Goal: Information Seeking & Learning: Learn about a topic

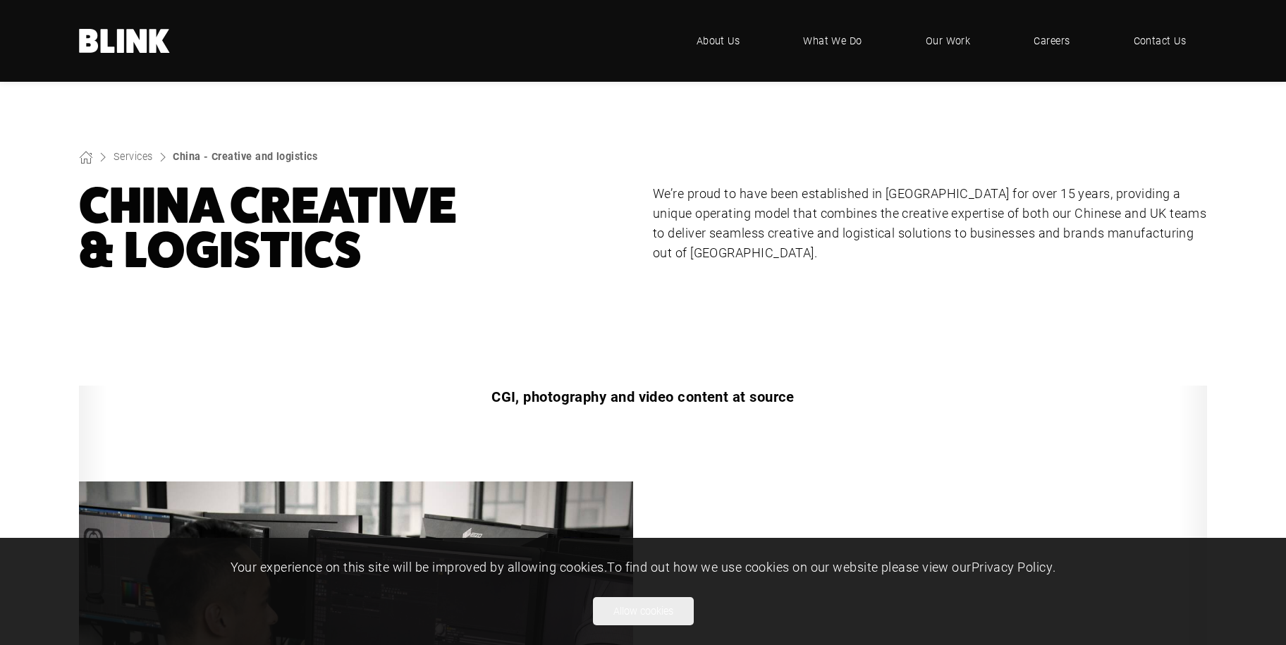
drag, startPoint x: 635, startPoint y: 617, endPoint x: 719, endPoint y: 570, distance: 96.3
click at [635, 617] on button "Allow cookies" at bounding box center [643, 611] width 101 height 28
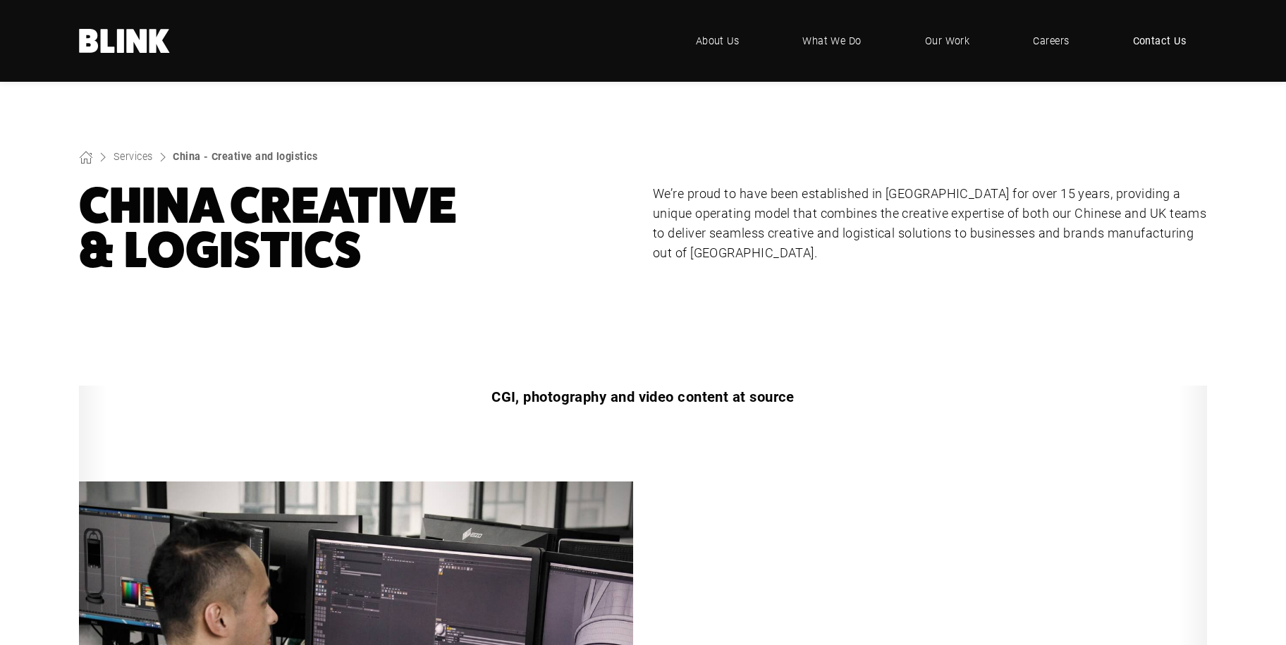
drag, startPoint x: 1160, startPoint y: 37, endPoint x: 1166, endPoint y: 54, distance: 18.7
click at [1159, 37] on span "Contact Us" at bounding box center [1160, 41] width 54 height 16
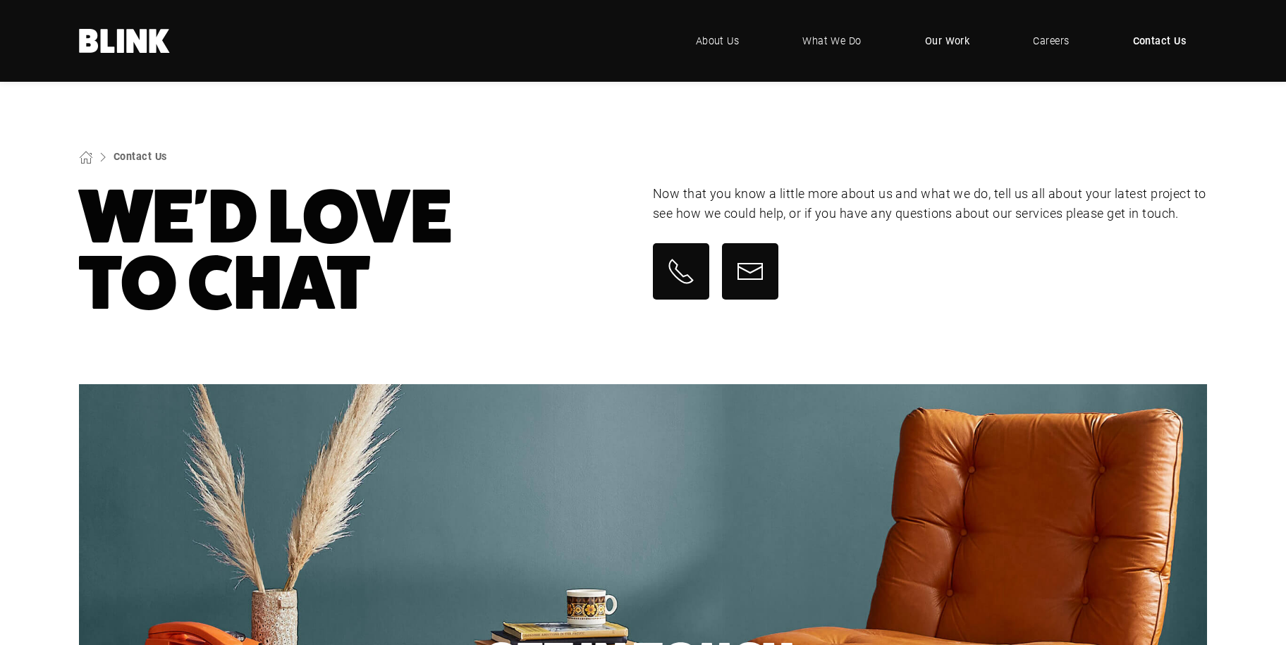
click at [955, 44] on span "Our Work" at bounding box center [947, 41] width 45 height 16
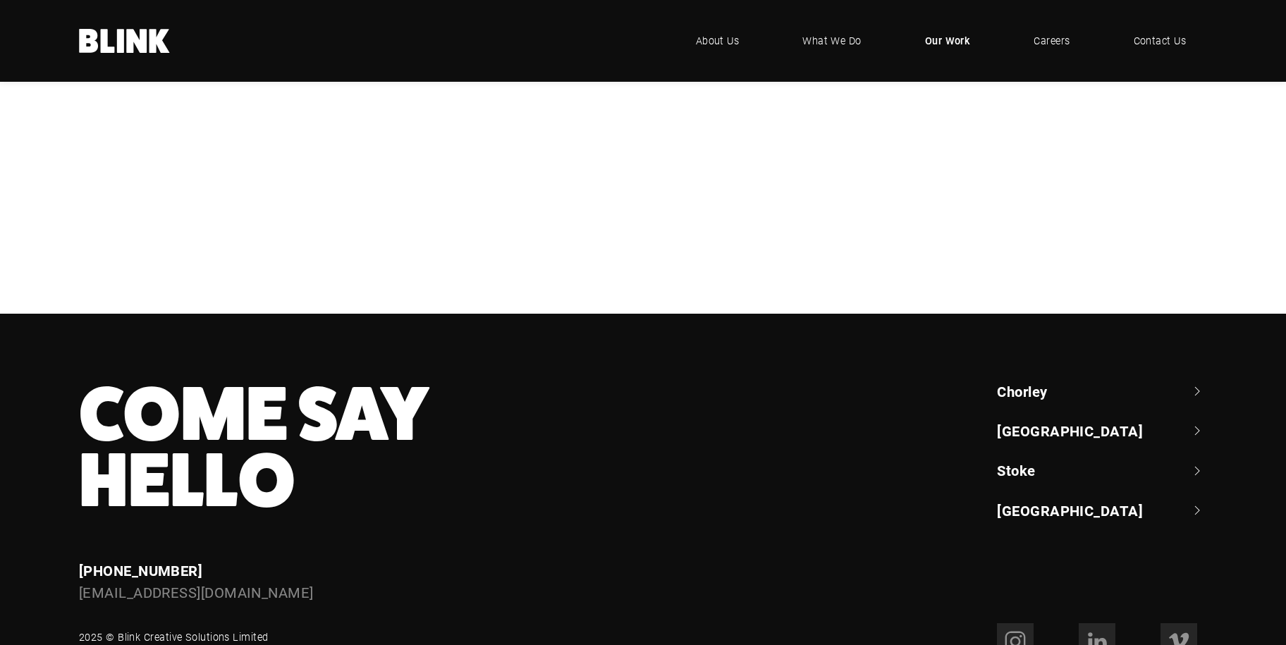
scroll to position [493, 0]
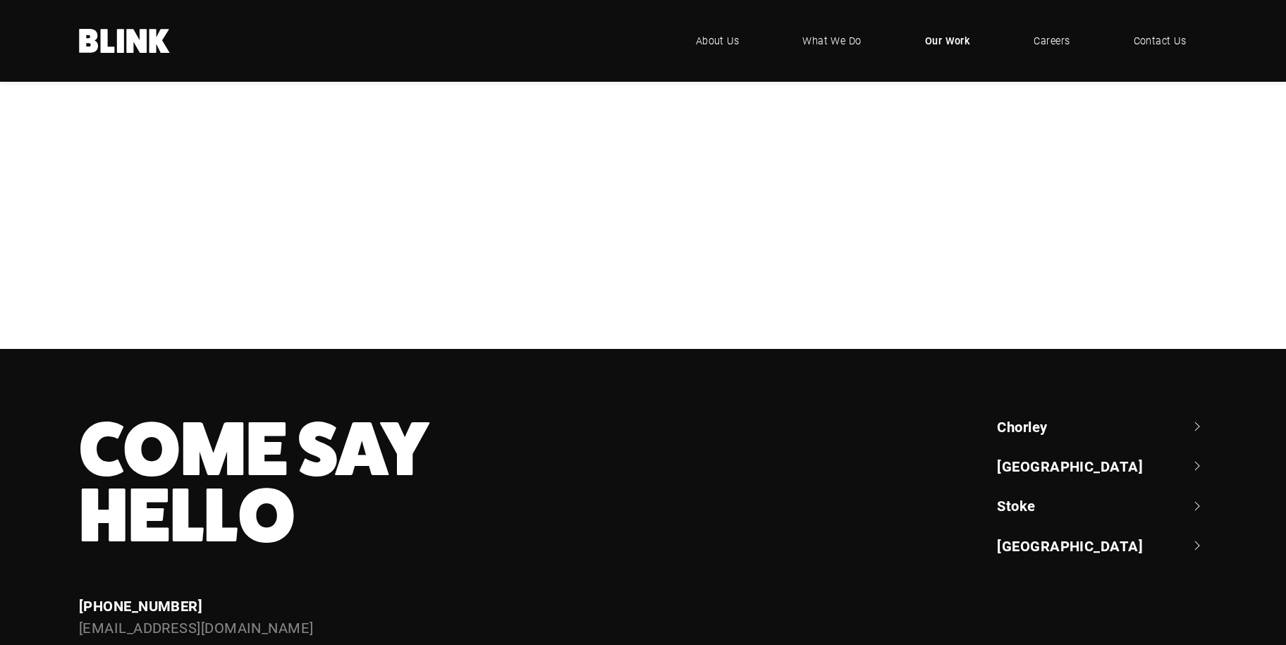
click at [0, 0] on div "NBrown" at bounding box center [0, 0] width 0 height 0
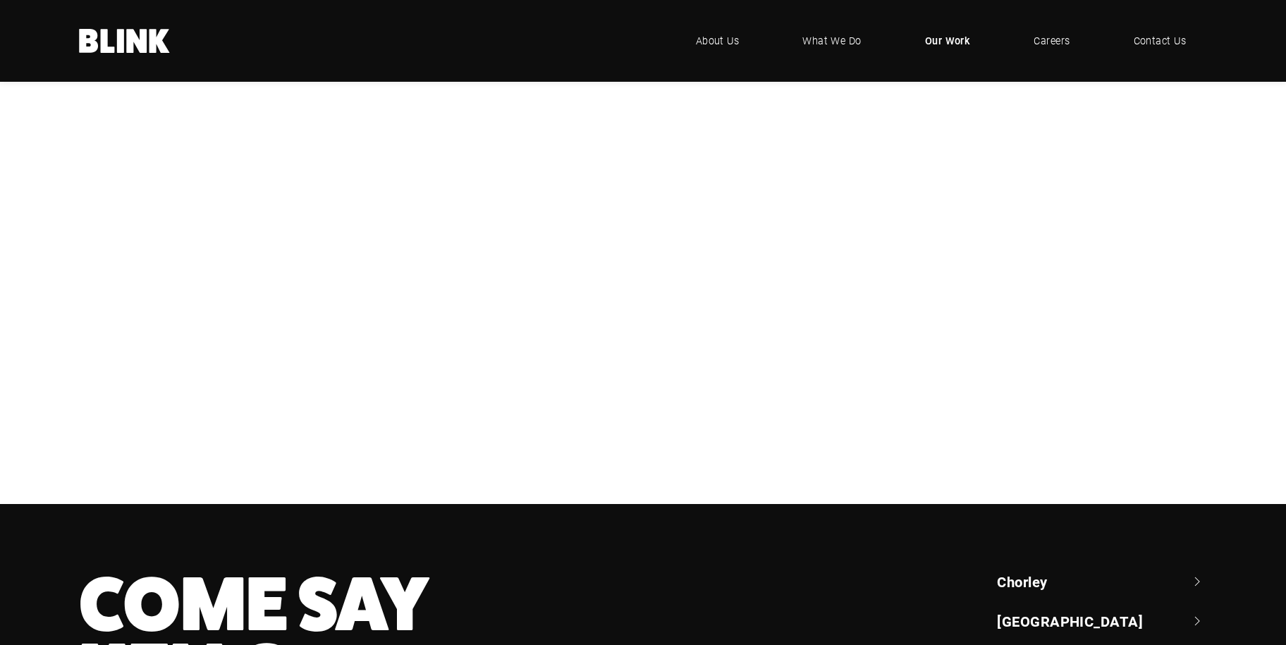
scroll to position [70, 0]
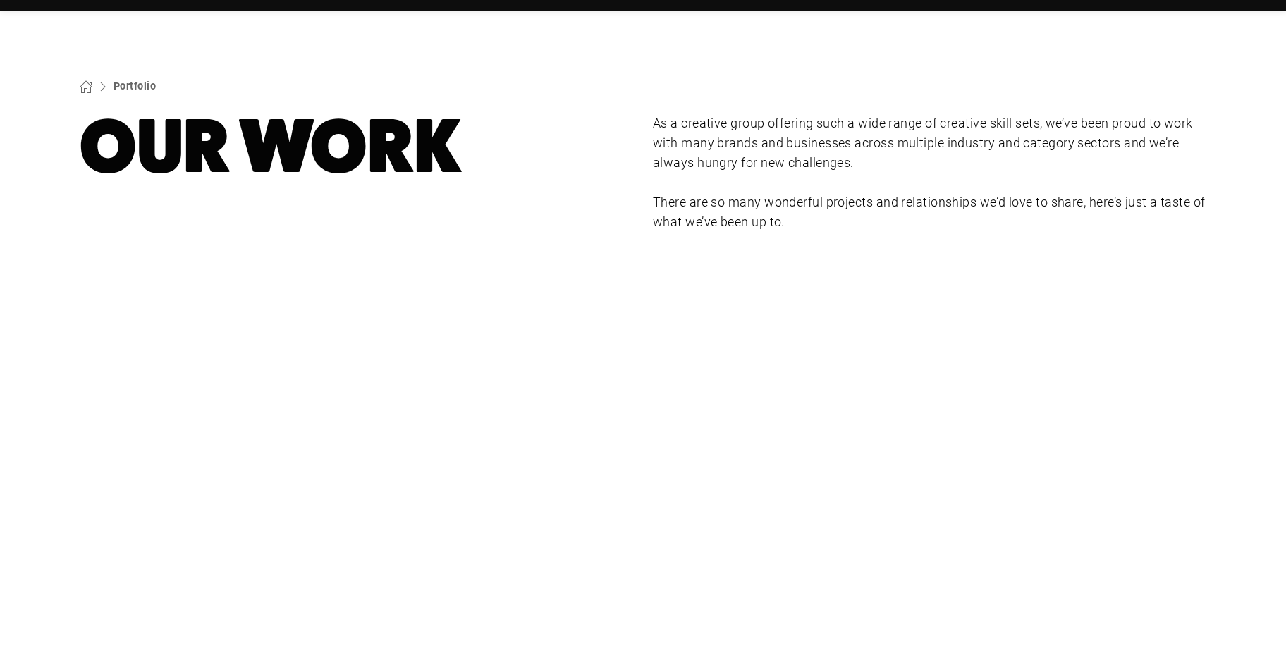
click at [0, 0] on div "Booths" at bounding box center [0, 0] width 0 height 0
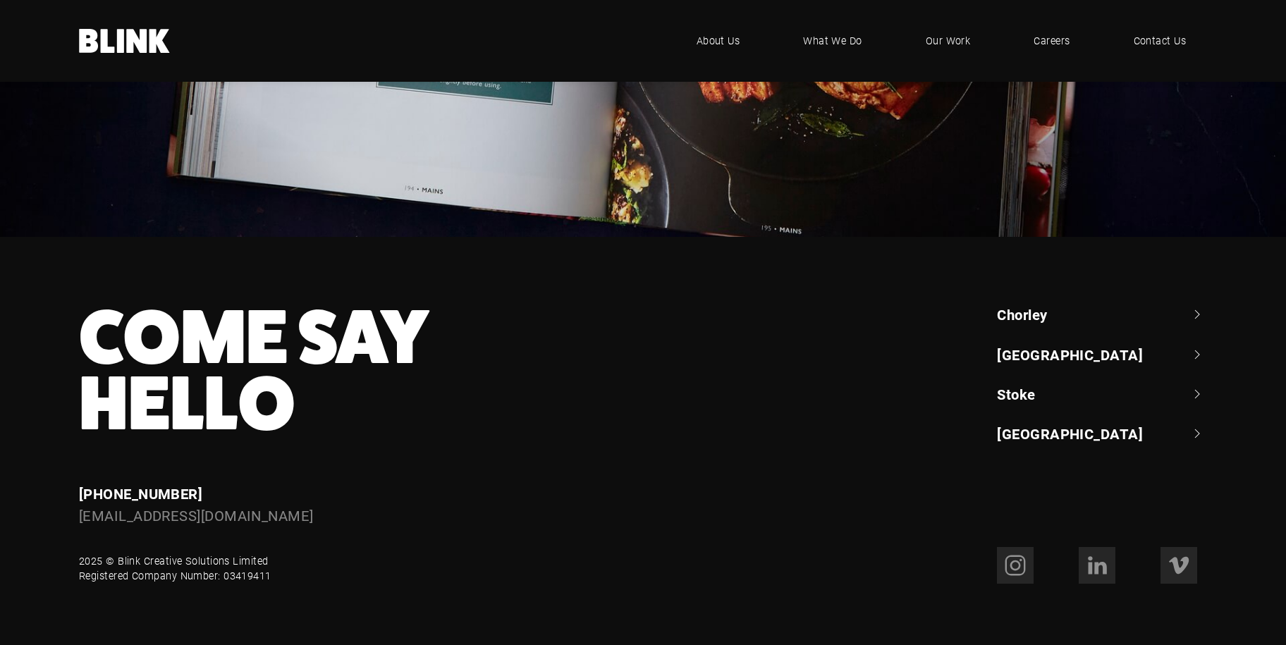
scroll to position [5776, 0]
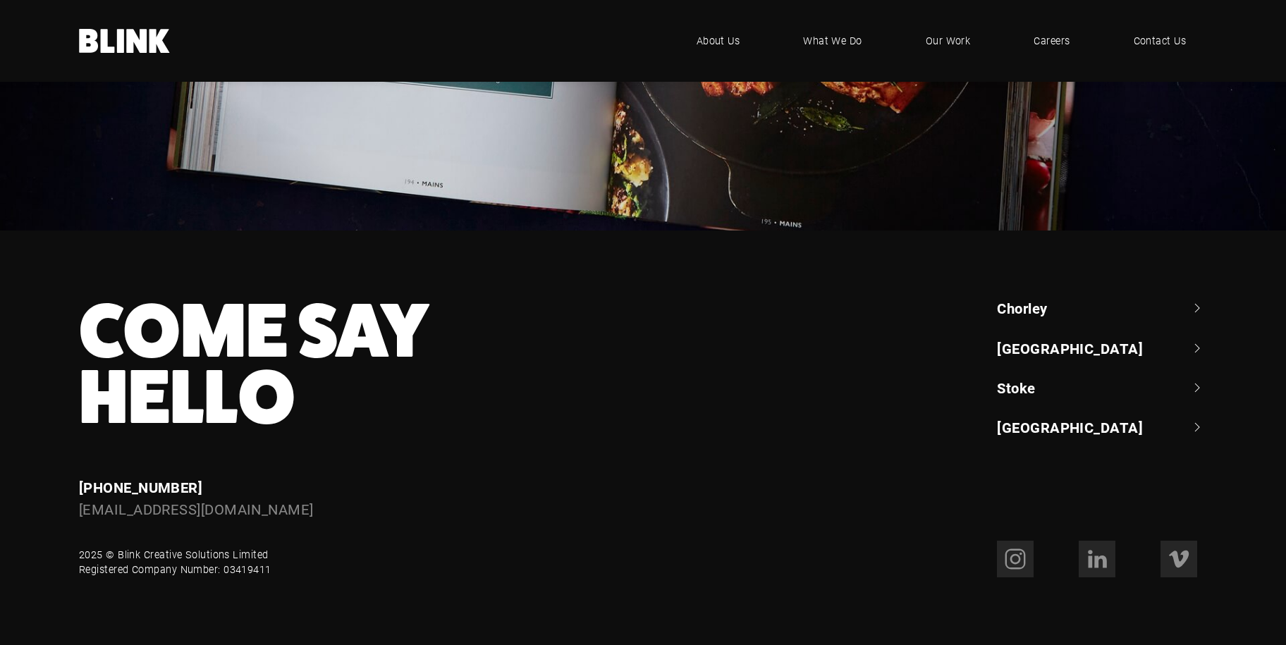
click at [1033, 311] on link "Chorley" at bounding box center [1102, 308] width 210 height 20
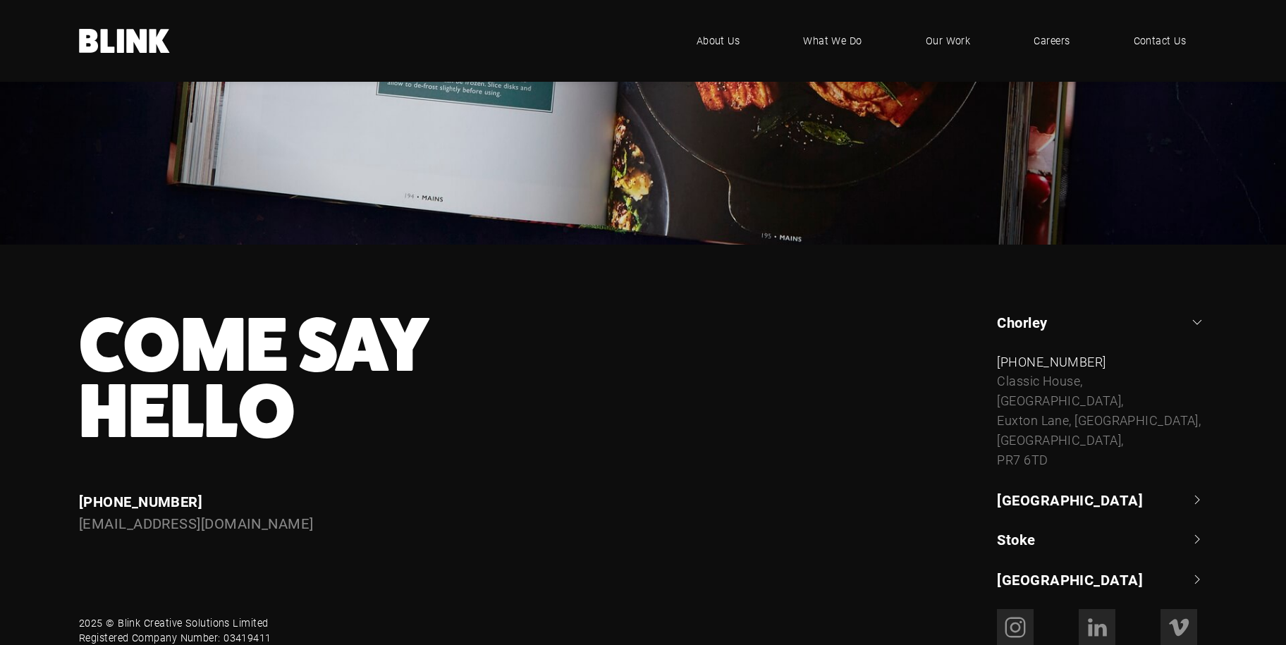
scroll to position [5830, 0]
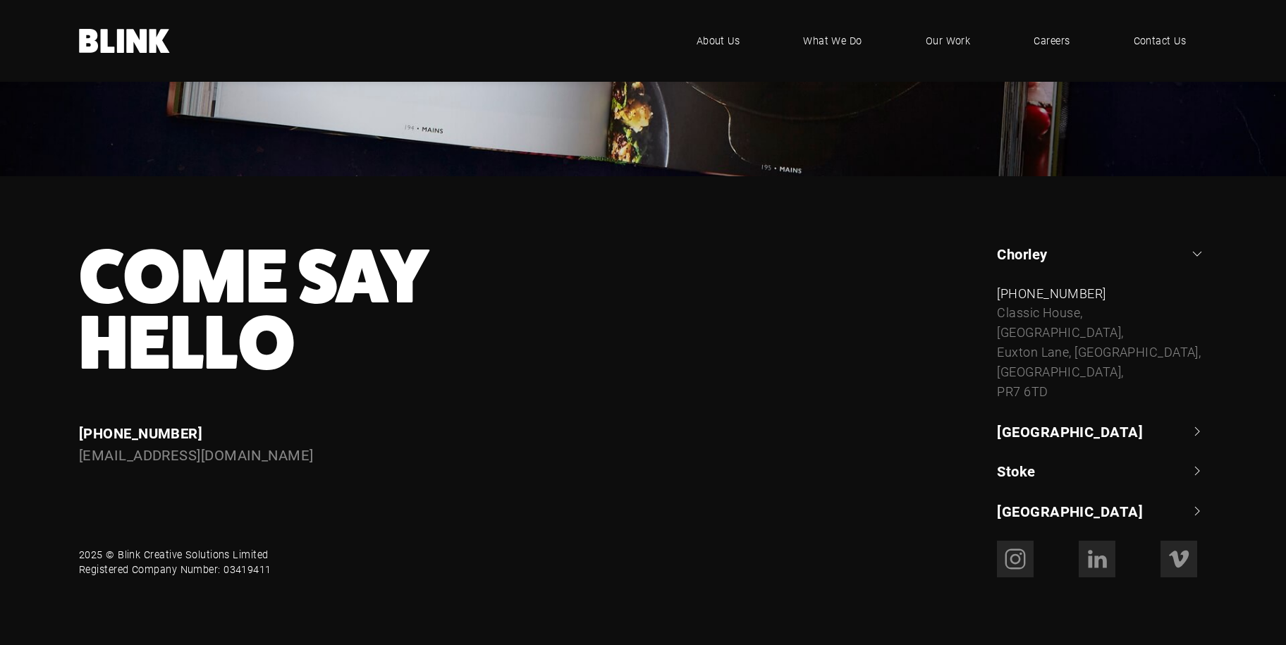
drag, startPoint x: 1049, startPoint y: 393, endPoint x: 997, endPoint y: 317, distance: 92.9
click at [997, 317] on div "Classic House, Xton Business Park, Euxton Lane, Chorley, Lancashire, PR7 6TD" at bounding box center [1102, 352] width 210 height 98
copy div "Classic House, Xton Business Park, Euxton Lane, Chorley, Lancashire, PR7 6TD"
click at [1070, 399] on div "Classic House, Xton Business Park, Euxton Lane, Chorley, Lancashire, PR7 6TD" at bounding box center [1102, 352] width 210 height 98
click at [1032, 435] on link "[GEOGRAPHIC_DATA]" at bounding box center [1102, 432] width 210 height 20
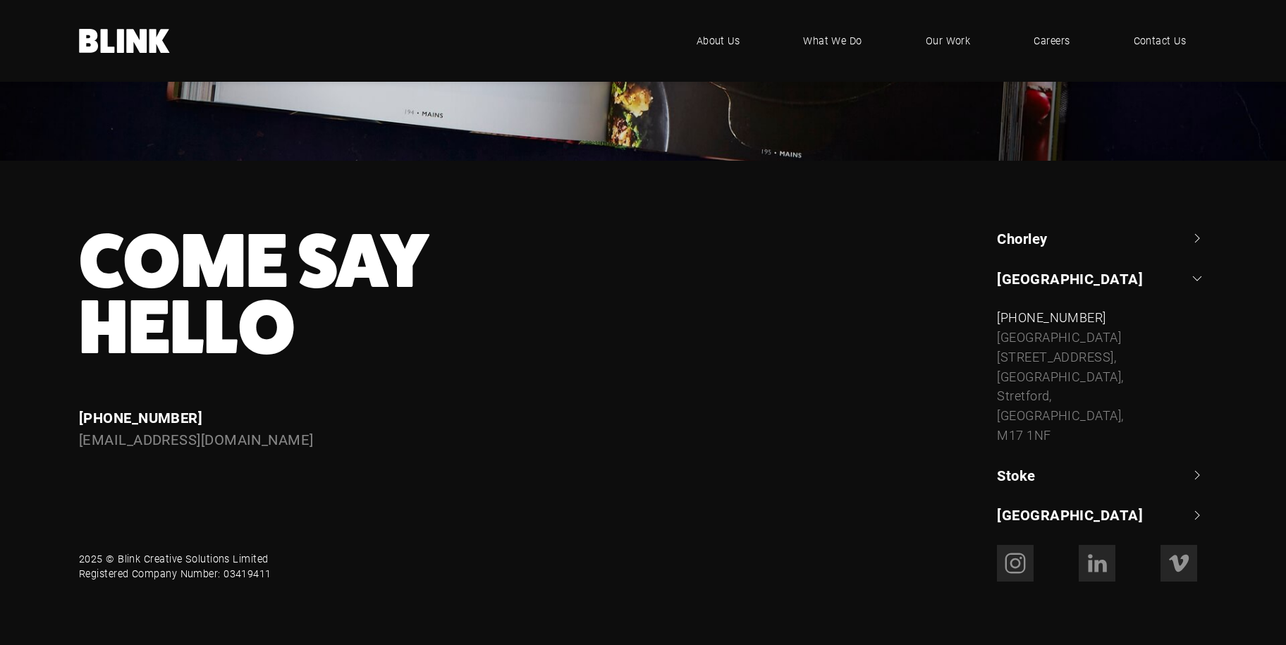
click at [1015, 469] on link "Stoke" at bounding box center [1102, 475] width 210 height 20
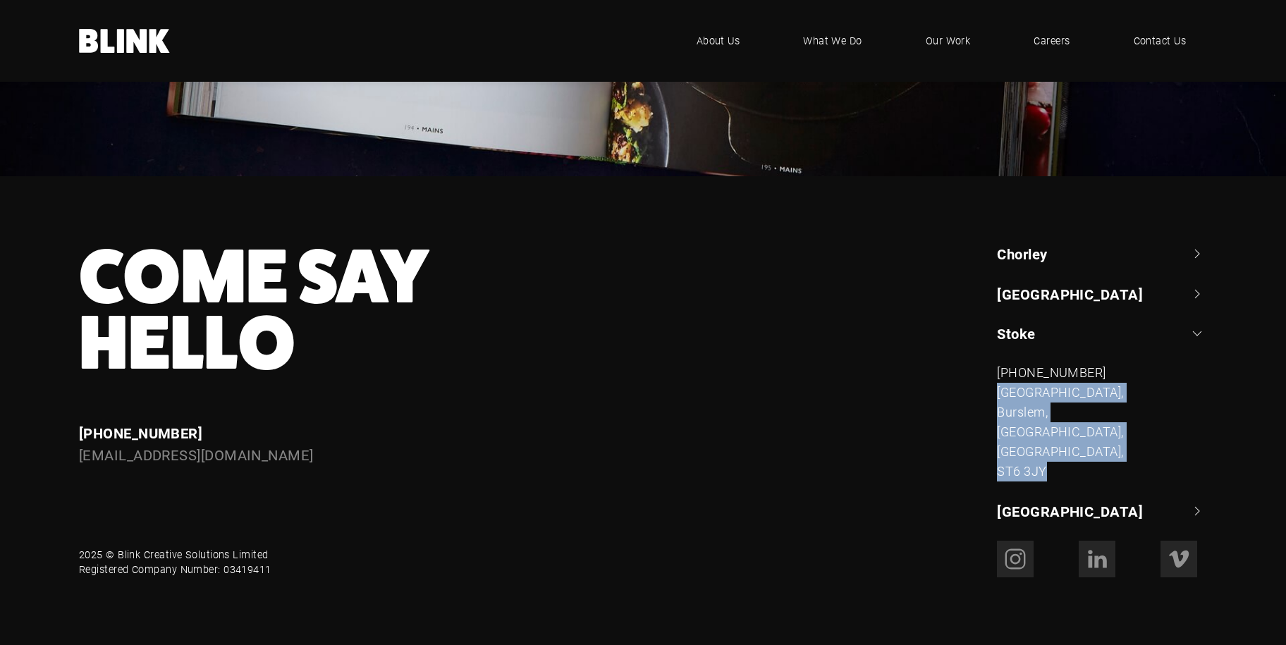
drag, startPoint x: 1046, startPoint y: 474, endPoint x: 985, endPoint y: 398, distance: 97.9
click at [985, 398] on div "Chorley +44 (0) 1257 264 494 Classic House, Xton Business Park, Euxton Lane, Ch…" at bounding box center [1092, 382] width 230 height 277
copy div "Cross Hill, Burslem, Stoke-on-Trent, Staffordshire, ST6 3JY"
click at [1260, 417] on footer "Come Say Hello Enquiries +44 (0) 1782 525 530 enquiries@helloblink.co.uk Chorle…" at bounding box center [643, 410] width 1286 height 469
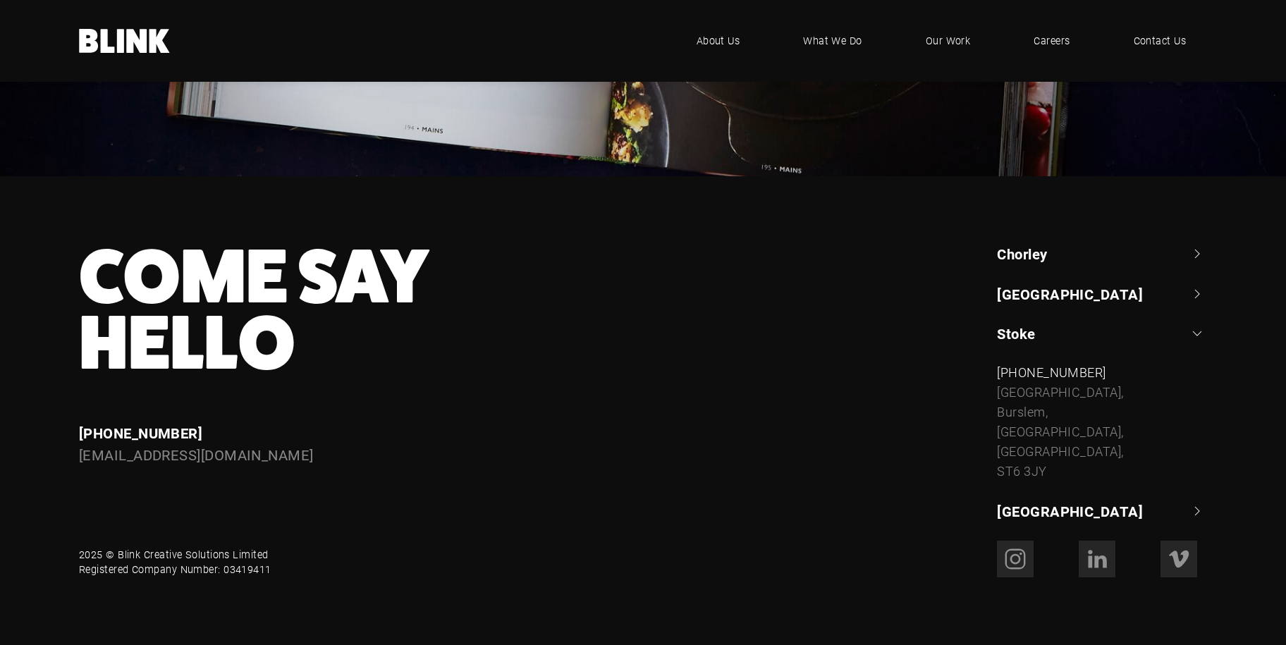
click at [1196, 333] on link "Stoke" at bounding box center [1102, 334] width 210 height 20
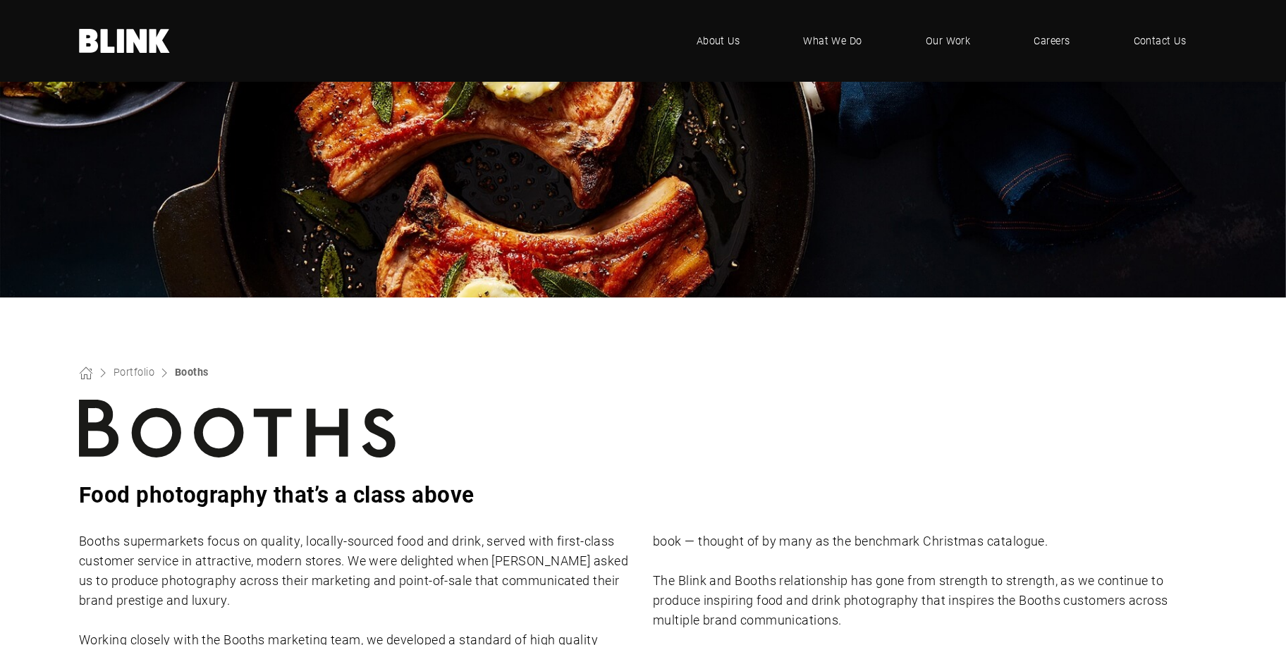
scroll to position [0, 0]
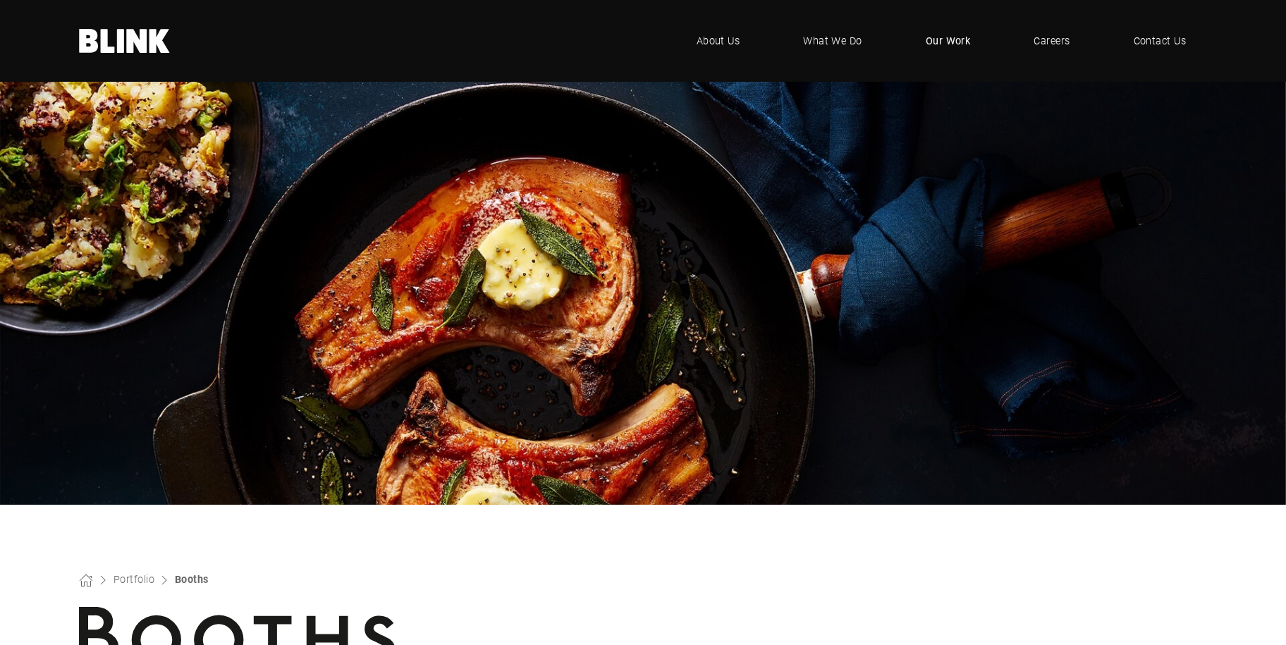
click at [960, 44] on span "Our Work" at bounding box center [948, 41] width 45 height 16
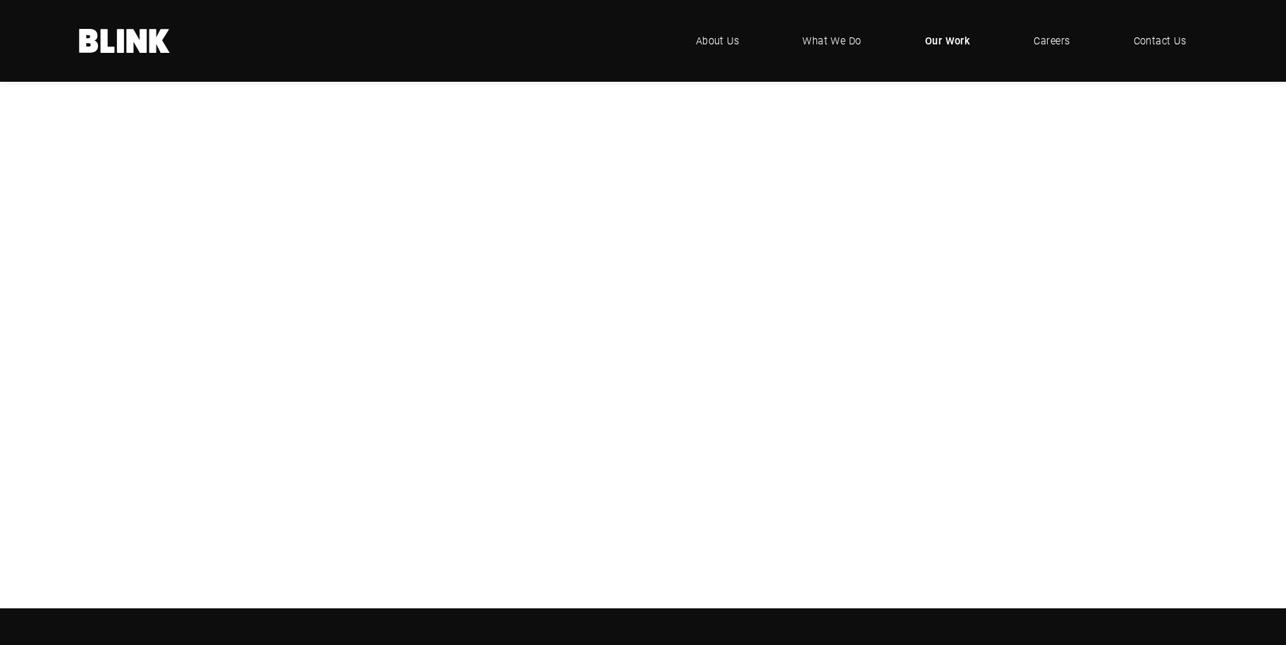
scroll to position [211, 0]
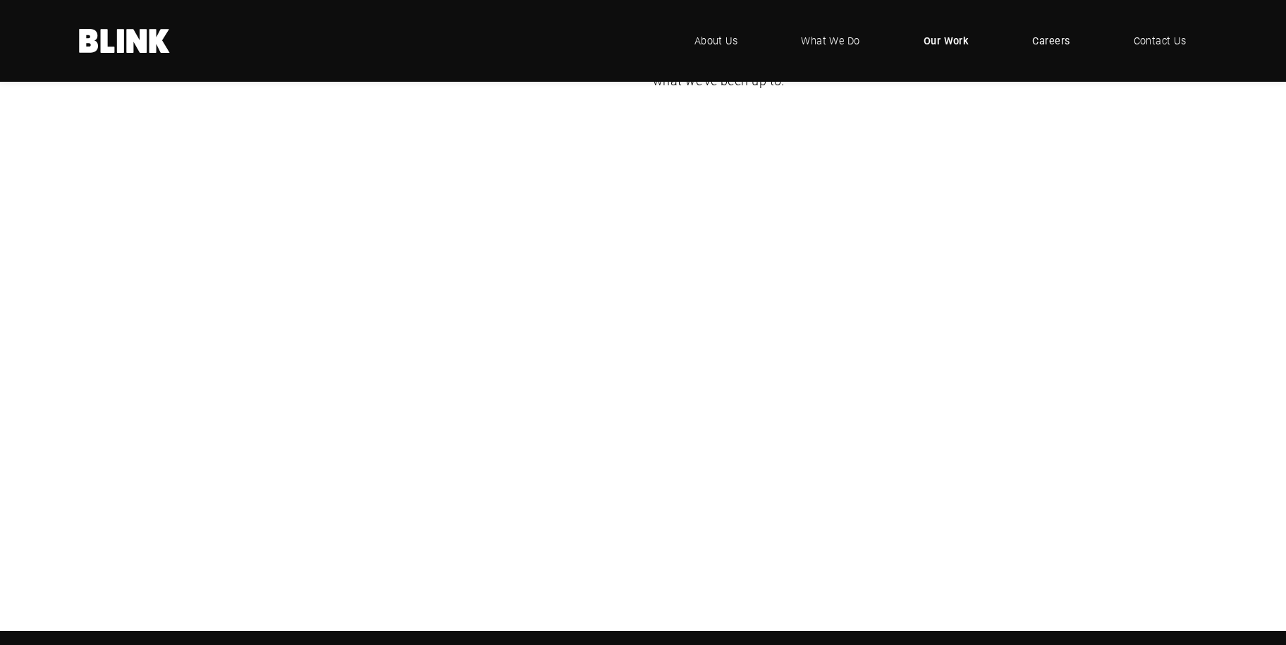
click at [1047, 40] on span "Careers" at bounding box center [1050, 41] width 37 height 16
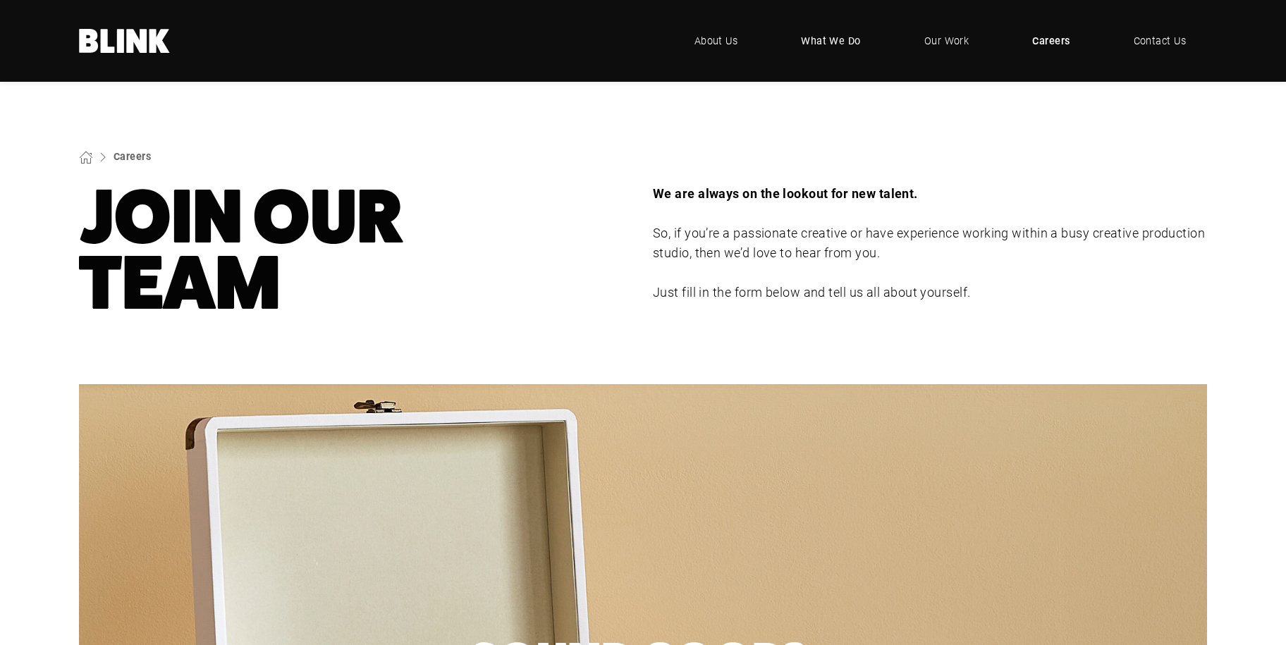
click at [836, 42] on span "What We Do" at bounding box center [831, 41] width 60 height 16
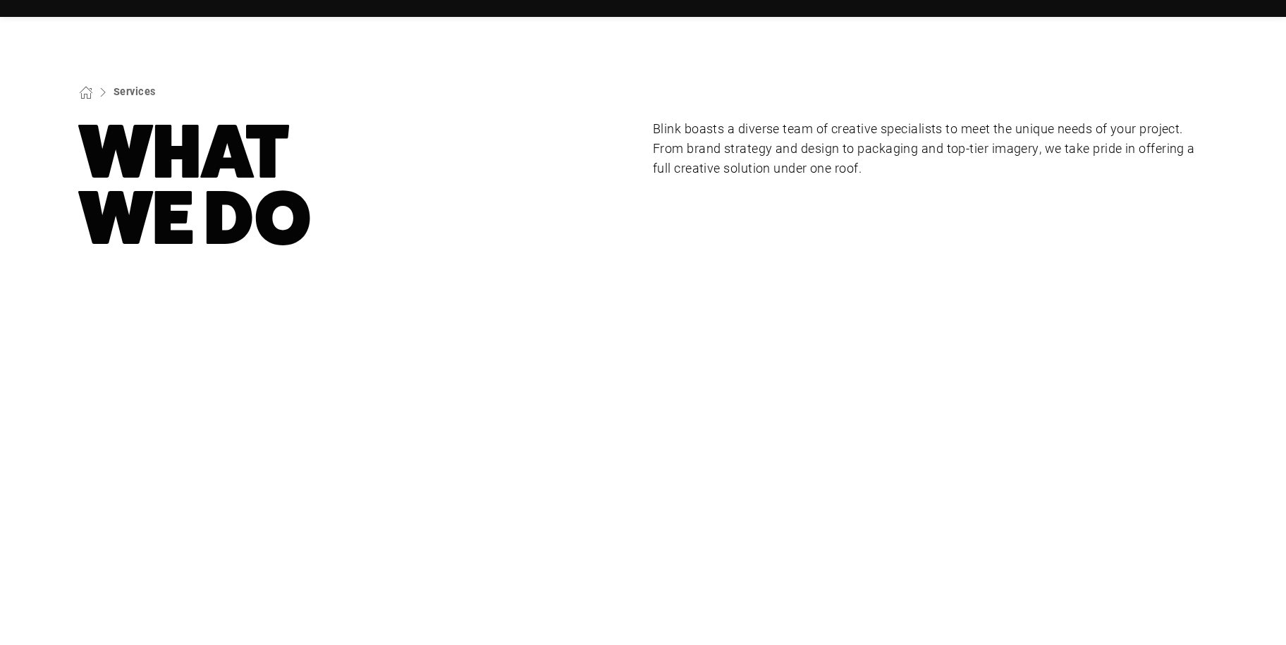
scroll to position [211, 0]
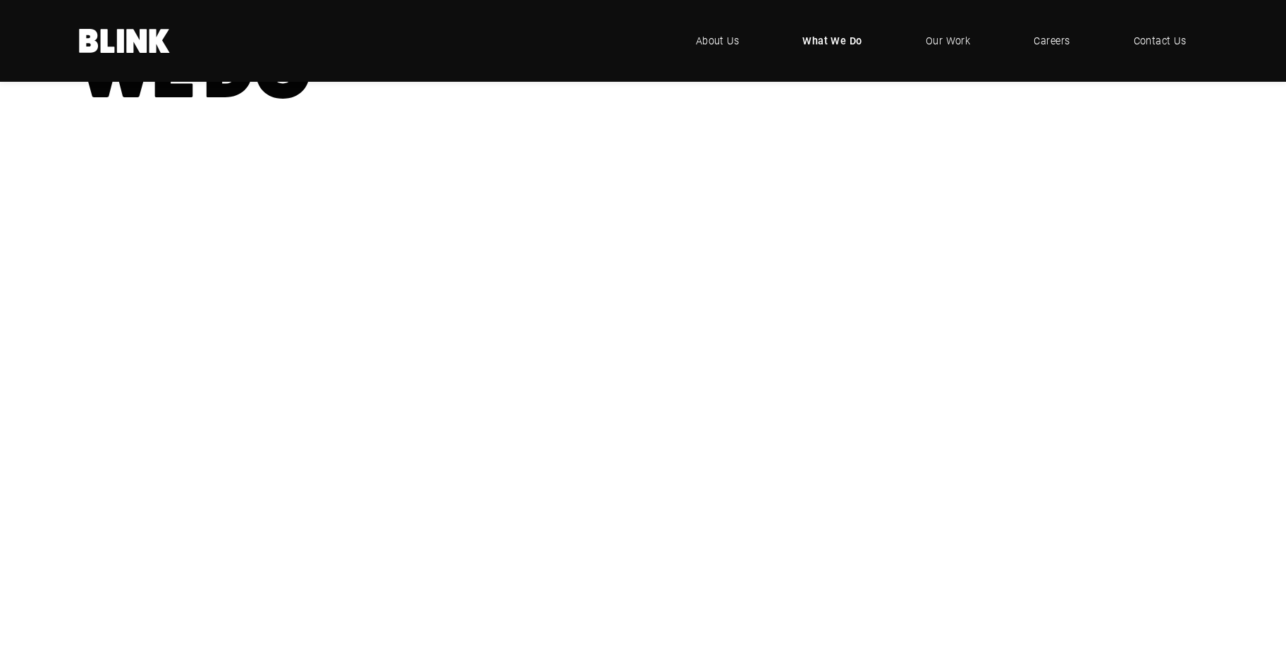
click at [0, 0] on div "CGI" at bounding box center [0, 0] width 0 height 0
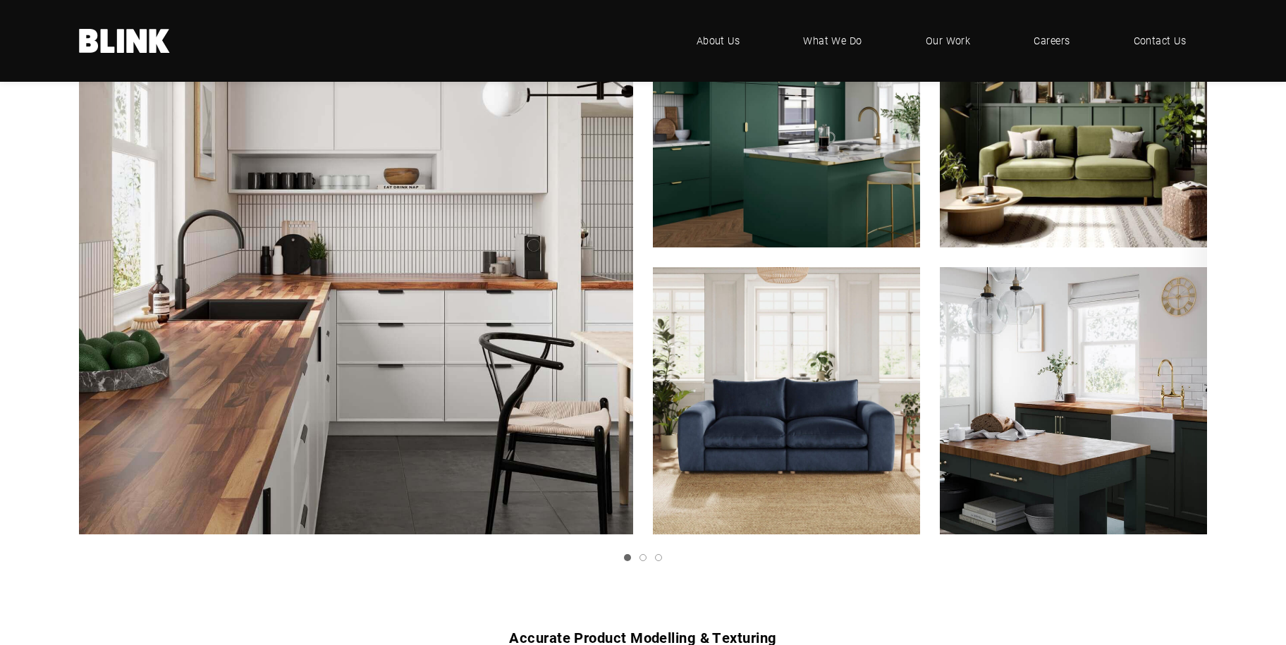
scroll to position [987, 0]
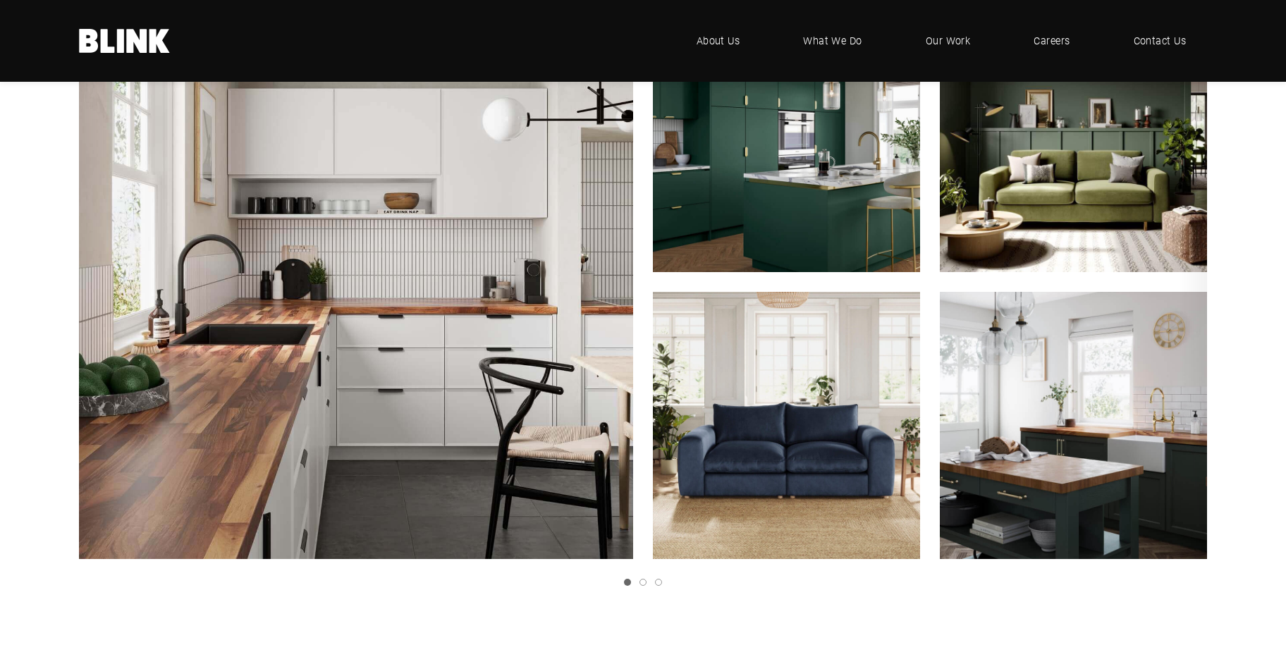
click at [0, 0] on link "Next slide" at bounding box center [0, 0] width 0 height 0
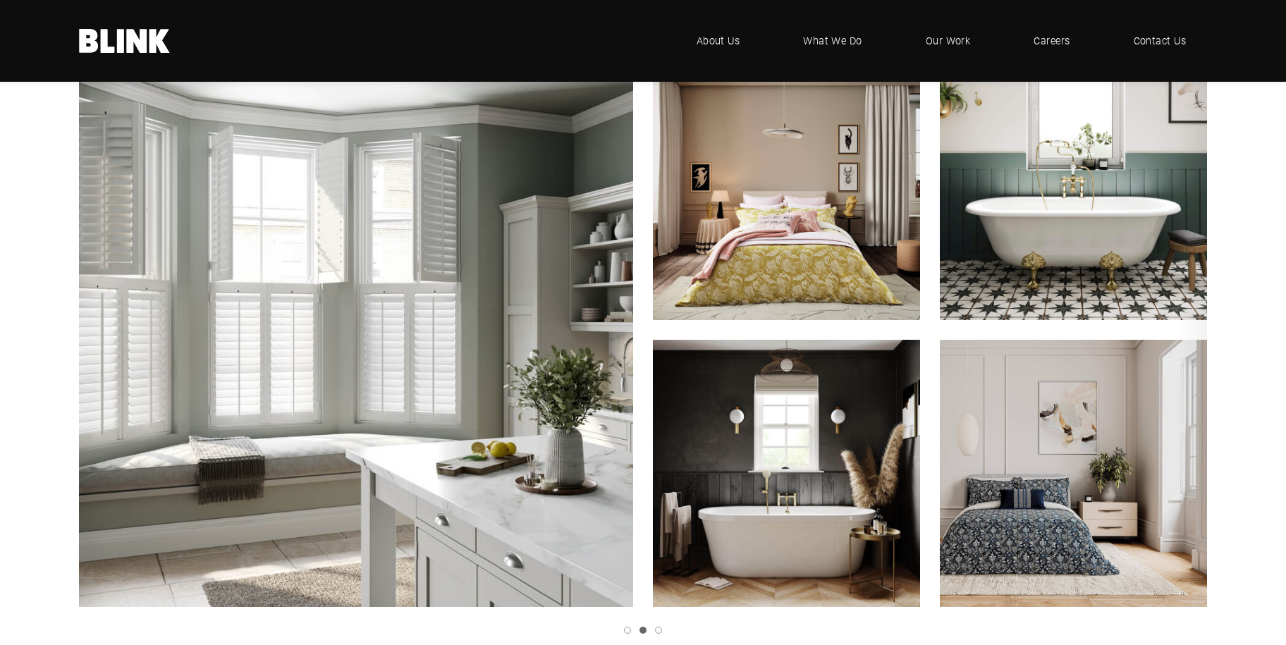
scroll to position [916, 0]
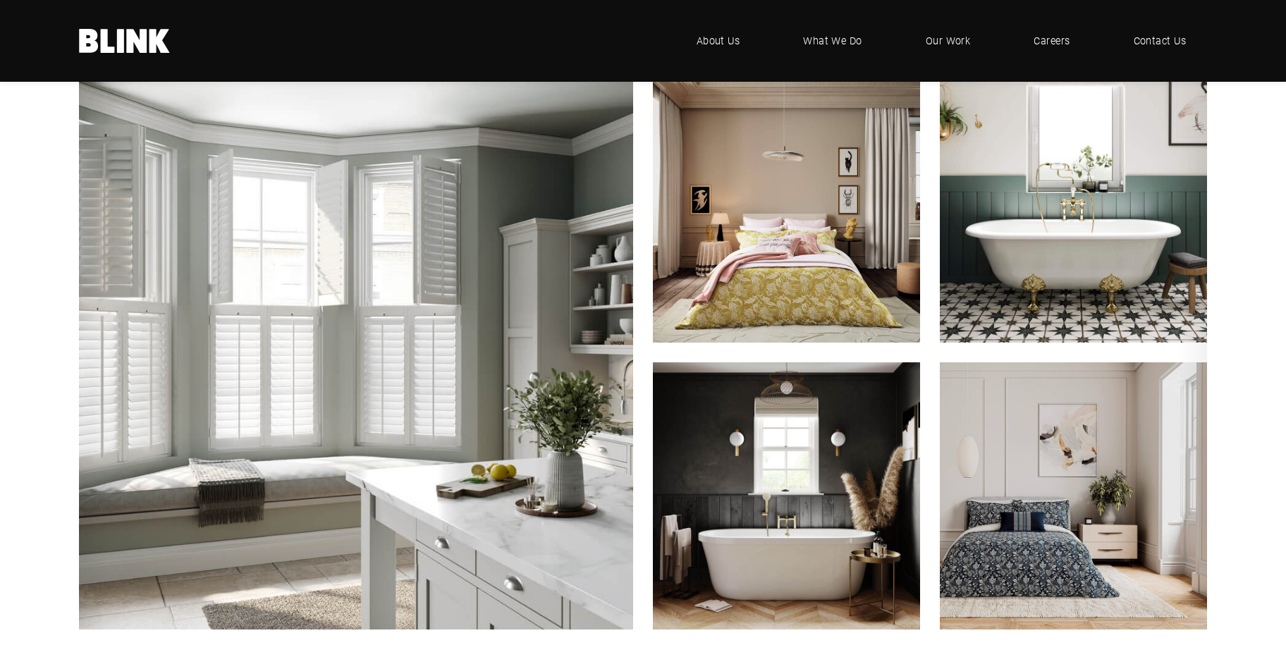
click at [0, 0] on polyline "Next slide" at bounding box center [0, 0] width 0 height 0
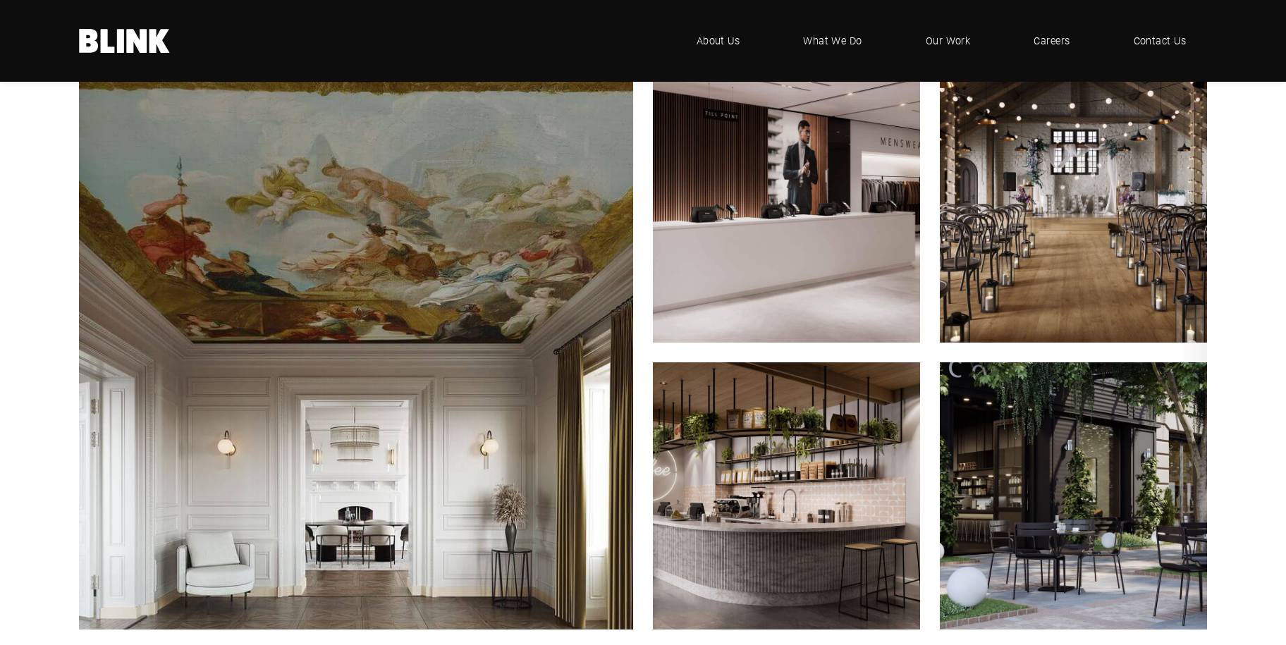
click at [0, 0] on polyline "Next slide" at bounding box center [0, 0] width 0 height 0
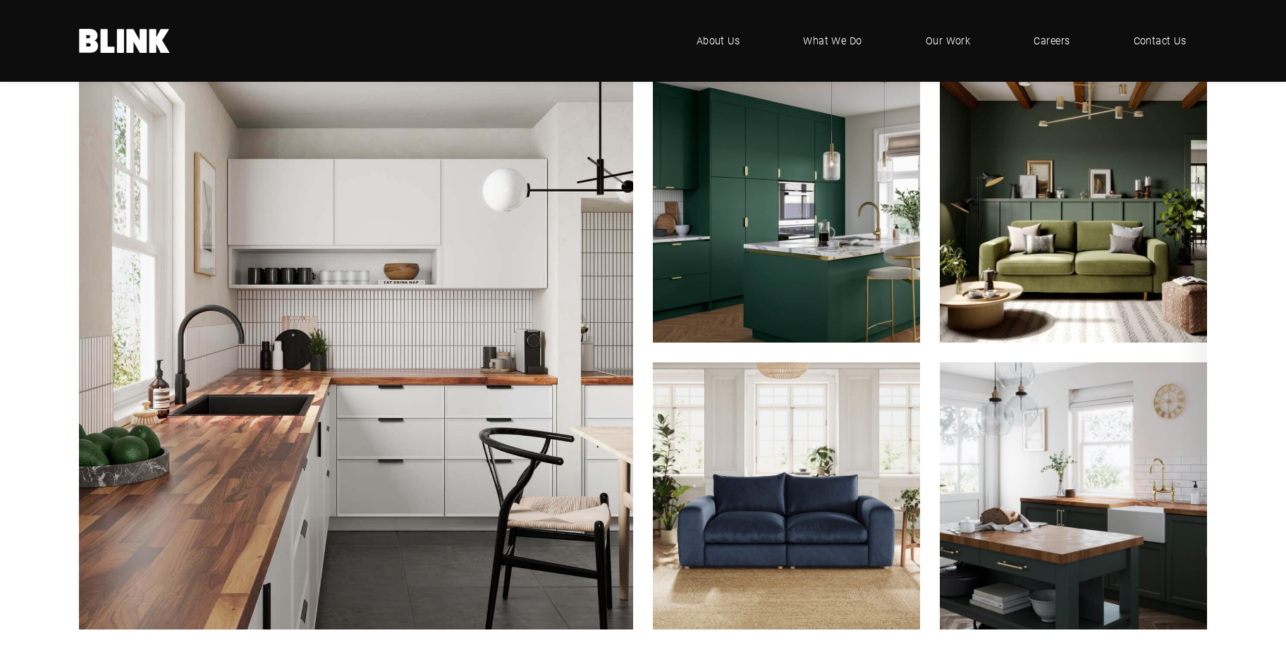
click at [0, 0] on polyline "Next slide" at bounding box center [0, 0] width 0 height 0
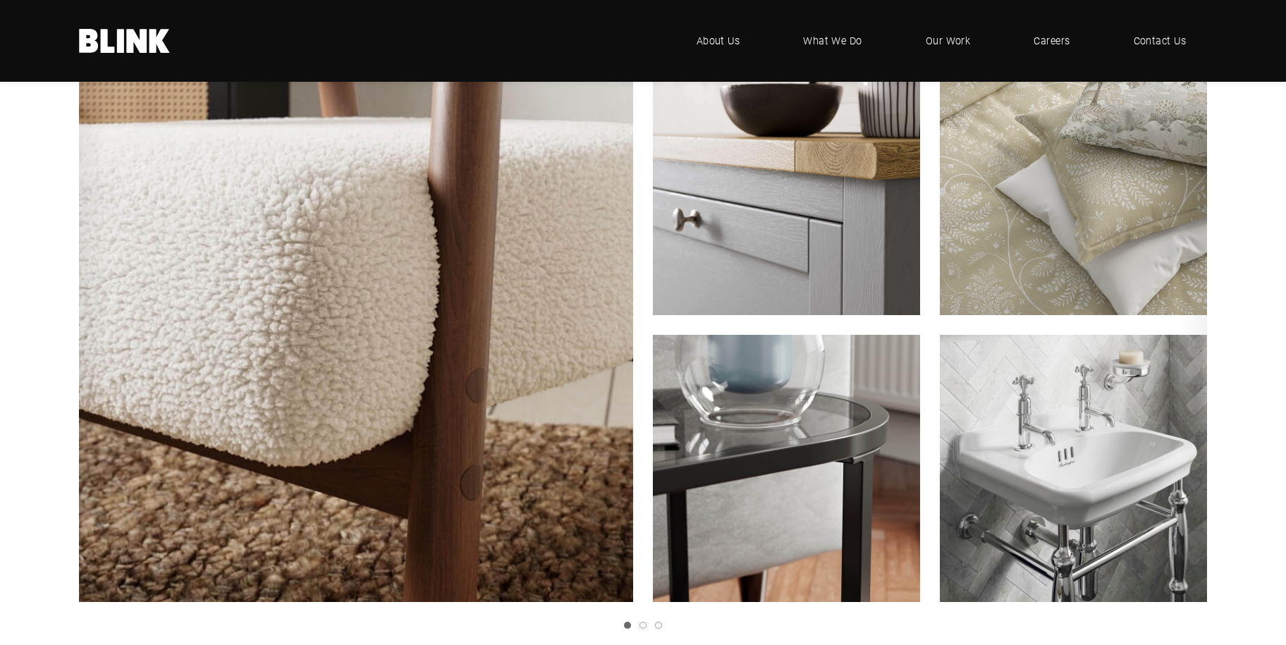
scroll to position [1692, 0]
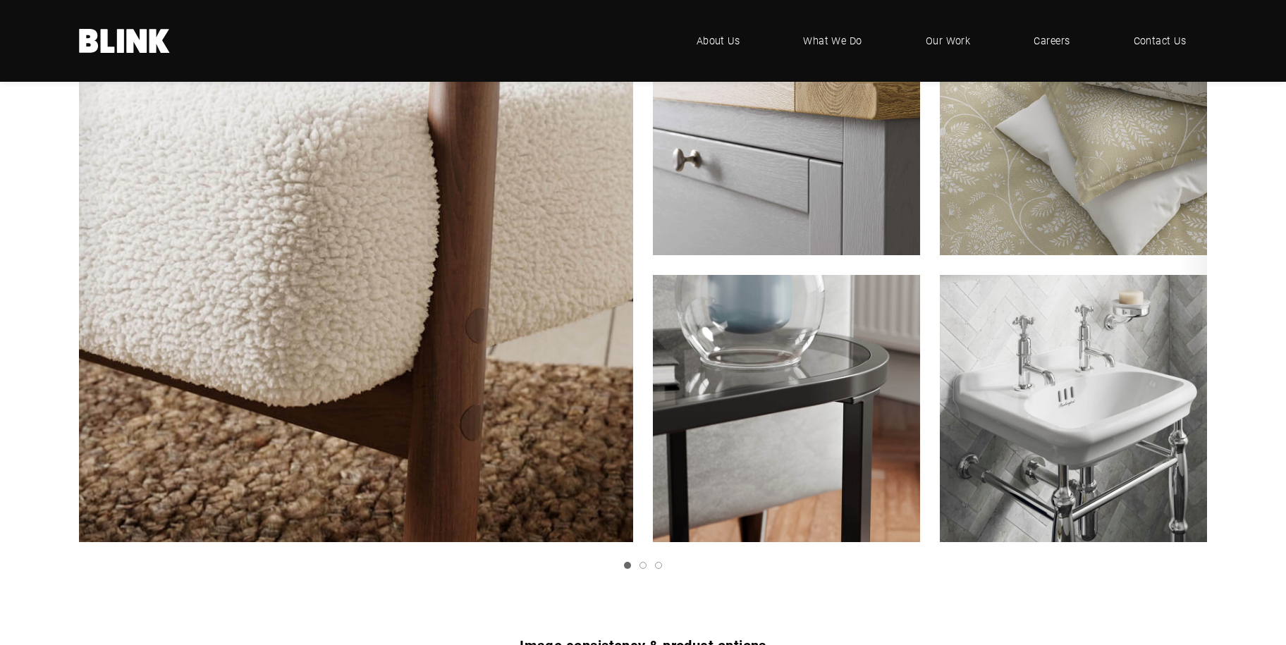
click at [0, 0] on icon "Next slide" at bounding box center [0, 0] width 0 height 0
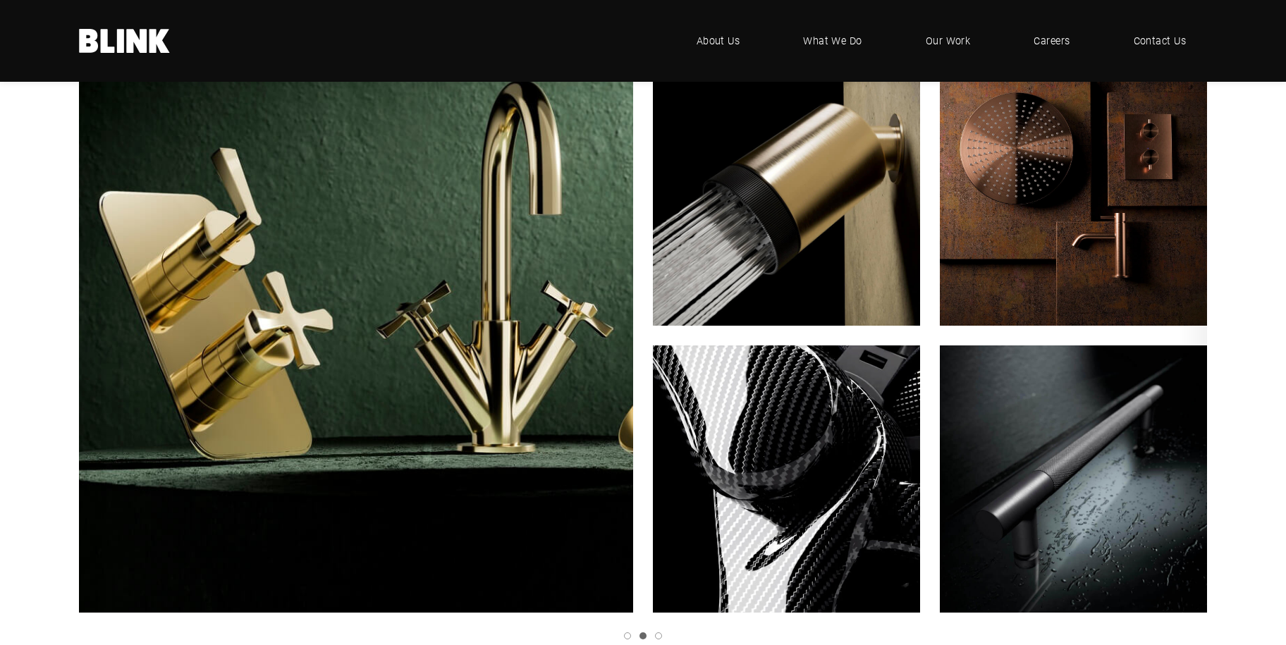
scroll to position [1551, 0]
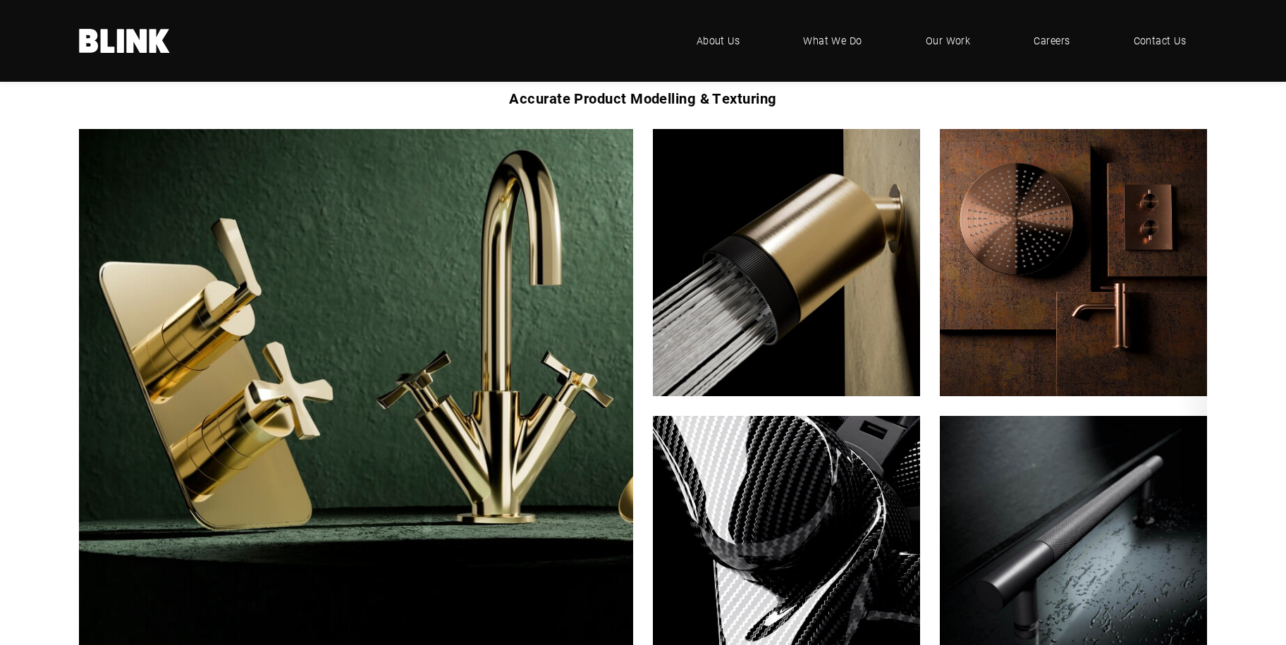
click at [0, 0] on polyline "Next slide" at bounding box center [0, 0] width 0 height 0
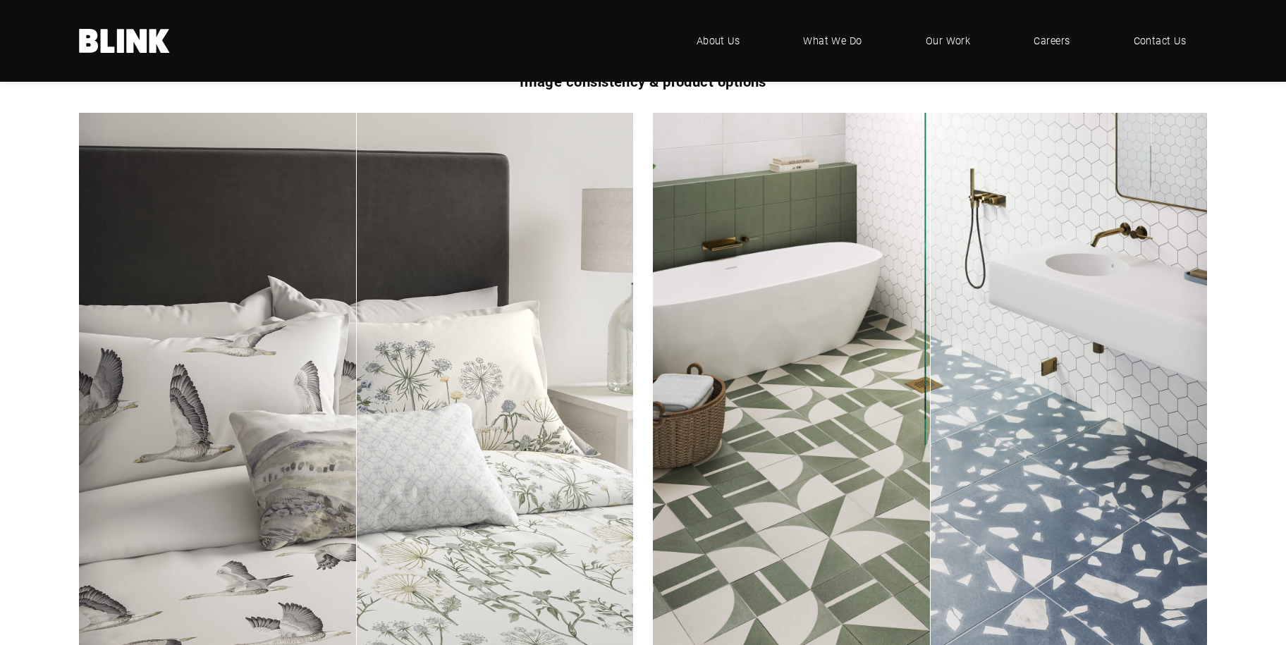
scroll to position [2326, 0]
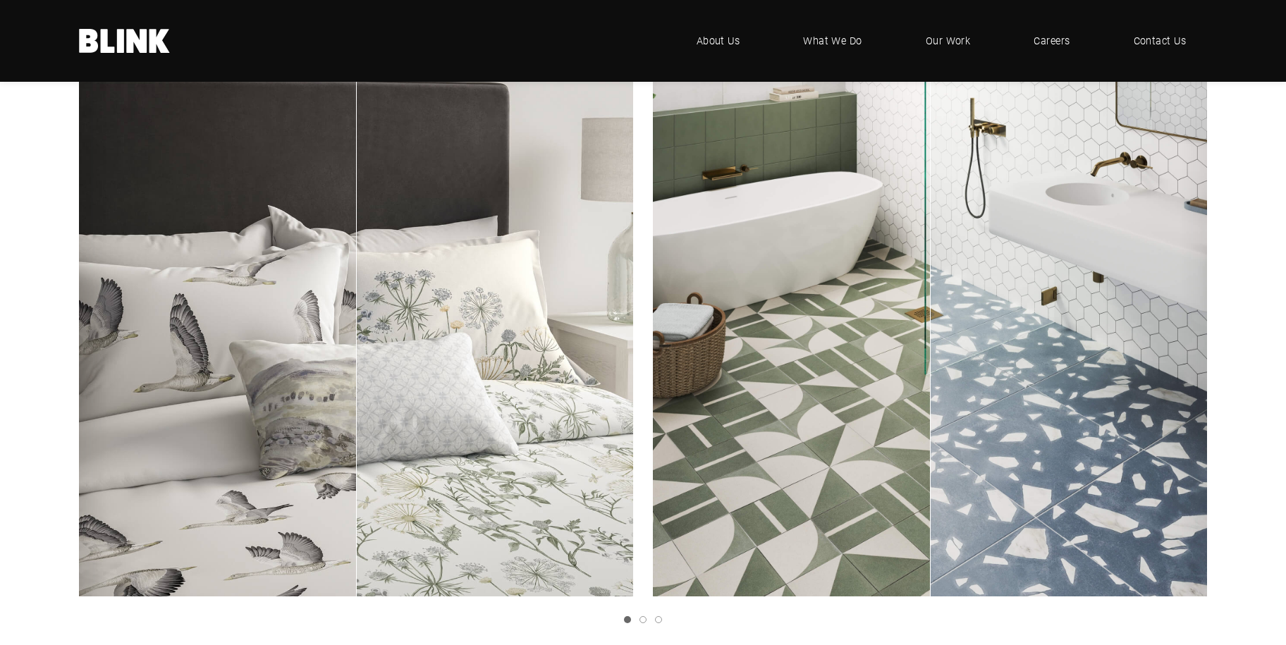
click at [0, 0] on polyline "Next slide" at bounding box center [0, 0] width 0 height 0
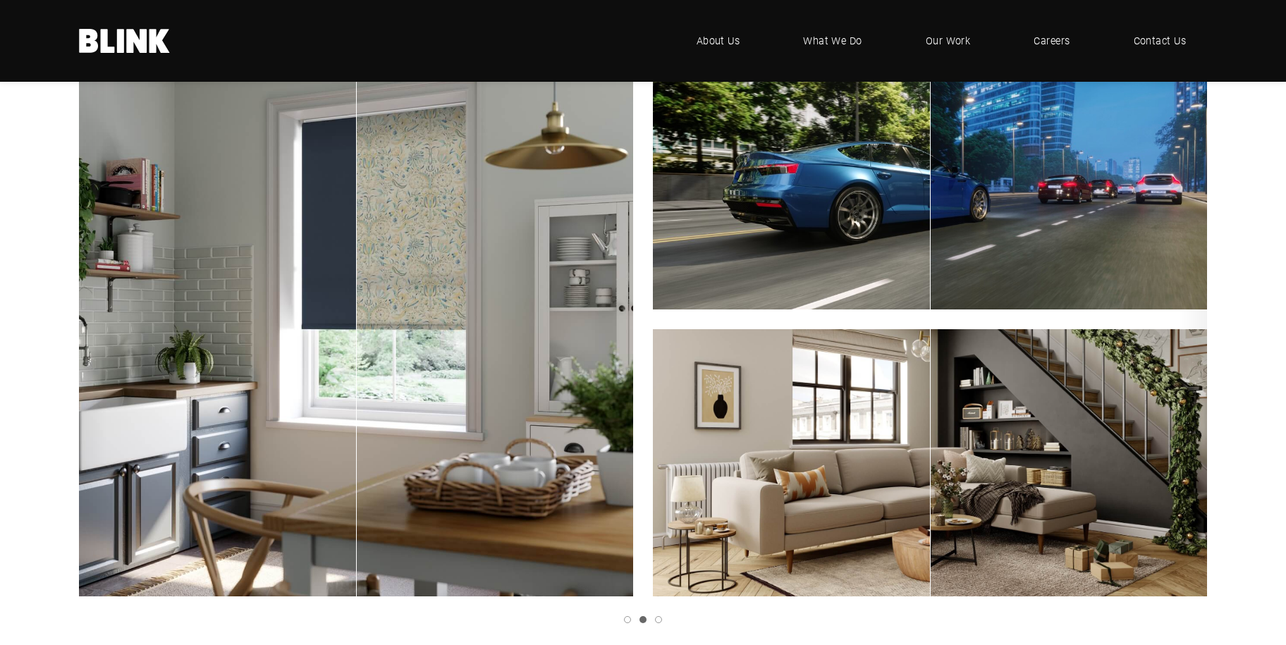
click at [0, 0] on link "Next slide" at bounding box center [0, 0] width 0 height 0
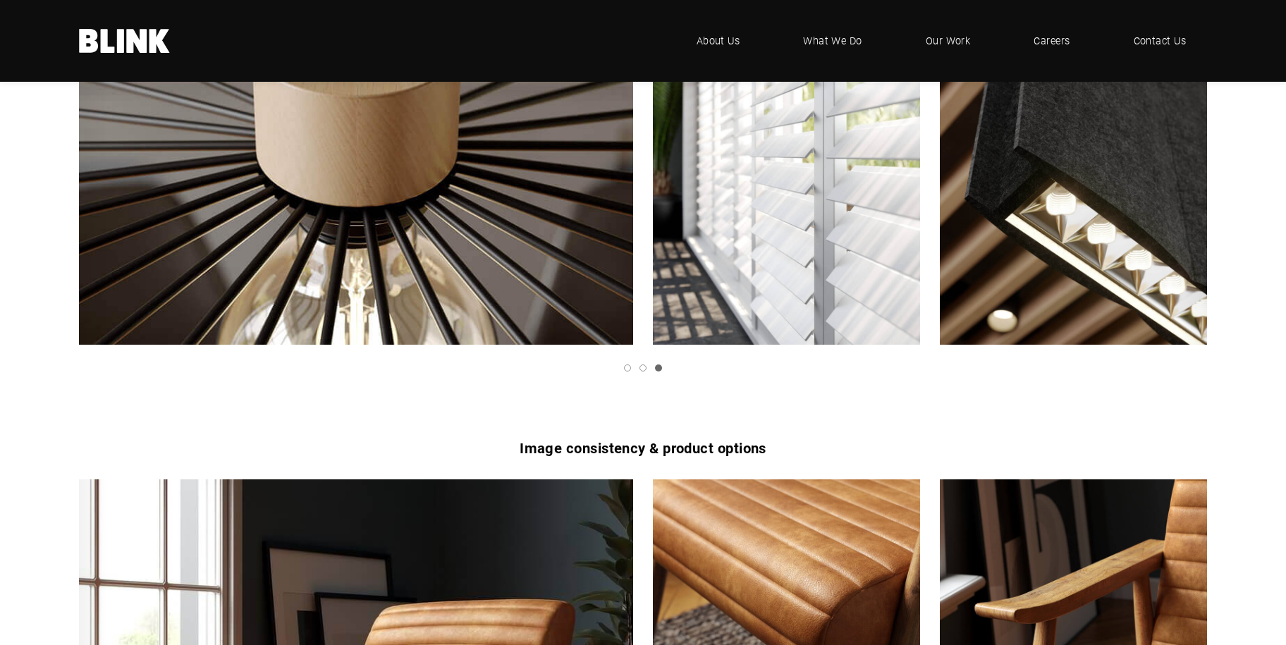
scroll to position [1762, 0]
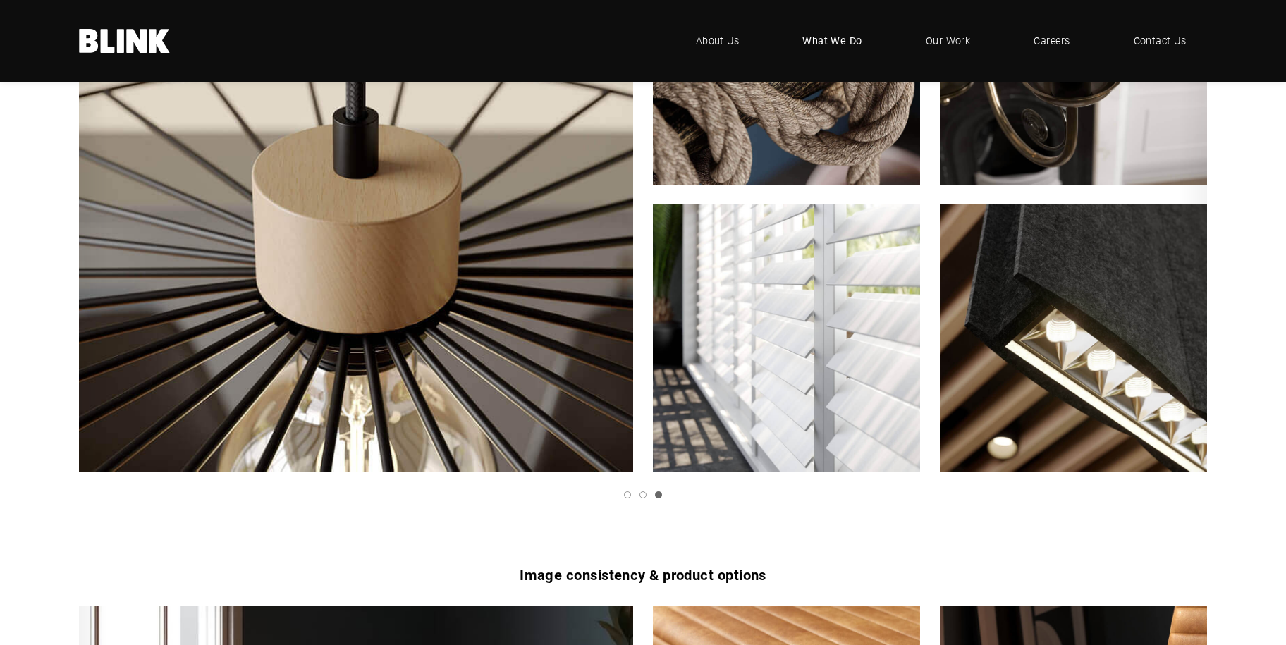
click at [826, 40] on span "What We Do" at bounding box center [832, 41] width 60 height 16
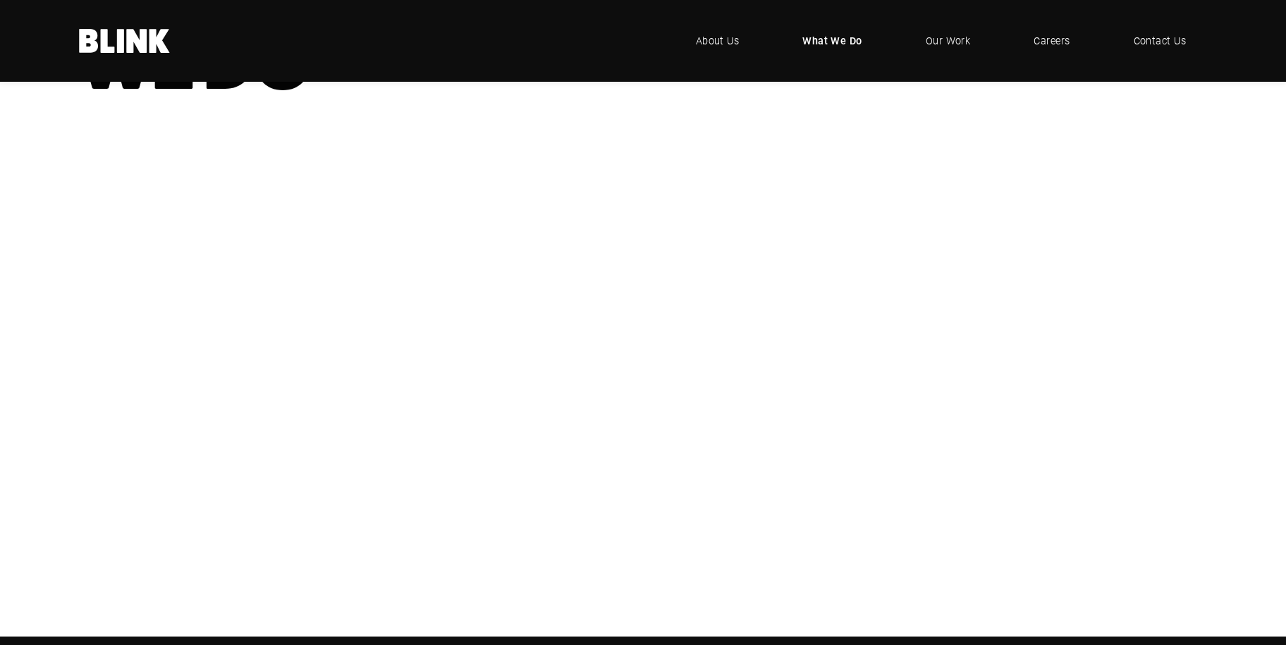
scroll to position [352, 0]
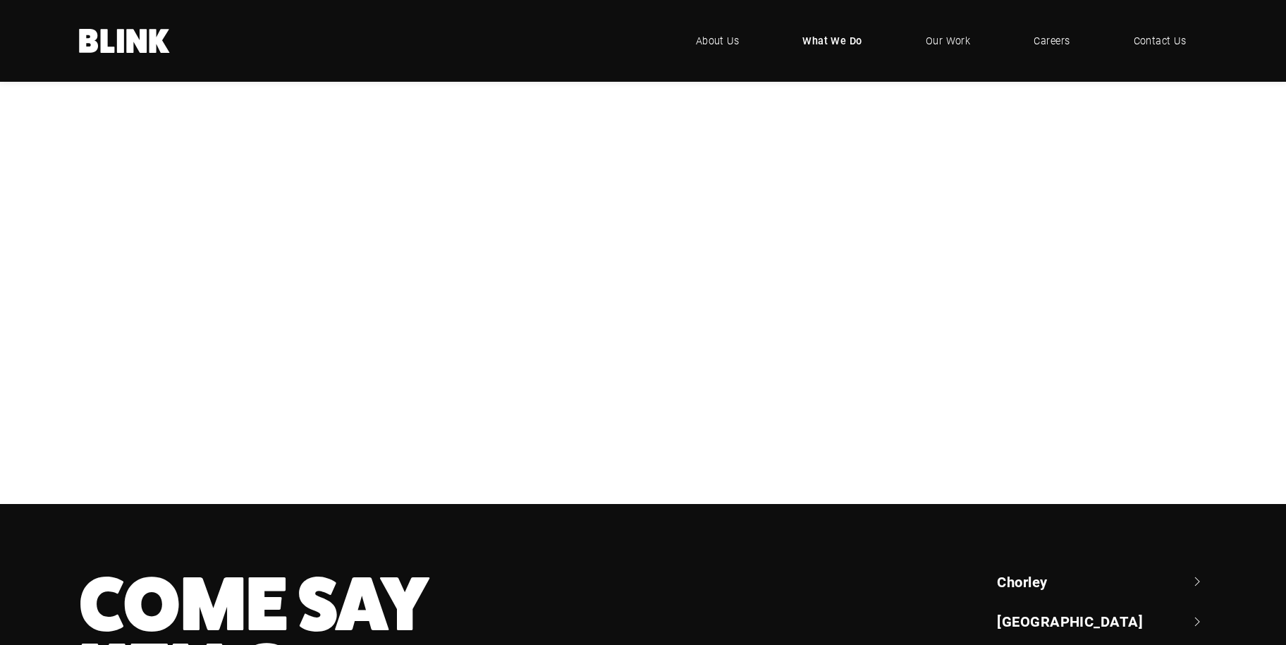
click at [0, 0] on div "Photography" at bounding box center [0, 0] width 0 height 0
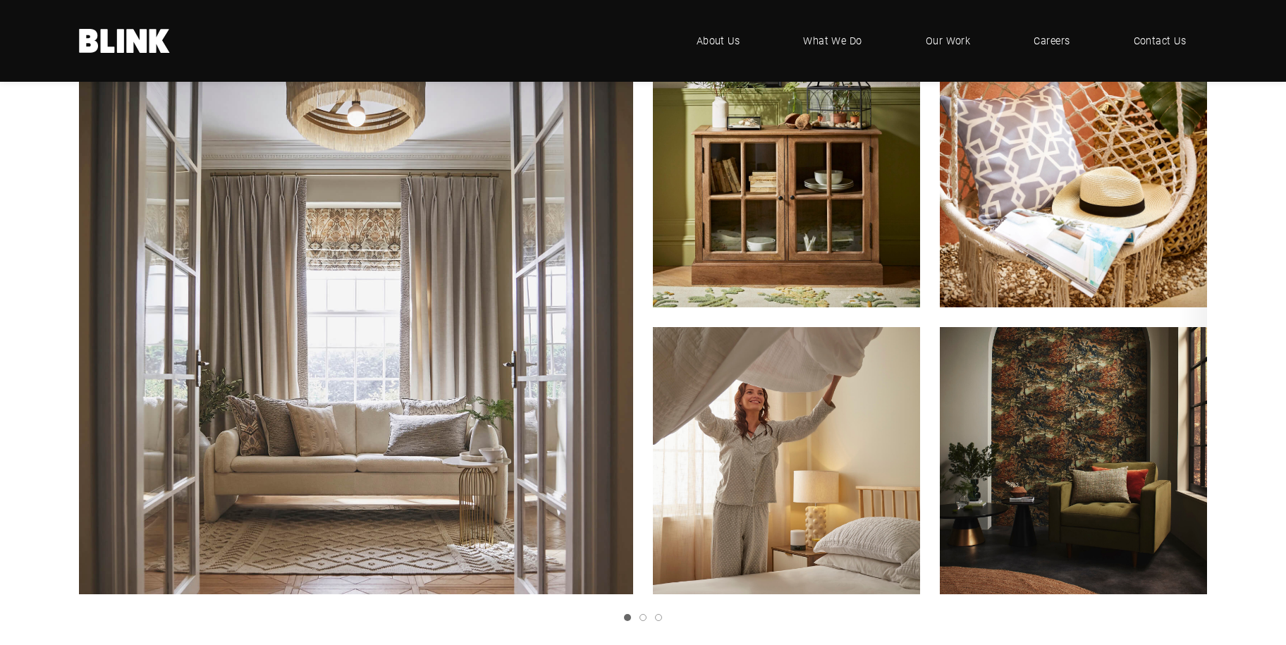
scroll to position [423, 0]
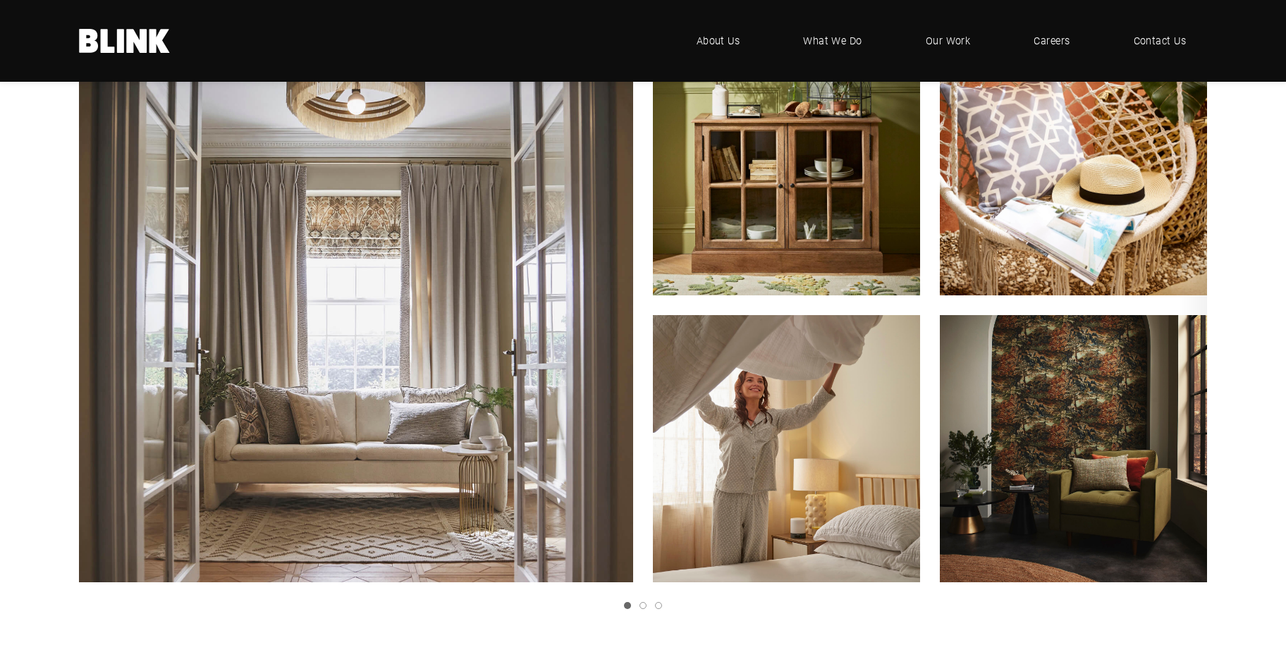
click at [0, 0] on icon "Next slide" at bounding box center [0, 0] width 0 height 0
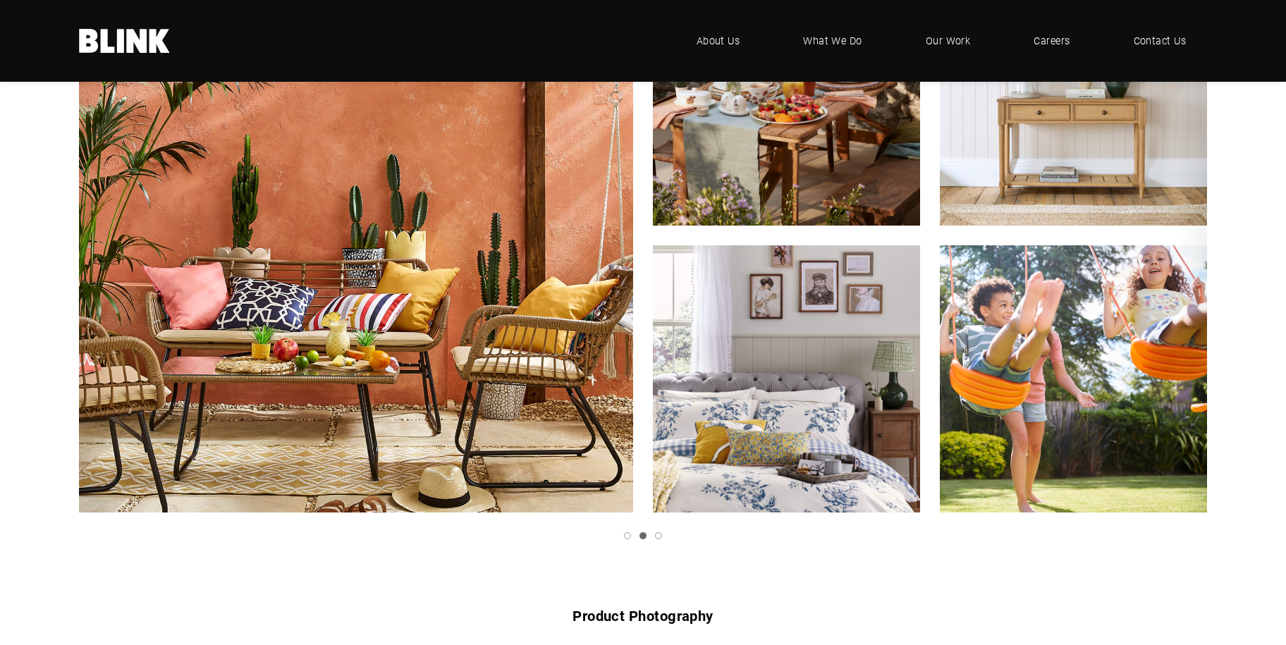
scroll to position [493, 0]
click at [484, 304] on img "2 of 3" at bounding box center [356, 235] width 610 height 610
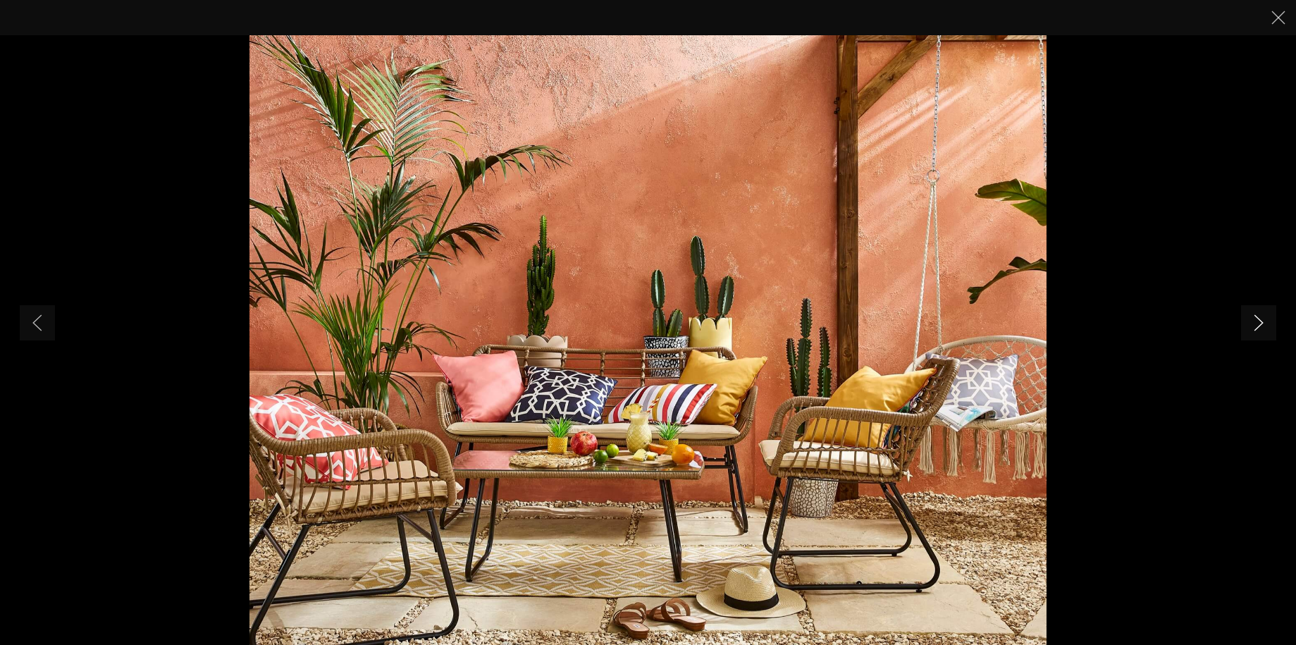
click at [1258, 326] on icon "Next slide" at bounding box center [1259, 322] width 10 height 17
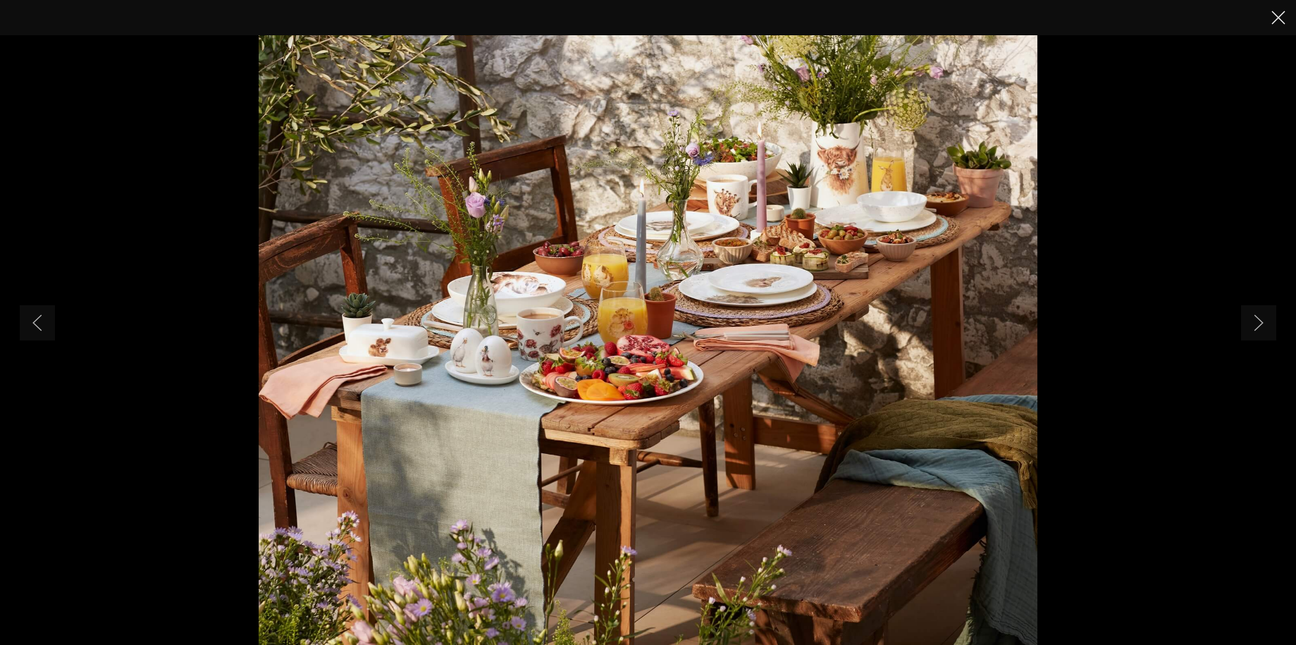
click at [1283, 19] on icon "Close" at bounding box center [1279, 18] width 14 height 14
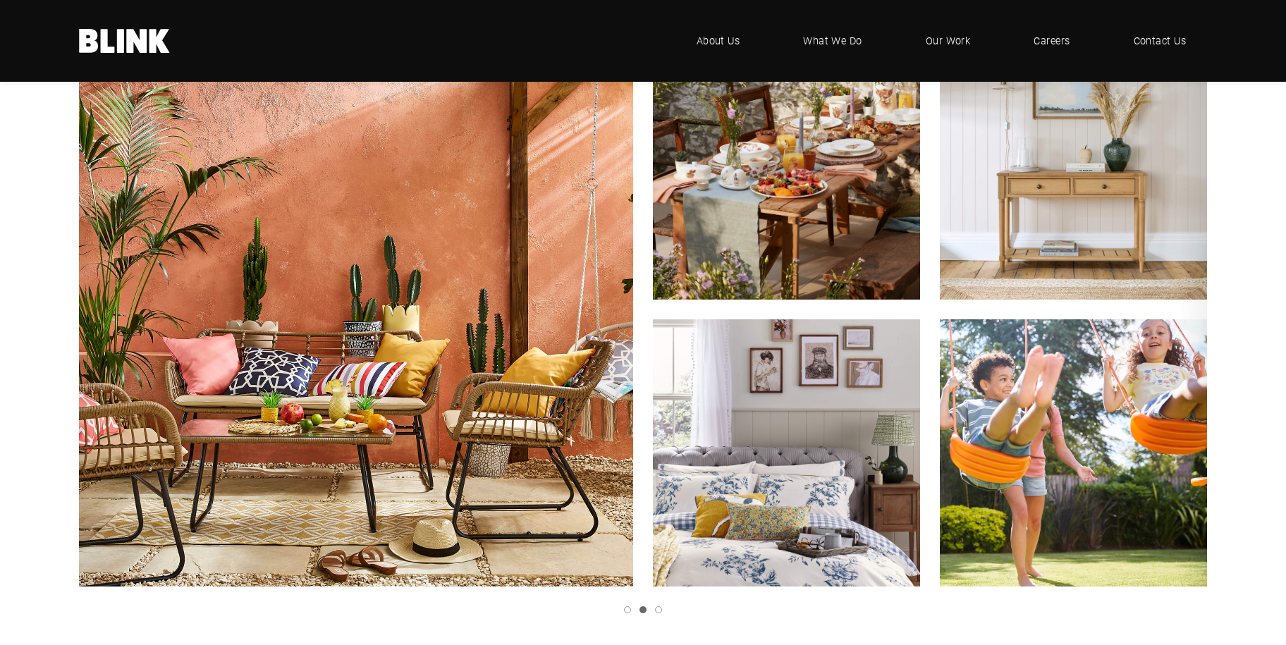
scroll to position [352, 0]
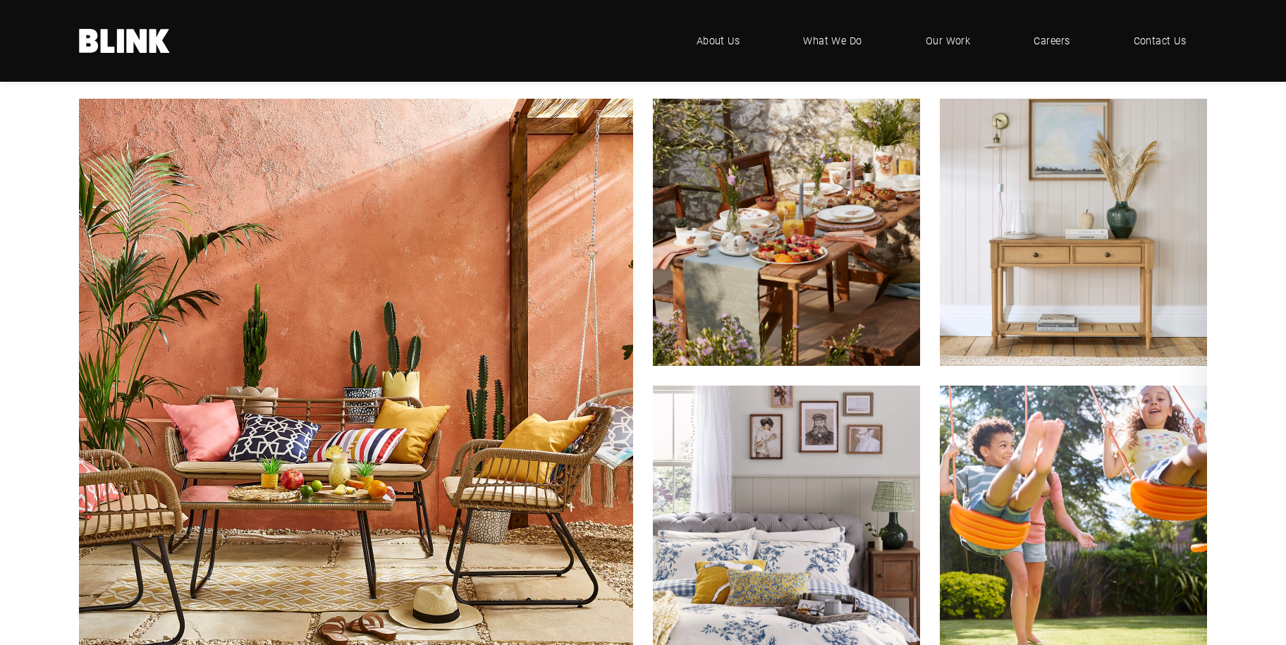
click at [1069, 228] on img "2 of 3" at bounding box center [1073, 232] width 294 height 294
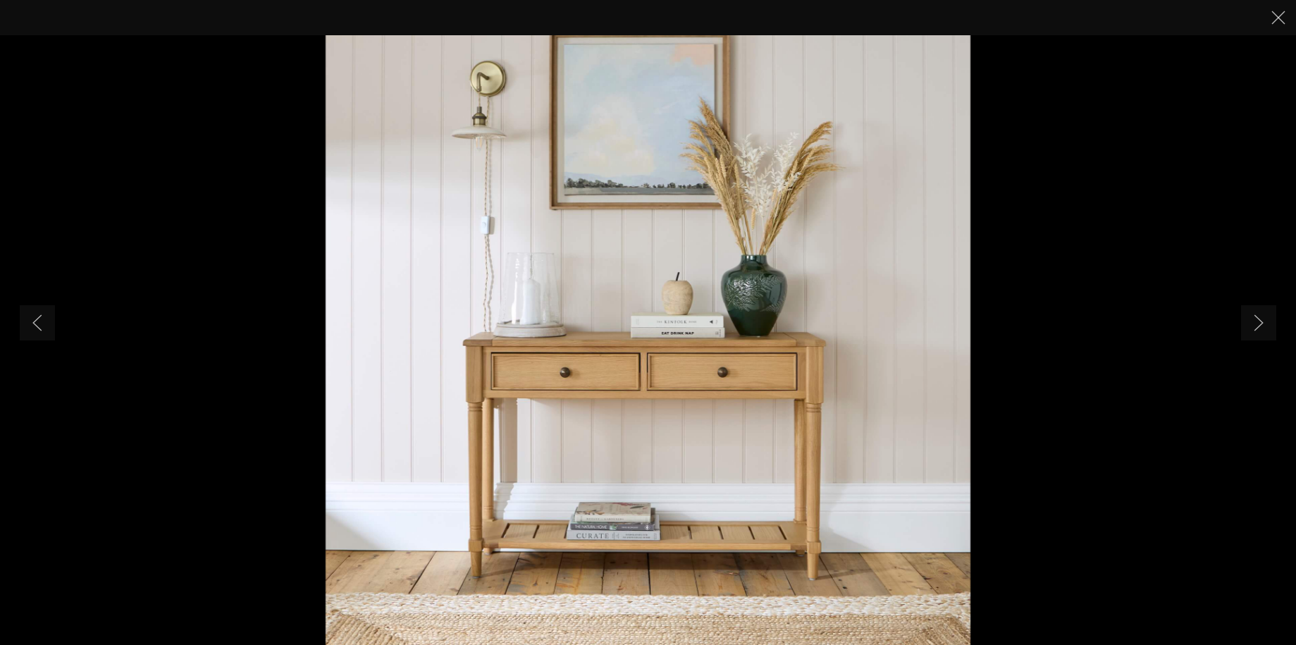
click at [479, 145] on img "3 of 5" at bounding box center [648, 322] width 645 height 645
click at [1277, 14] on icon "Close" at bounding box center [1279, 18] width 14 height 14
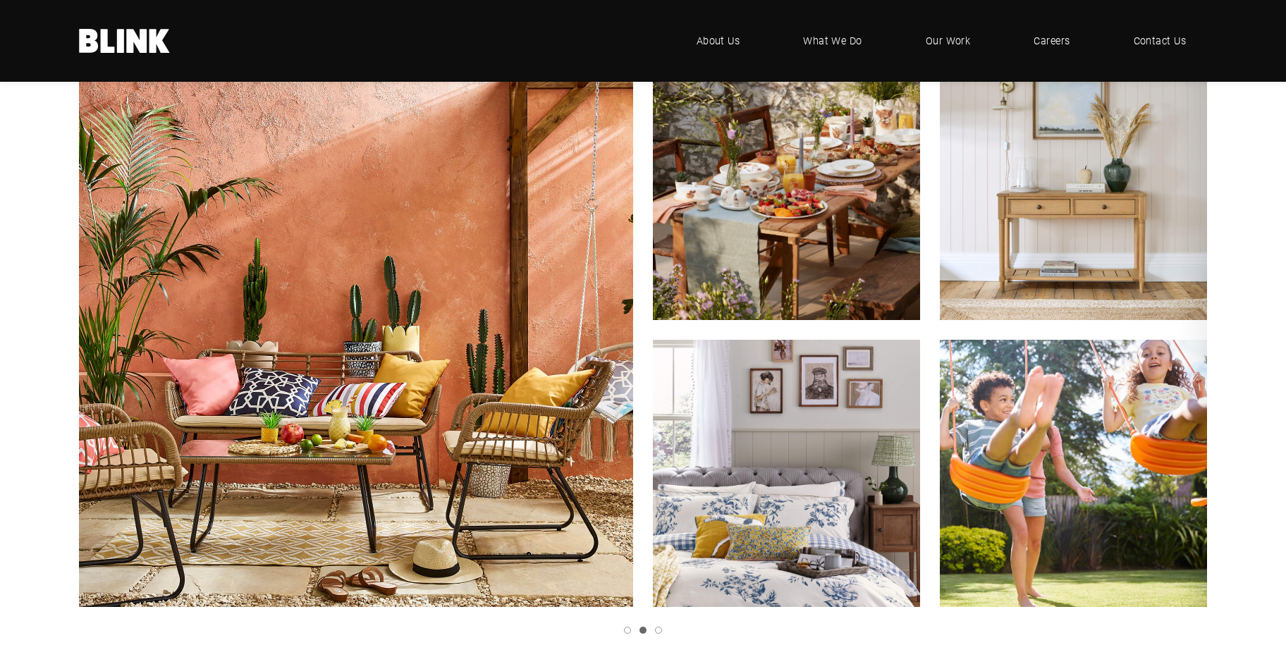
scroll to position [423, 0]
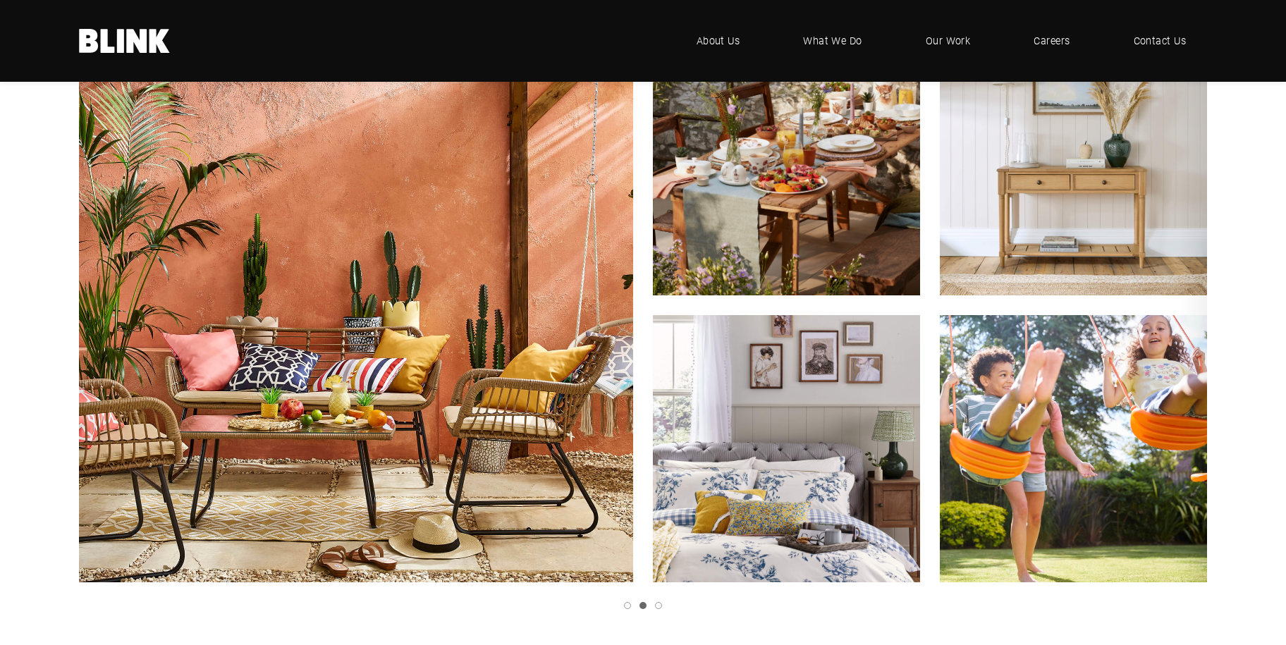
click at [0, 0] on icon "Next slide" at bounding box center [0, 0] width 0 height 0
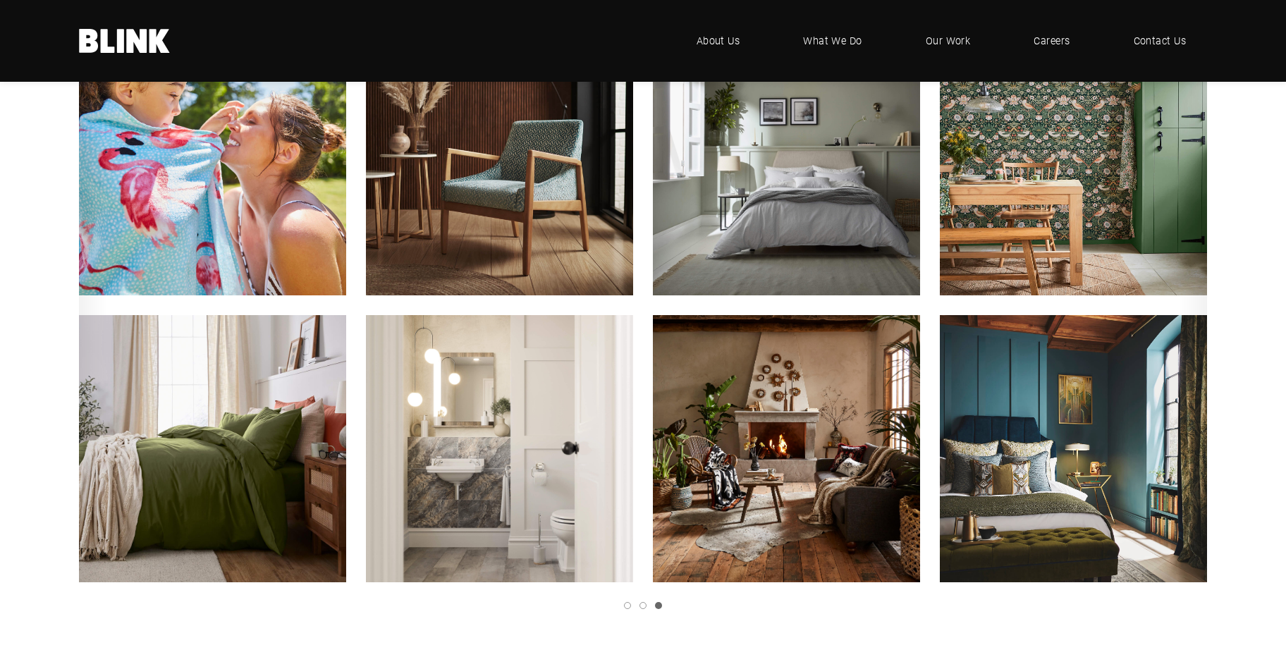
scroll to position [352, 0]
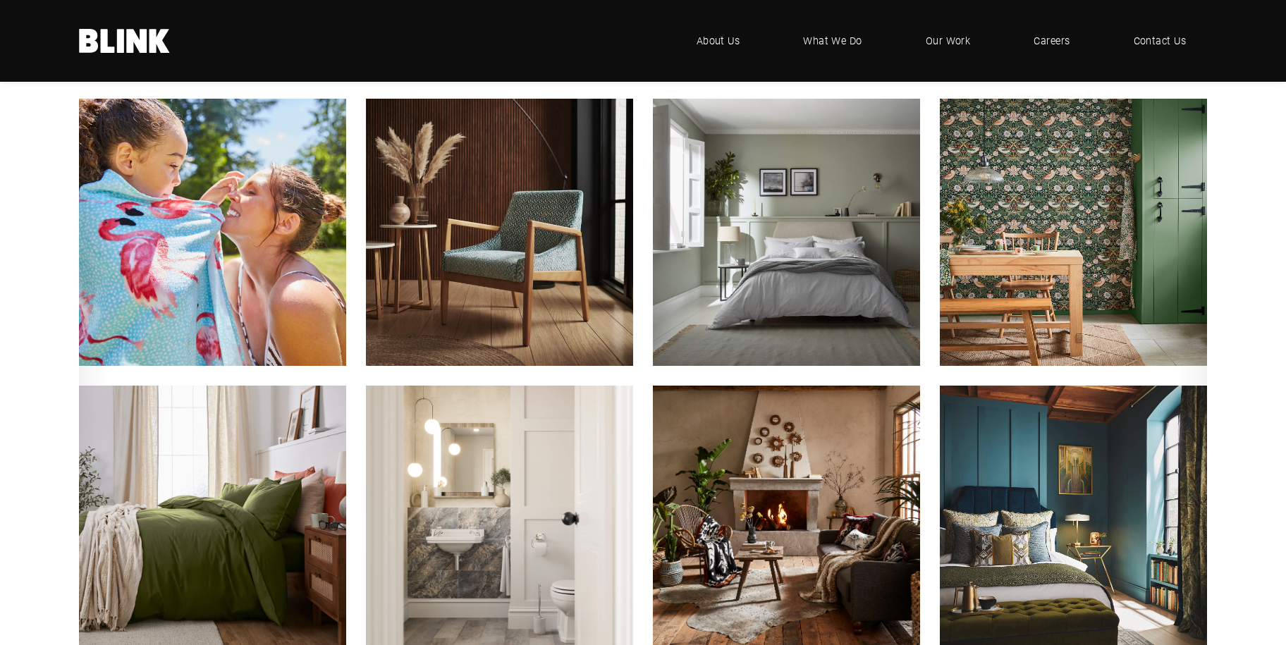
click at [749, 518] on img "3 of 3" at bounding box center [786, 519] width 294 height 294
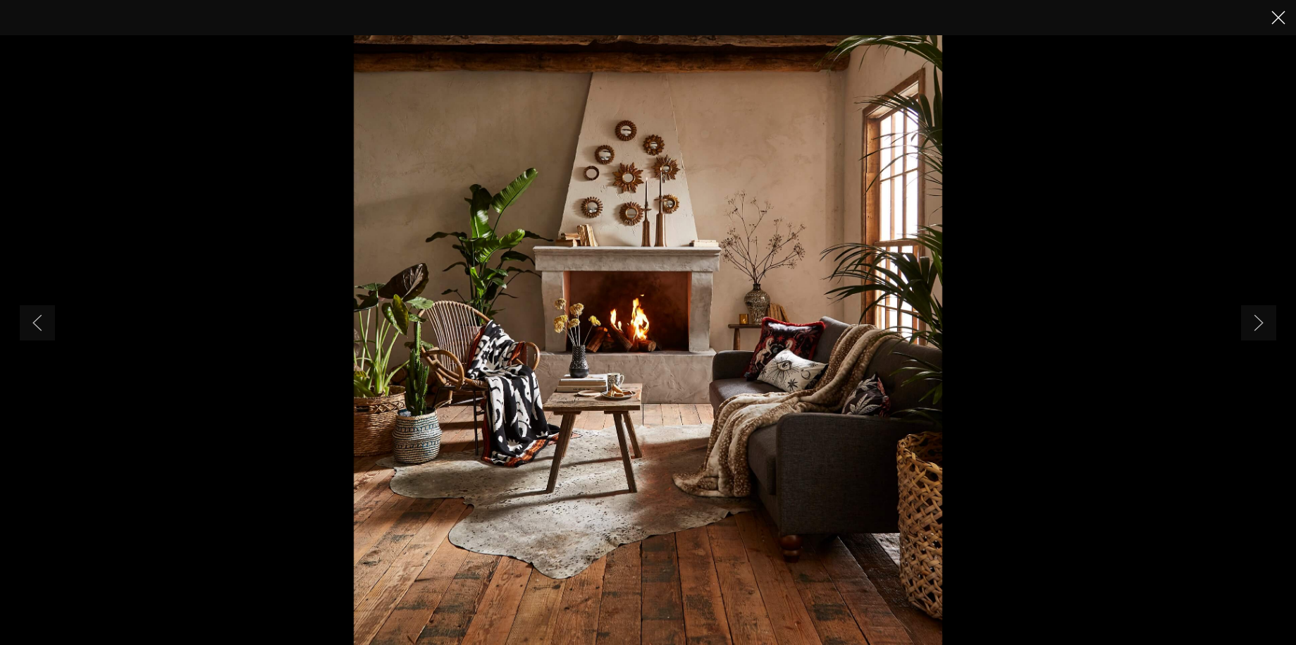
click at [1284, 16] on icon "Close" at bounding box center [1279, 18] width 14 height 14
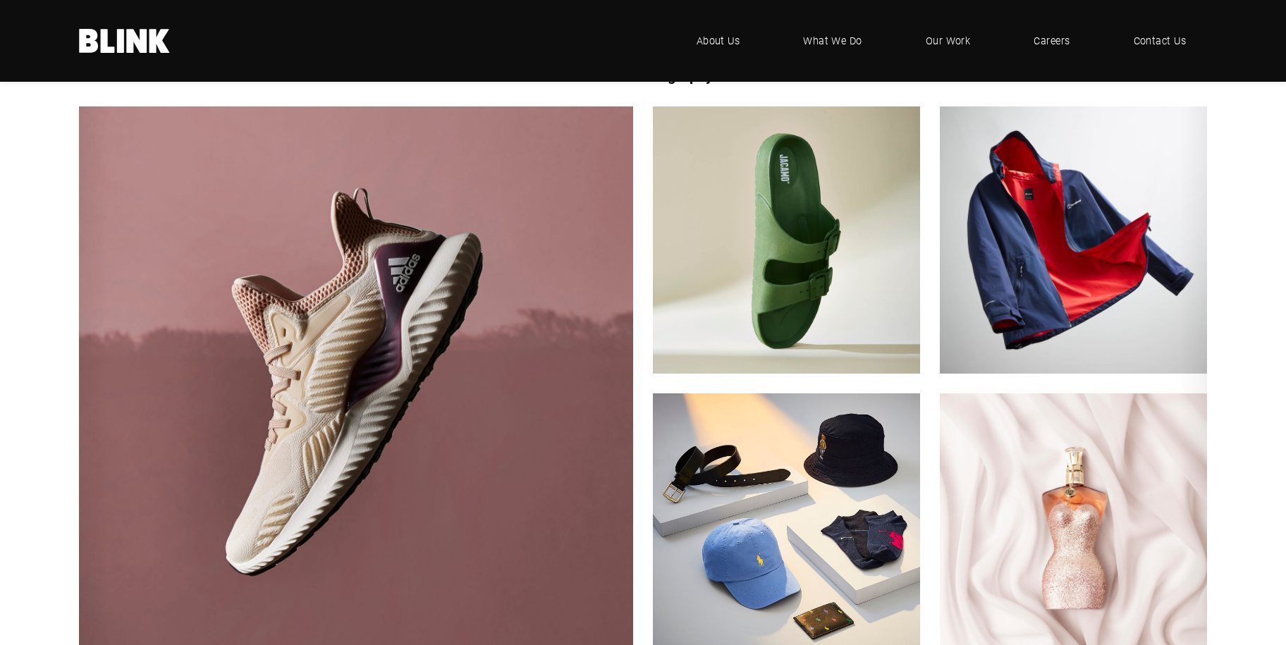
scroll to position [1128, 0]
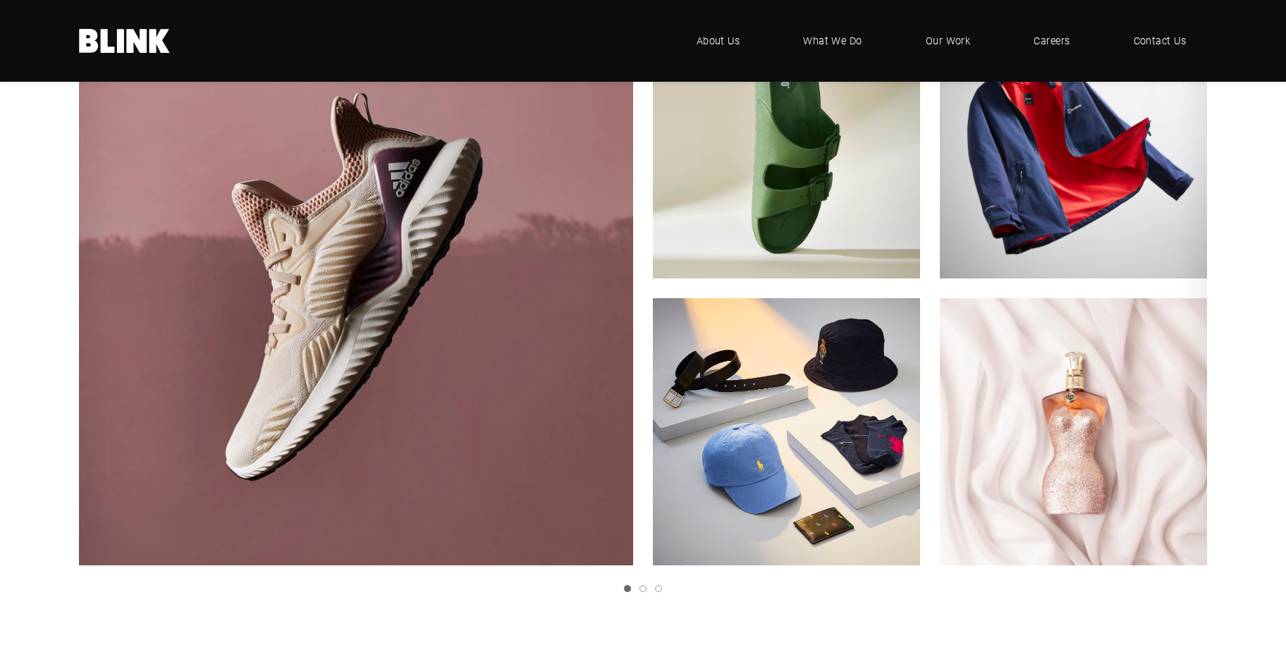
click at [0, 0] on link "Next slide" at bounding box center [0, 0] width 0 height 0
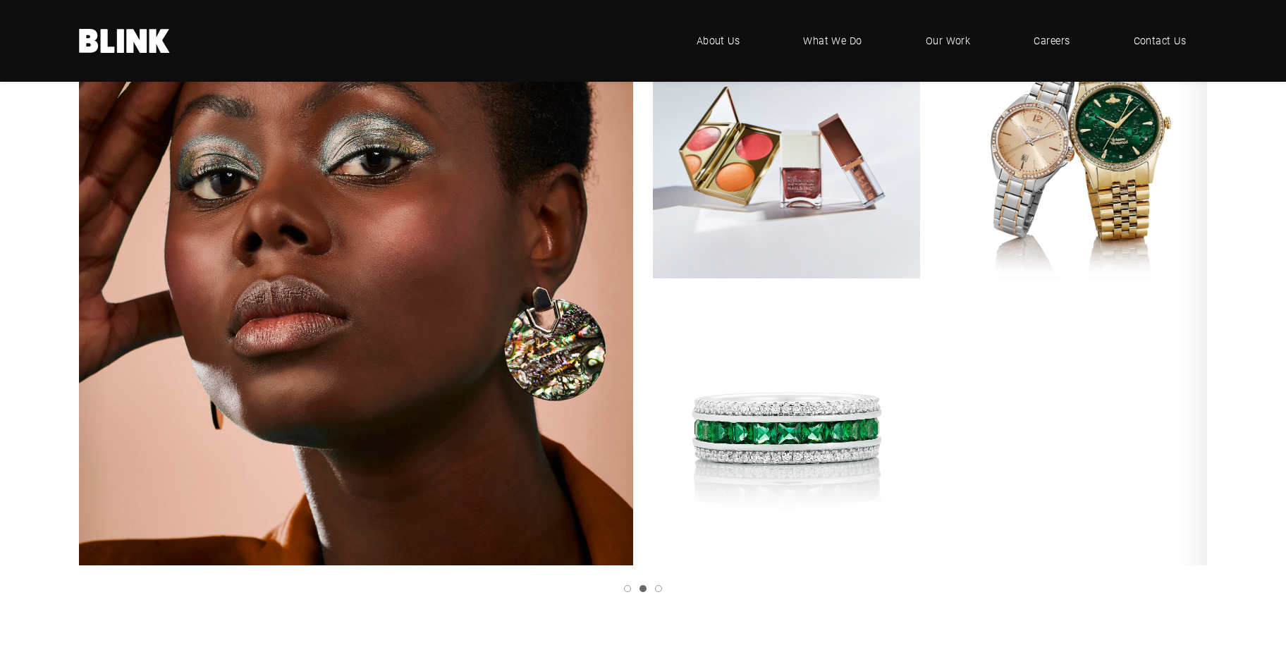
scroll to position [1057, 0]
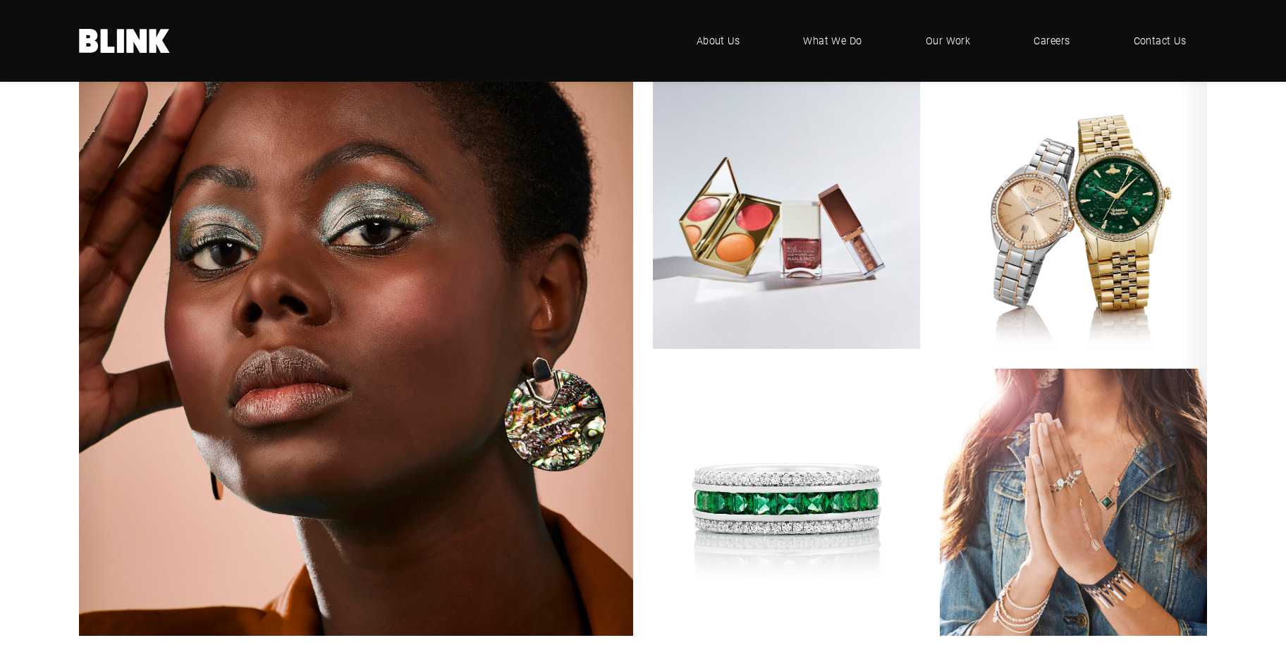
click at [0, 0] on icon "Next slide" at bounding box center [0, 0] width 0 height 0
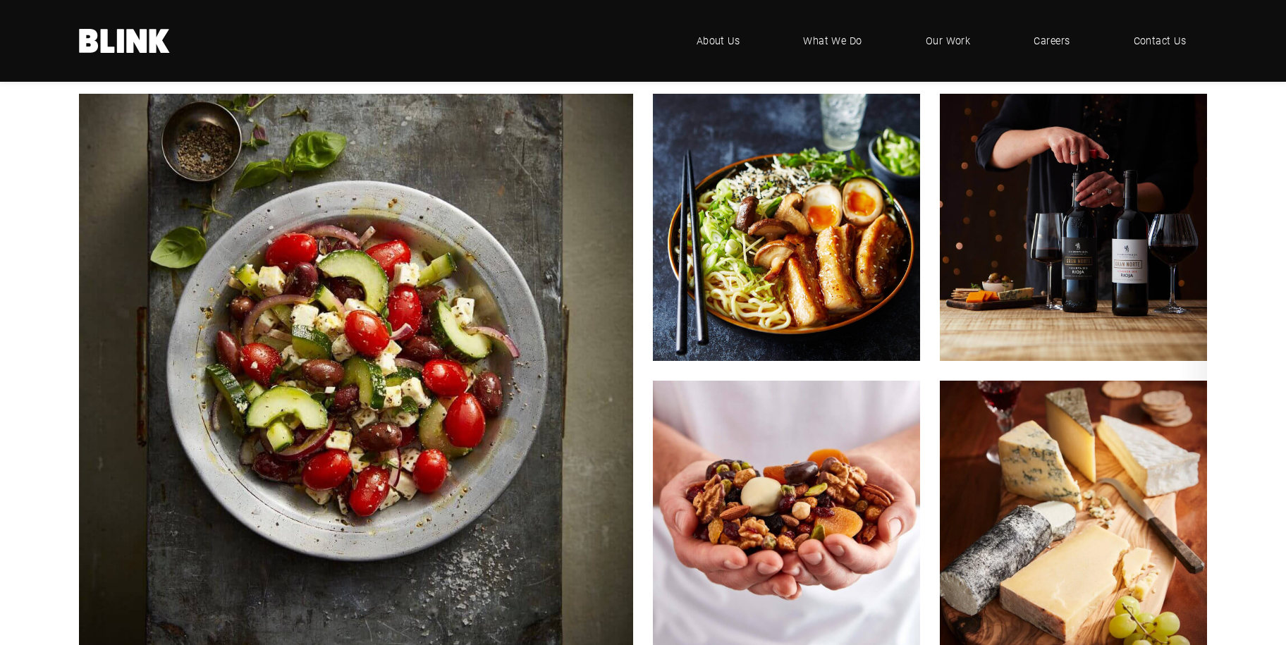
scroll to position [2397, 0]
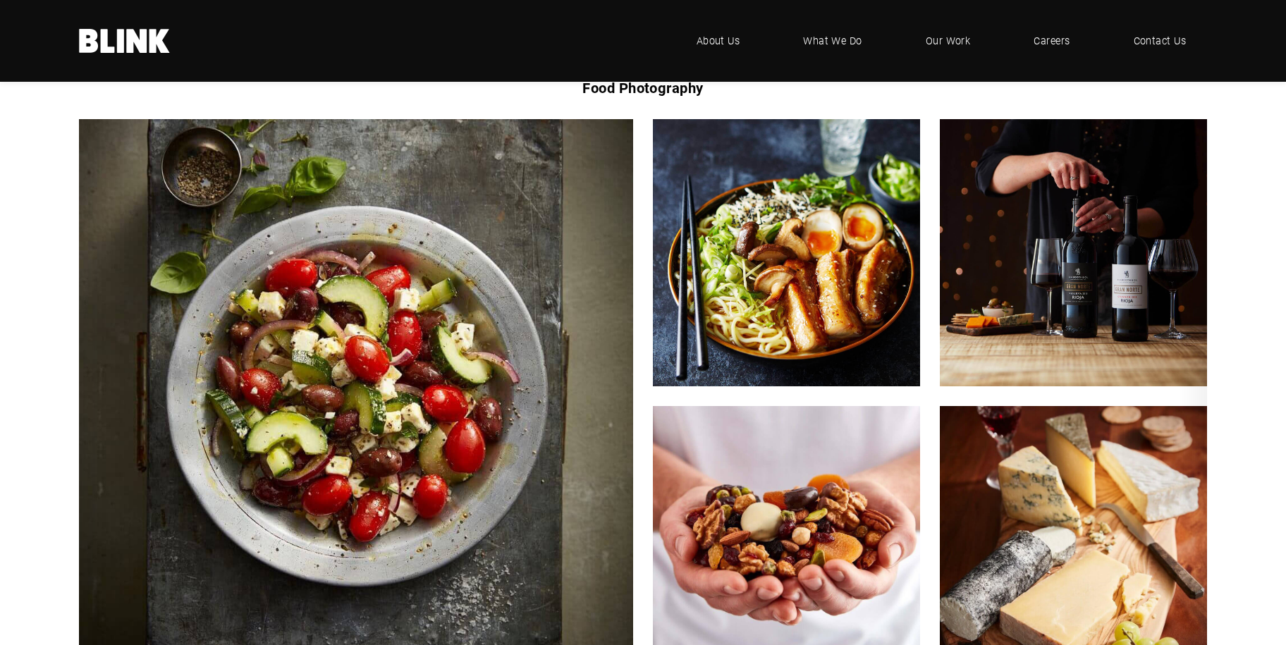
click at [0, 0] on icon "Next slide" at bounding box center [0, 0] width 0 height 0
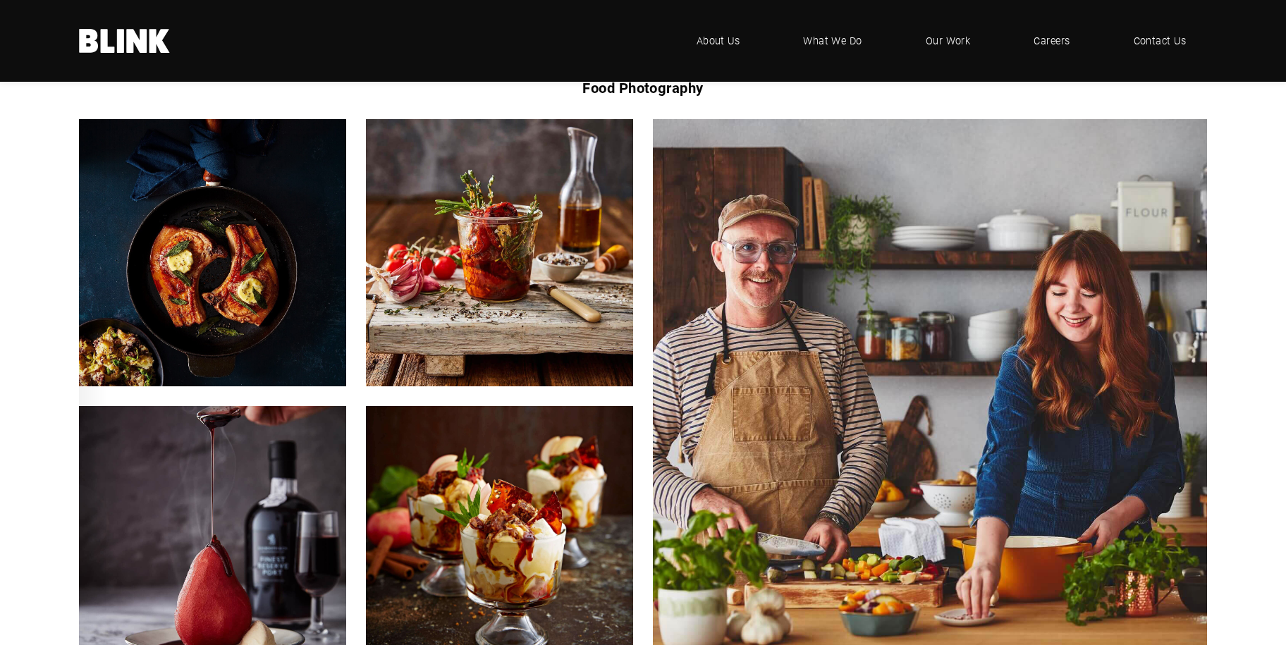
click at [0, 0] on icon "Next slide" at bounding box center [0, 0] width 0 height 0
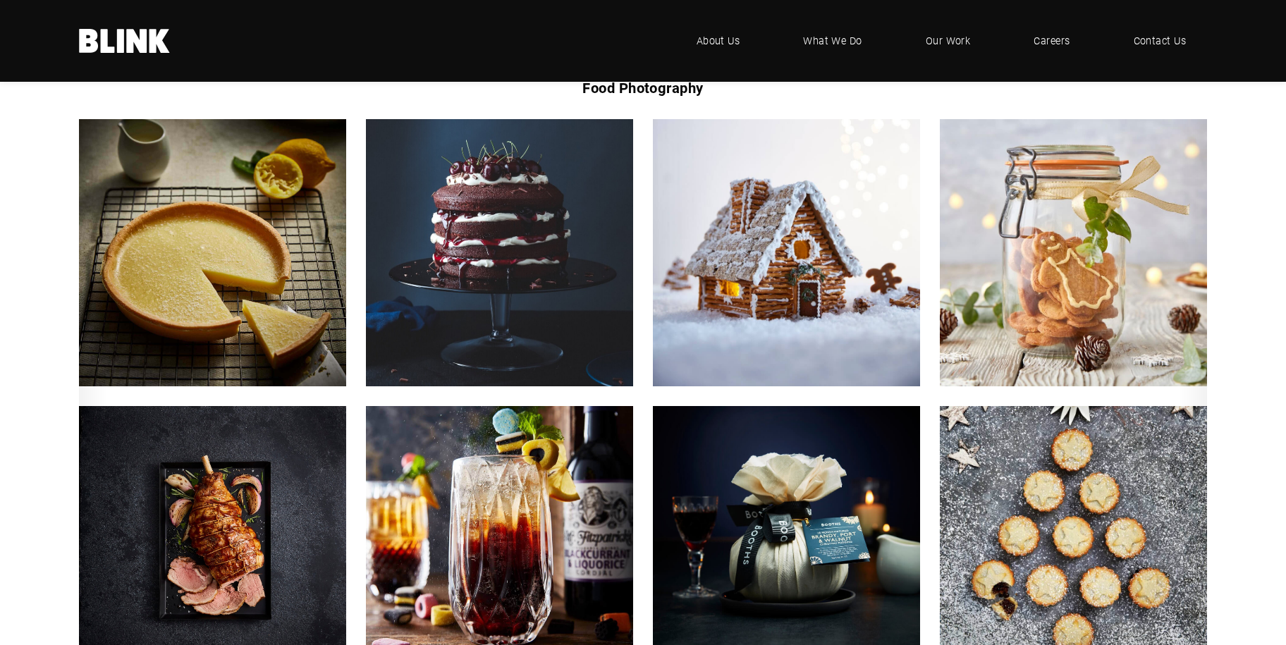
click at [0, 0] on link "Next slide" at bounding box center [0, 0] width 0 height 0
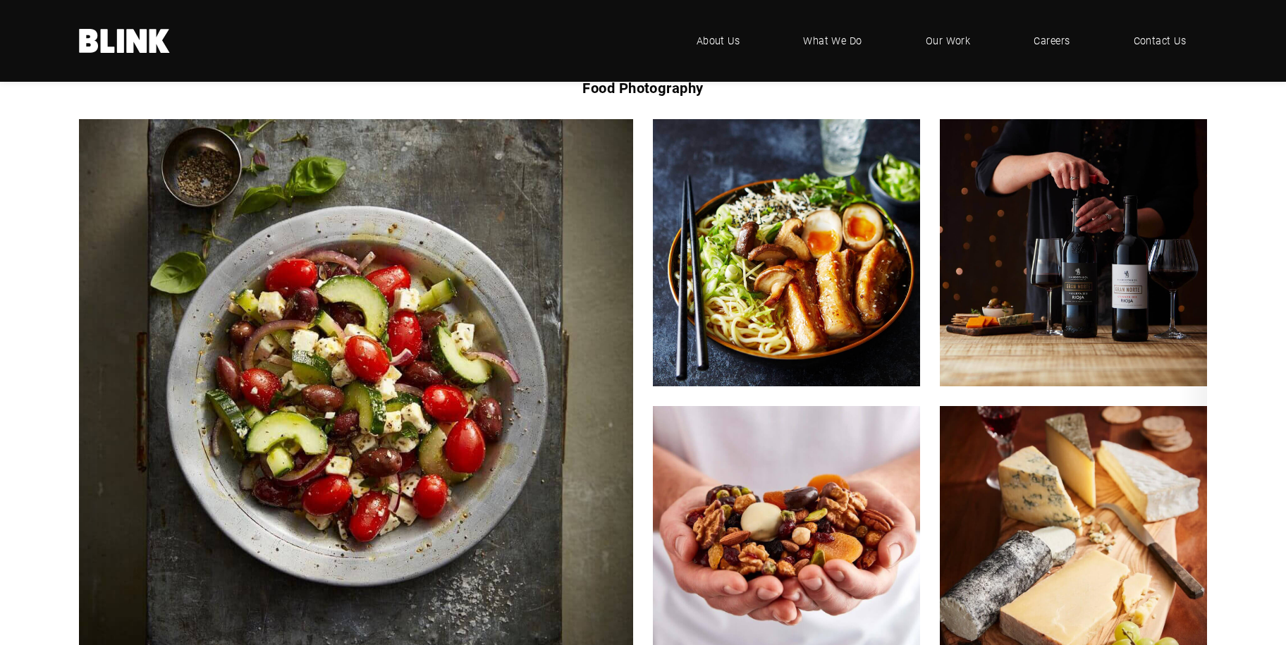
click at [0, 0] on link "Next slide" at bounding box center [0, 0] width 0 height 0
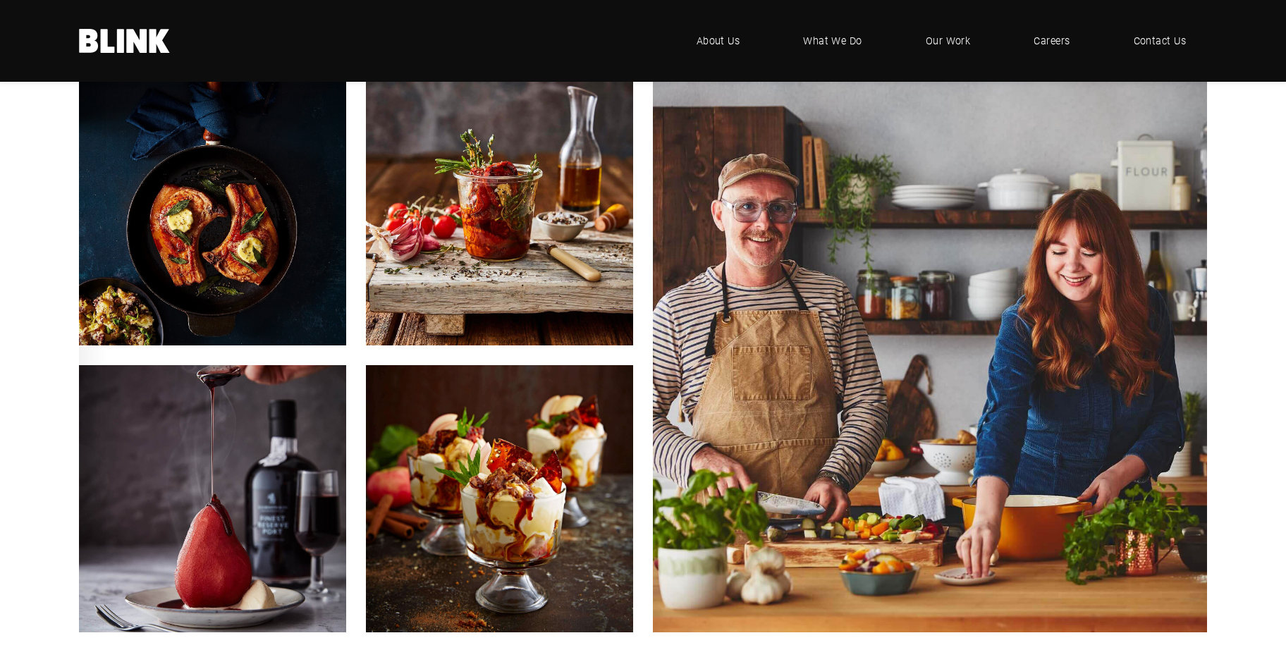
scroll to position [2156, 0]
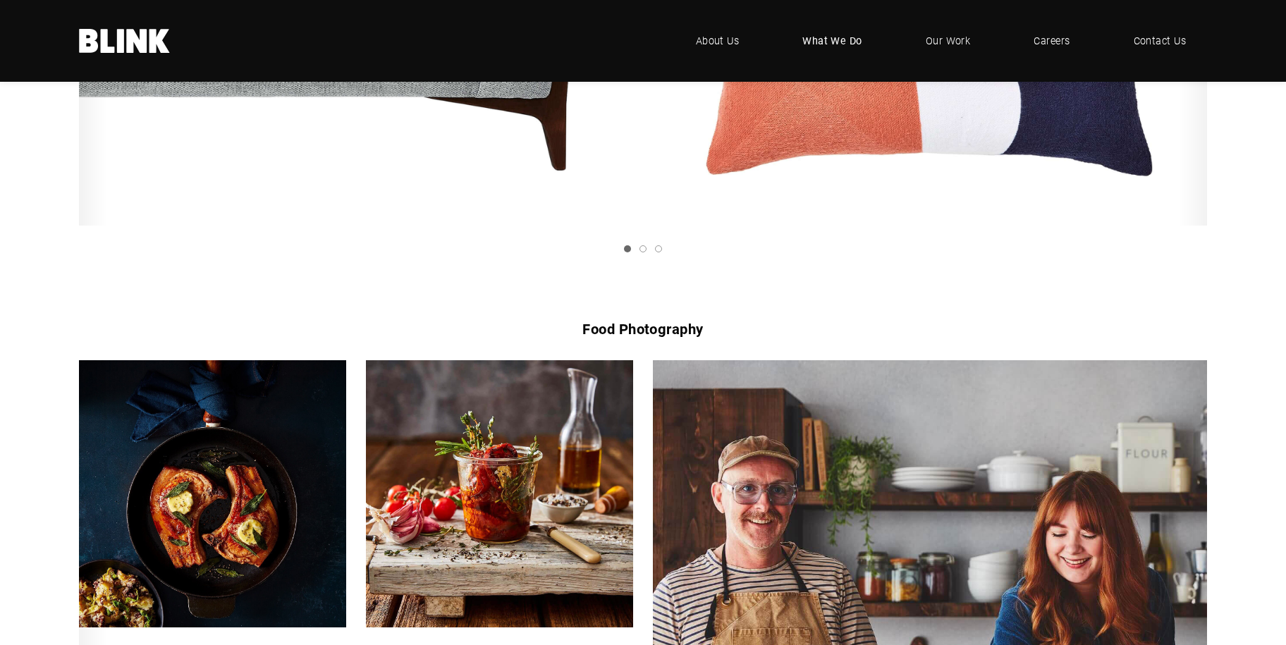
click at [847, 39] on span "What We Do" at bounding box center [832, 41] width 60 height 16
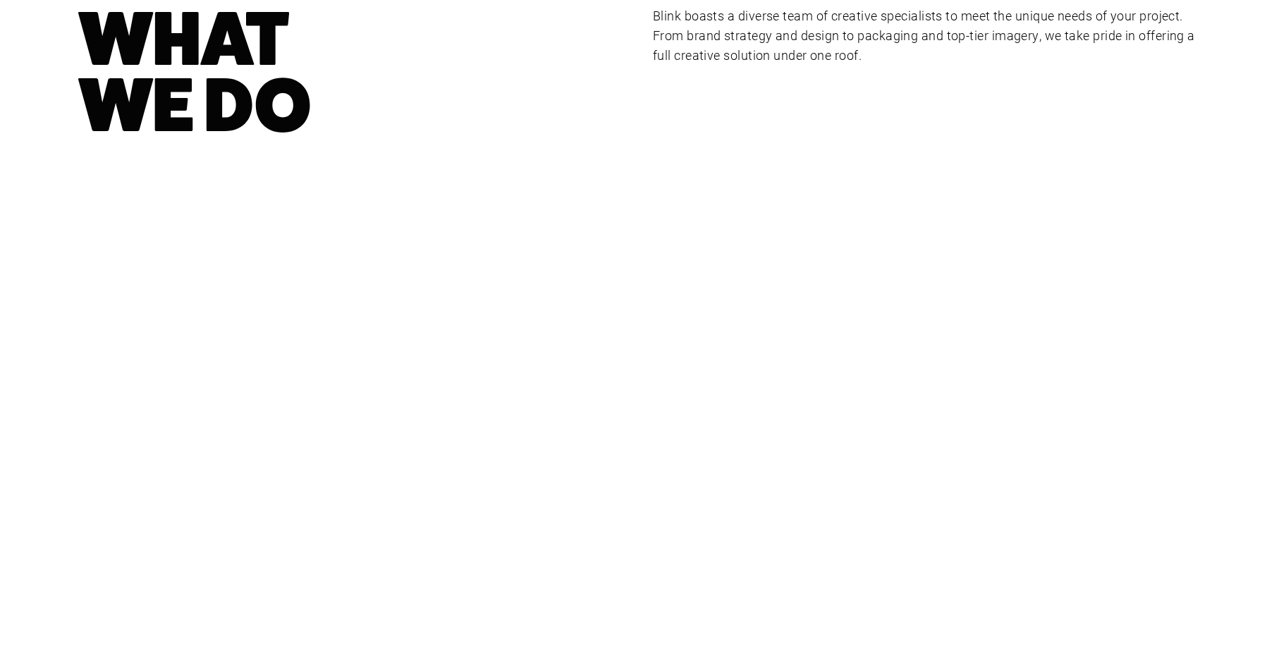
scroll to position [211, 0]
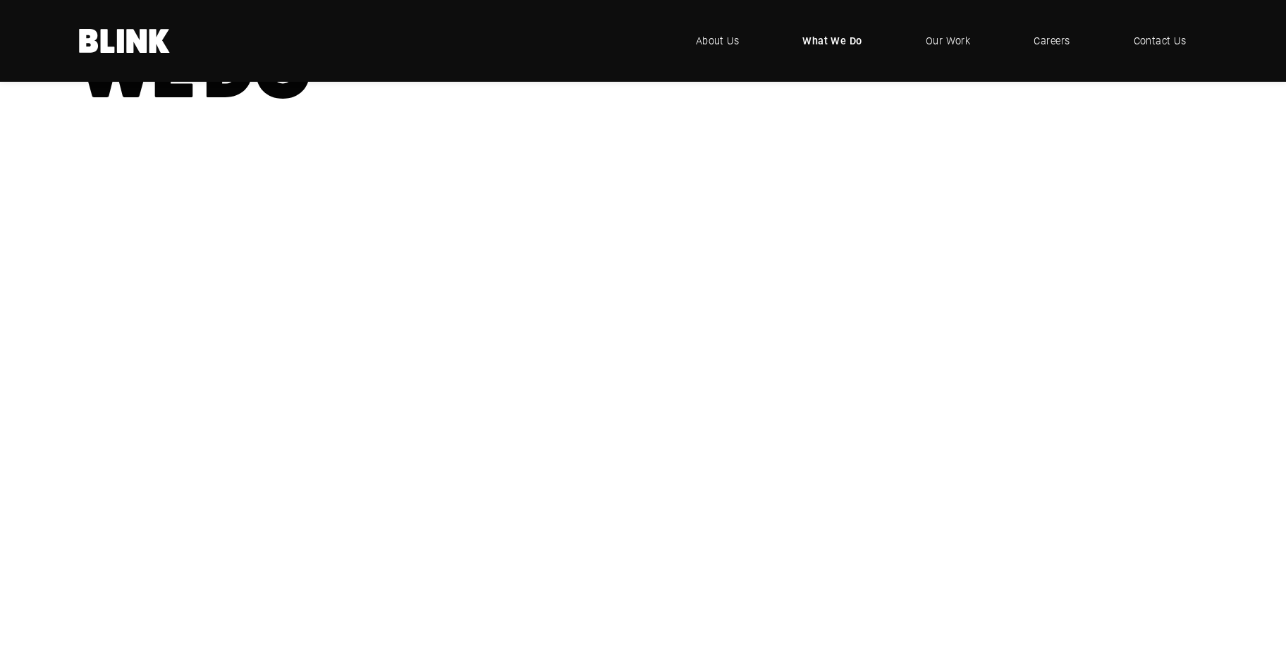
click at [0, 0] on div "Video & Animation" at bounding box center [0, 0] width 0 height 0
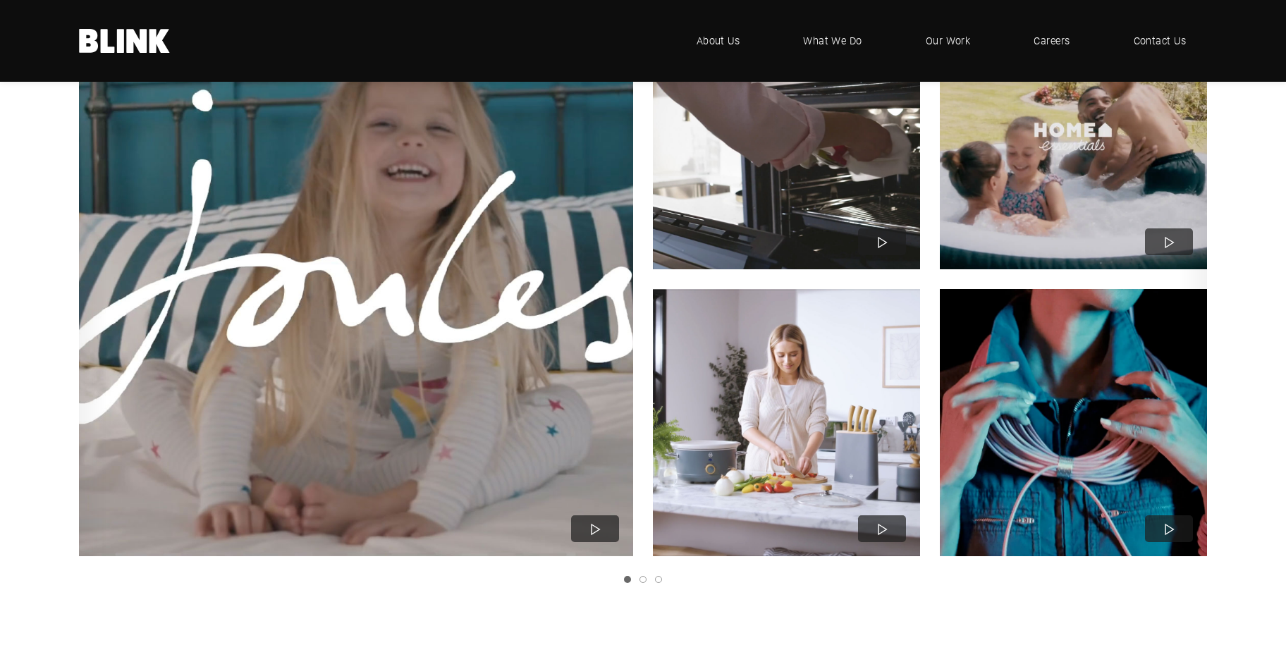
scroll to position [423, 0]
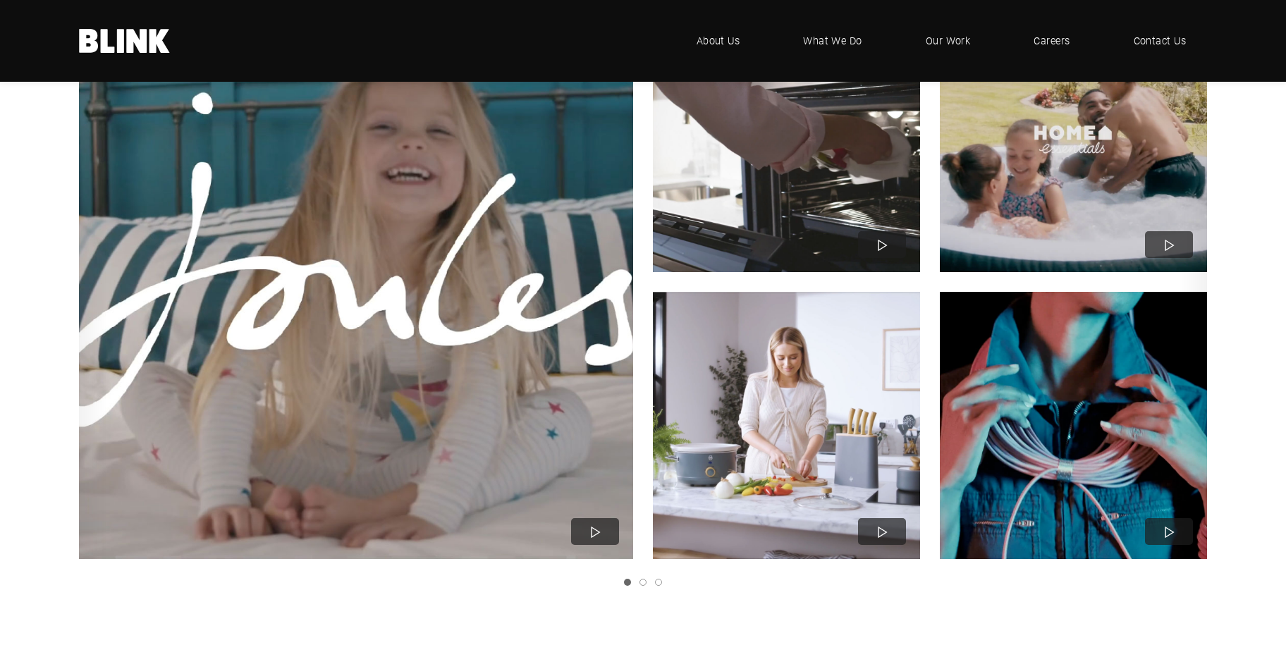
click at [0, 0] on link "Next slide" at bounding box center [0, 0] width 0 height 0
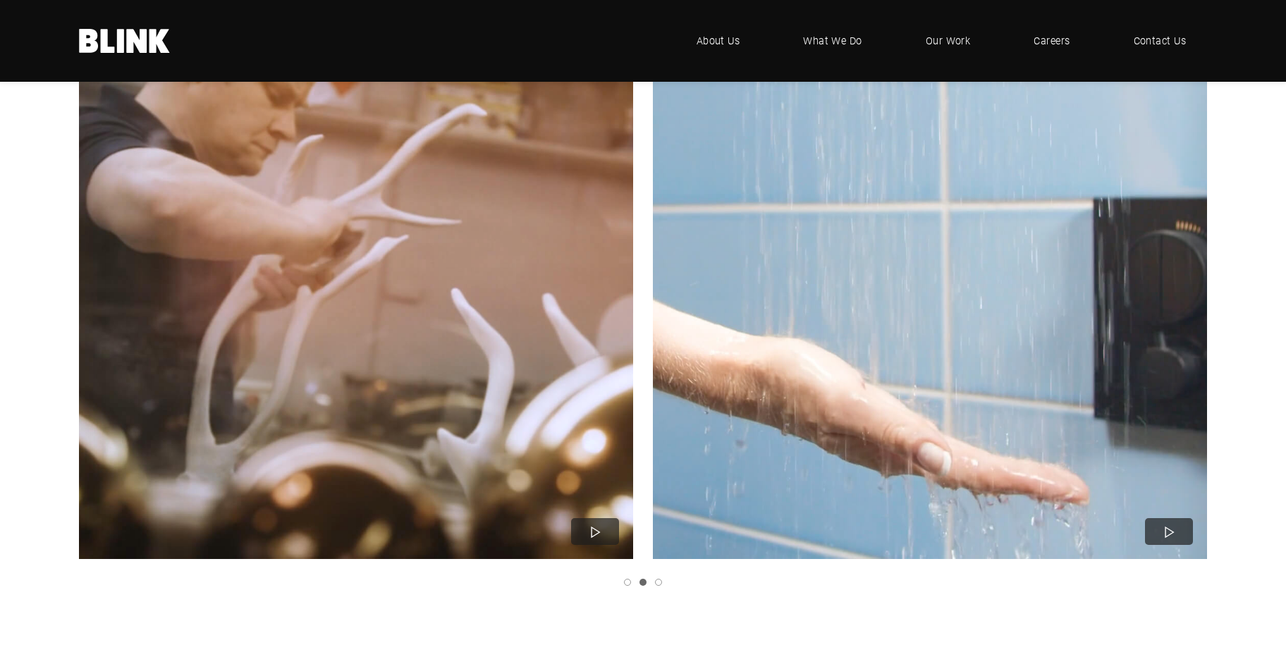
click at [0, 0] on icon "Next slide" at bounding box center [0, 0] width 0 height 0
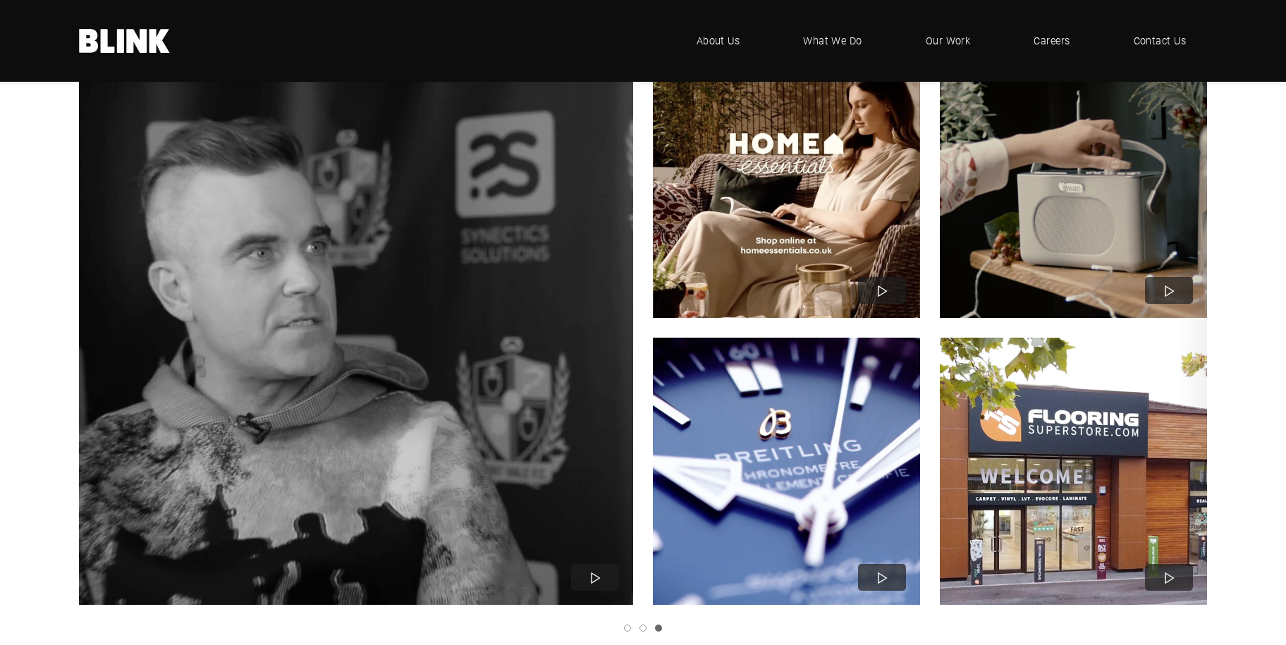
scroll to position [352, 0]
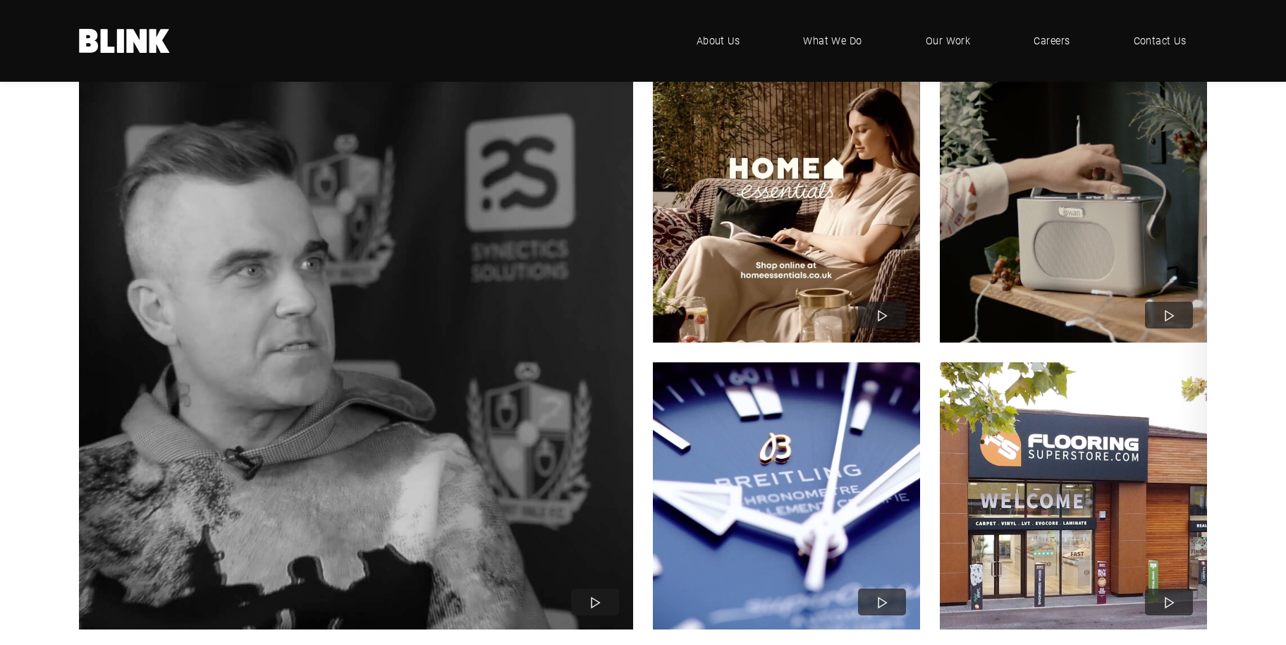
click at [271, 345] on img "3 of 3" at bounding box center [356, 353] width 610 height 610
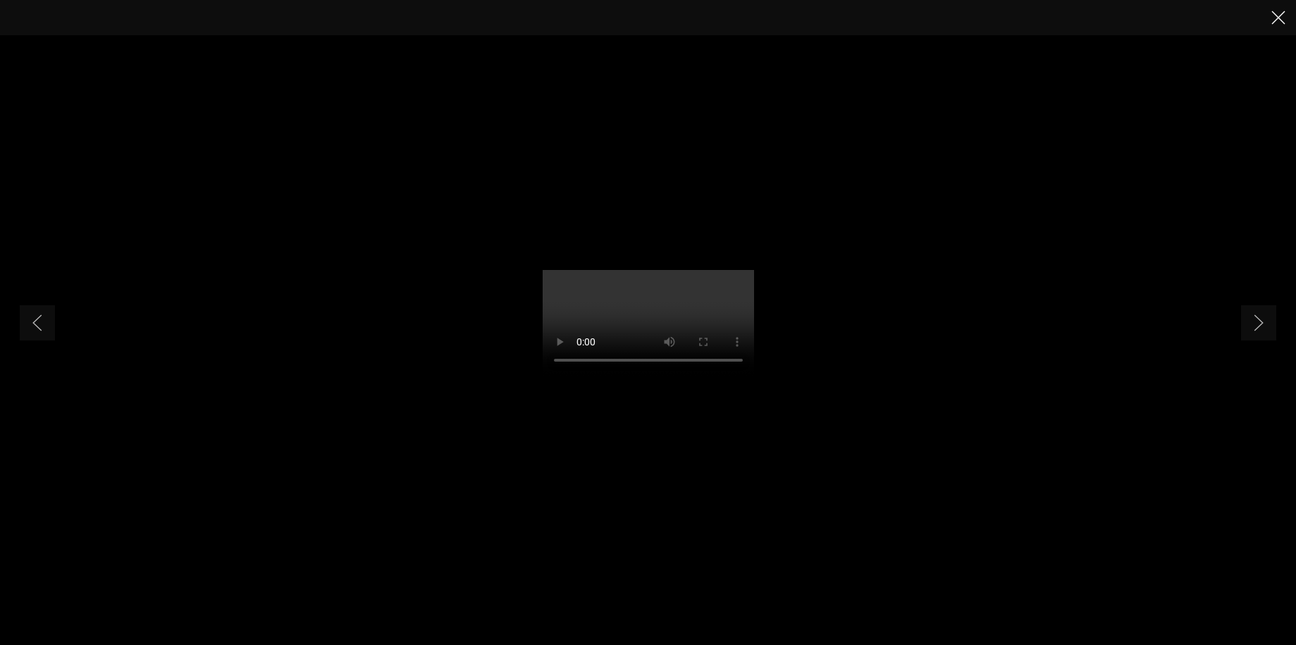
click at [1279, 19] on line "Close" at bounding box center [1278, 17] width 13 height 13
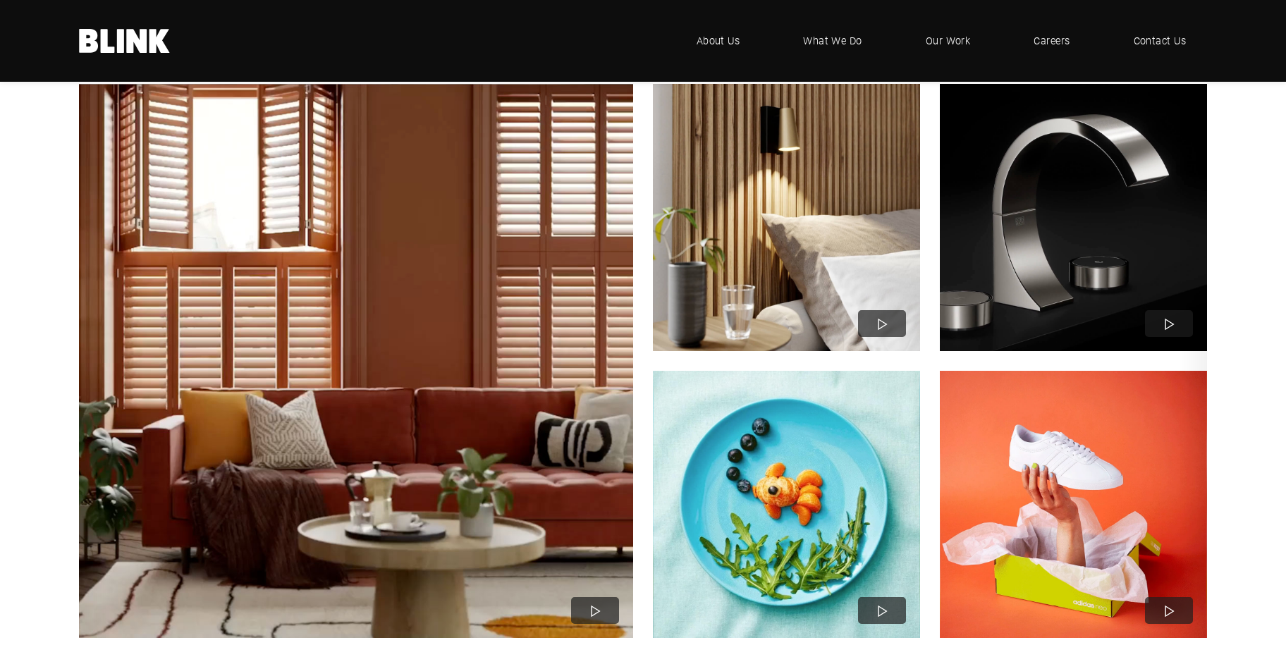
scroll to position [1057, 0]
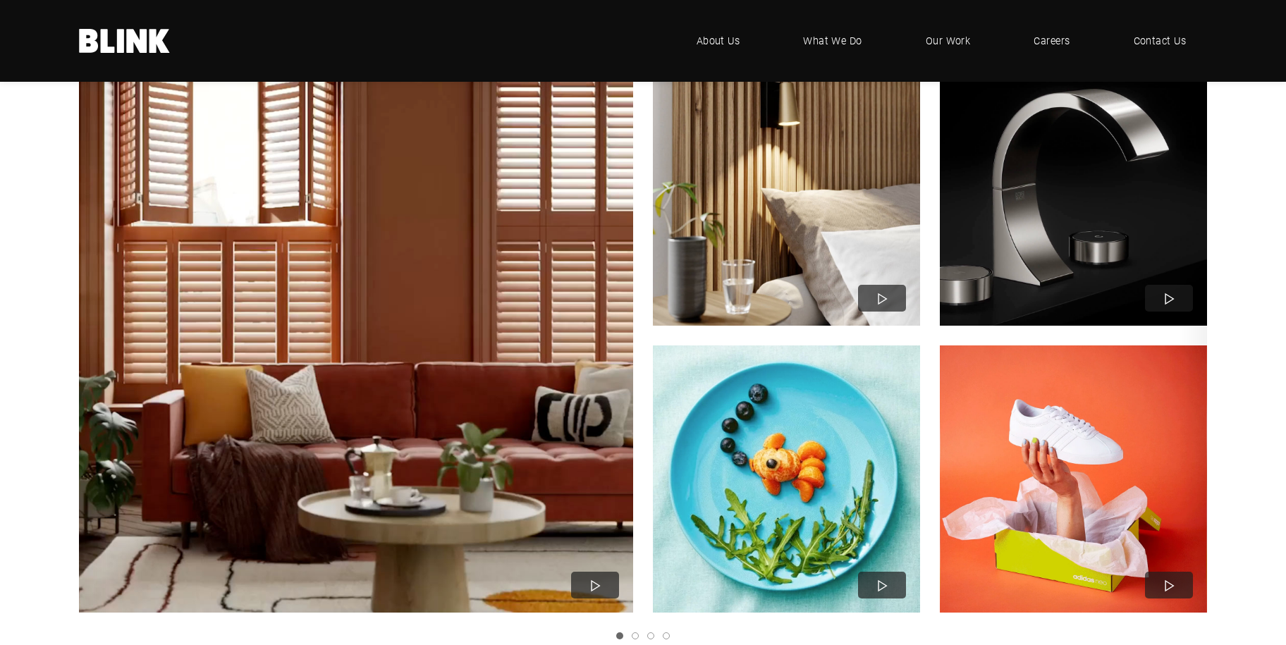
click at [754, 450] on img "1 of 4" at bounding box center [786, 479] width 294 height 294
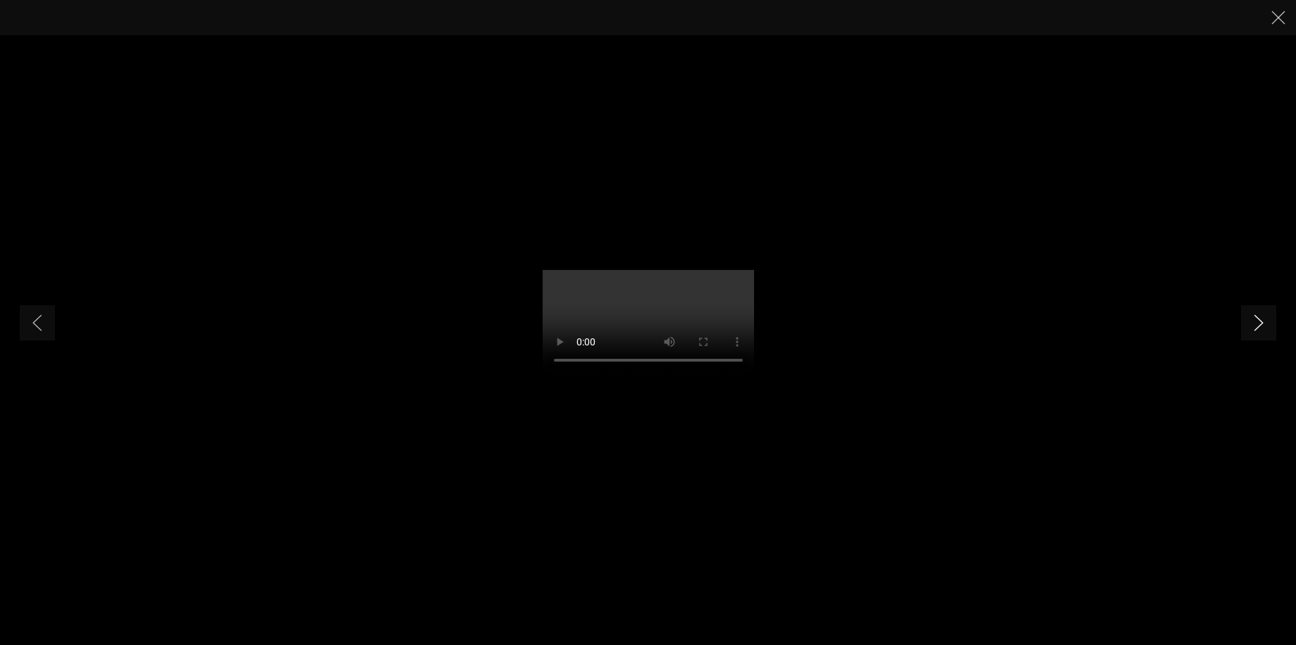
click at [1262, 318] on icon "Next slide" at bounding box center [1259, 322] width 10 height 17
click at [1277, 20] on line "Close" at bounding box center [1278, 17] width 13 height 13
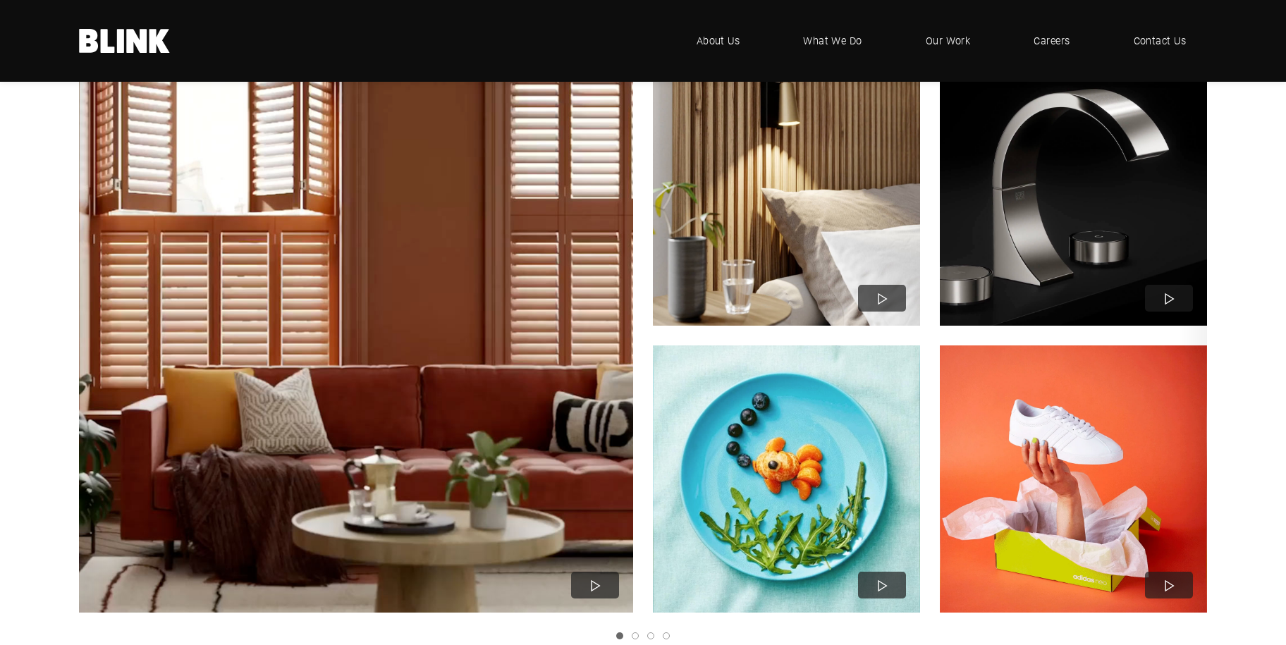
click at [328, 456] on img "1 of 4" at bounding box center [356, 336] width 610 height 610
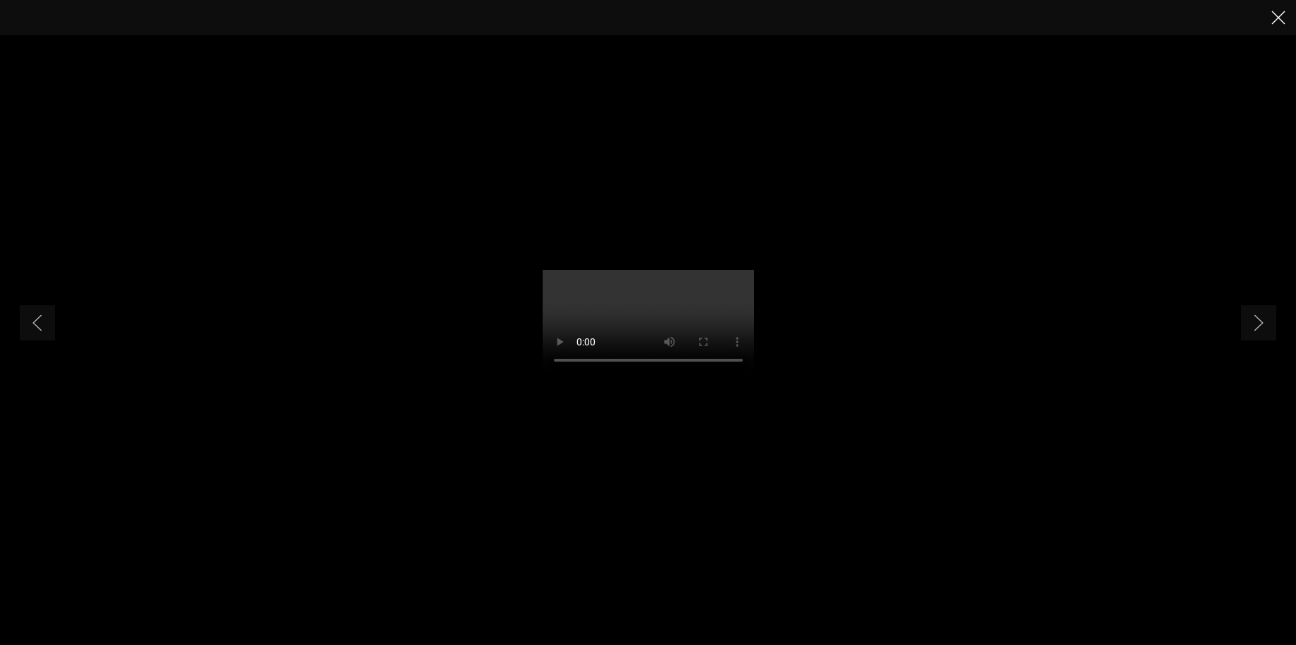
click at [1275, 13] on icon "Close" at bounding box center [1279, 18] width 14 height 14
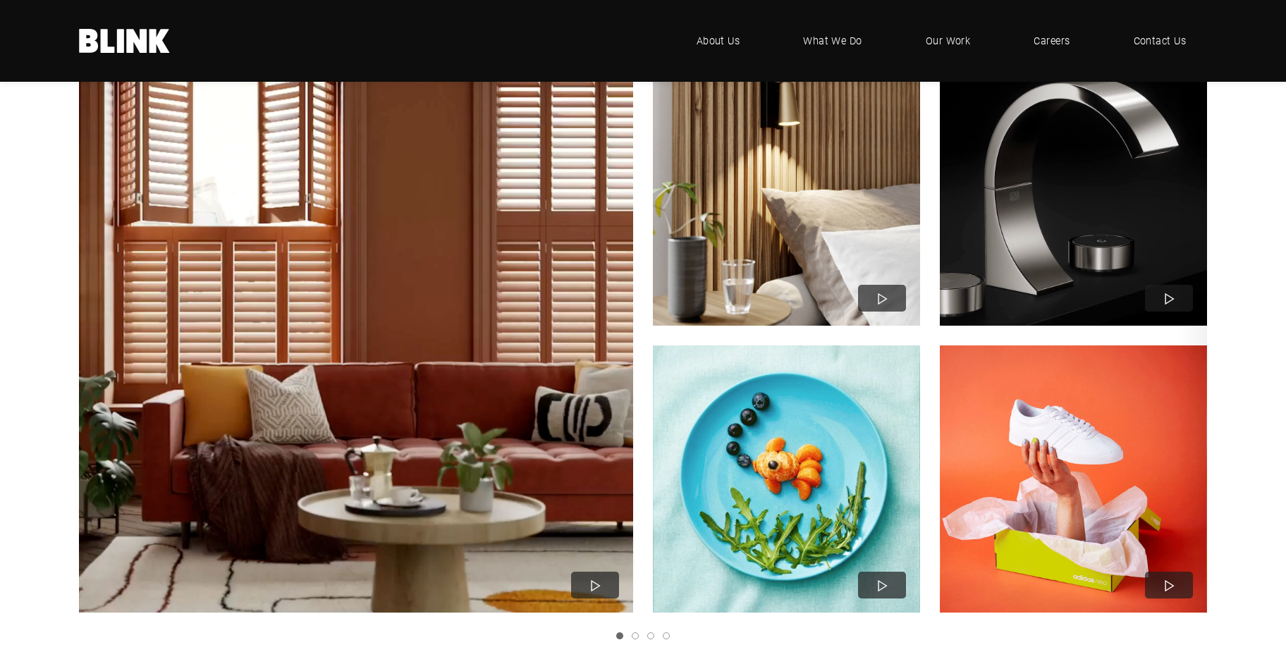
click at [1078, 237] on img "1 of 4" at bounding box center [1073, 192] width 294 height 294
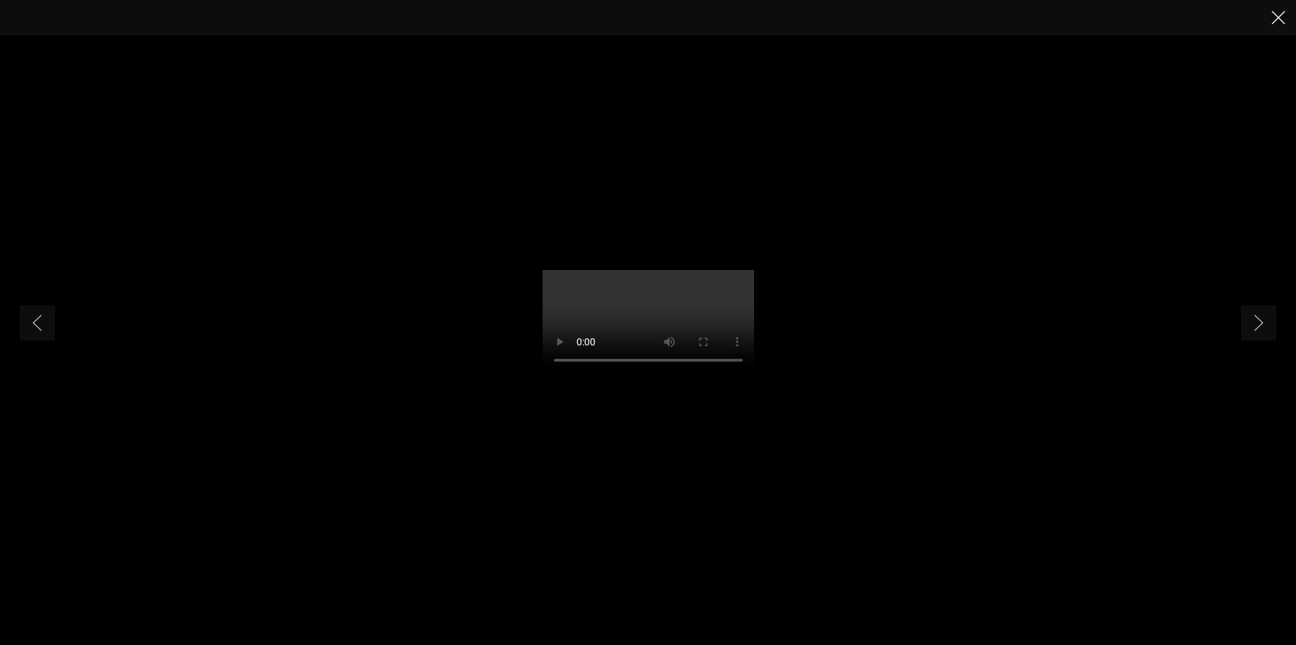
click at [1276, 20] on icon "Close" at bounding box center [1279, 18] width 14 height 14
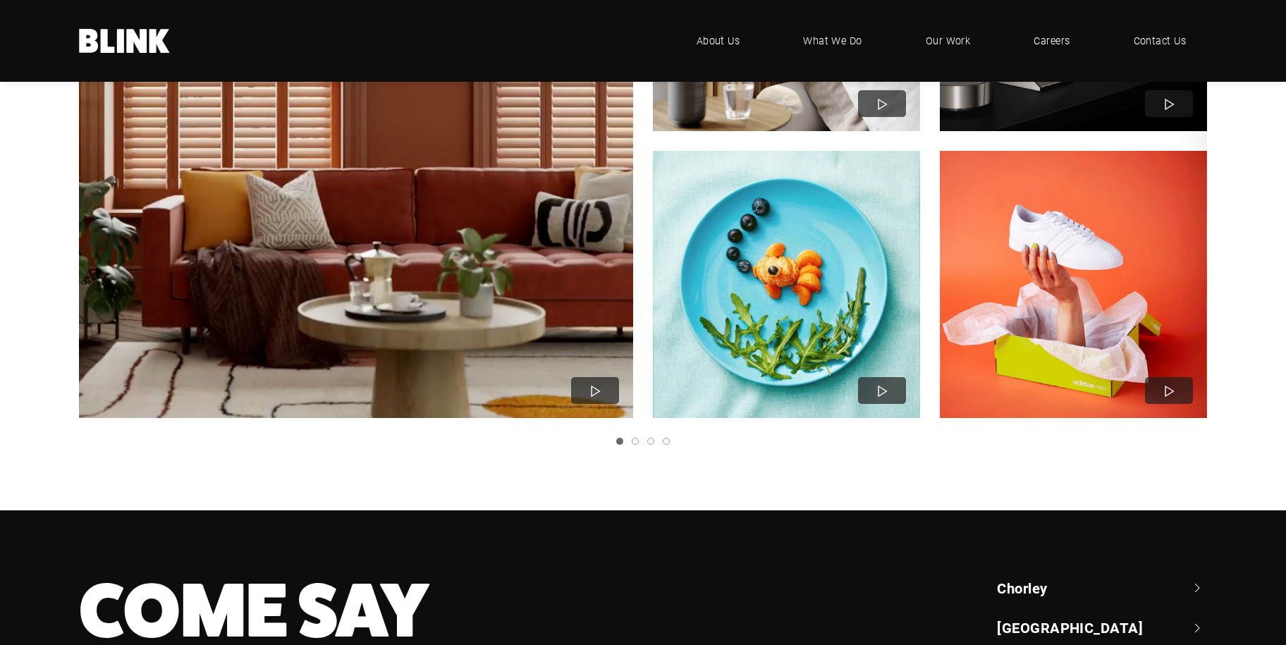
scroll to position [1198, 0]
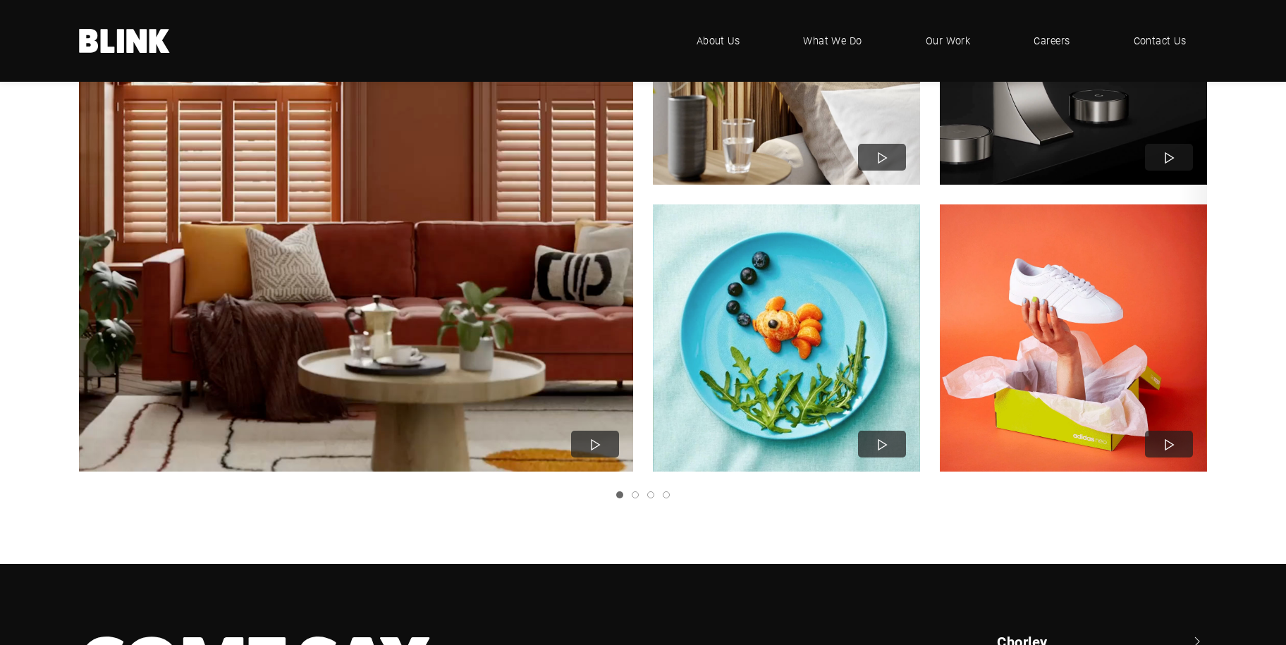
click at [0, 0] on link "Next slide" at bounding box center [0, 0] width 0 height 0
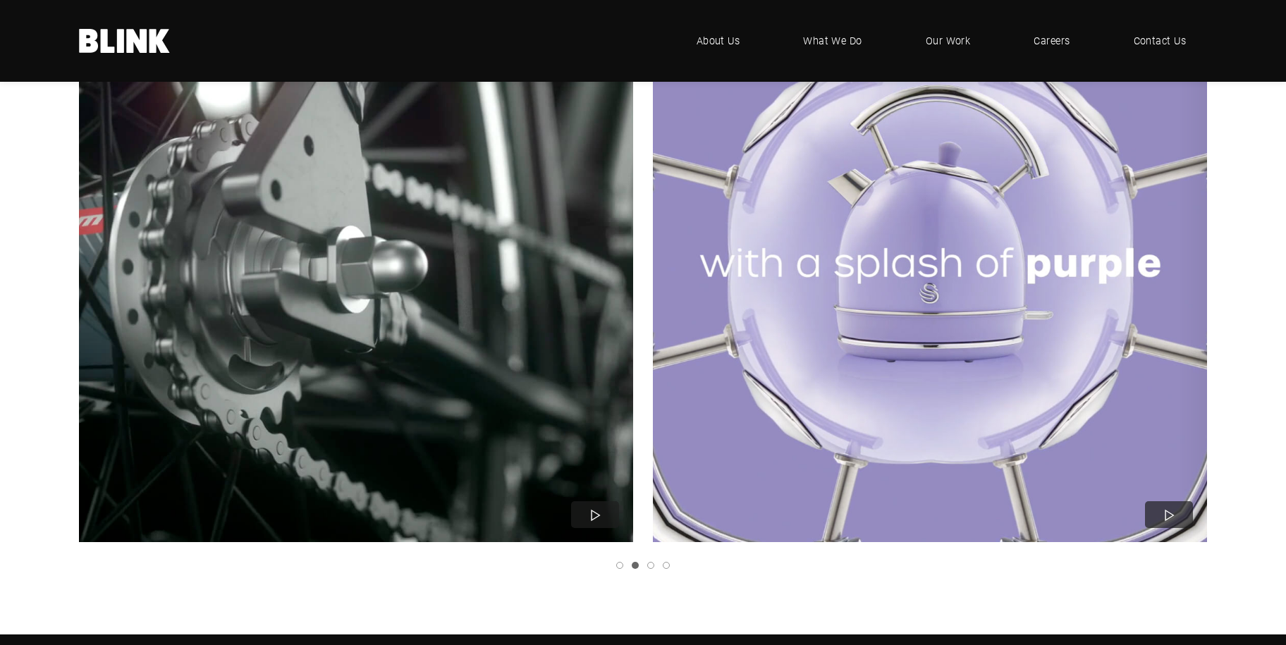
scroll to position [1057, 0]
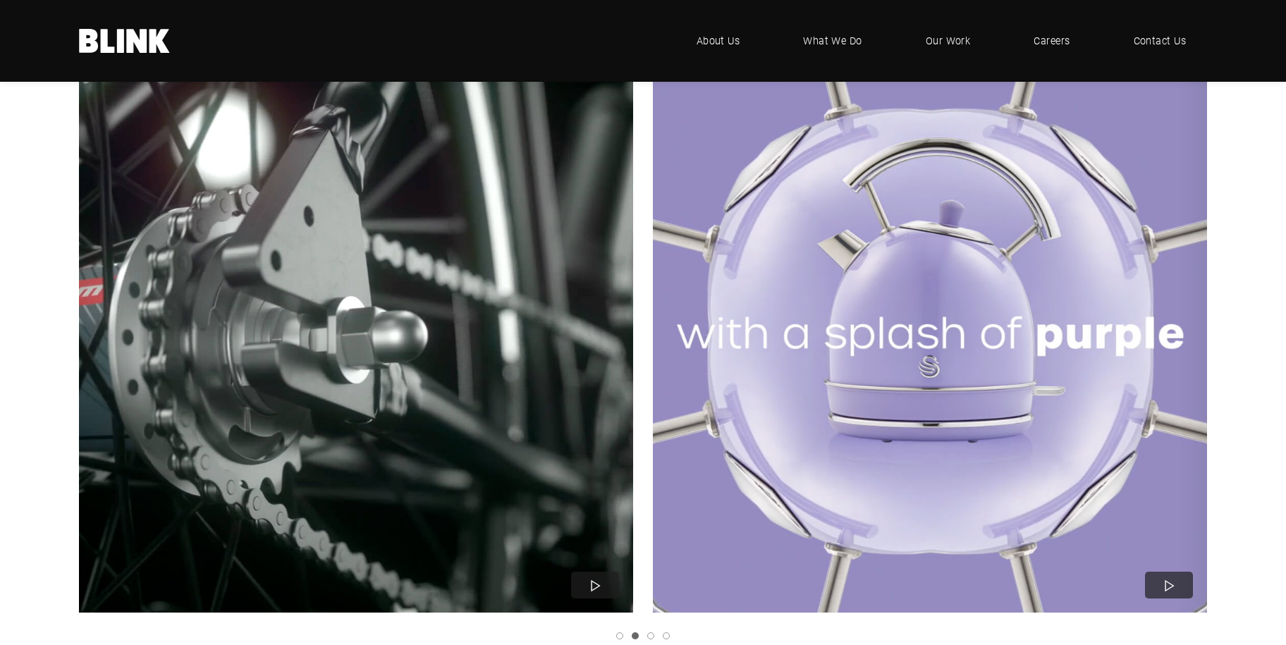
click at [967, 324] on img "2 of 4" at bounding box center [930, 336] width 610 height 610
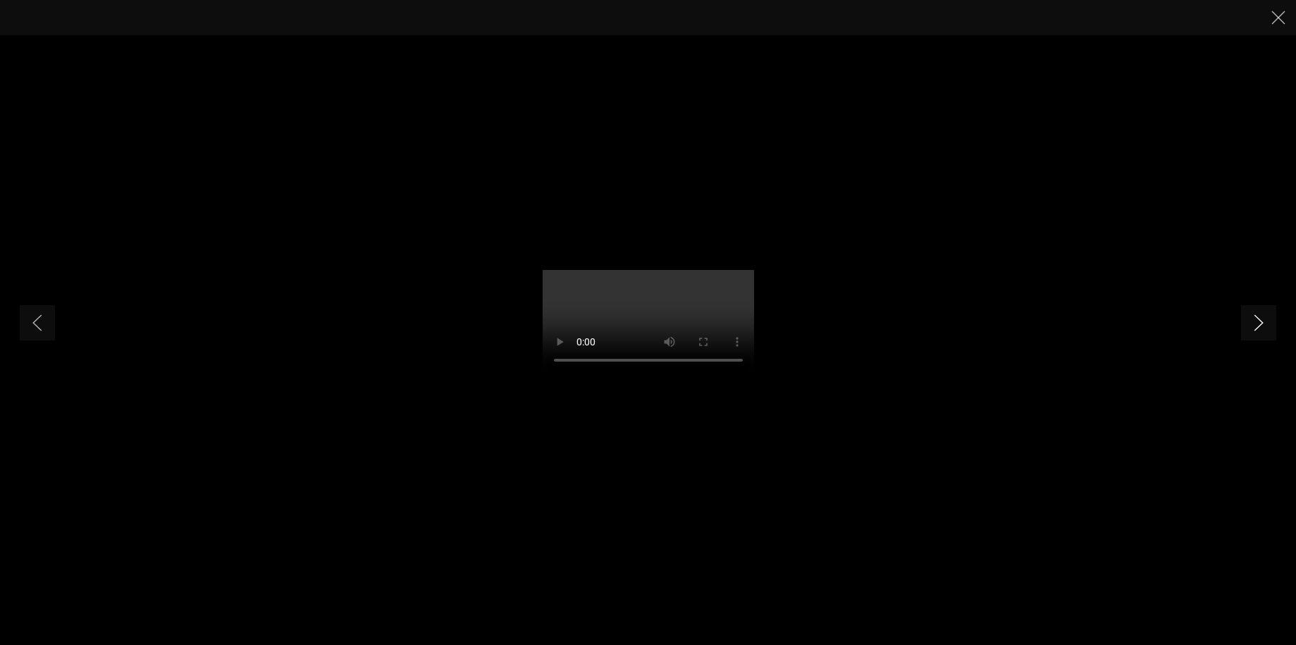
click at [1255, 320] on icon "Next slide" at bounding box center [1259, 322] width 10 height 17
drag, startPoint x: 1268, startPoint y: 18, endPoint x: 1271, endPoint y: 29, distance: 10.9
click at [1268, 18] on button "Close" at bounding box center [1278, 17] width 21 height 21
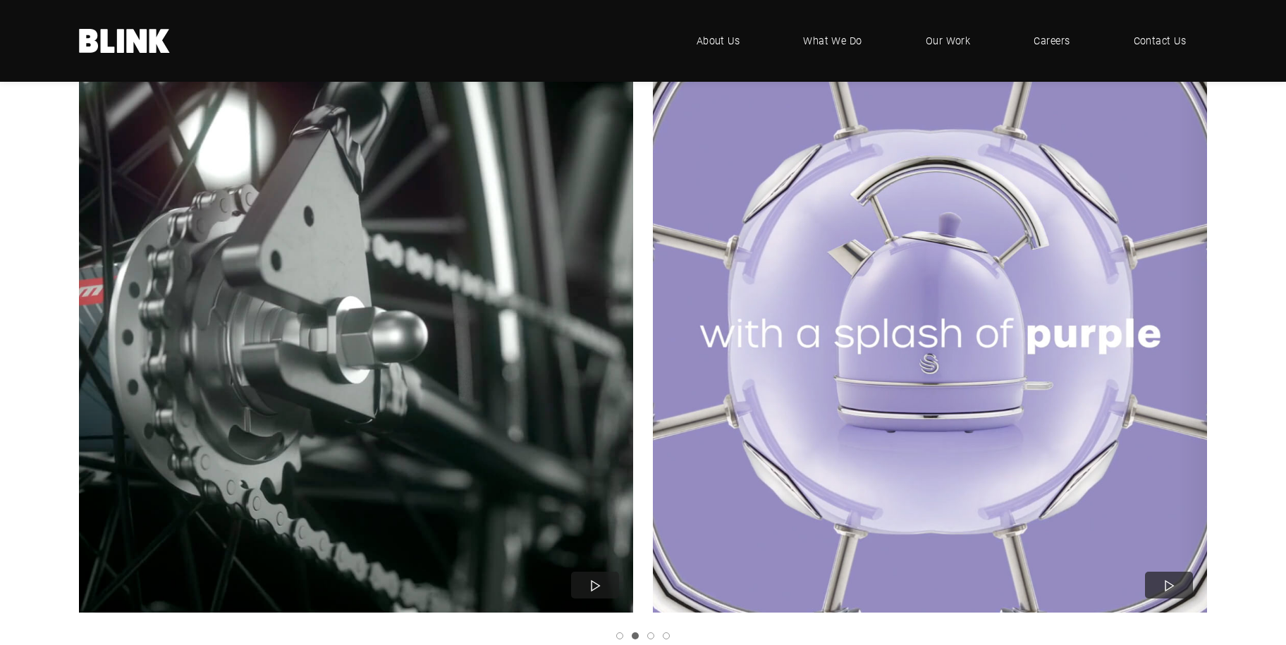
click at [0, 0] on link "Next slide" at bounding box center [0, 0] width 0 height 0
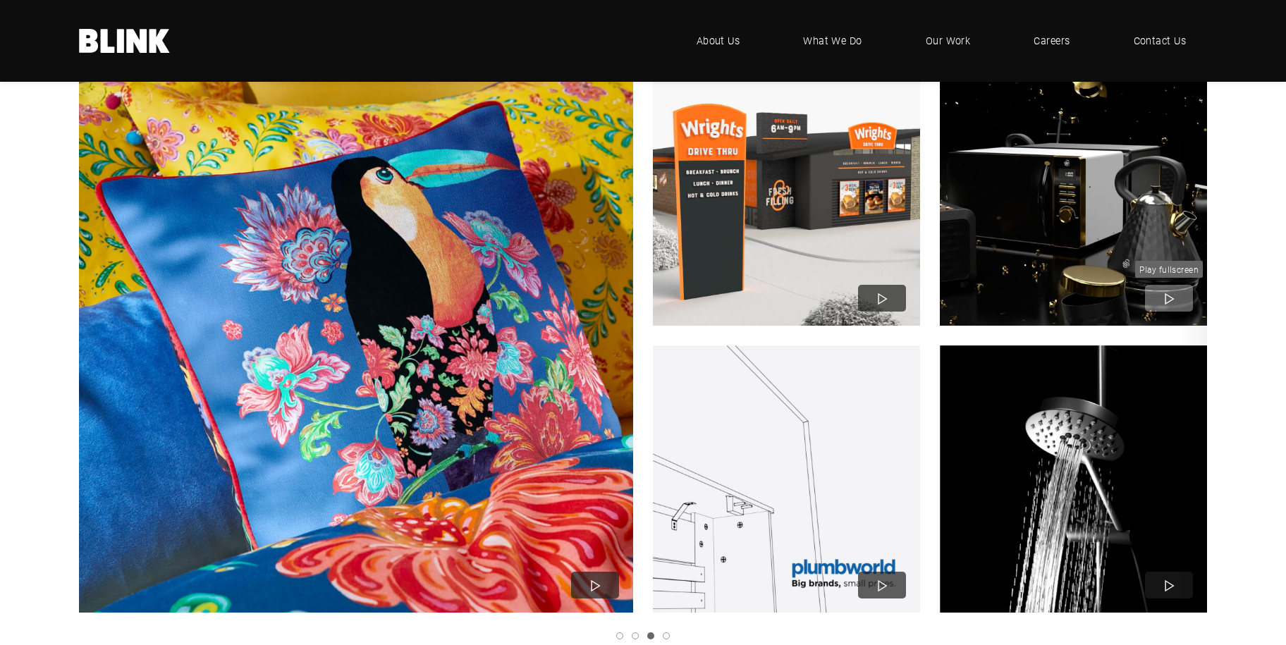
click at [1162, 293] on icon "3 of 4" at bounding box center [1169, 299] width 20 height 20
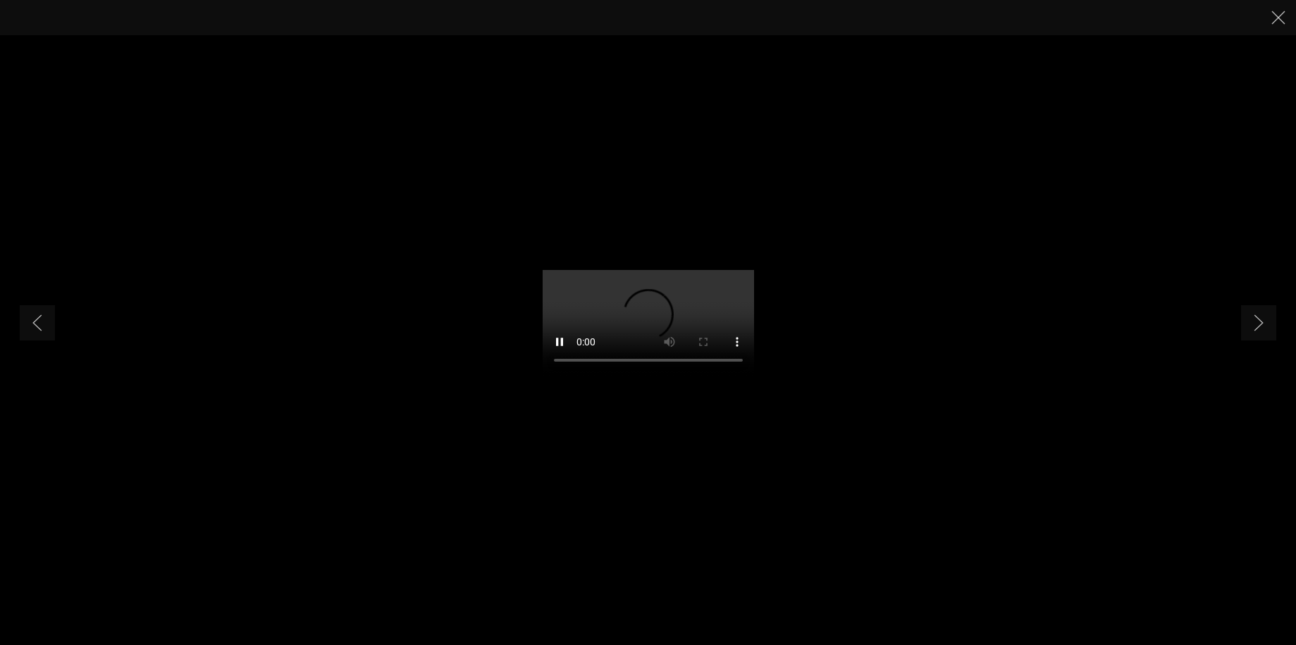
click at [754, 270] on video "3 of 5" at bounding box center [648, 323] width 211 height 106
click at [1268, 22] on button "Close" at bounding box center [1278, 17] width 21 height 21
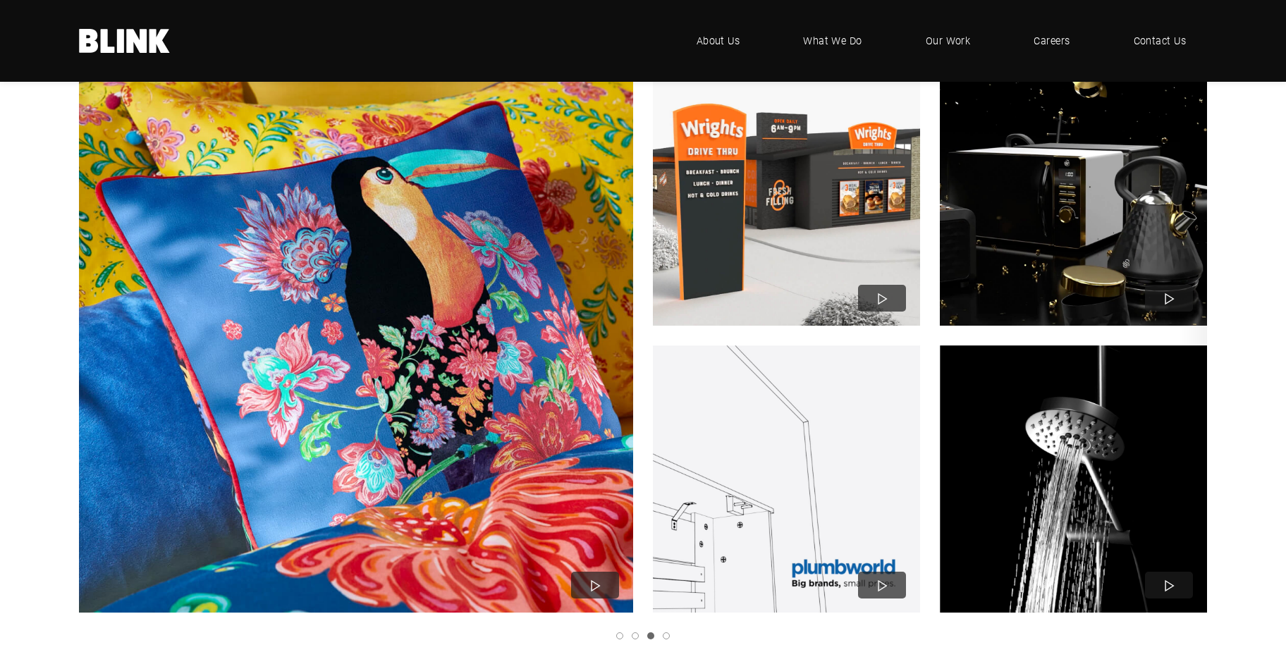
click at [0, 0] on icon "Next slide" at bounding box center [0, 0] width 0 height 0
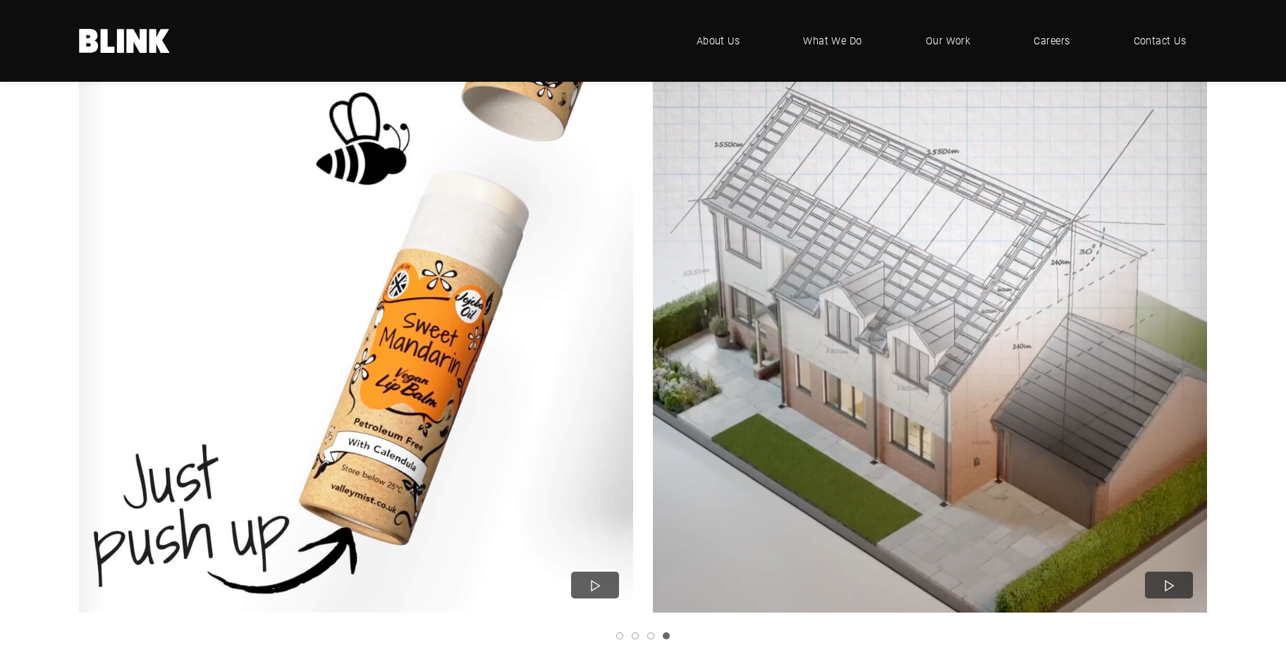
click at [410, 323] on img "4 of 4" at bounding box center [356, 336] width 610 height 610
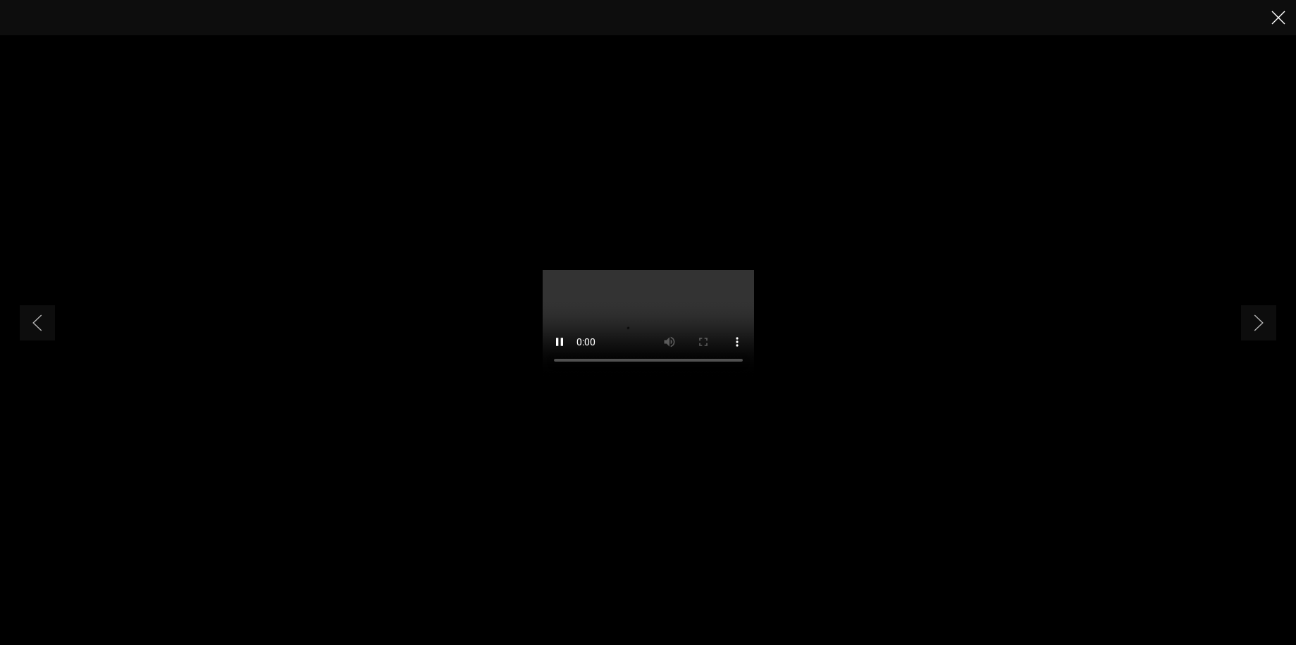
click at [1284, 8] on button "Close" at bounding box center [1278, 17] width 21 height 21
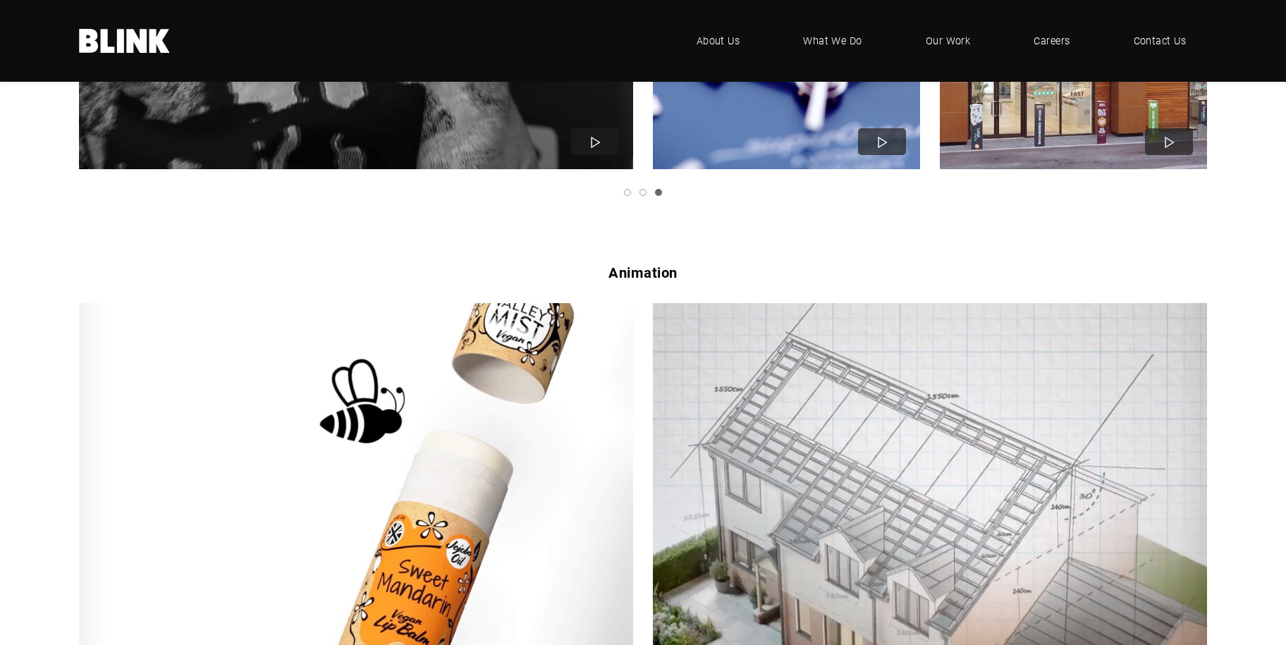
scroll to position [775, 0]
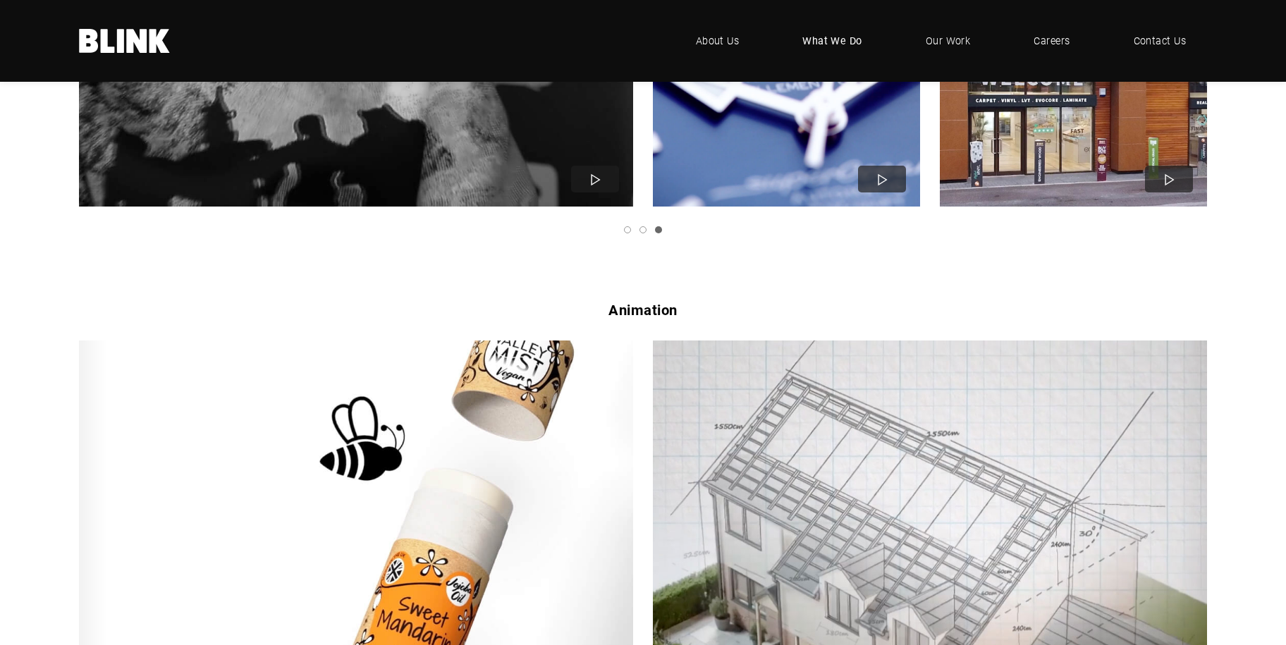
click at [821, 42] on span "What We Do" at bounding box center [832, 41] width 60 height 16
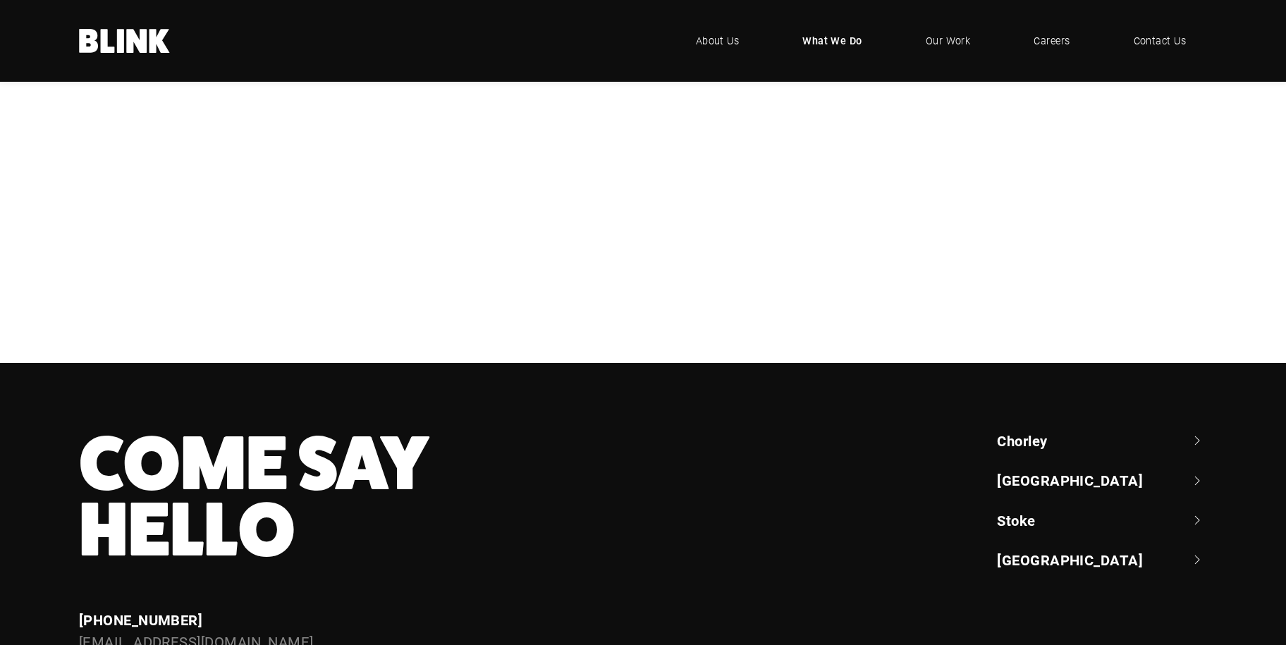
scroll to position [634, 0]
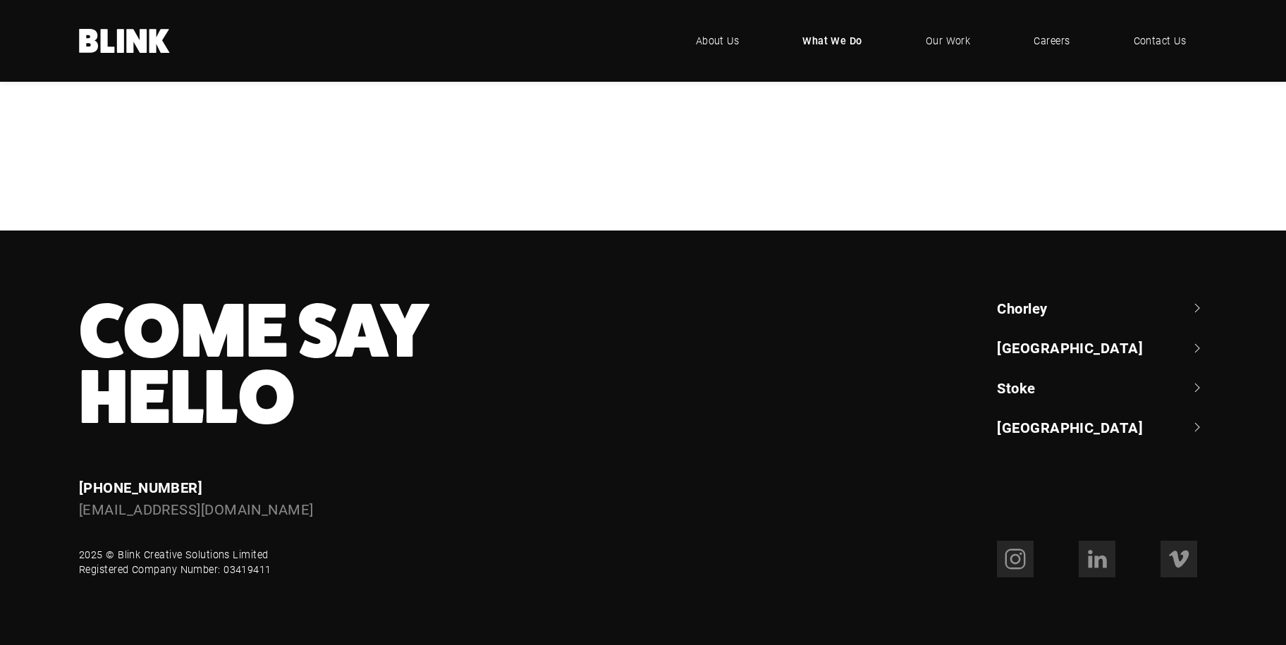
click at [0, 0] on div "Branding & Content Strategy" at bounding box center [0, 0] width 0 height 0
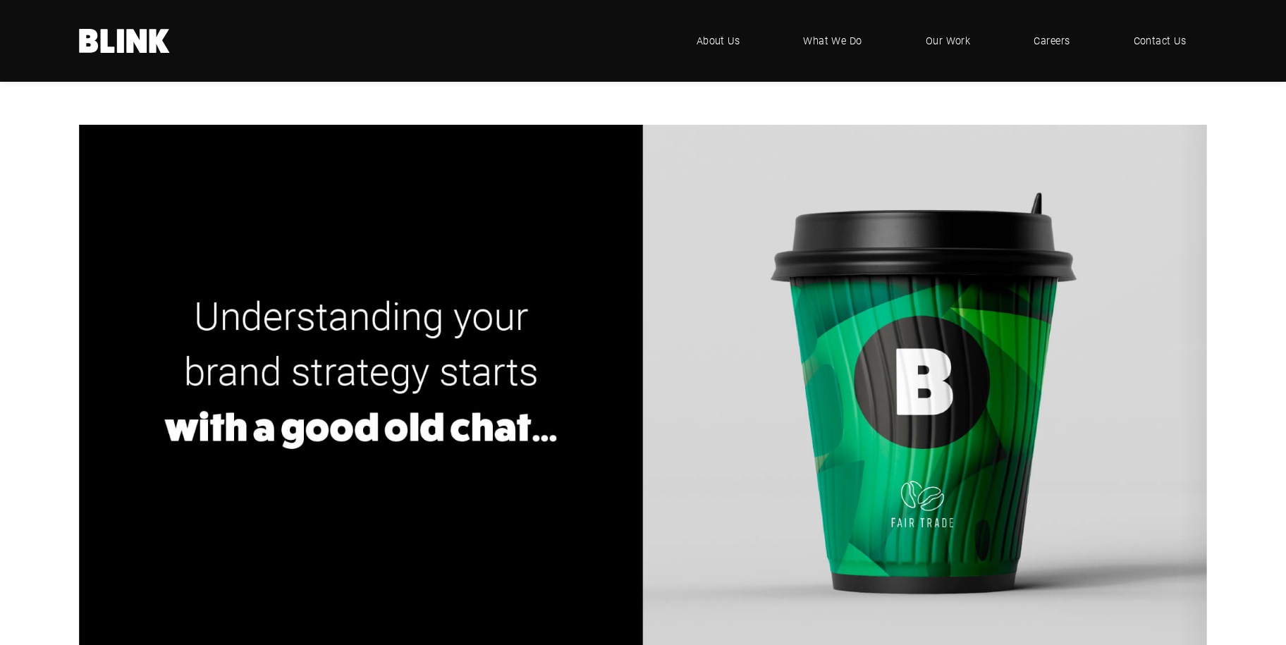
scroll to position [211, 0]
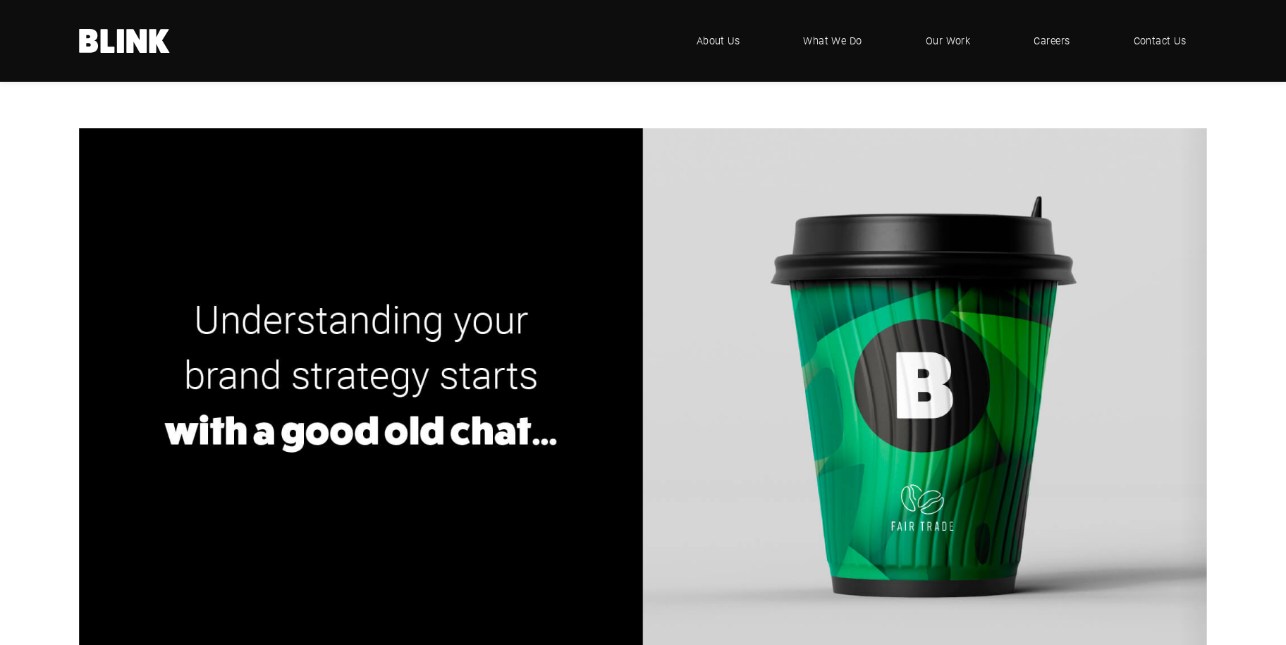
click at [0, 0] on link "Next slide" at bounding box center [0, 0] width 0 height 0
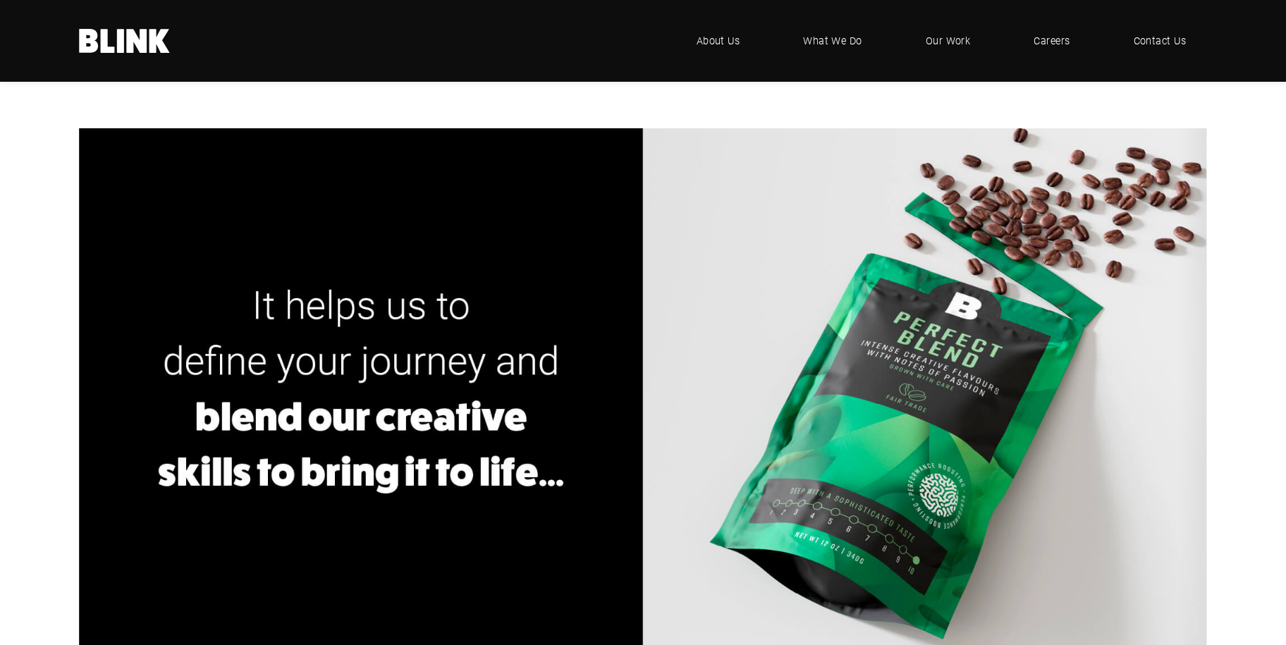
click at [0, 0] on link "Next slide" at bounding box center [0, 0] width 0 height 0
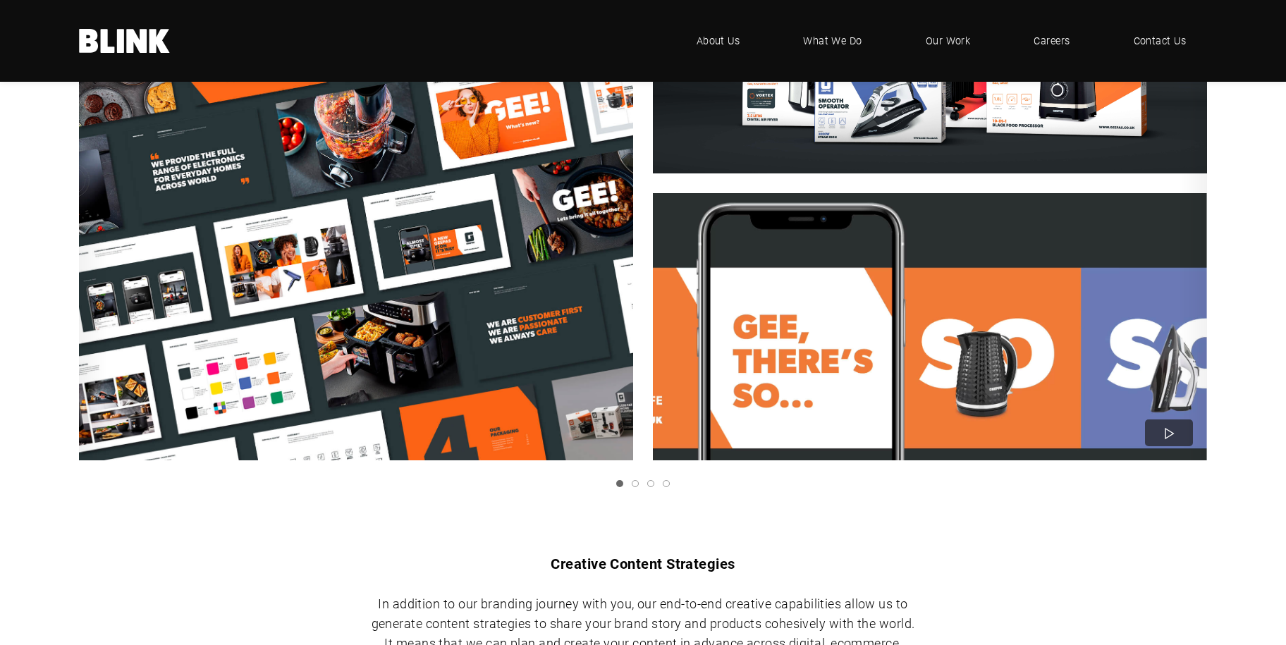
scroll to position [1128, 0]
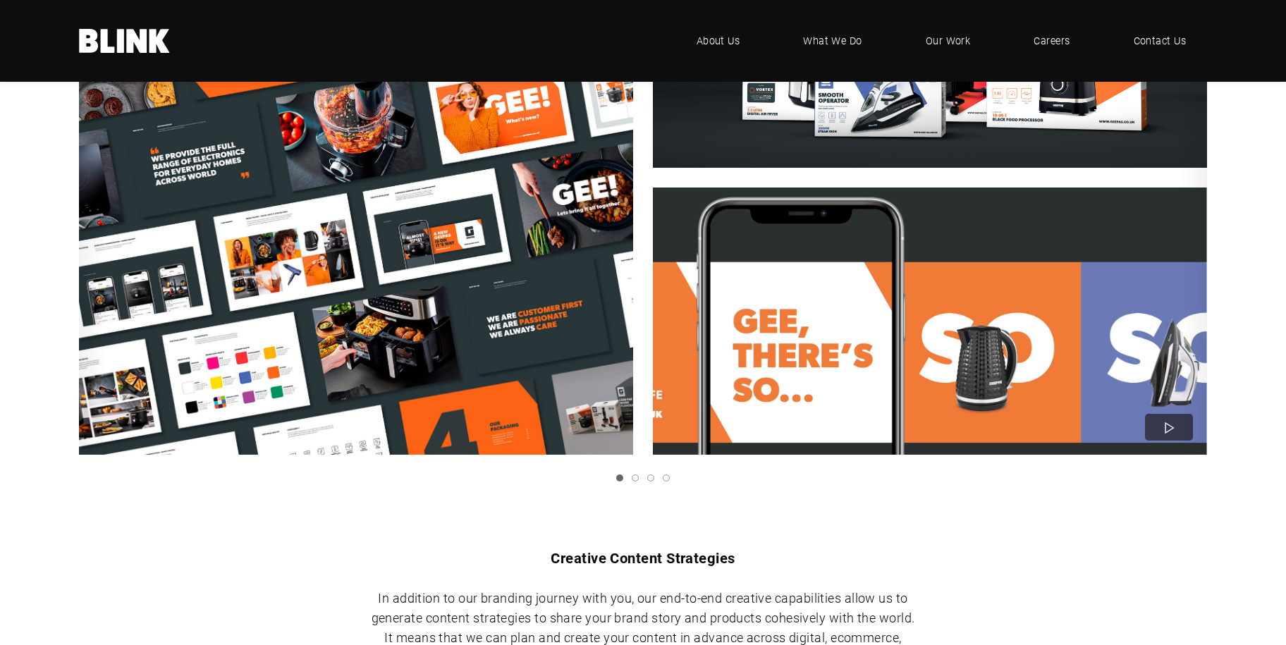
click at [0, 0] on link "Next slide" at bounding box center [0, 0] width 0 height 0
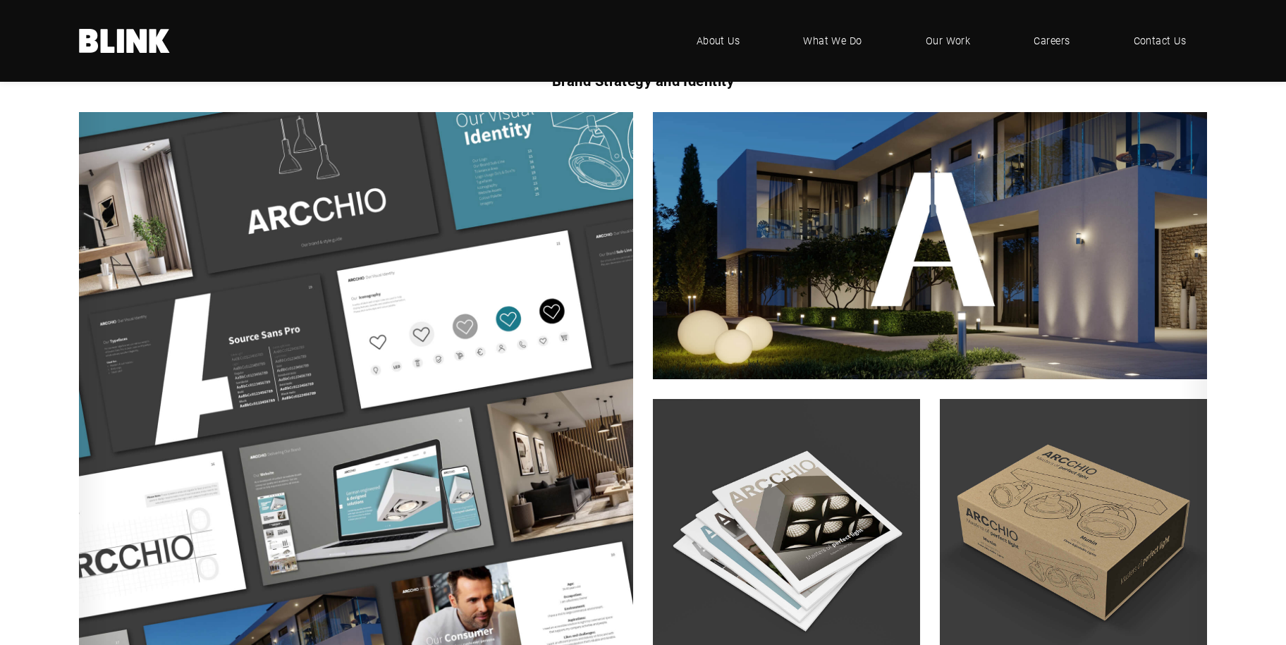
scroll to position [987, 0]
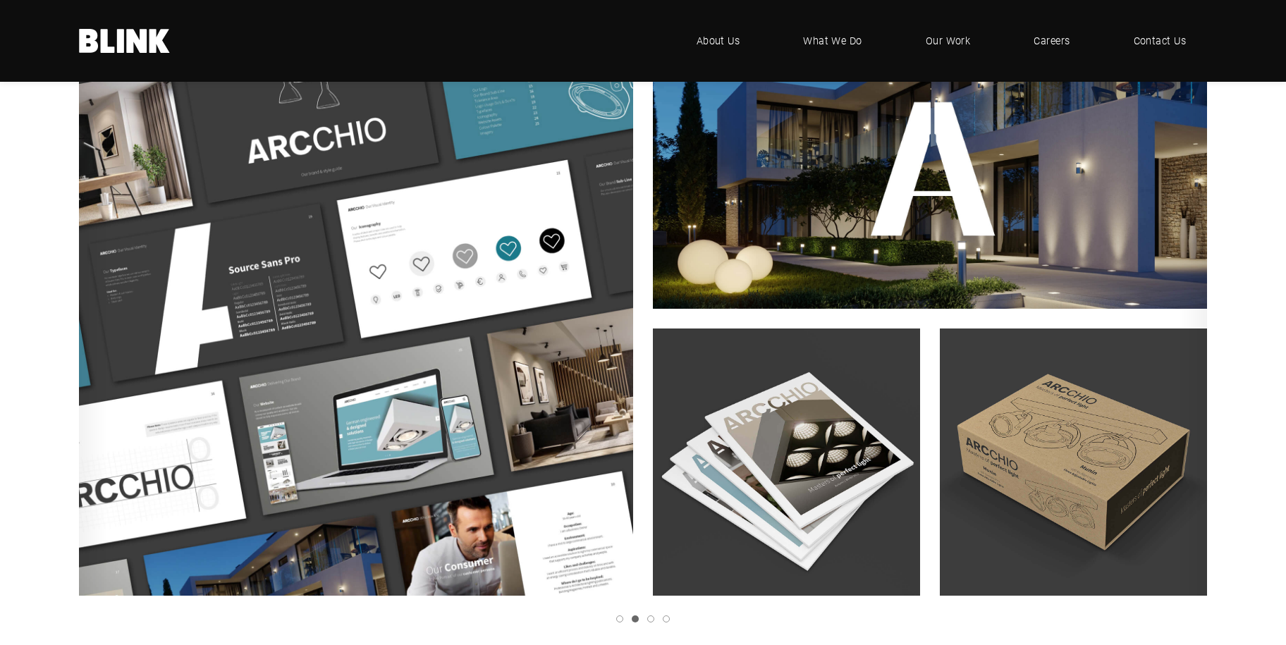
click at [835, 451] on img "2 of 4" at bounding box center [786, 462] width 294 height 294
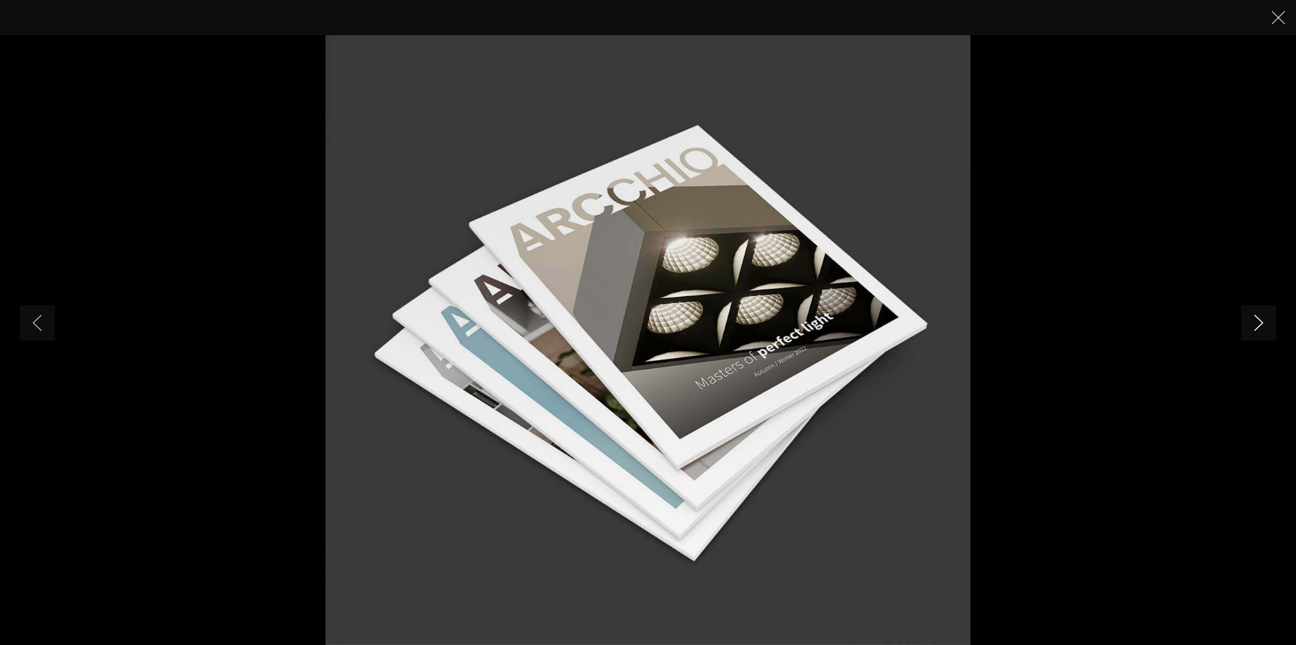
click at [1257, 326] on icon "Next slide" at bounding box center [1259, 322] width 10 height 17
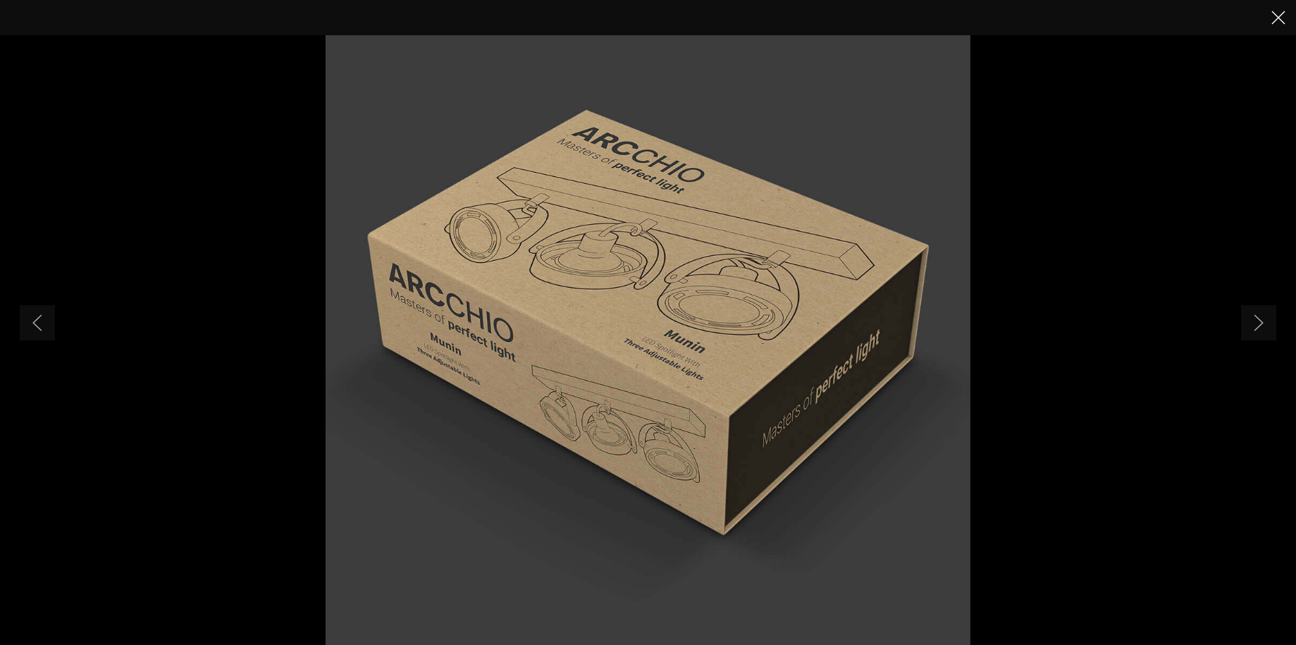
click at [1282, 23] on icon "Close" at bounding box center [1279, 18] width 14 height 14
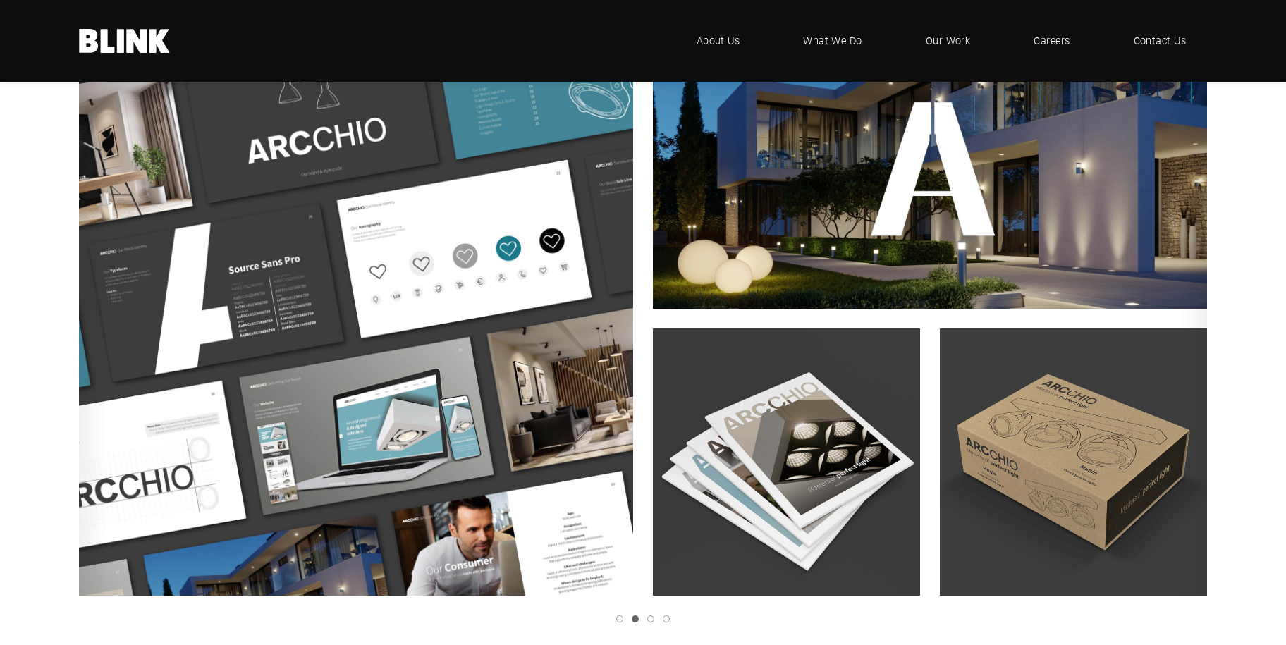
click at [784, 386] on img "2 of 4" at bounding box center [786, 462] width 294 height 294
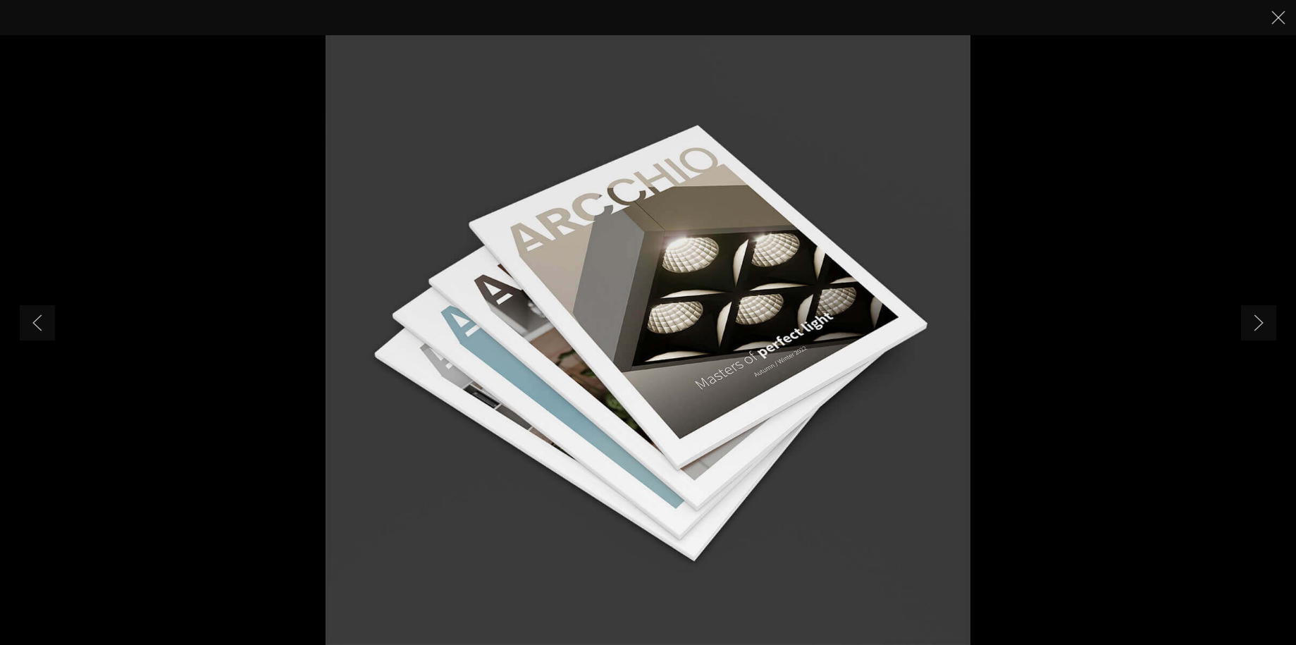
drag, startPoint x: 1270, startPoint y: 19, endPoint x: 1262, endPoint y: 30, distance: 14.1
click at [1270, 19] on button "Close" at bounding box center [1278, 17] width 21 height 21
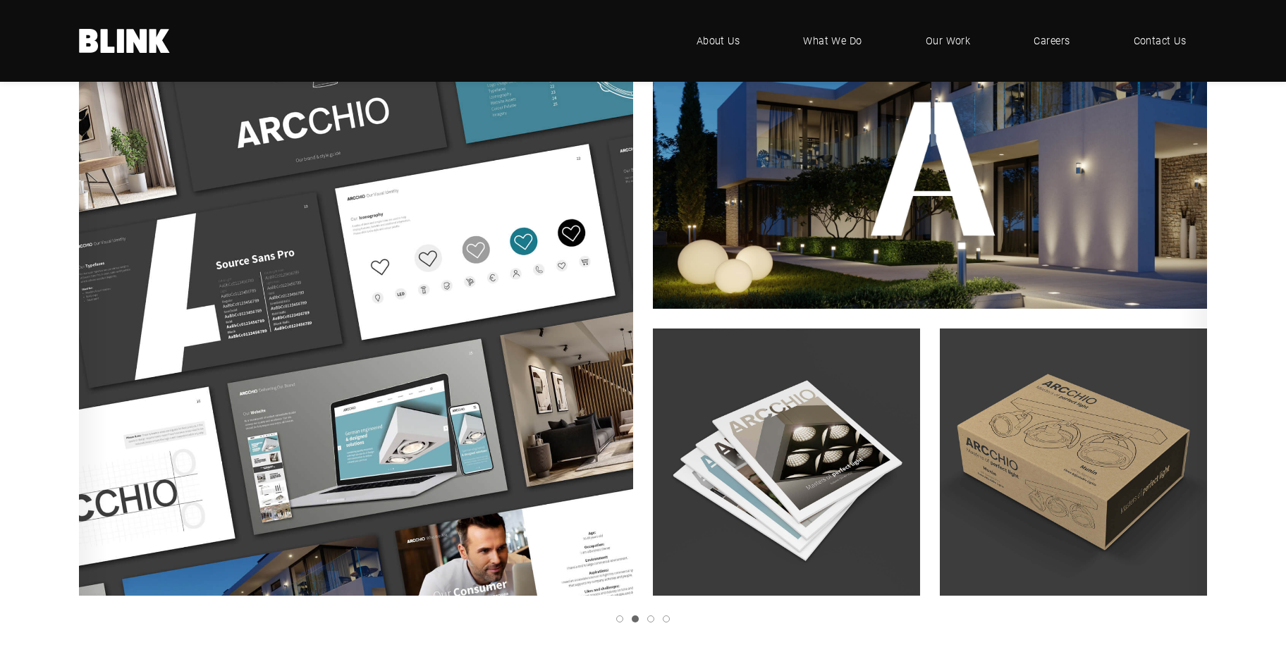
click at [305, 408] on img "2 of 4" at bounding box center [356, 318] width 610 height 610
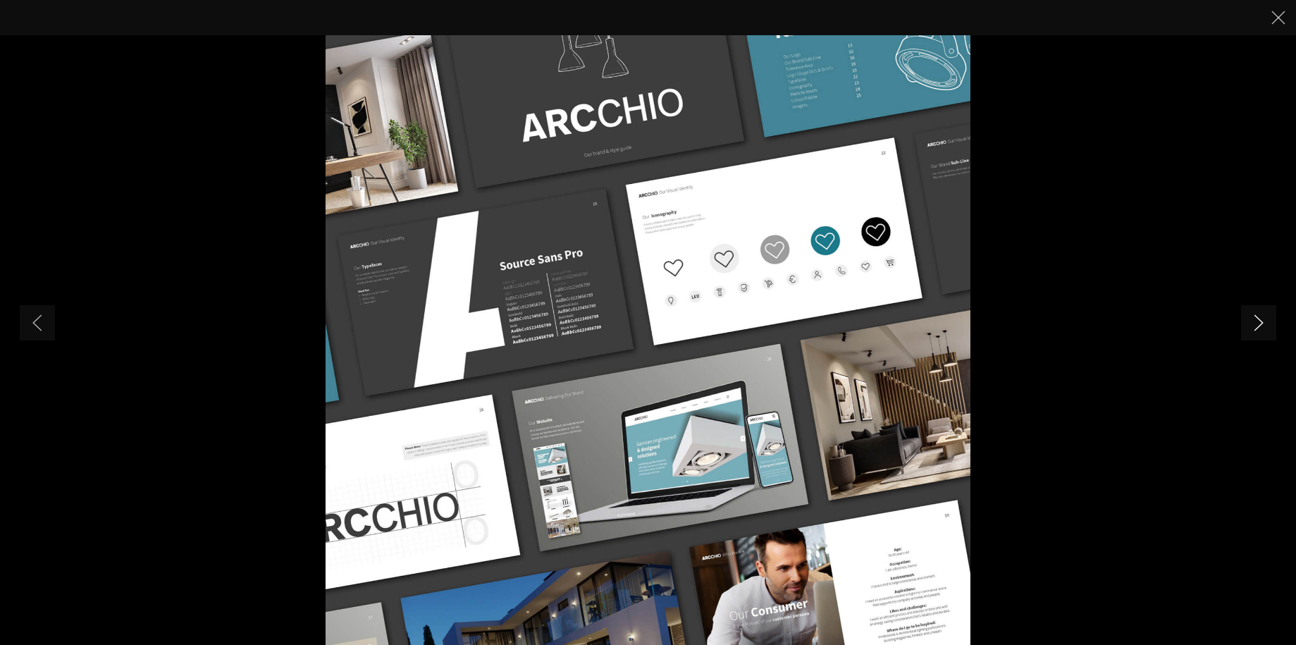
click at [1255, 317] on icon "Next slide" at bounding box center [1259, 322] width 10 height 17
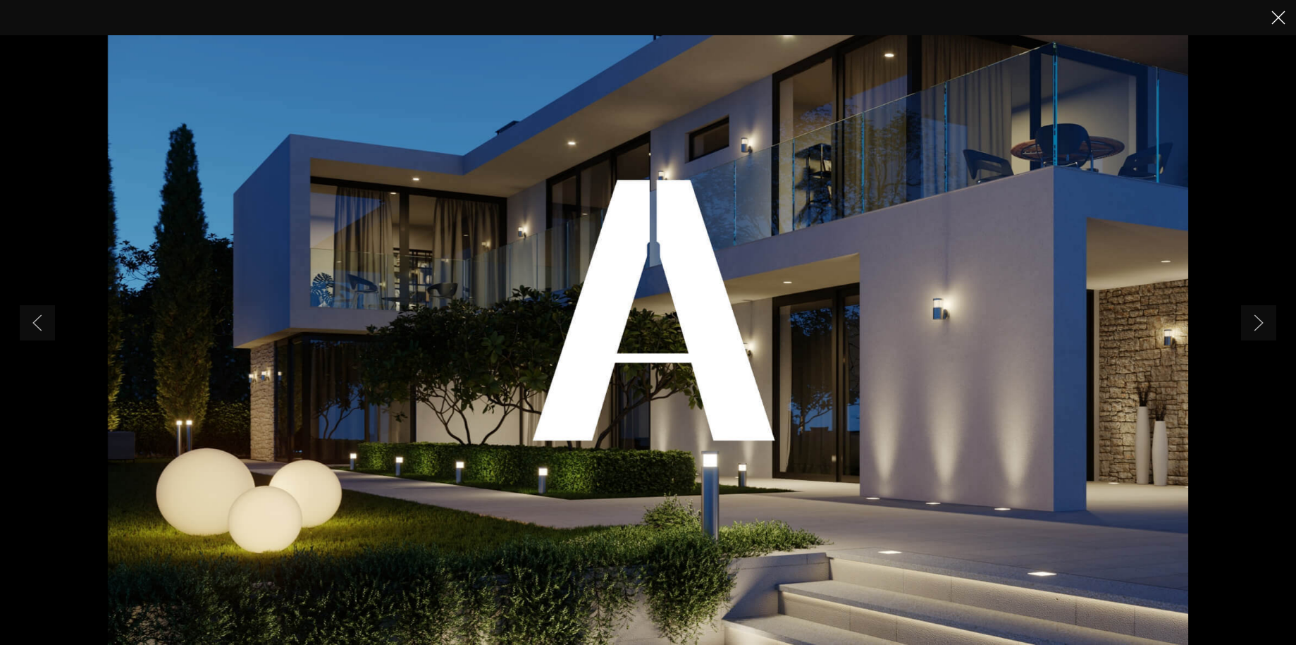
click at [1276, 13] on icon "Close" at bounding box center [1279, 18] width 14 height 14
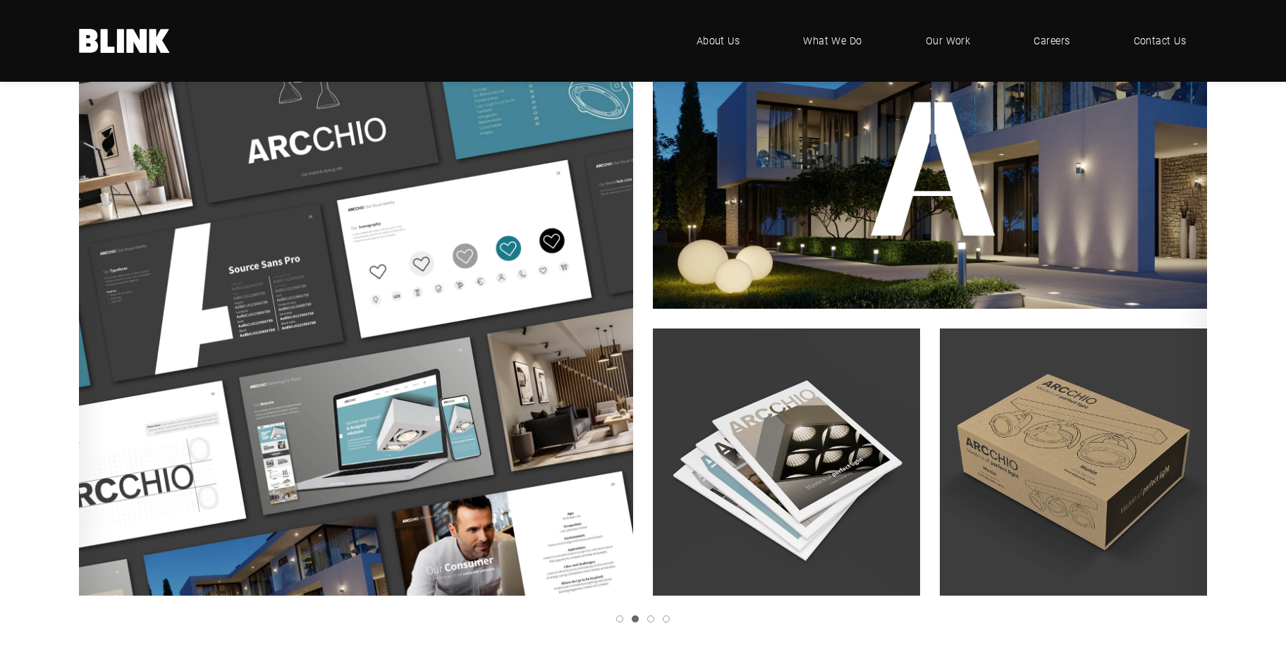
click at [0, 0] on icon "Next slide" at bounding box center [0, 0] width 0 height 0
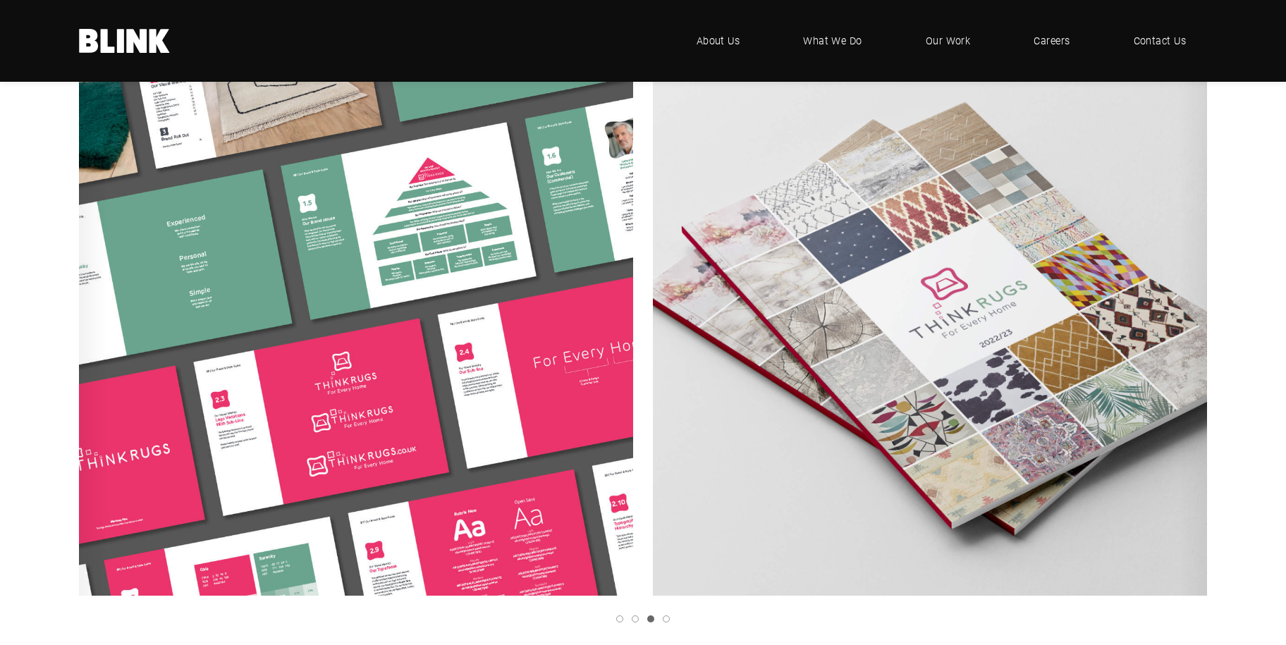
click at [0, 0] on icon "Next slide" at bounding box center [0, 0] width 0 height 0
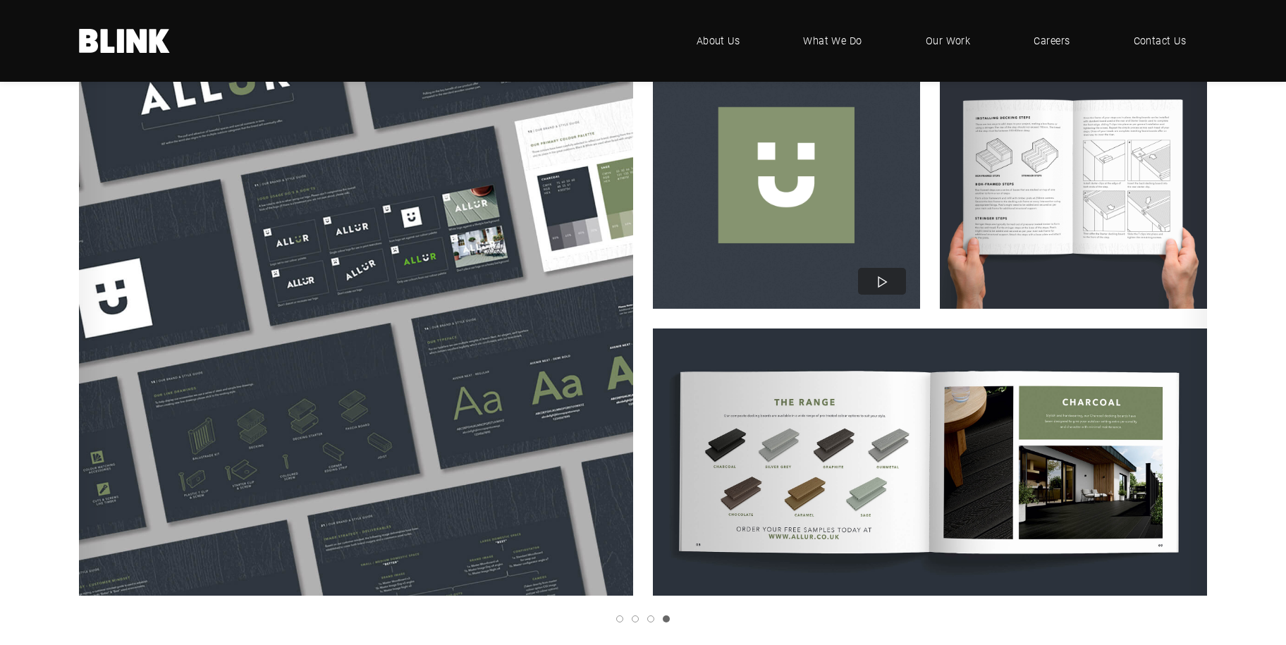
click at [0, 0] on icon "Next slide" at bounding box center [0, 0] width 0 height 0
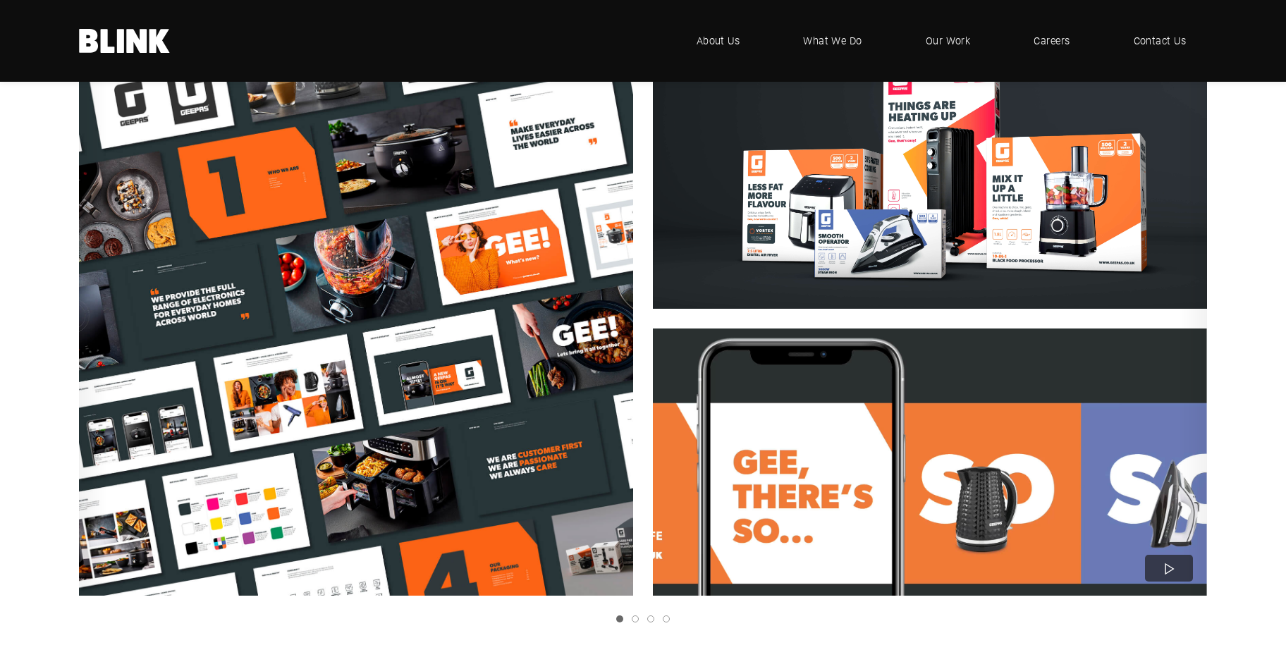
click at [0, 0] on polyline "Next slide" at bounding box center [0, 0] width 0 height 0
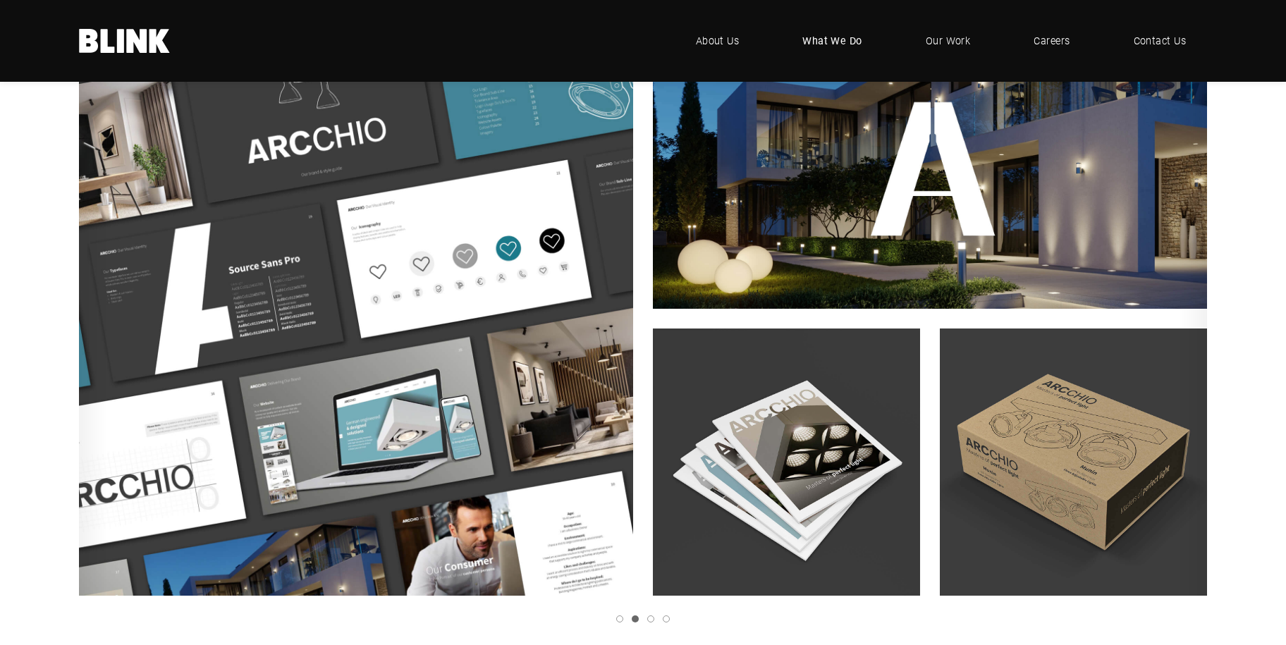
click at [843, 43] on span "What We Do" at bounding box center [832, 41] width 60 height 16
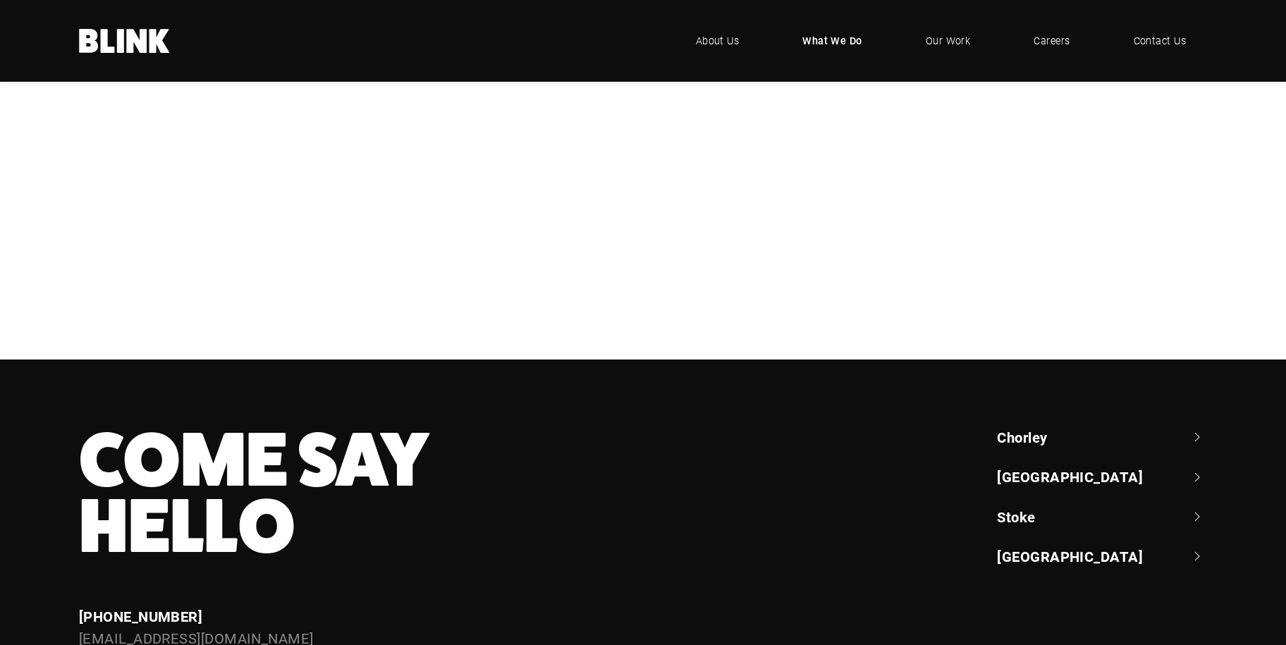
scroll to position [634, 0]
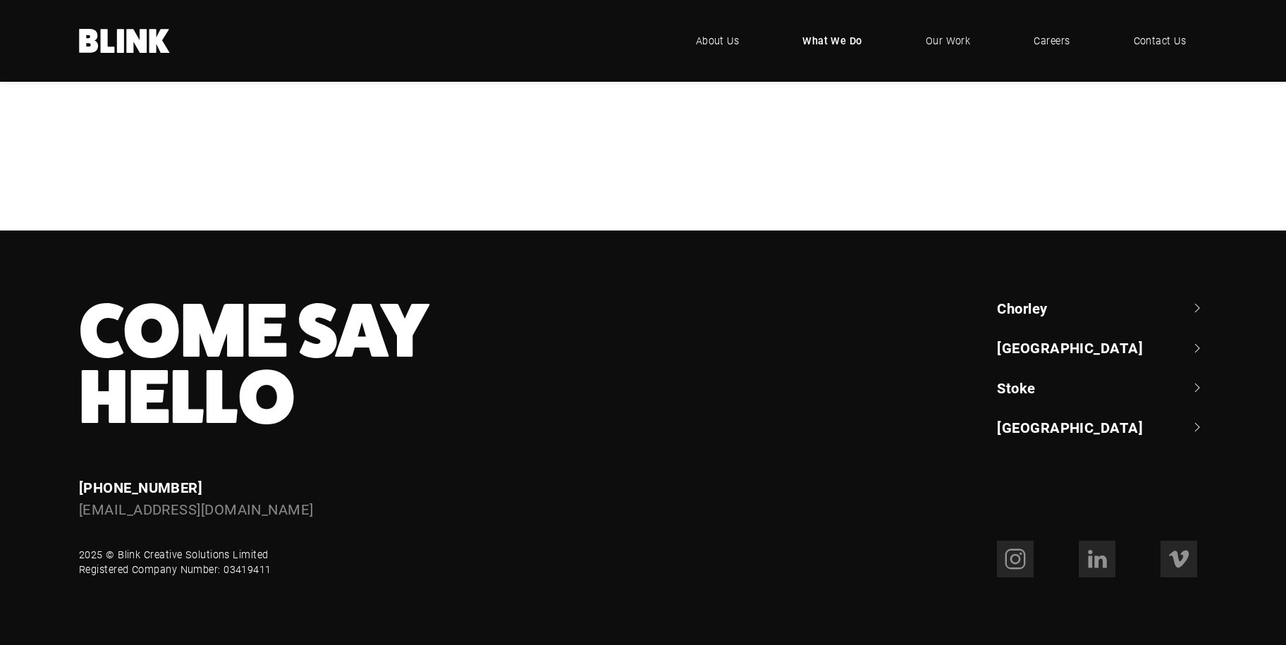
click at [0, 0] on div "Design & Artwork" at bounding box center [0, 0] width 0 height 0
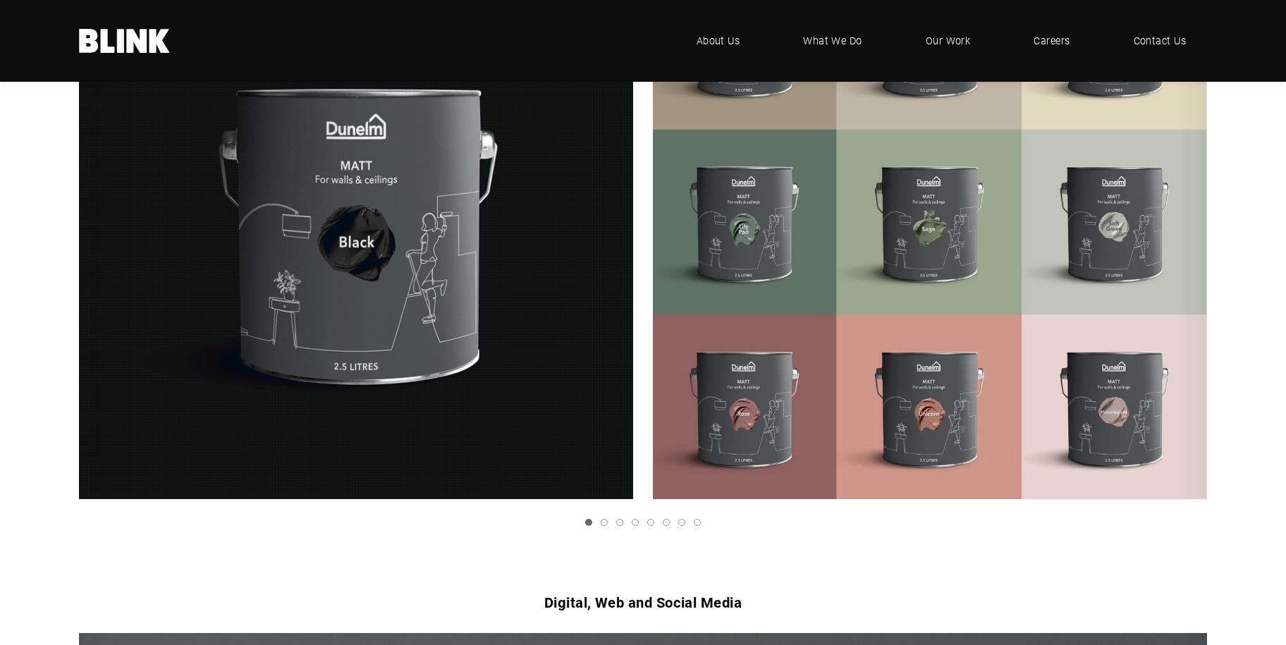
scroll to position [352, 0]
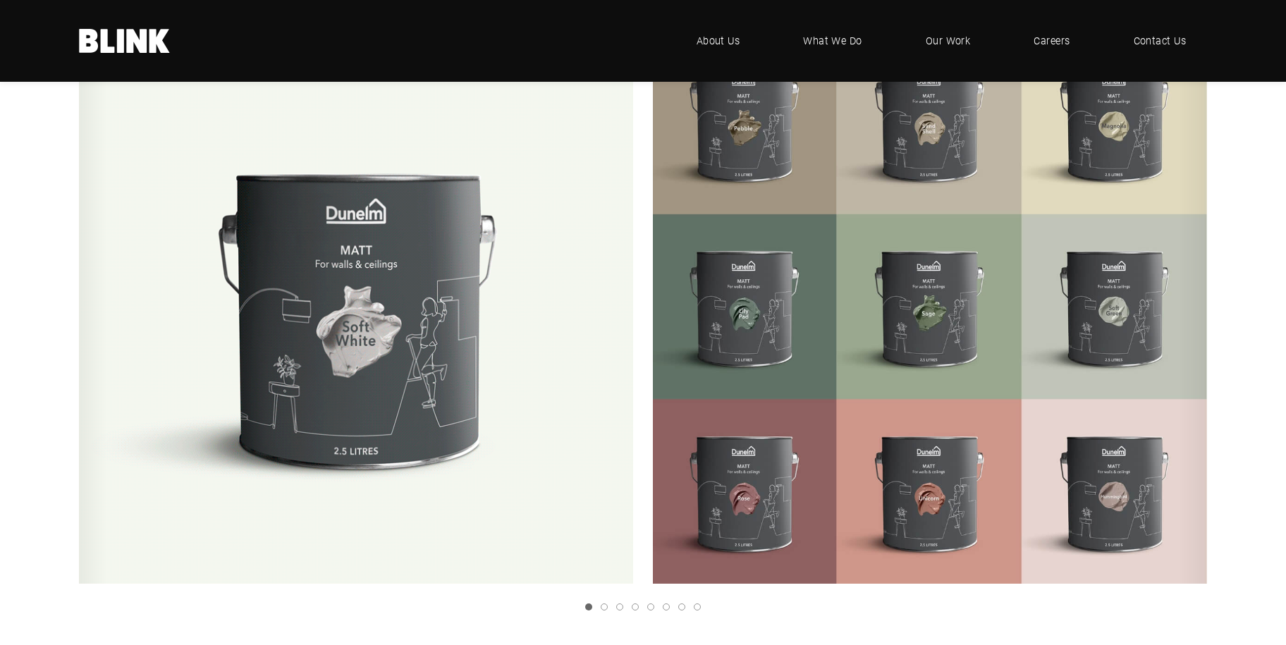
click at [0, 0] on link "Next slide" at bounding box center [0, 0] width 0 height 0
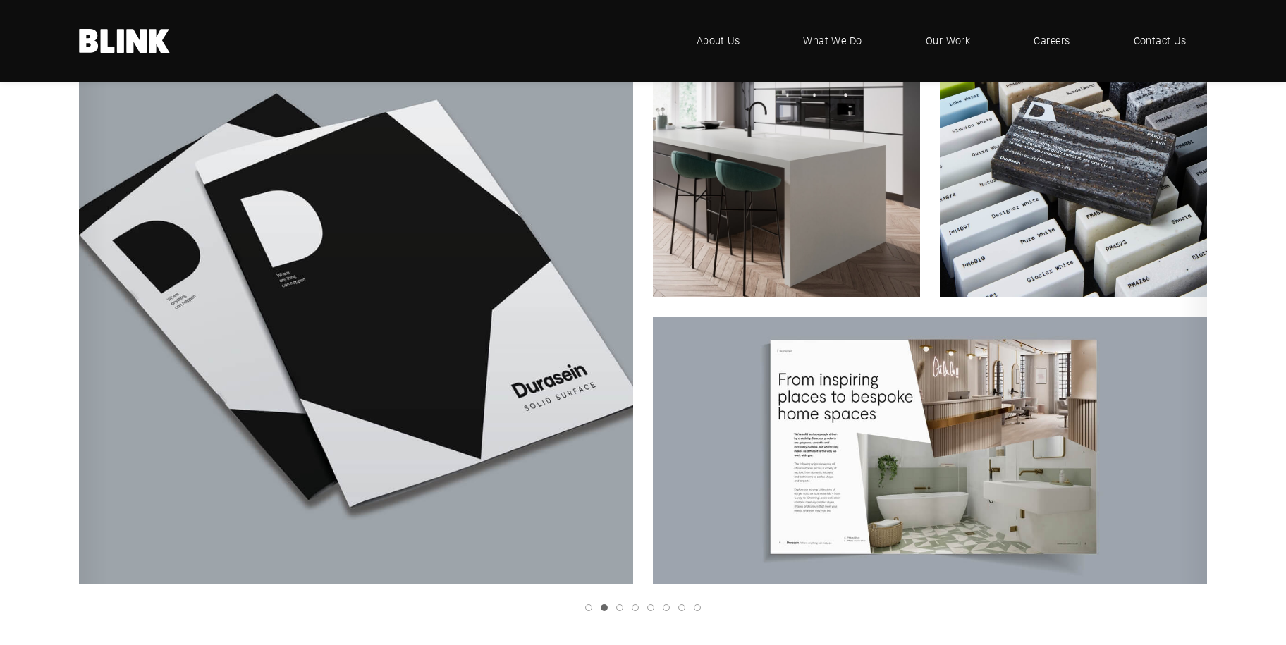
scroll to position [282, 0]
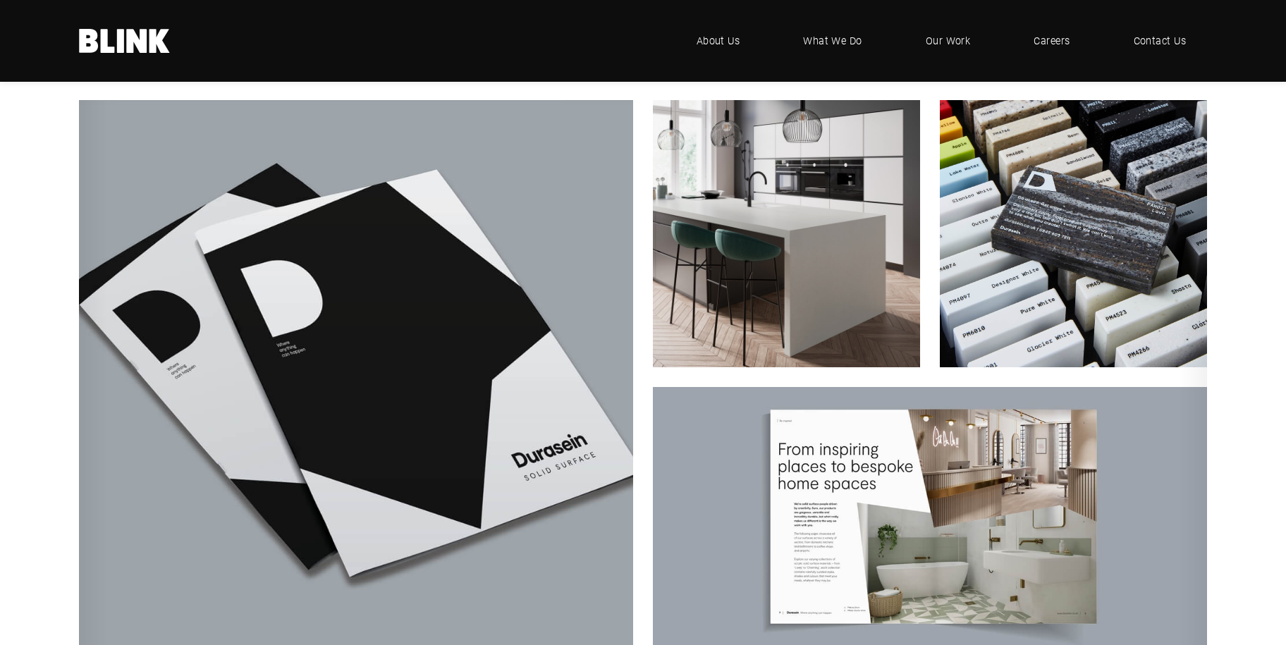
click at [0, 0] on icon "Next slide" at bounding box center [0, 0] width 0 height 0
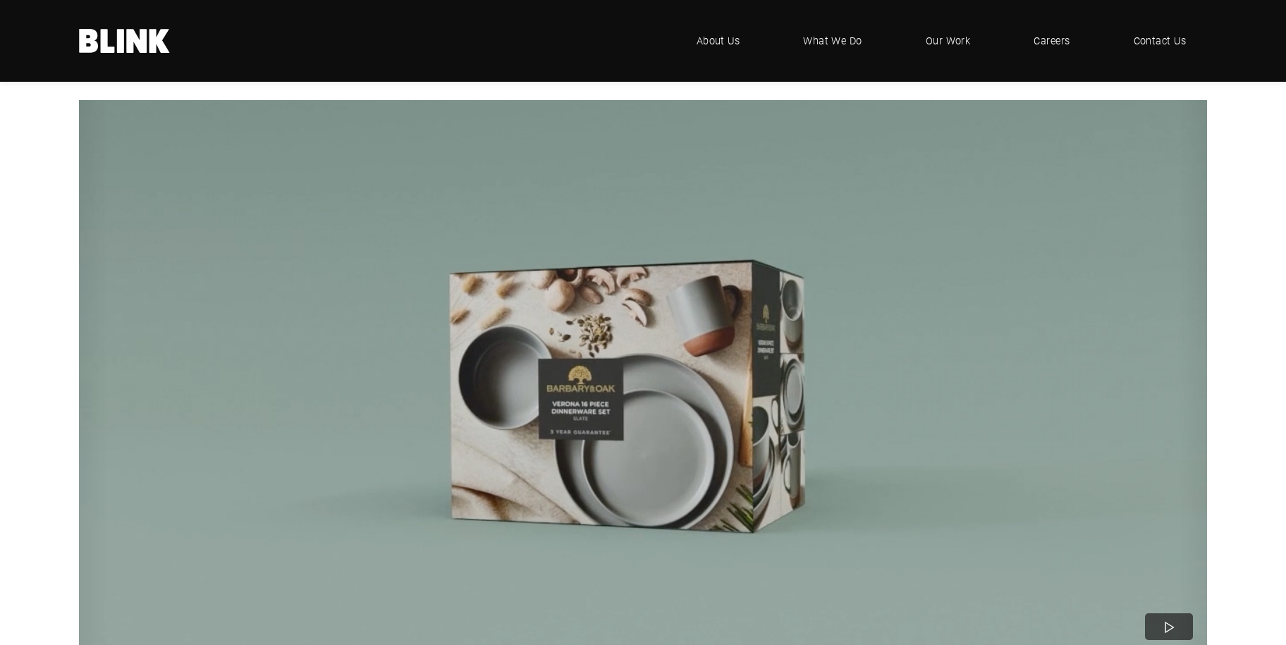
click at [0, 0] on icon "Previous slide" at bounding box center [0, 0] width 0 height 0
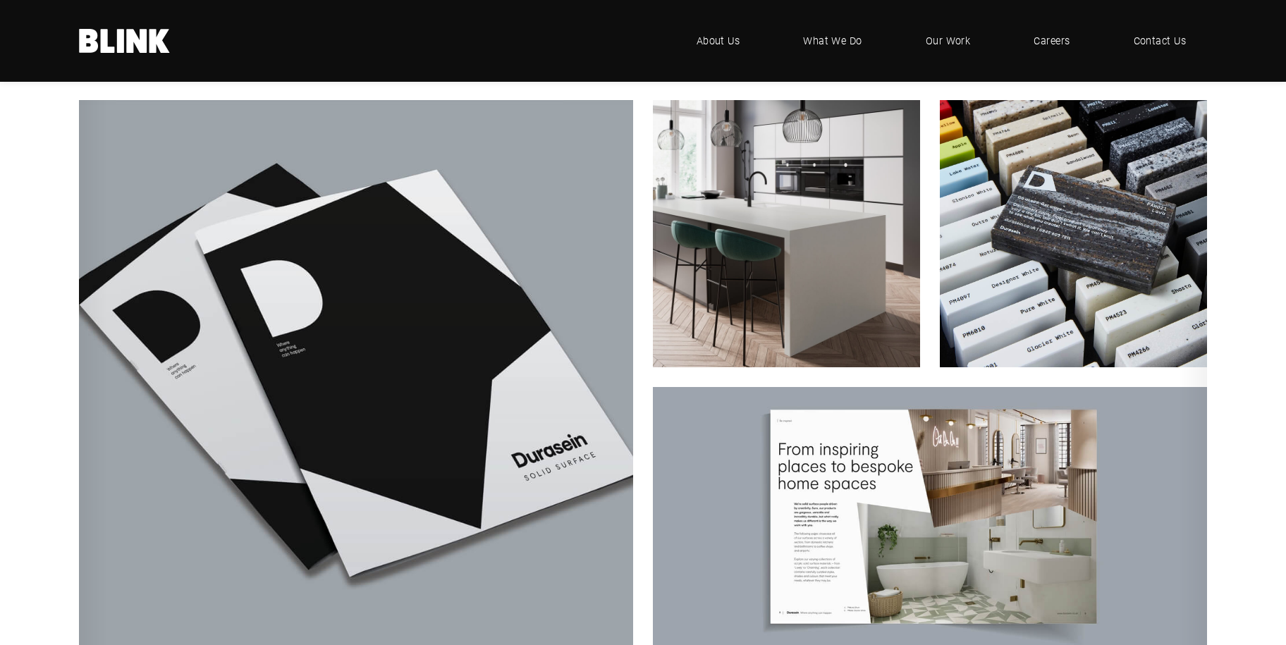
click at [0, 0] on icon "Next slide" at bounding box center [0, 0] width 0 height 0
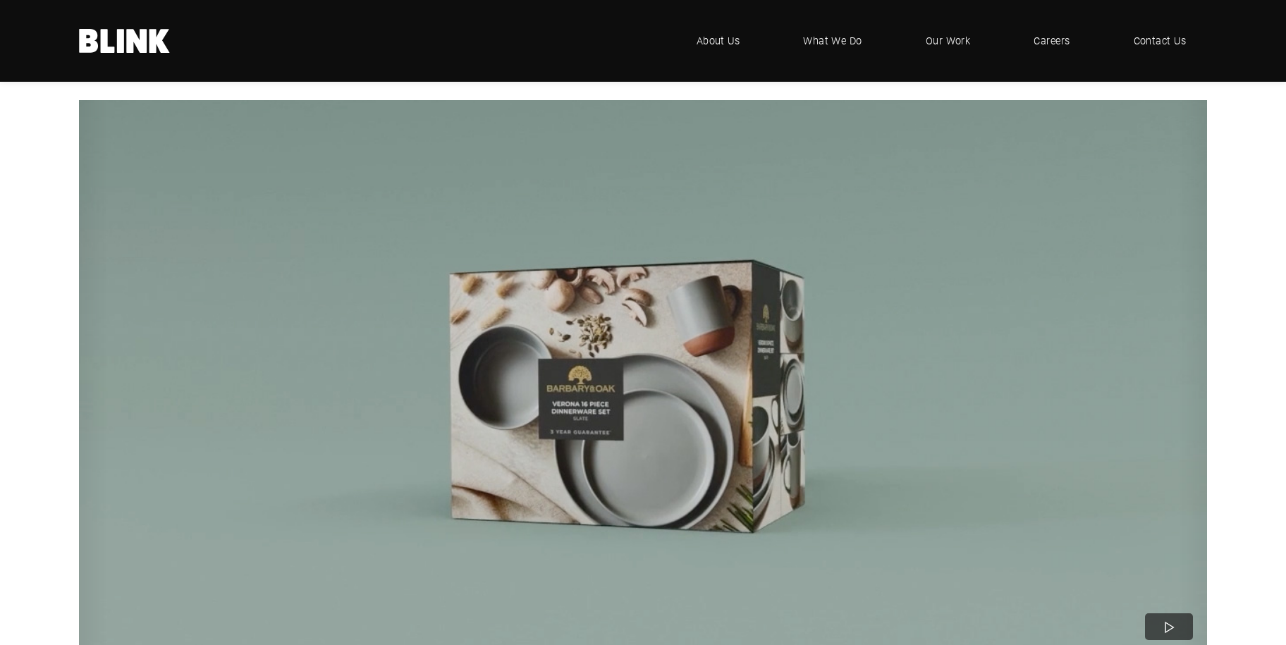
click at [0, 0] on polyline "Next slide" at bounding box center [0, 0] width 0 height 0
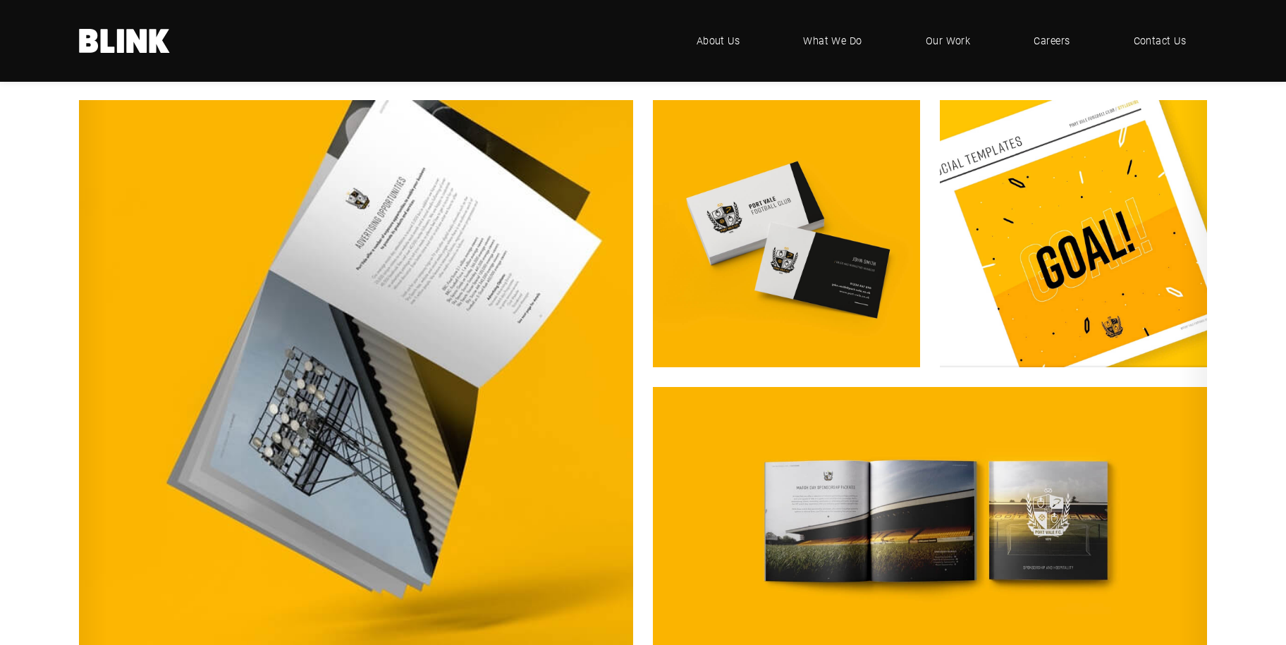
click at [0, 0] on link "Next slide" at bounding box center [0, 0] width 0 height 0
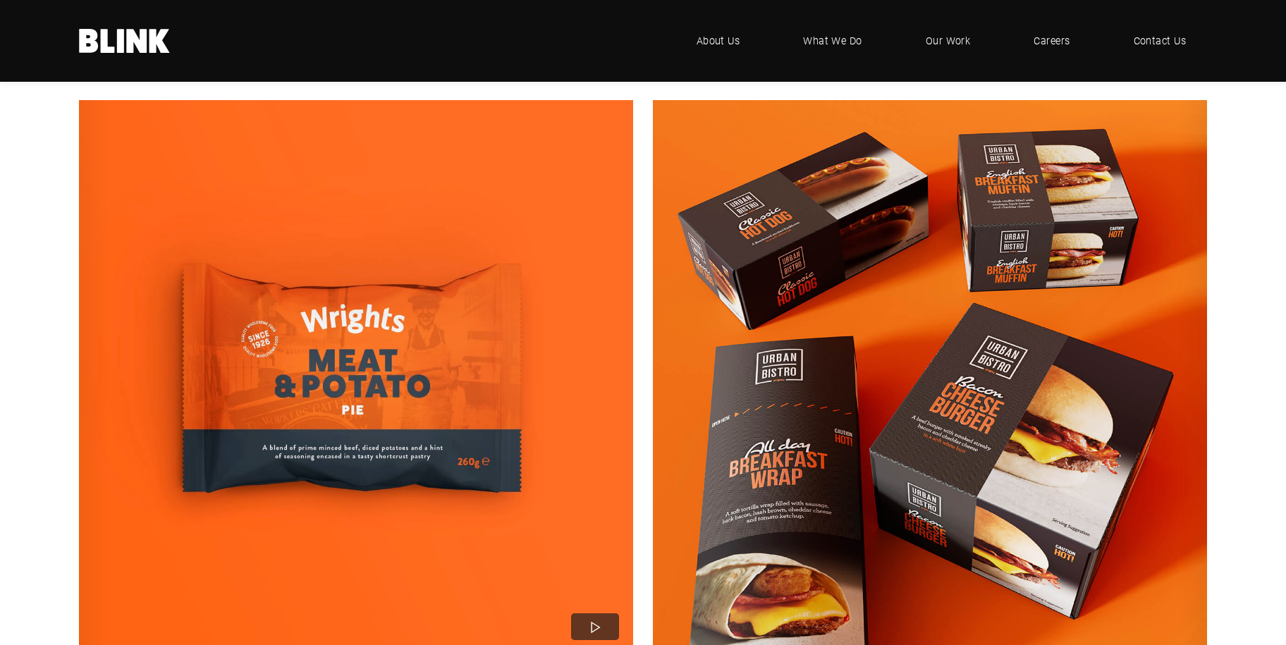
click at [0, 0] on icon "Next slide" at bounding box center [0, 0] width 0 height 0
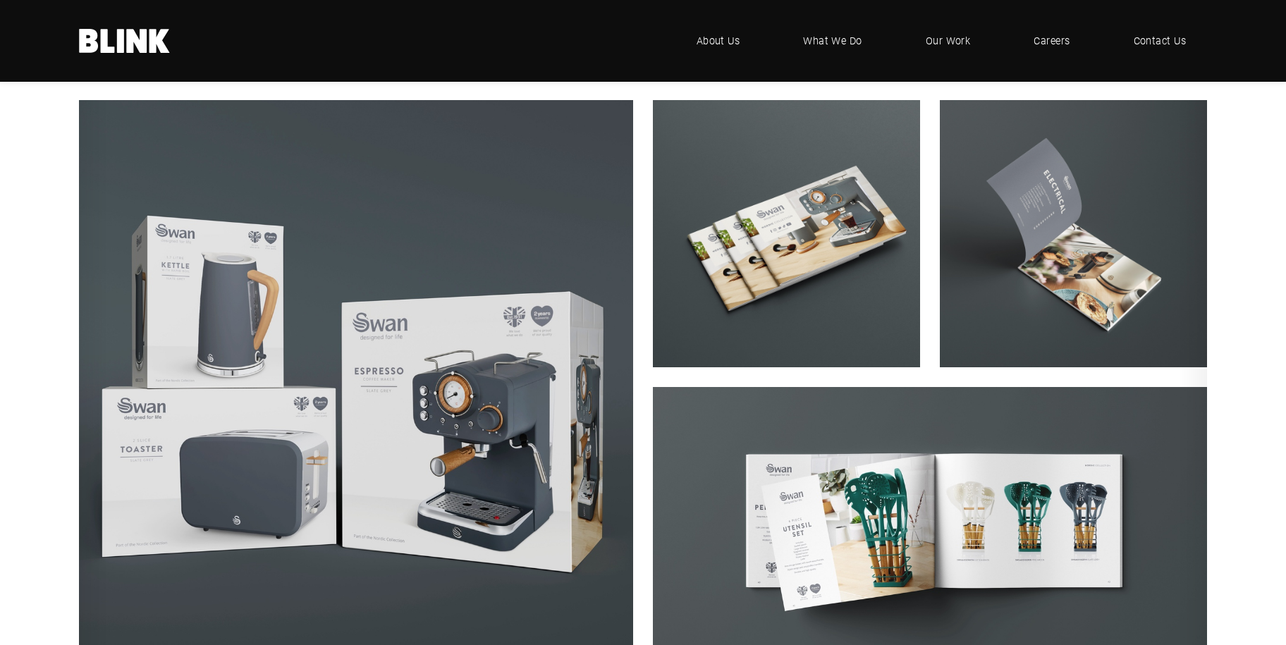
click at [0, 0] on link "Previous slide" at bounding box center [0, 0] width 0 height 0
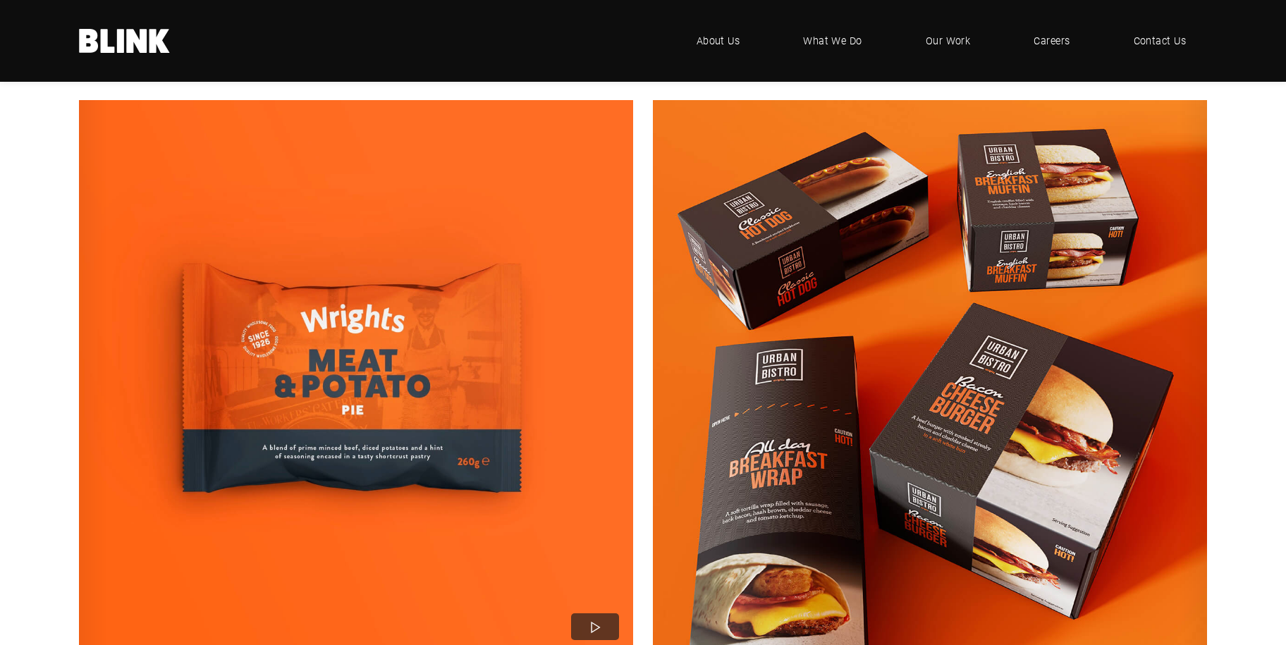
click at [0, 0] on icon "Next slide" at bounding box center [0, 0] width 0 height 0
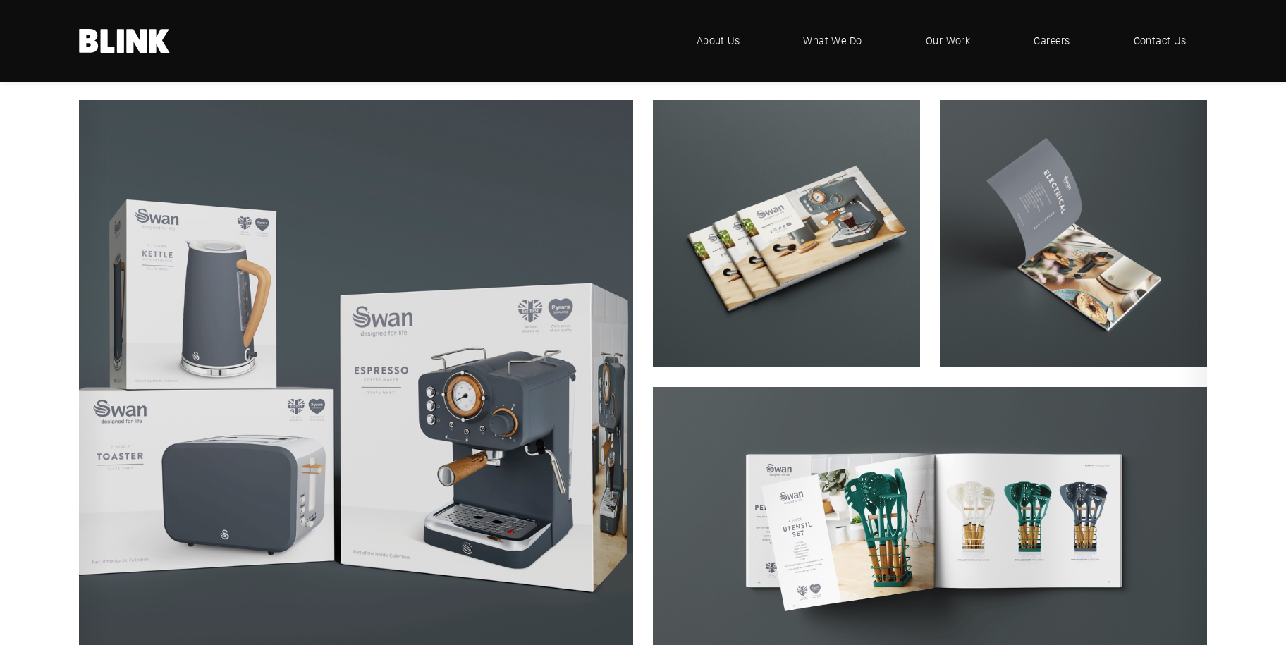
click at [388, 417] on img "6 of 8" at bounding box center [356, 378] width 610 height 610
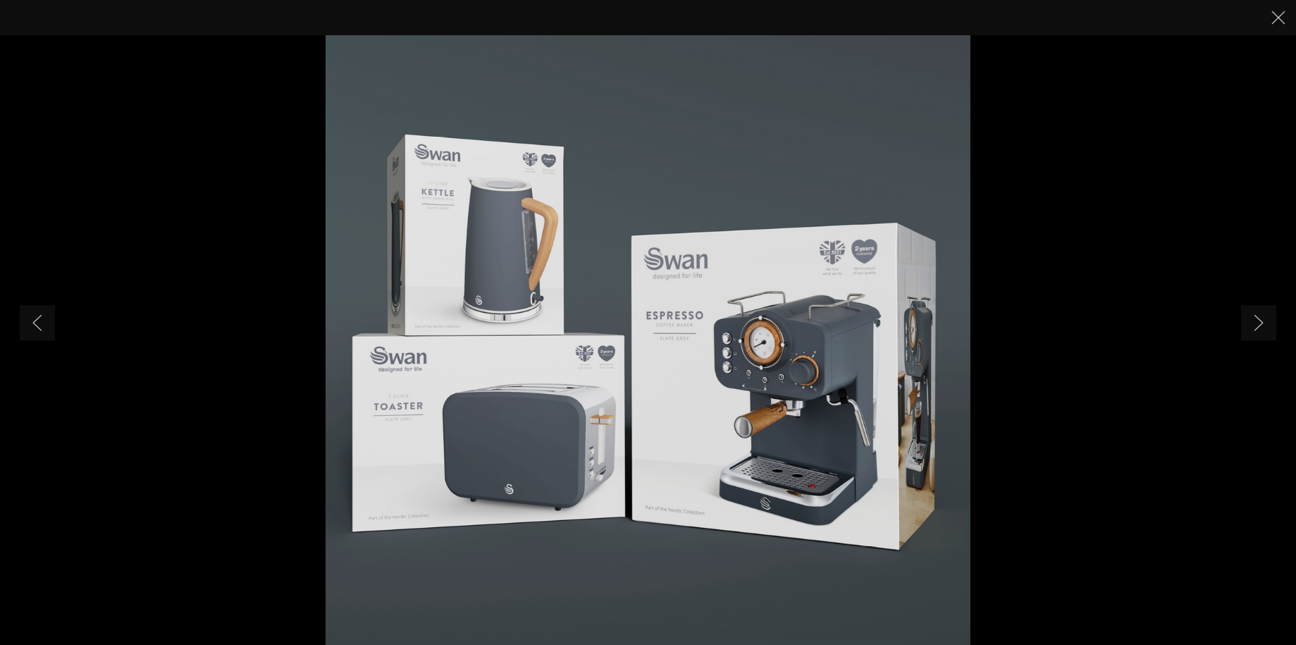
click at [1174, 346] on li "1 of 4" at bounding box center [648, 322] width 1296 height 645
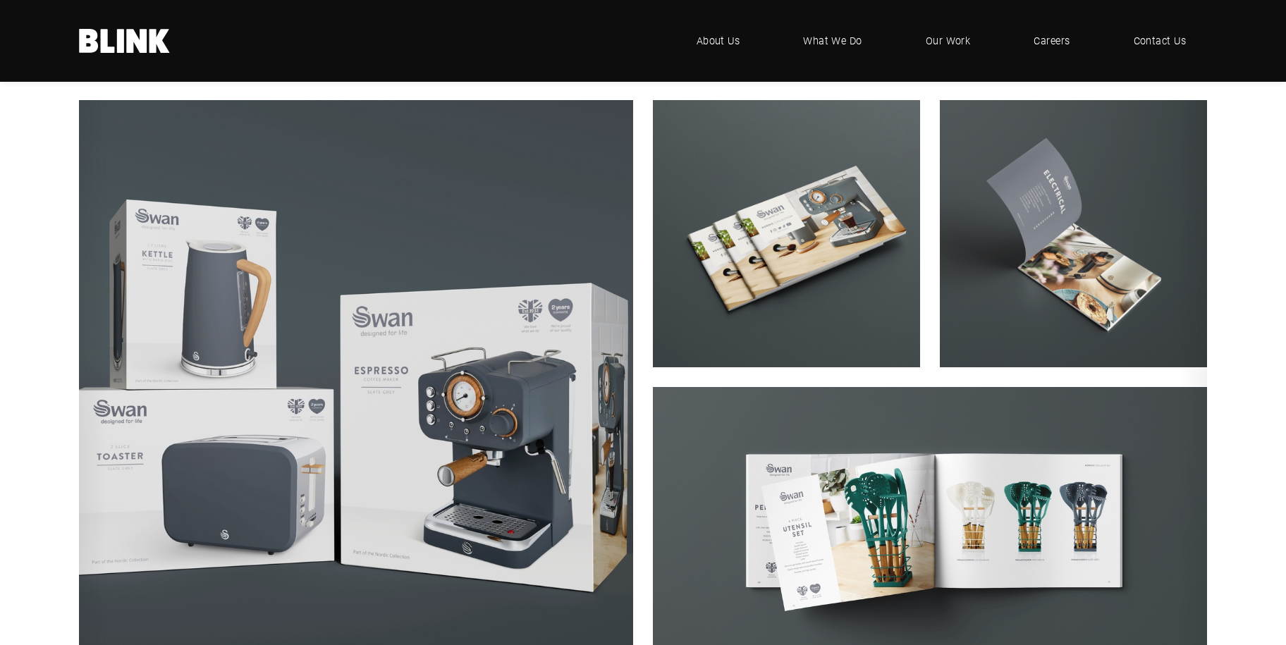
click at [473, 371] on img "6 of 8" at bounding box center [356, 378] width 610 height 610
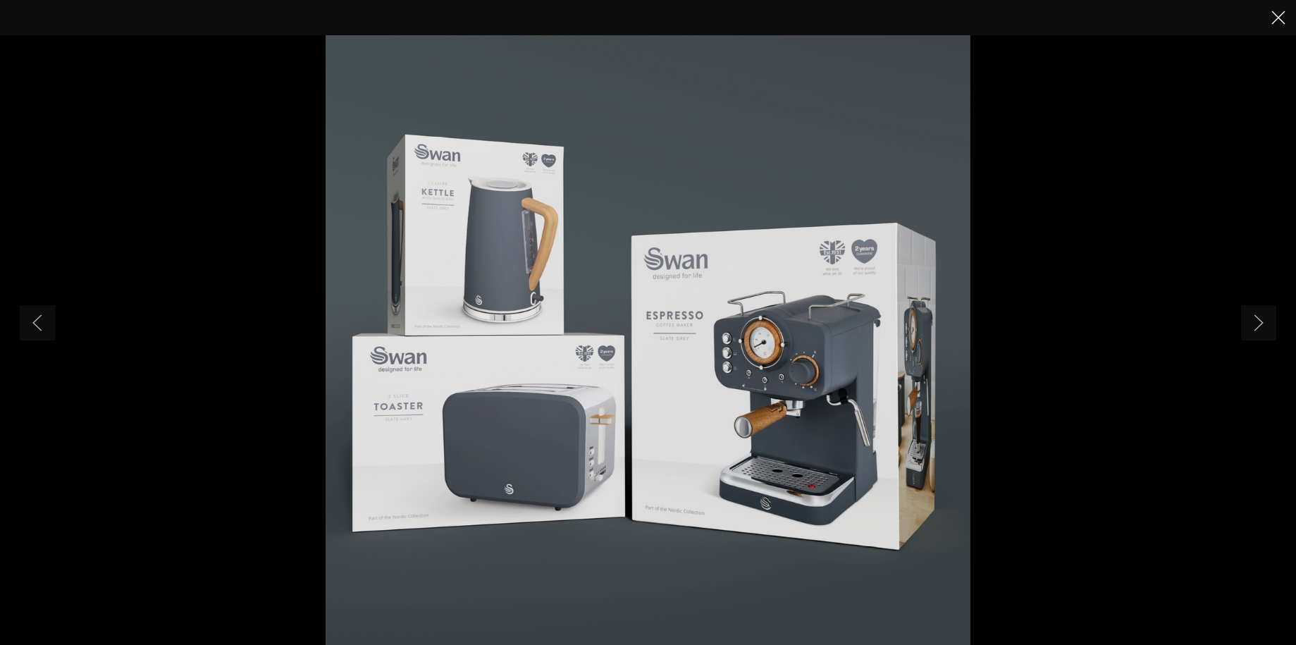
click at [1279, 23] on icon "Close" at bounding box center [1279, 18] width 14 height 14
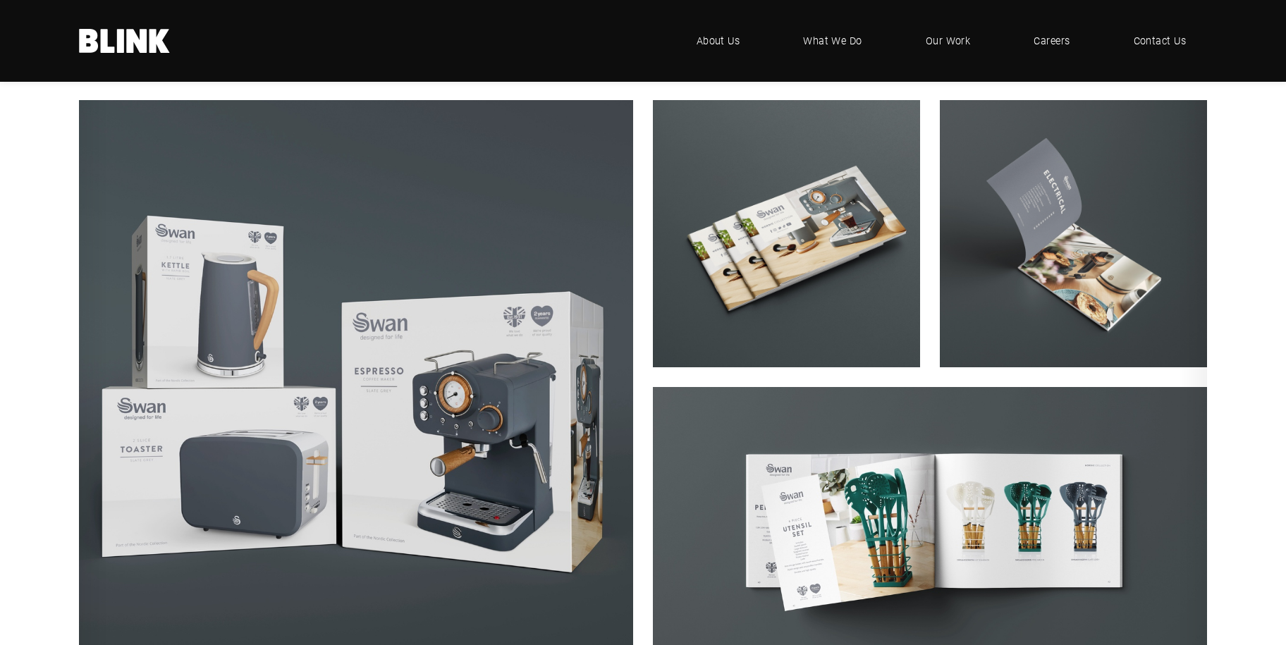
click at [0, 0] on link "Next slide" at bounding box center [0, 0] width 0 height 0
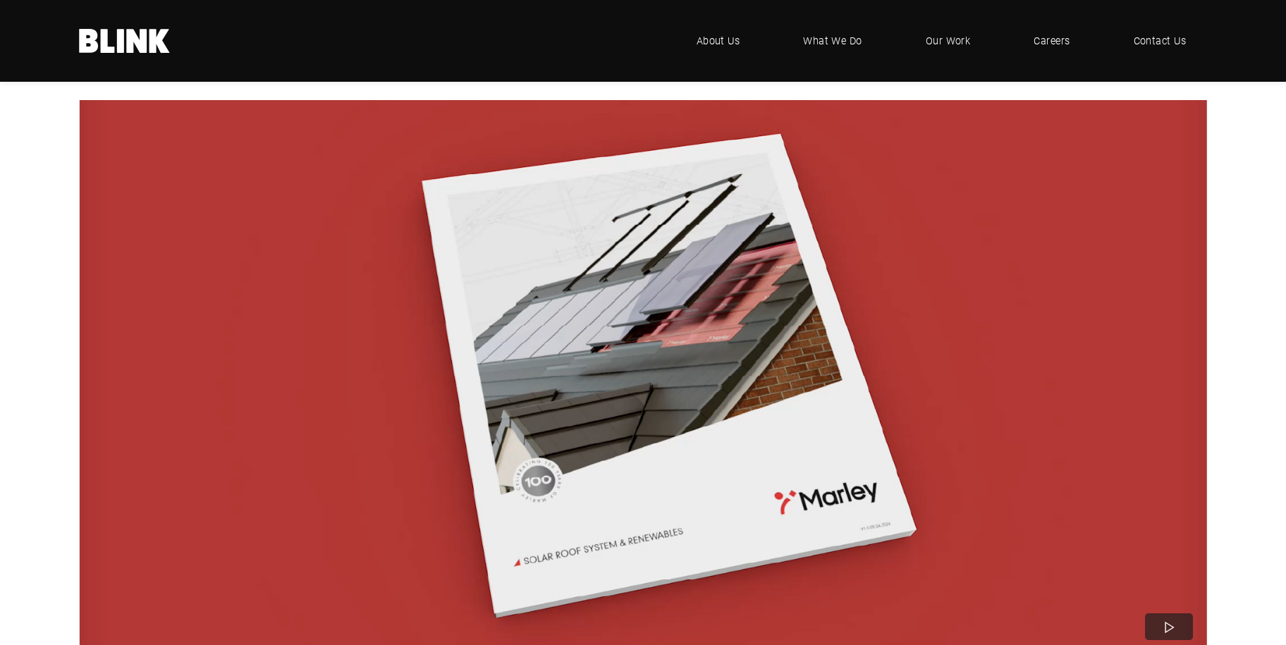
click at [0, 0] on link "Next slide" at bounding box center [0, 0] width 0 height 0
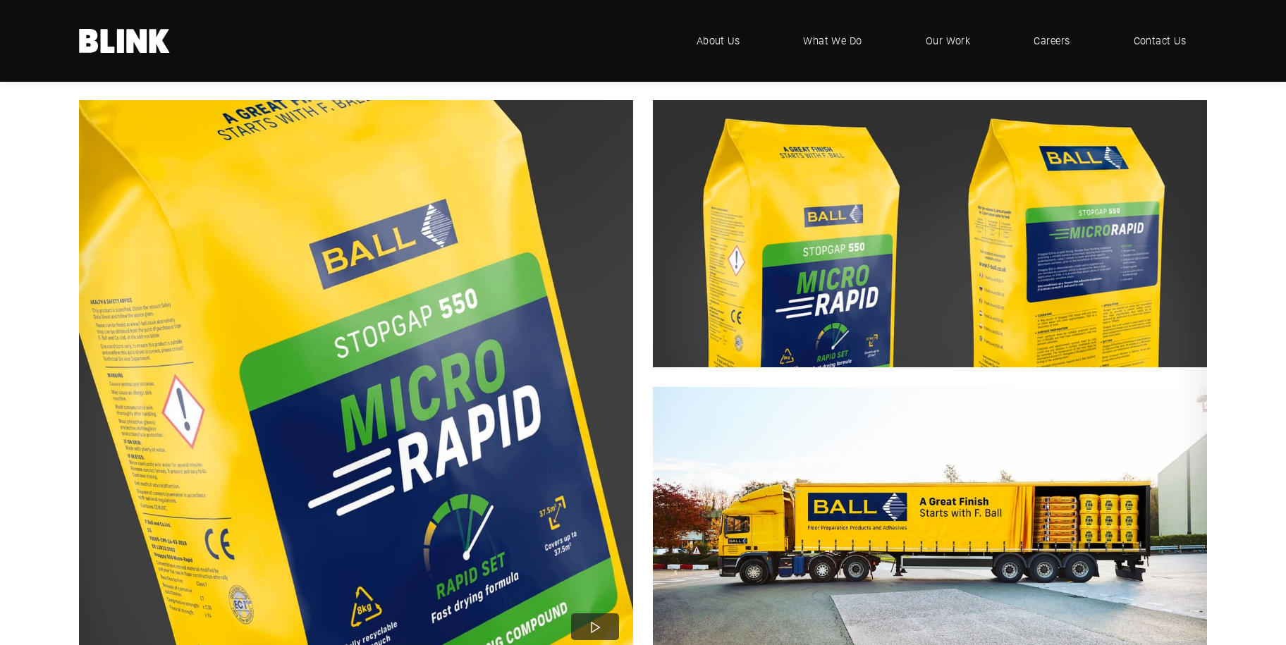
click at [0, 0] on link "Next slide" at bounding box center [0, 0] width 0 height 0
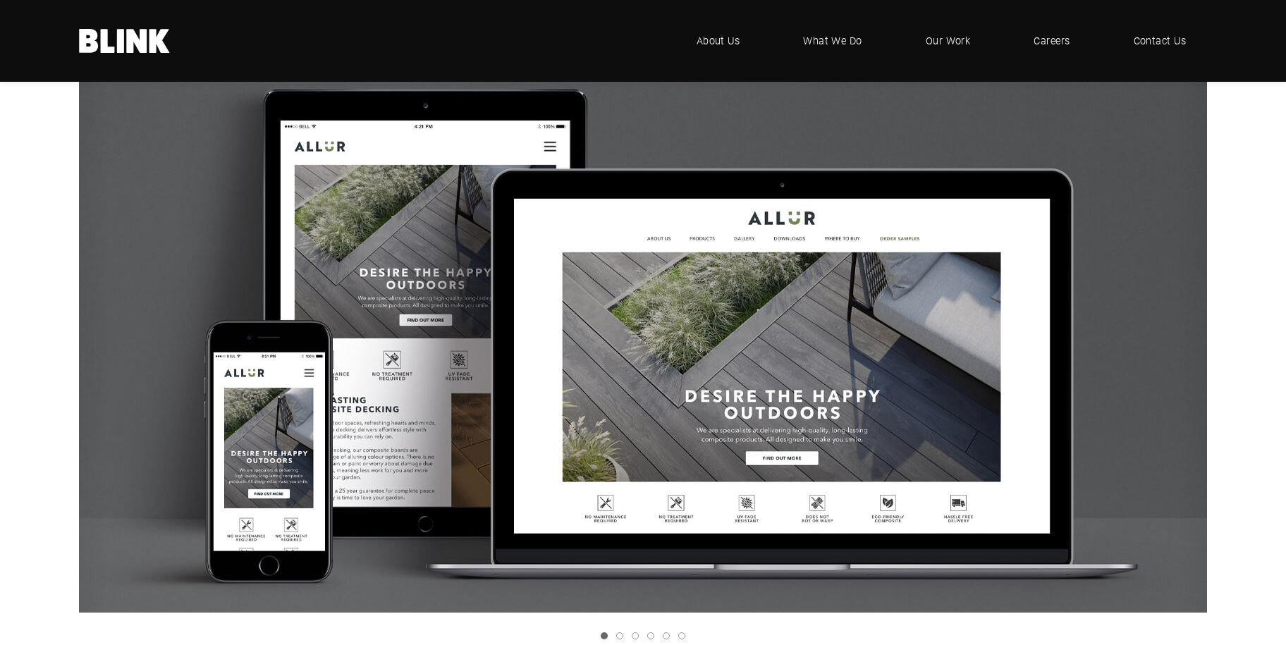
scroll to position [987, 0]
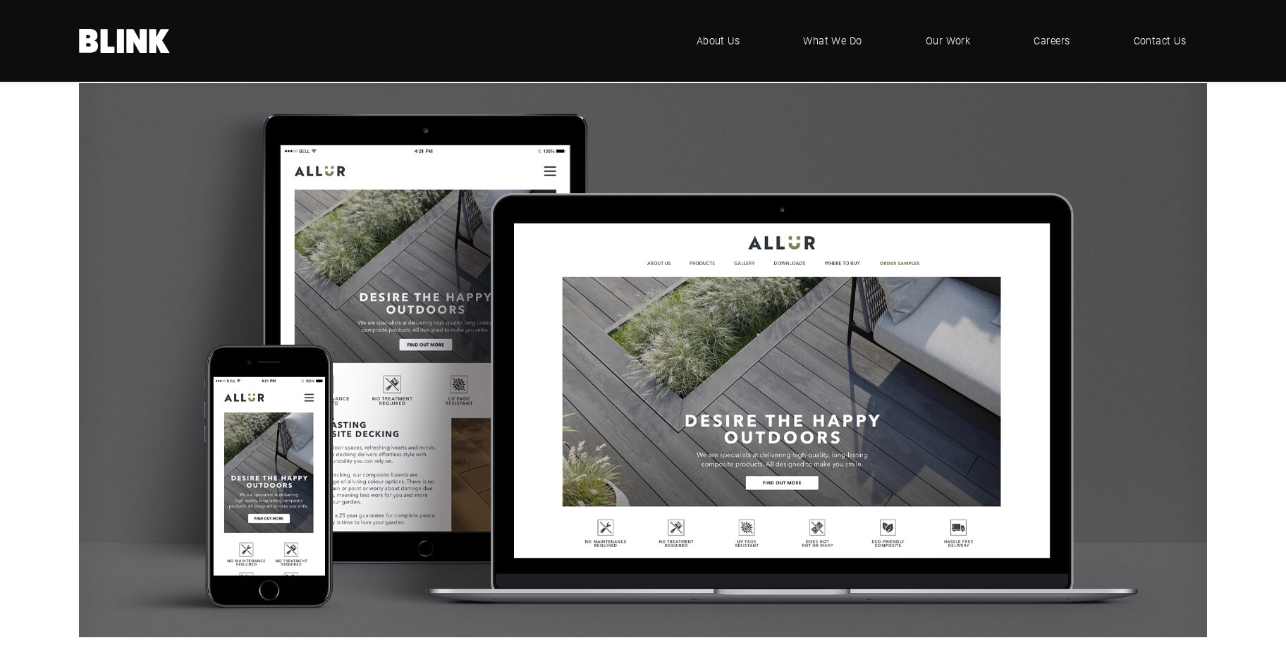
click at [0, 0] on icon "Next slide" at bounding box center [0, 0] width 0 height 0
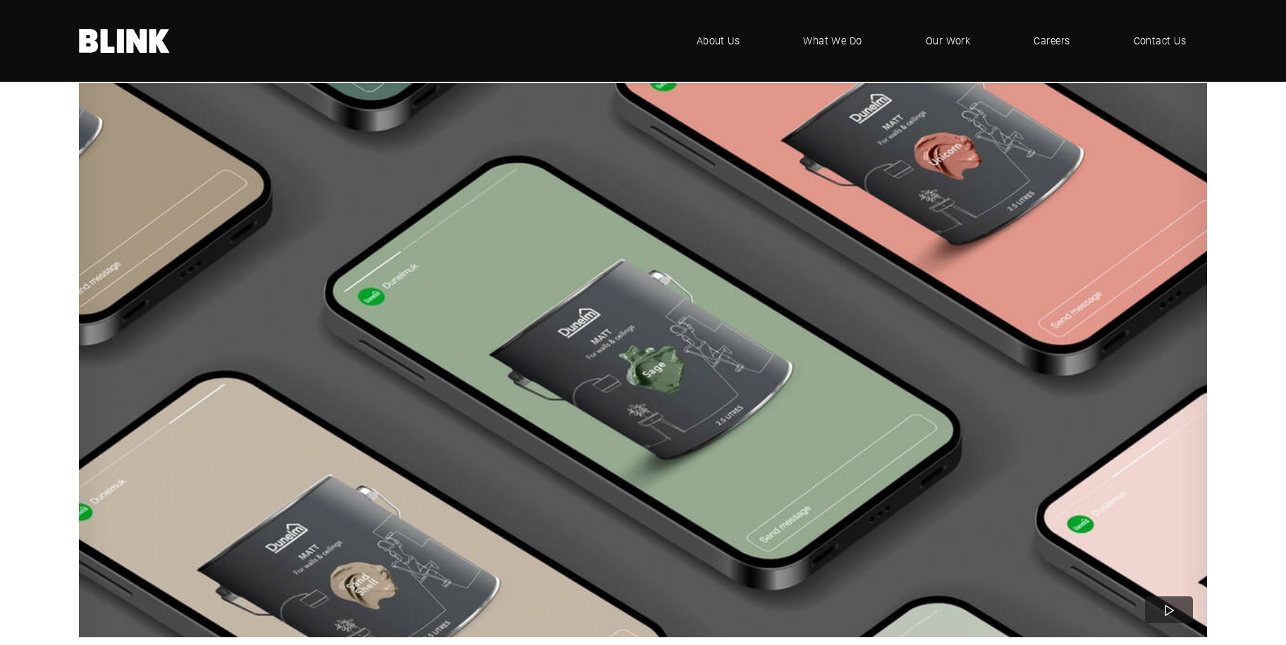
click at [0, 0] on icon "Next slide" at bounding box center [0, 0] width 0 height 0
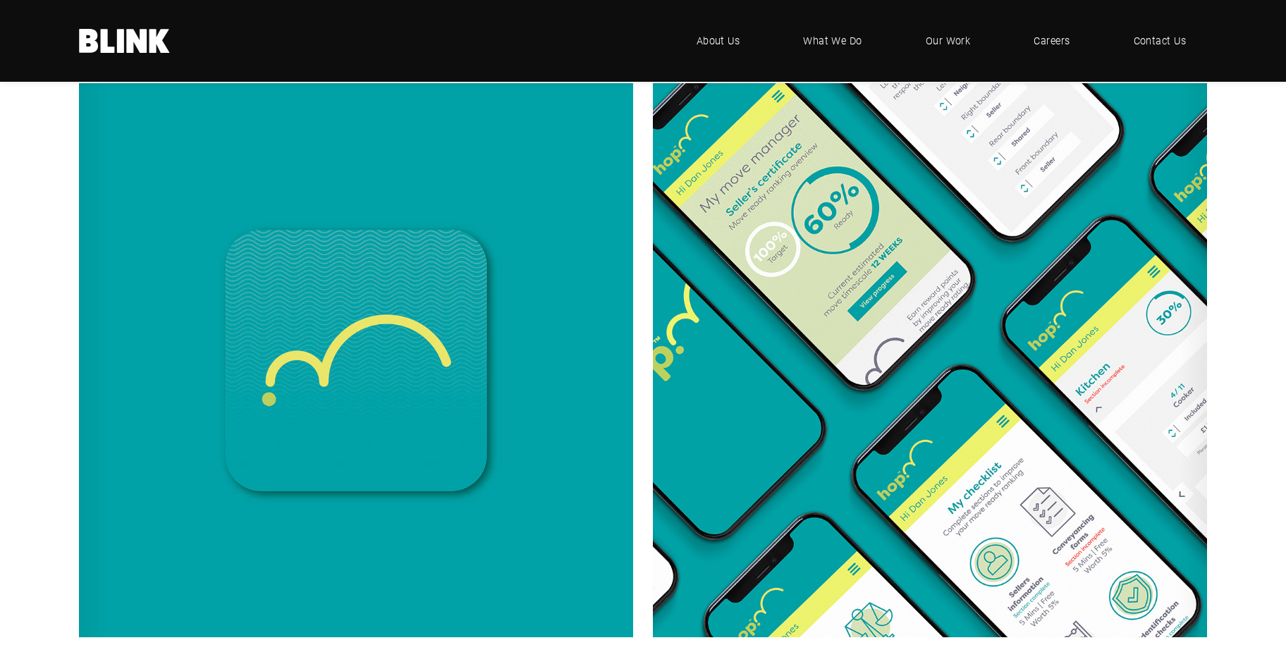
click at [0, 0] on icon "Next slide" at bounding box center [0, 0] width 0 height 0
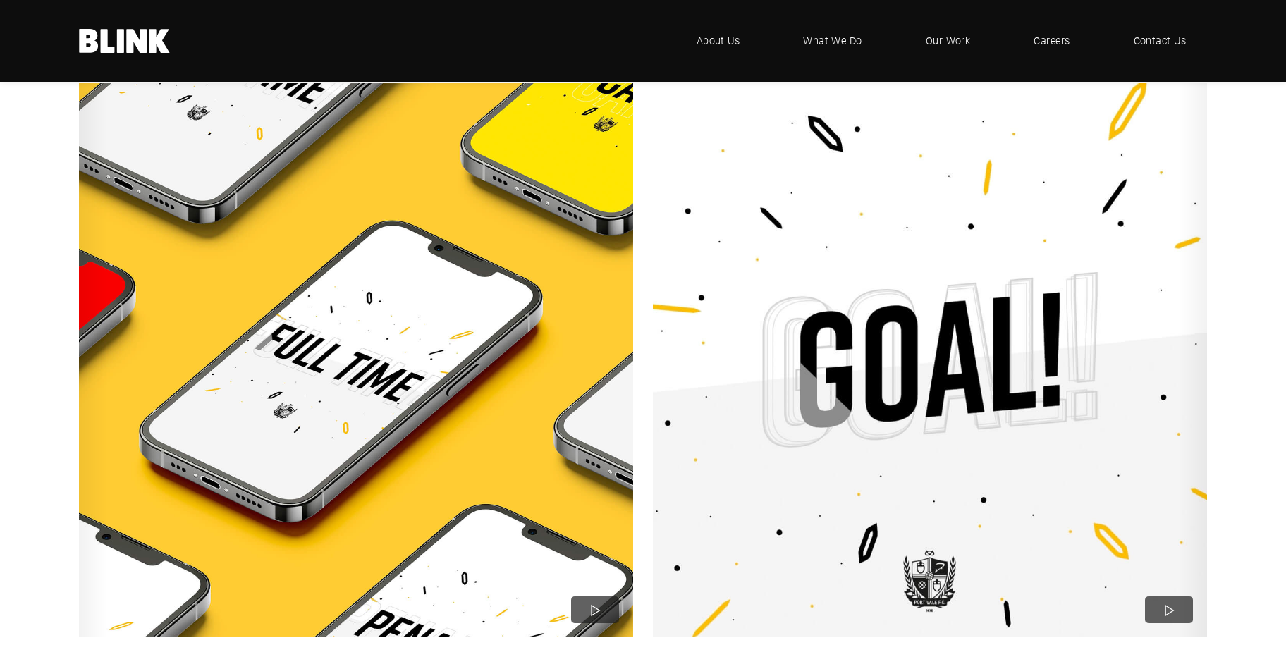
click at [0, 0] on icon "Next slide" at bounding box center [0, 0] width 0 height 0
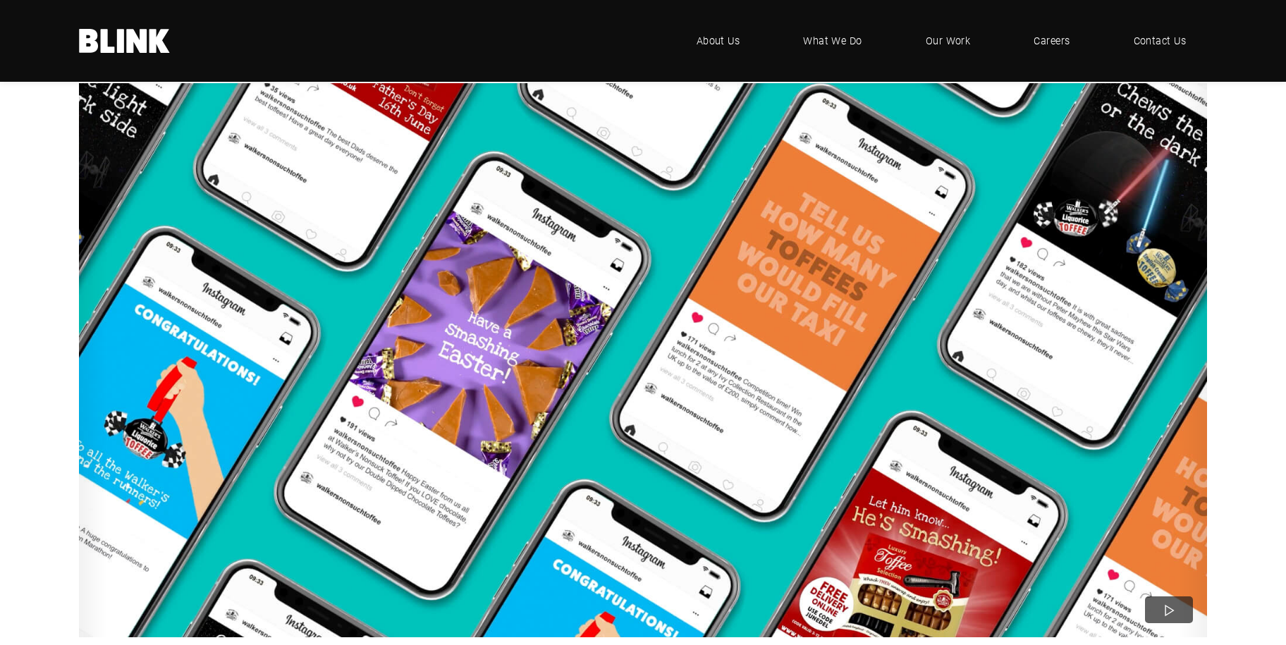
click at [0, 0] on icon "Next slide" at bounding box center [0, 0] width 0 height 0
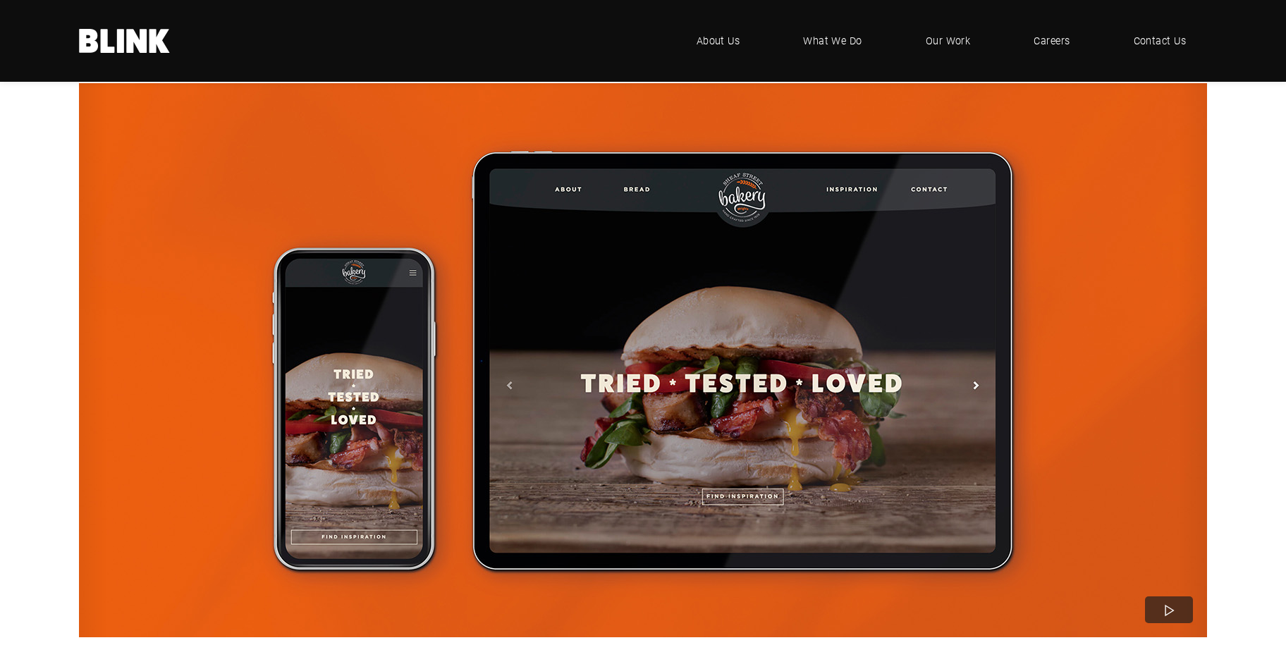
click at [0, 0] on icon "Next slide" at bounding box center [0, 0] width 0 height 0
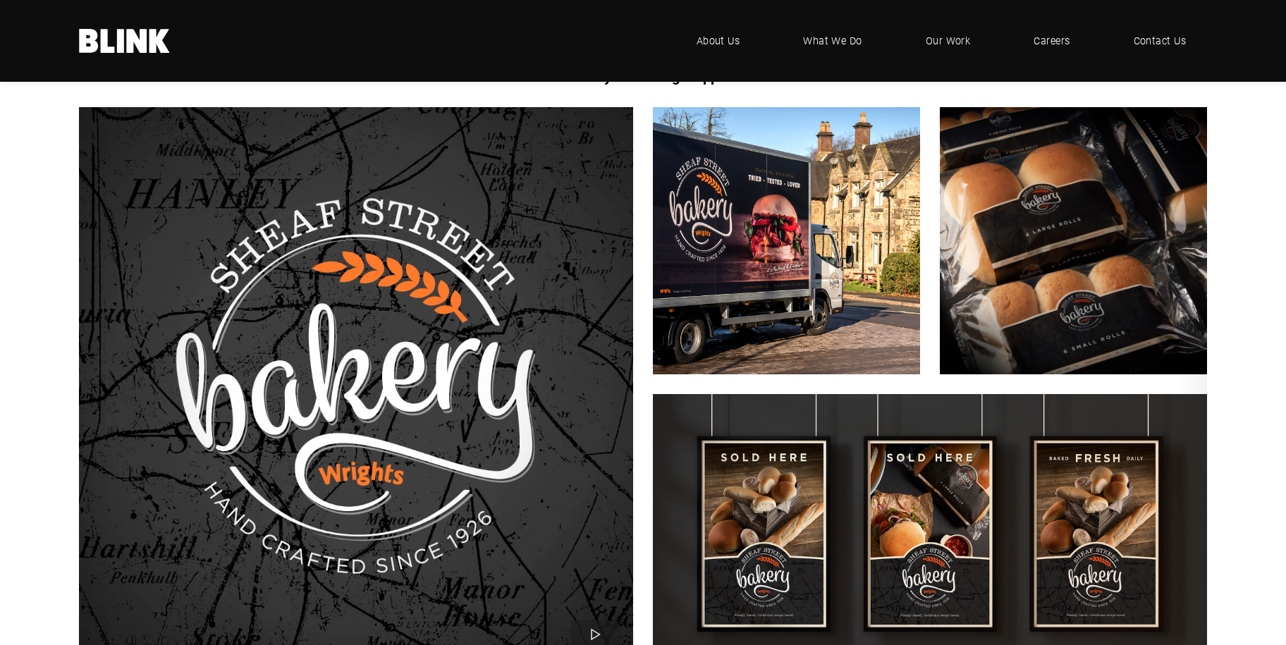
scroll to position [1673, 0]
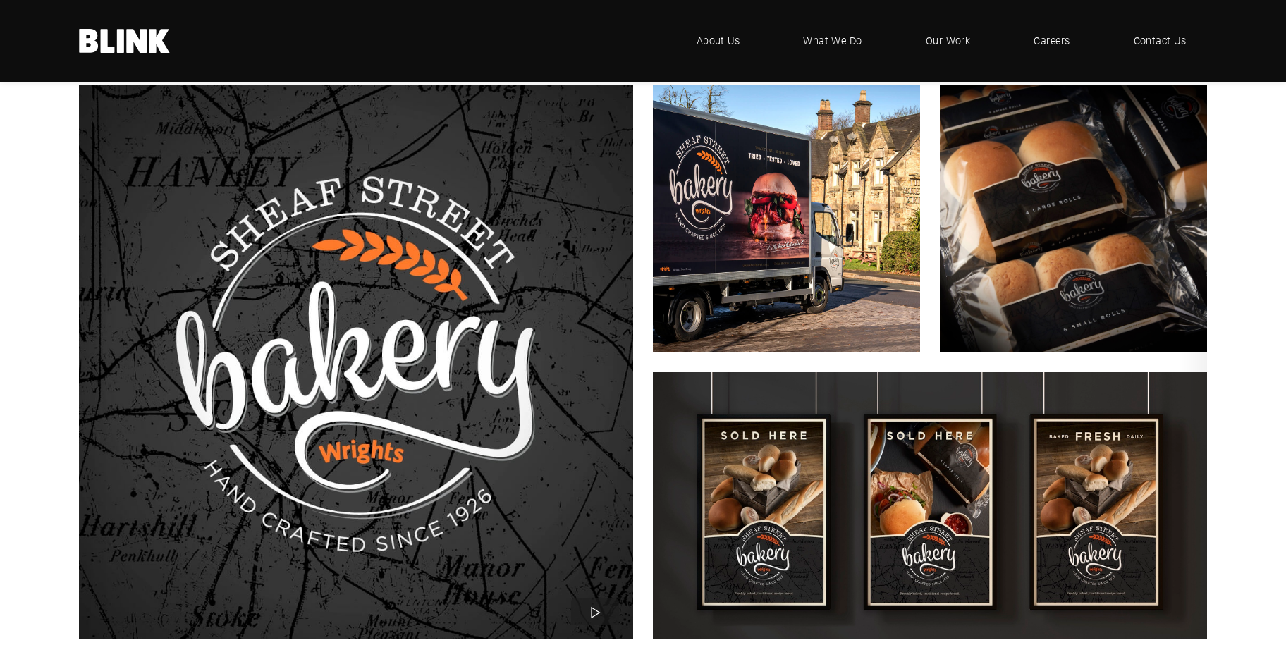
click at [0, 0] on icon "Next slide" at bounding box center [0, 0] width 0 height 0
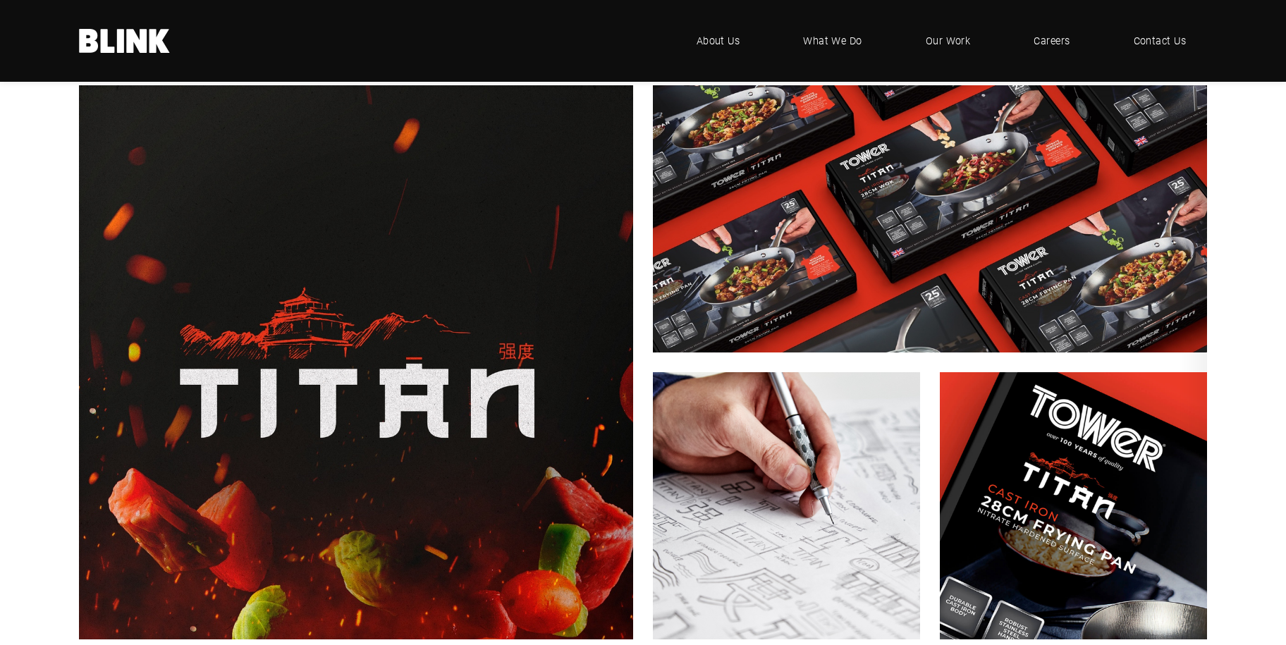
click at [0, 0] on icon "Next slide" at bounding box center [0, 0] width 0 height 0
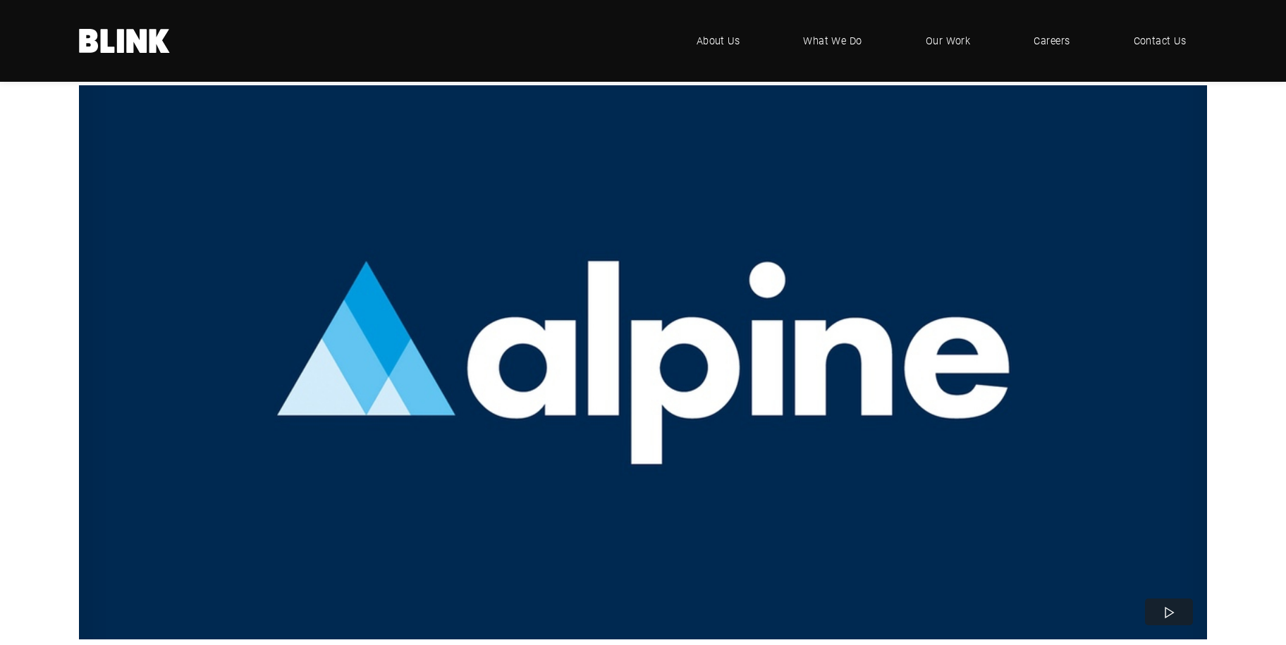
click at [0, 0] on icon "Next slide" at bounding box center [0, 0] width 0 height 0
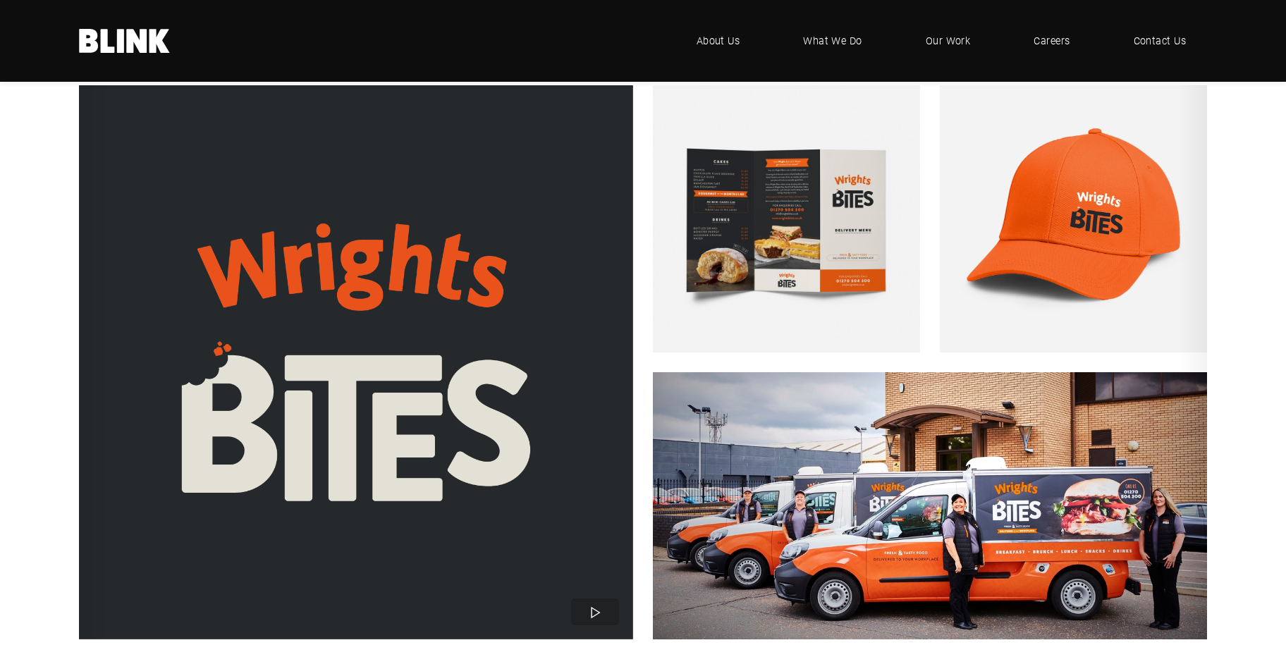
click at [0, 0] on icon "Next slide" at bounding box center [0, 0] width 0 height 0
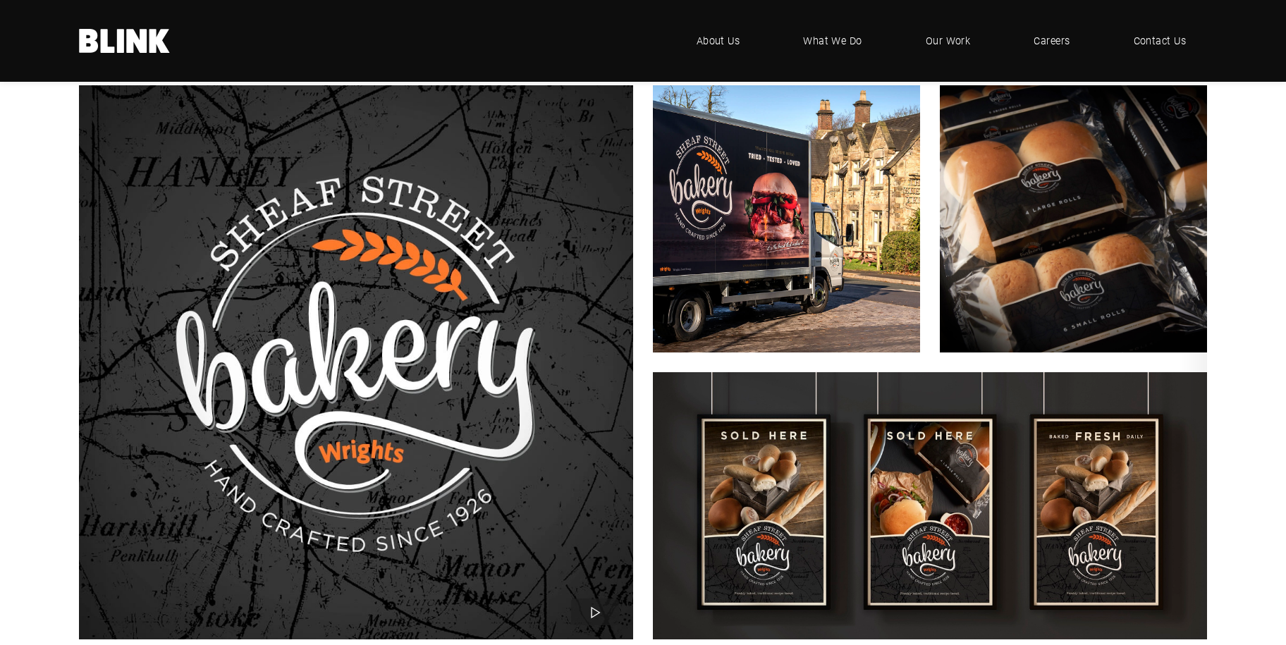
click at [0, 0] on icon "Next slide" at bounding box center [0, 0] width 0 height 0
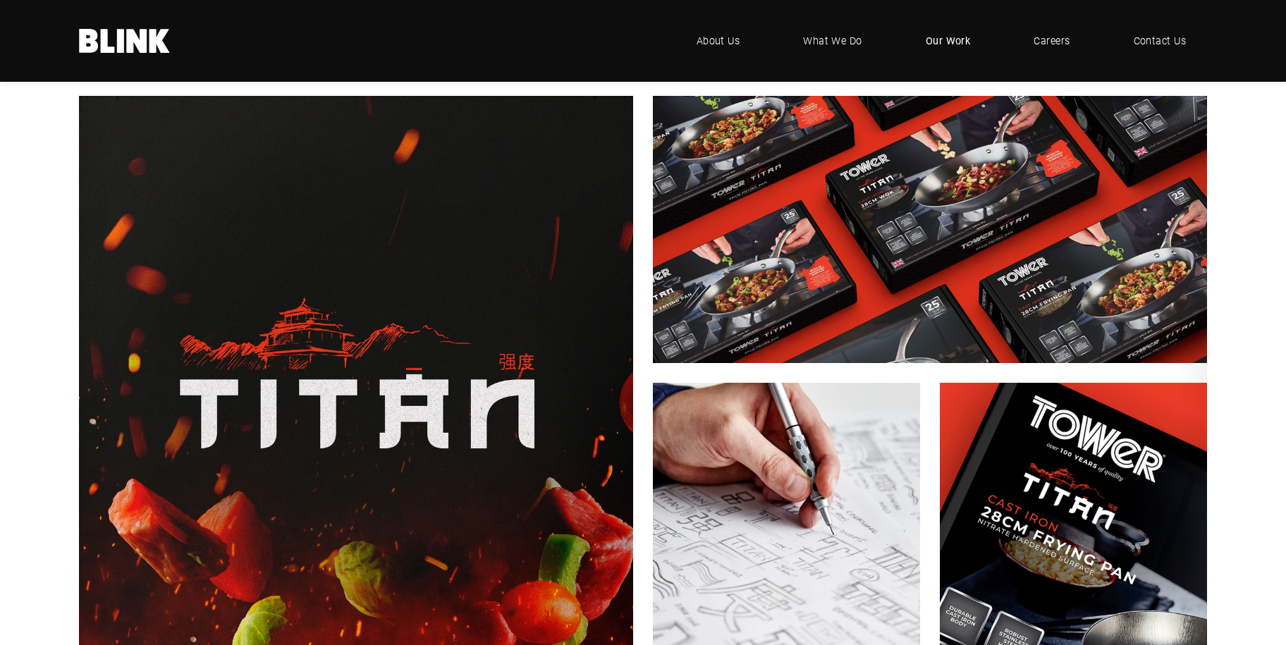
scroll to position [1610, 0]
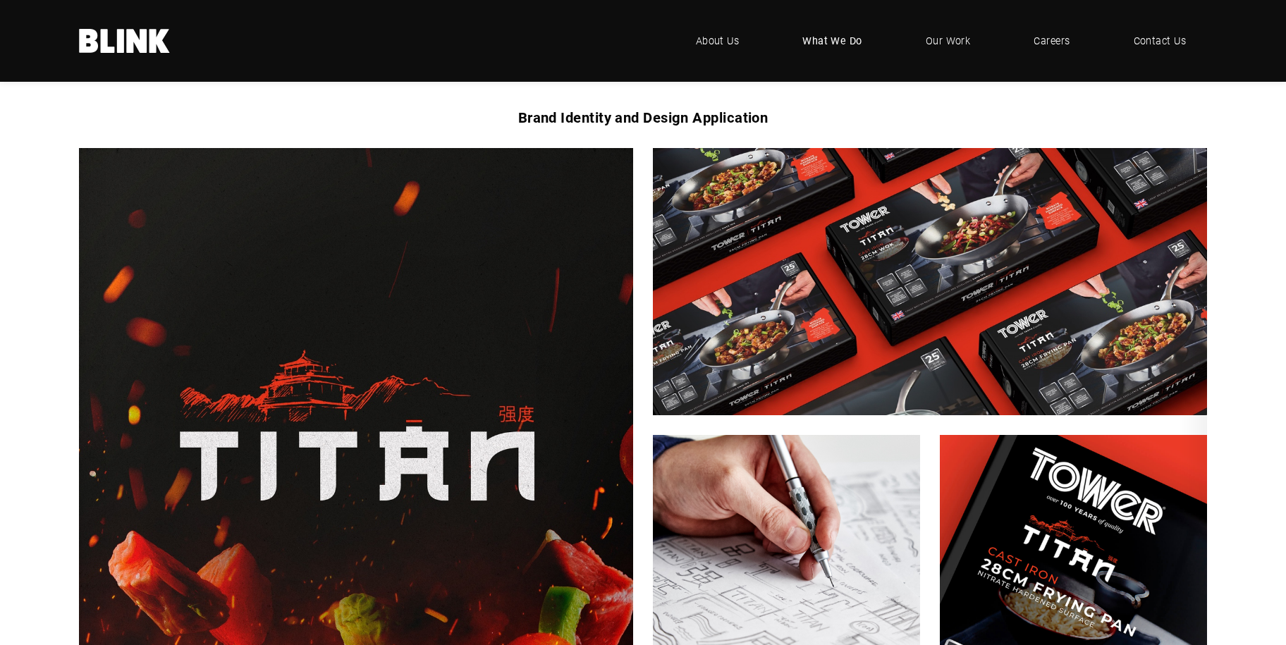
click at [844, 44] on span "What We Do" at bounding box center [832, 41] width 60 height 16
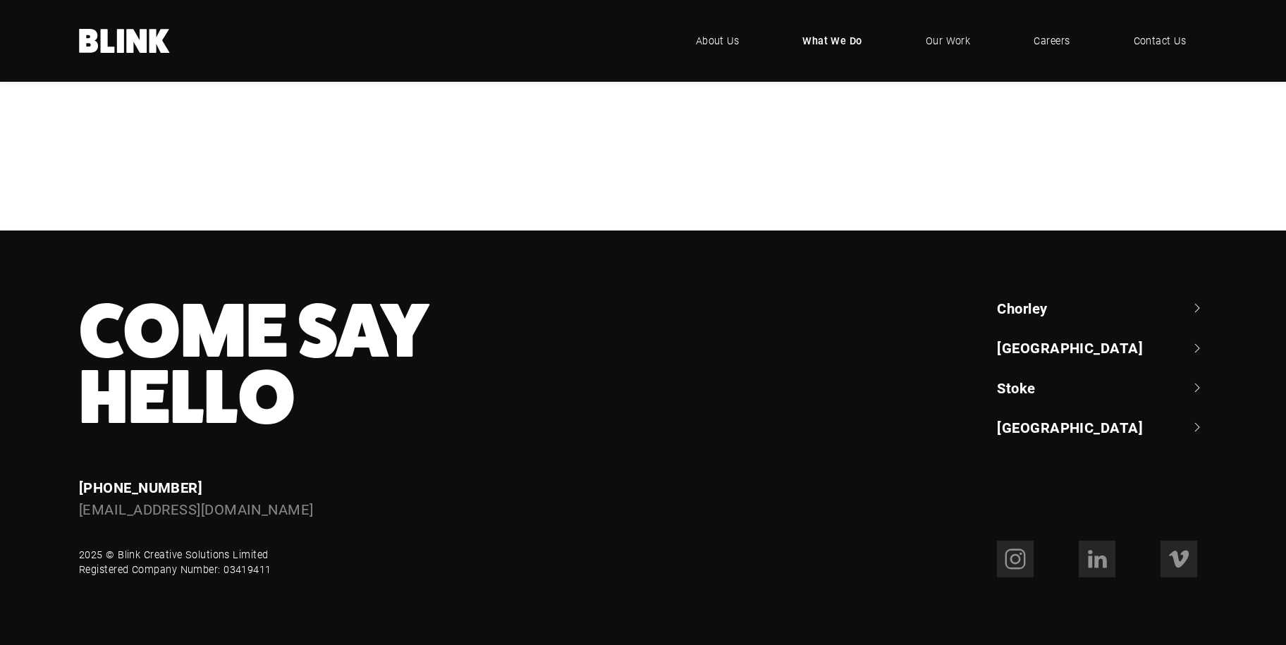
scroll to position [634, 0]
click at [0, 0] on div "China - Creative & Logistics" at bounding box center [0, 0] width 0 height 0
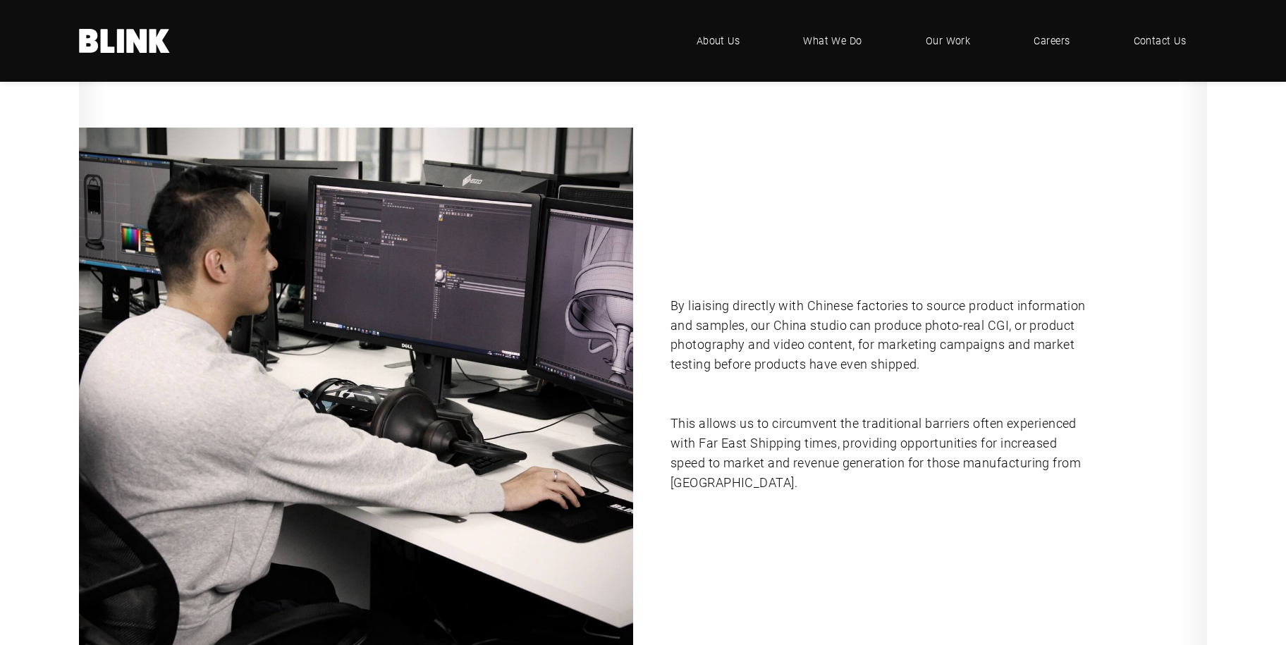
scroll to position [352, 0]
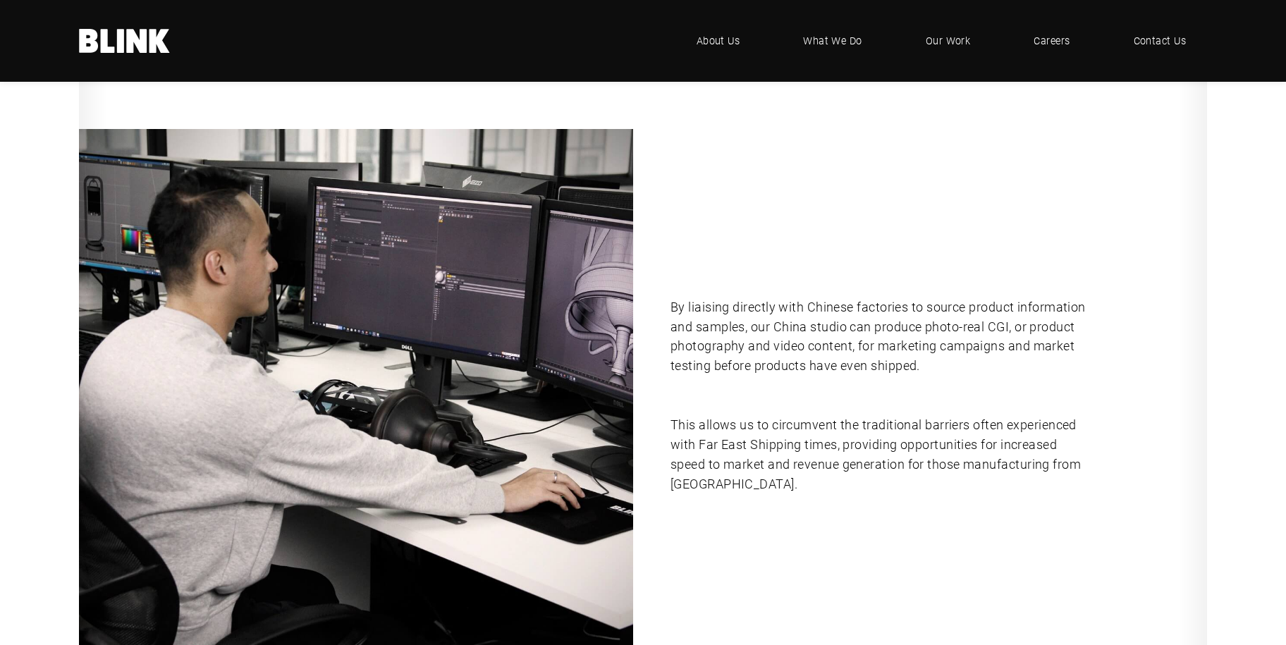
click at [0, 0] on link "Next slide" at bounding box center [0, 0] width 0 height 0
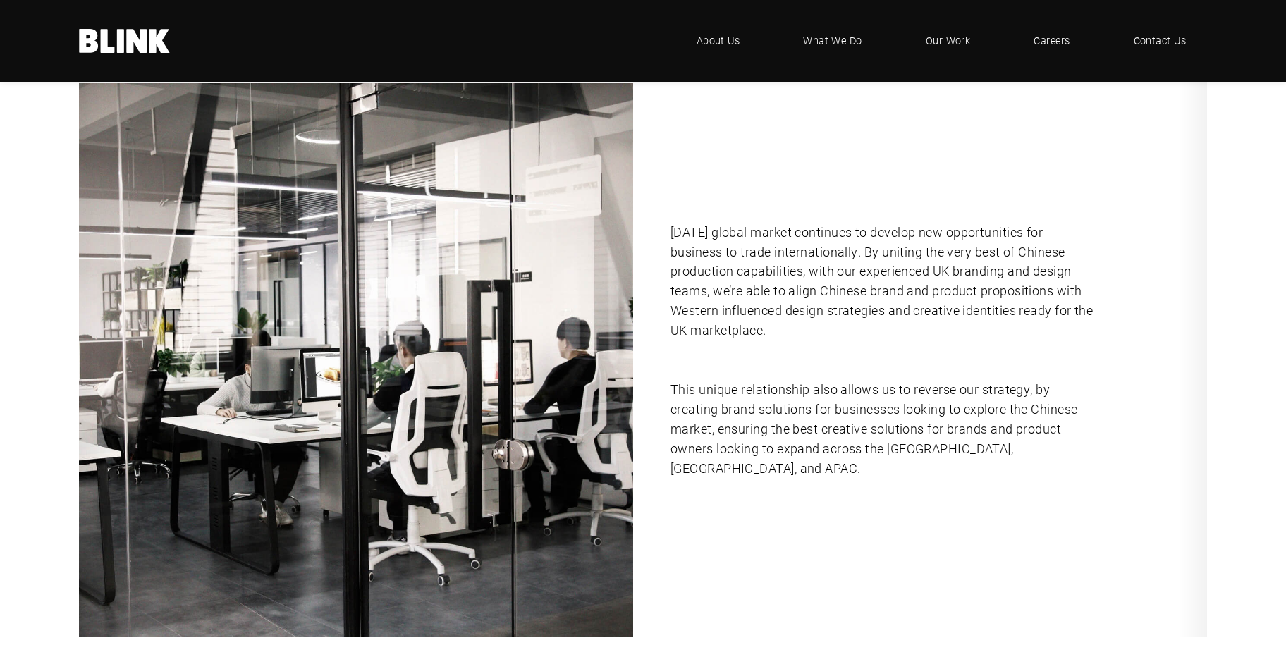
scroll to position [423, 0]
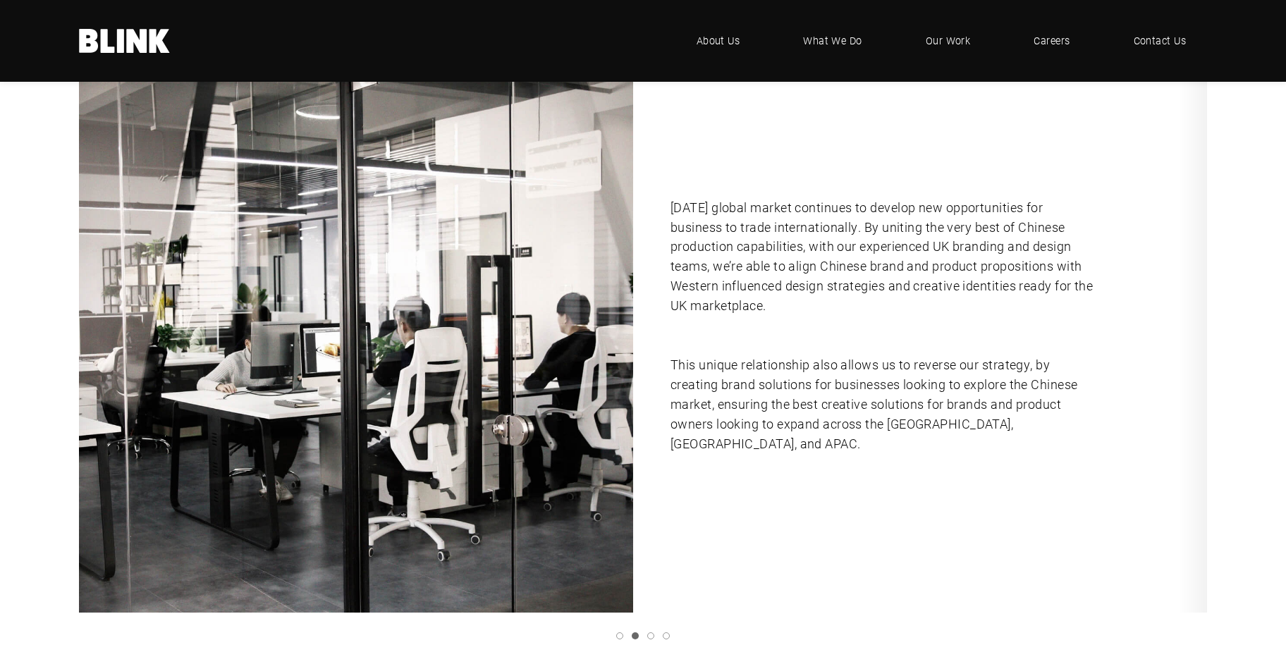
click at [0, 0] on icon "Next slide" at bounding box center [0, 0] width 0 height 0
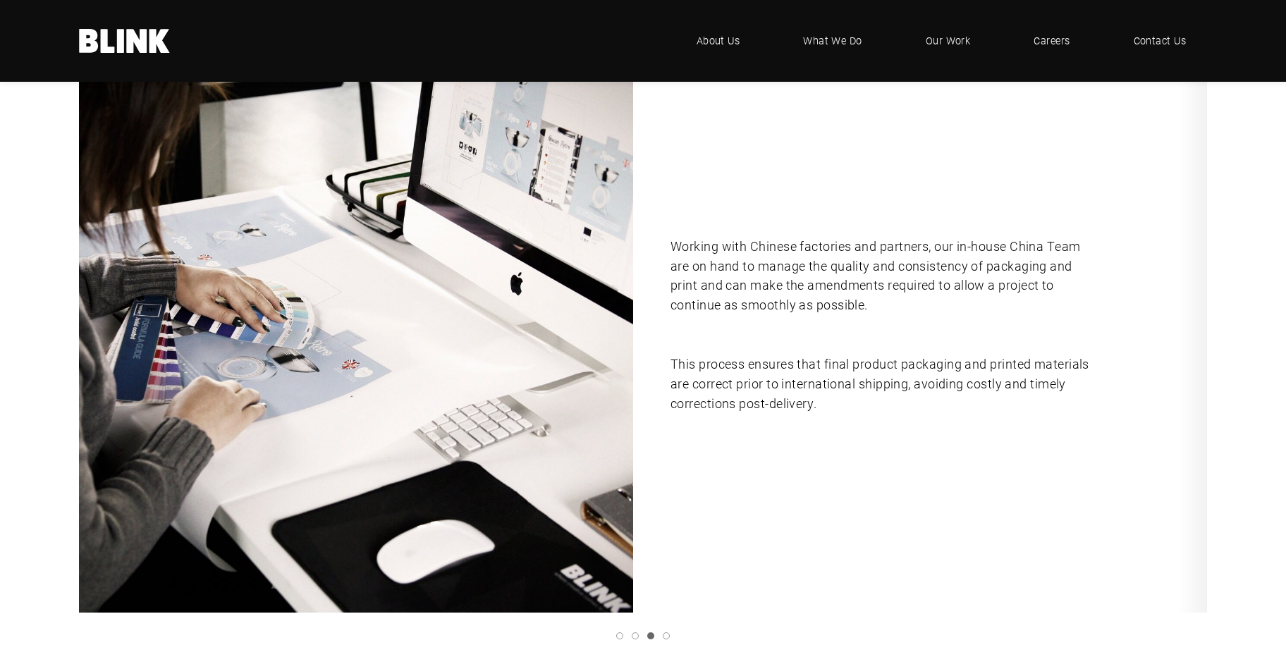
click at [0, 0] on icon "Previous slide" at bounding box center [0, 0] width 0 height 0
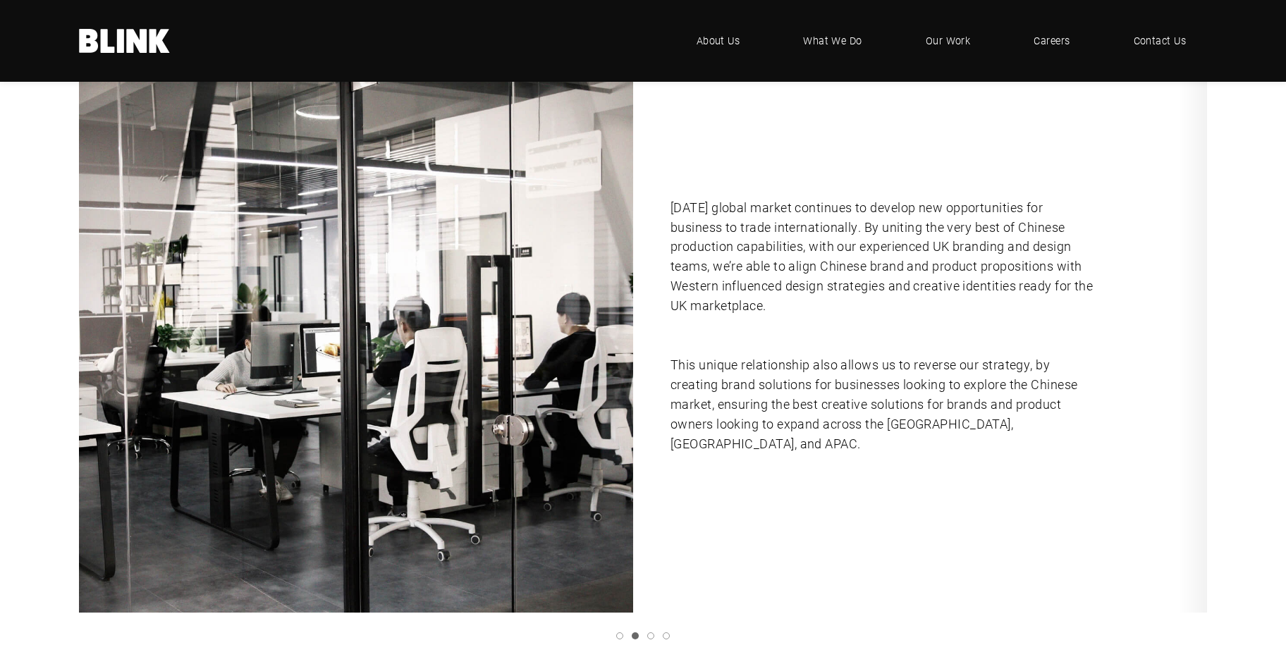
click at [0, 0] on icon "Next slide" at bounding box center [0, 0] width 0 height 0
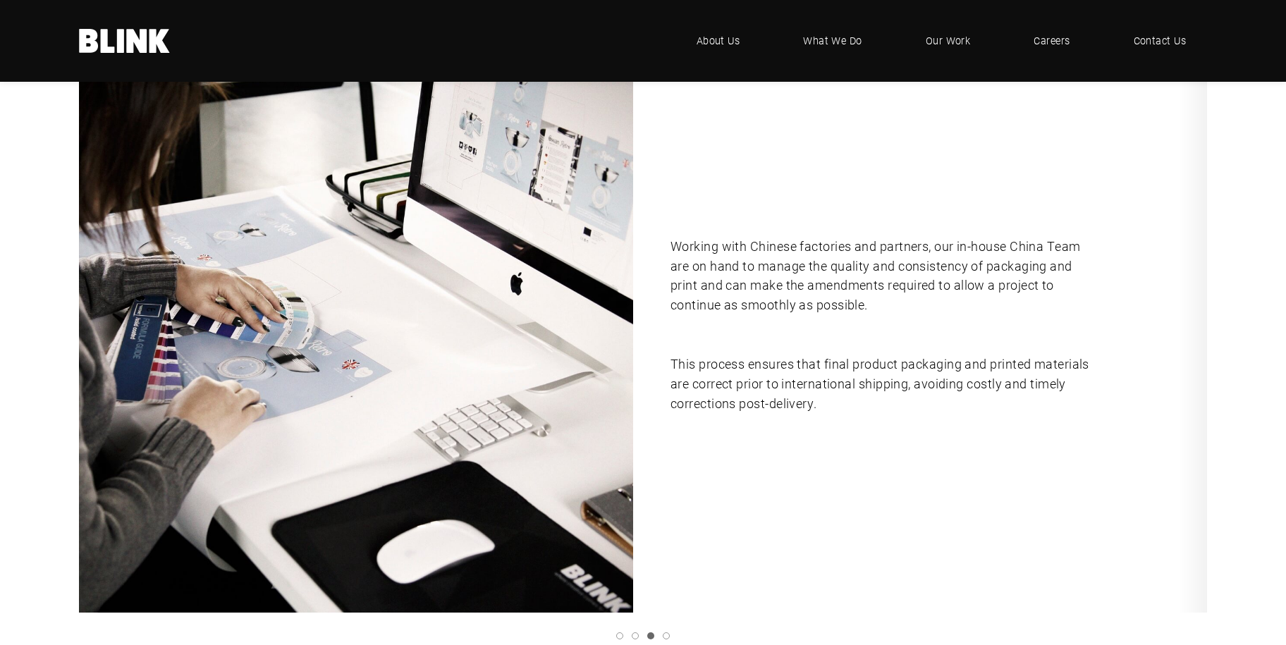
click at [0, 0] on icon "Next slide" at bounding box center [0, 0] width 0 height 0
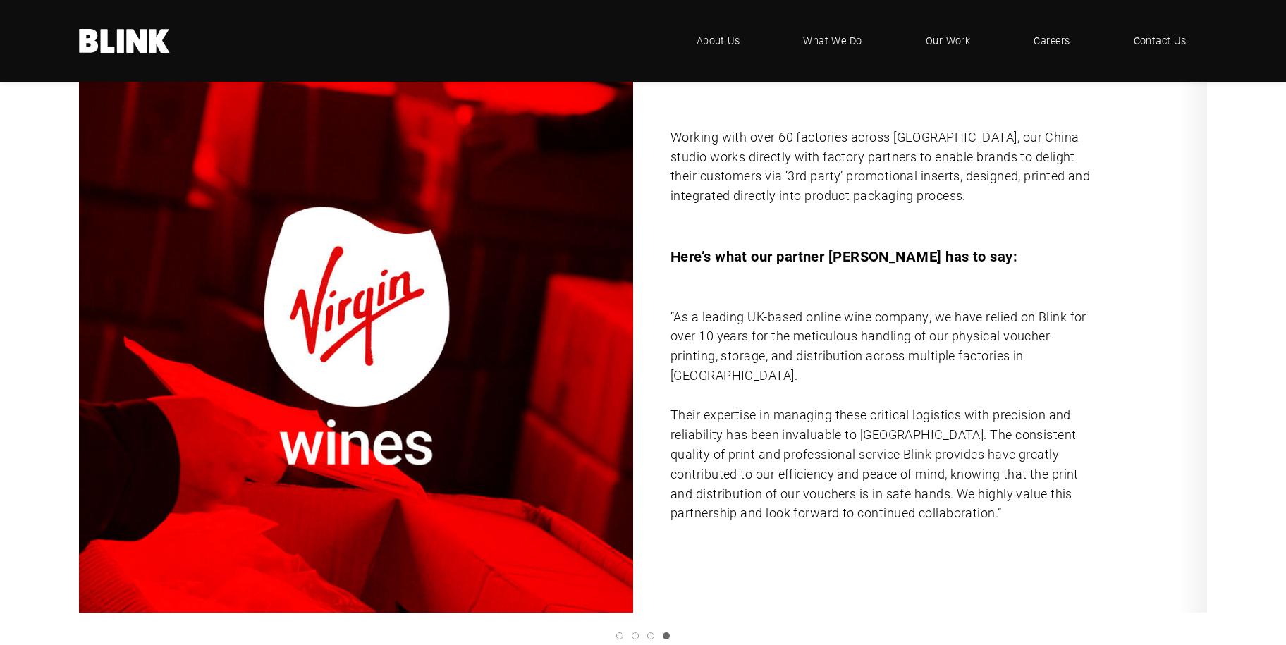
click at [0, 0] on polyline "Next slide" at bounding box center [0, 0] width 0 height 0
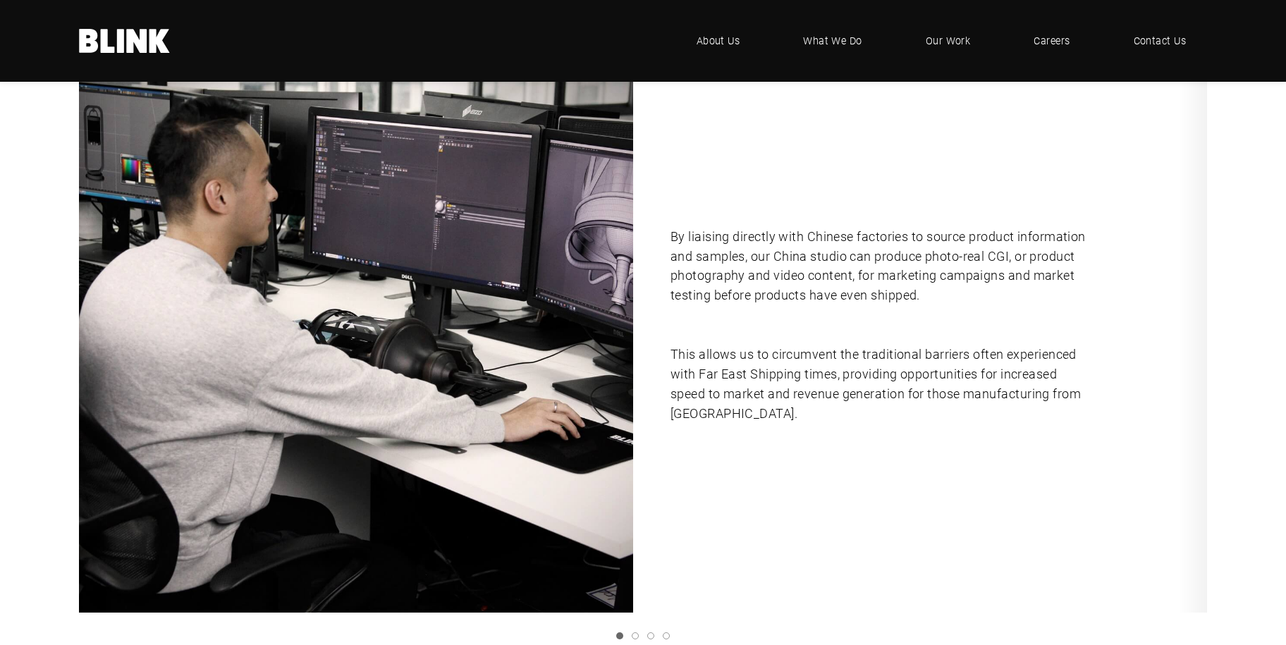
click at [0, 0] on polyline "Next slide" at bounding box center [0, 0] width 0 height 0
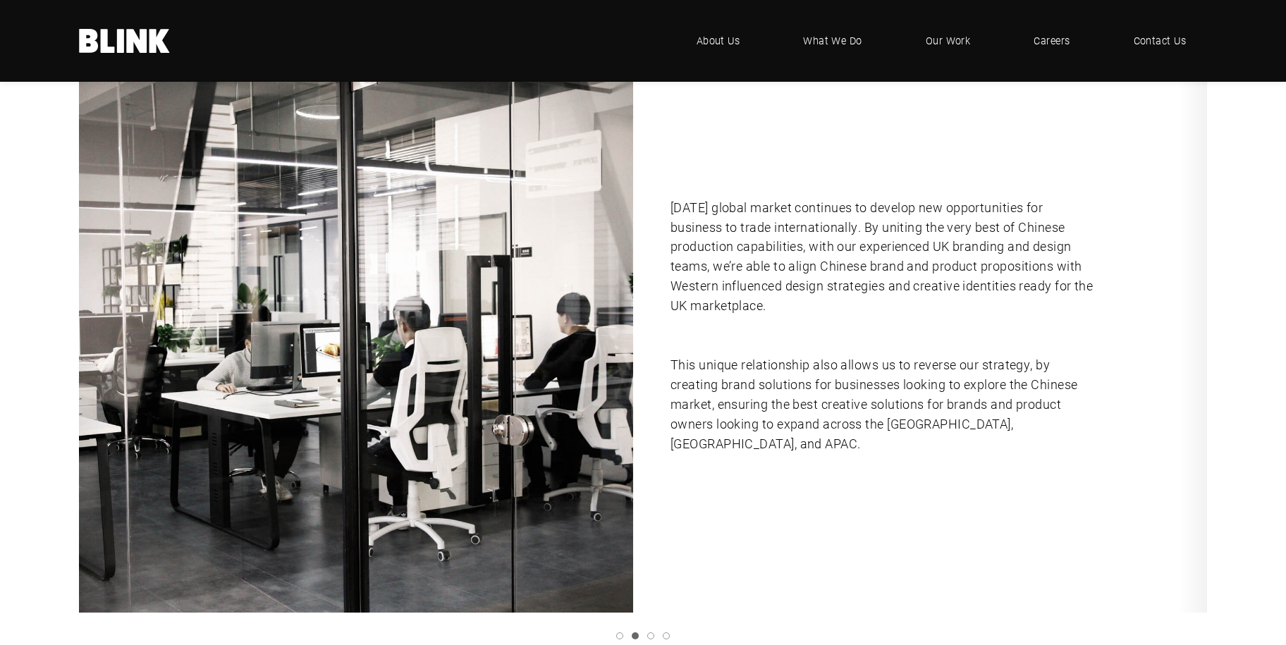
click at [0, 0] on link "Next slide" at bounding box center [0, 0] width 0 height 0
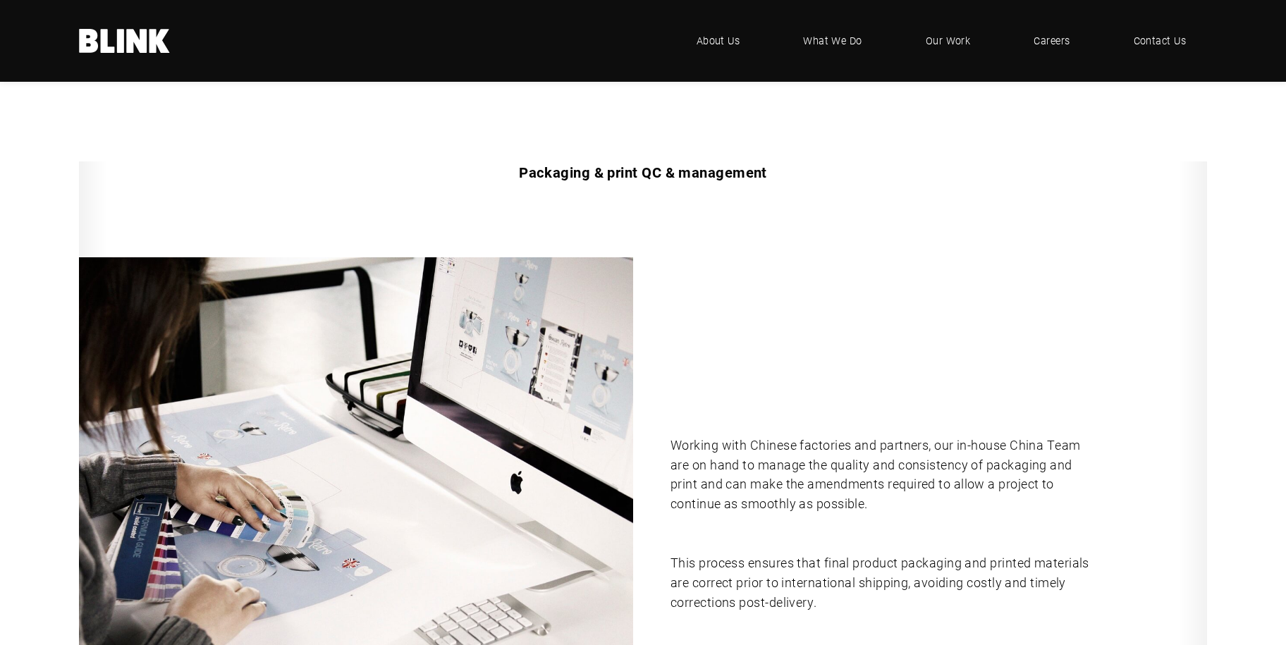
scroll to position [0, 0]
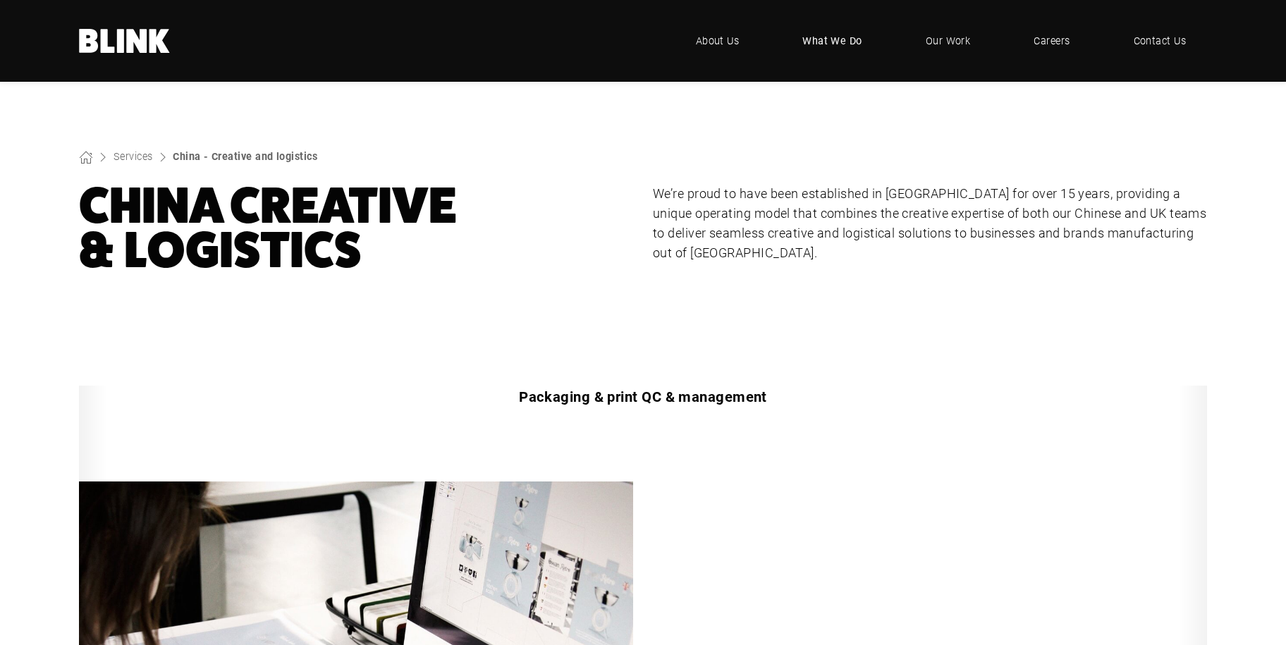
click at [847, 40] on span "What We Do" at bounding box center [832, 41] width 60 height 16
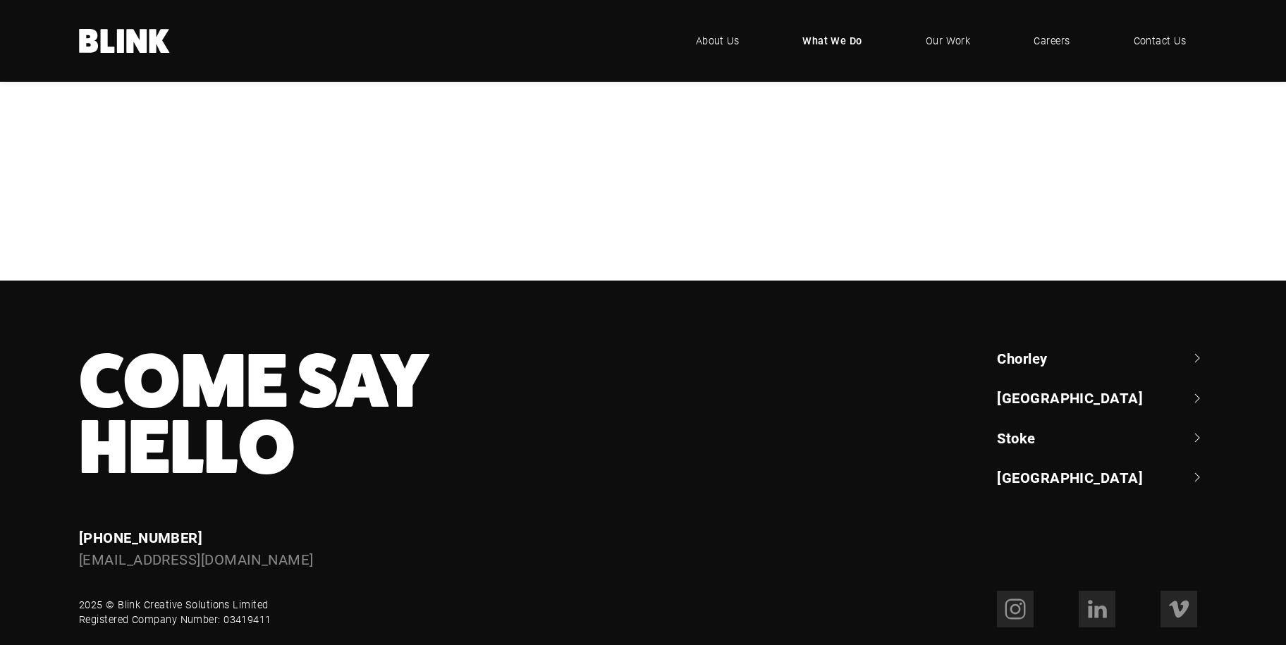
scroll to position [705, 0]
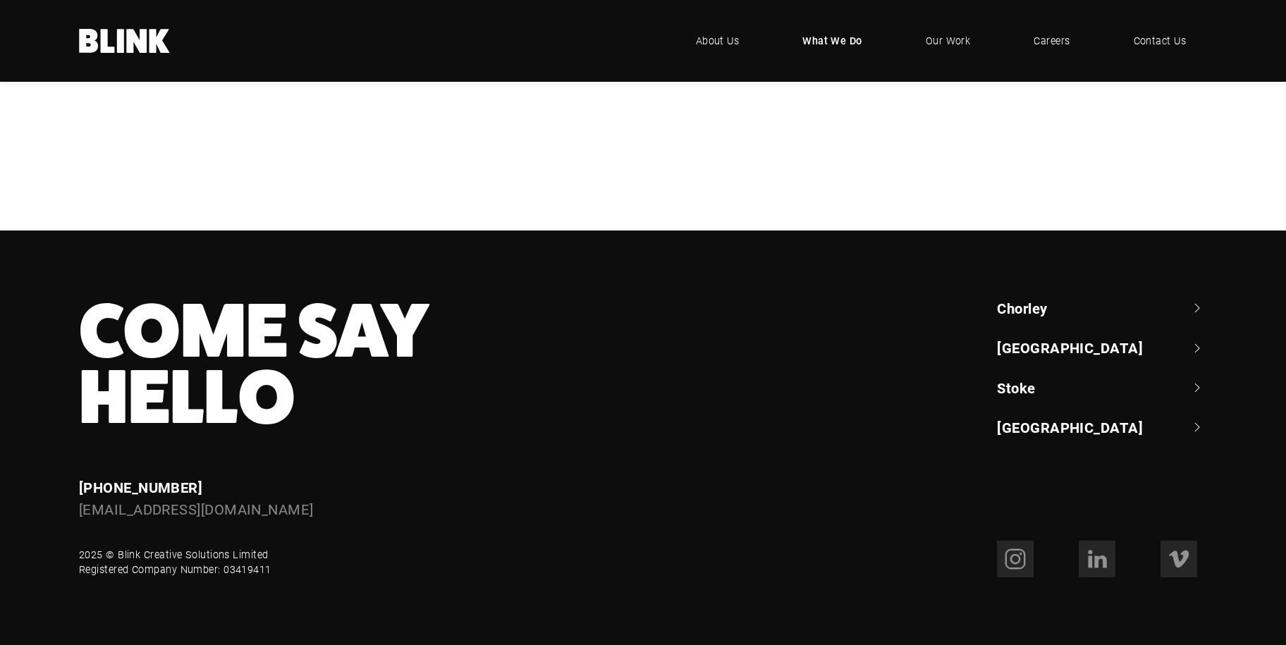
click at [0, 0] on div "Branding & Content Strategy" at bounding box center [0, 0] width 0 height 0
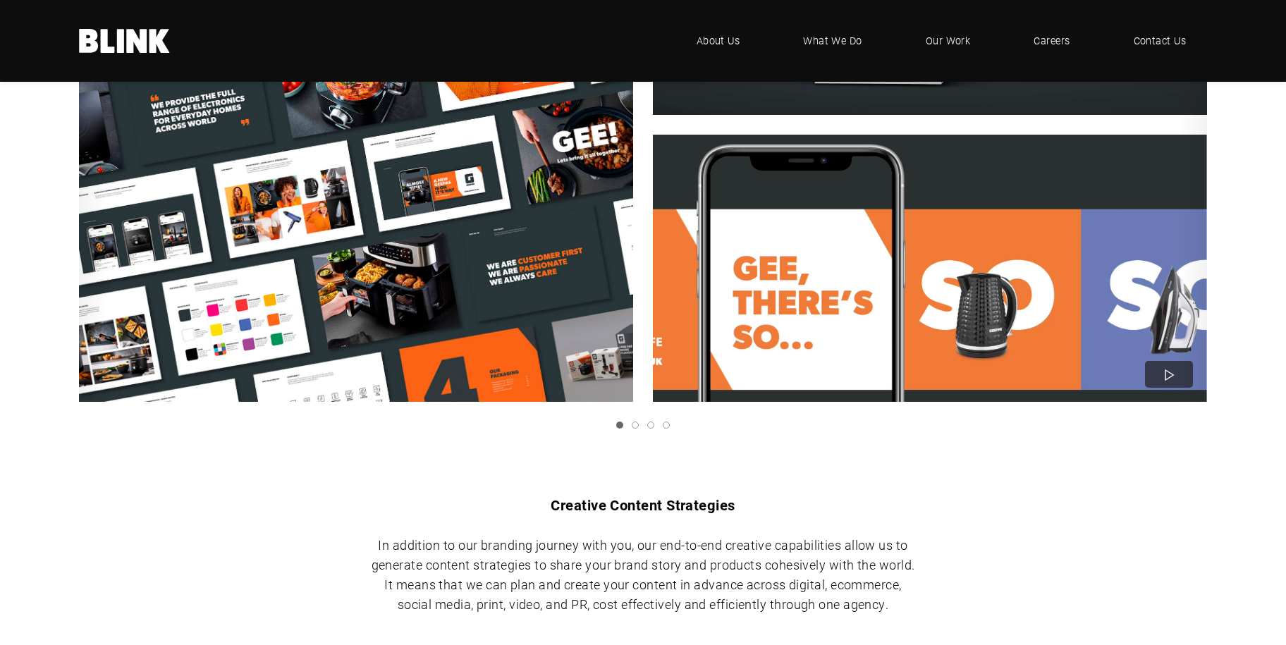
scroll to position [1057, 0]
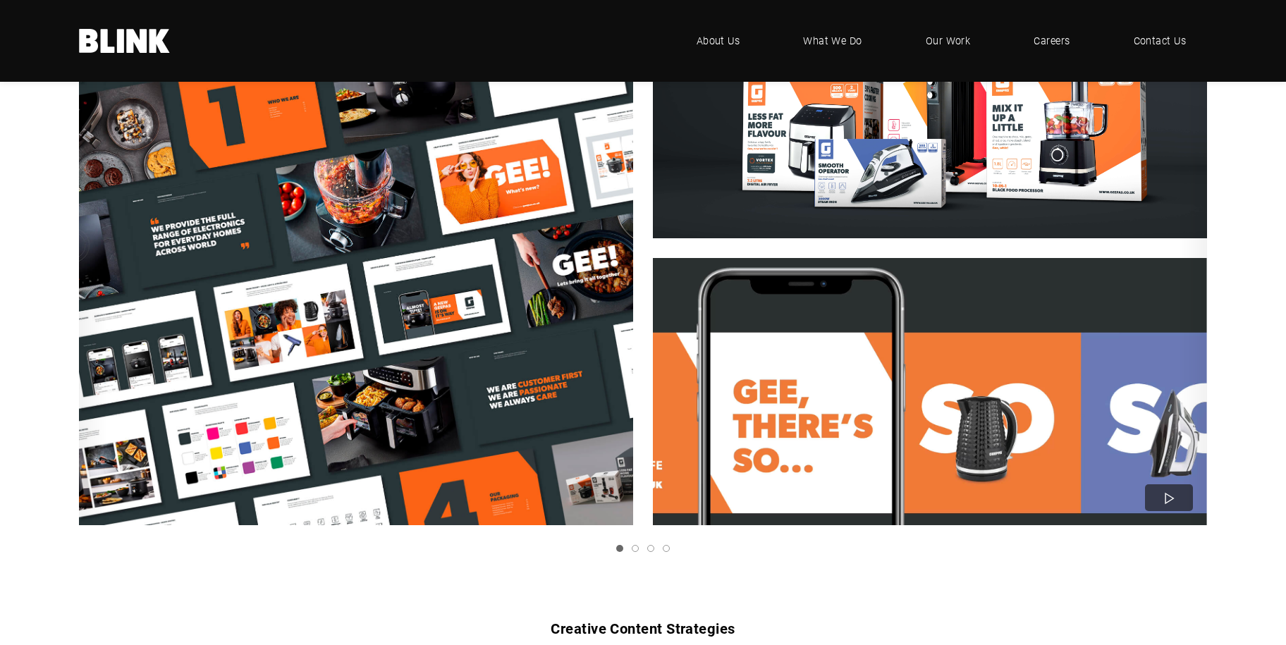
click at [0, 0] on icon "Next slide" at bounding box center [0, 0] width 0 height 0
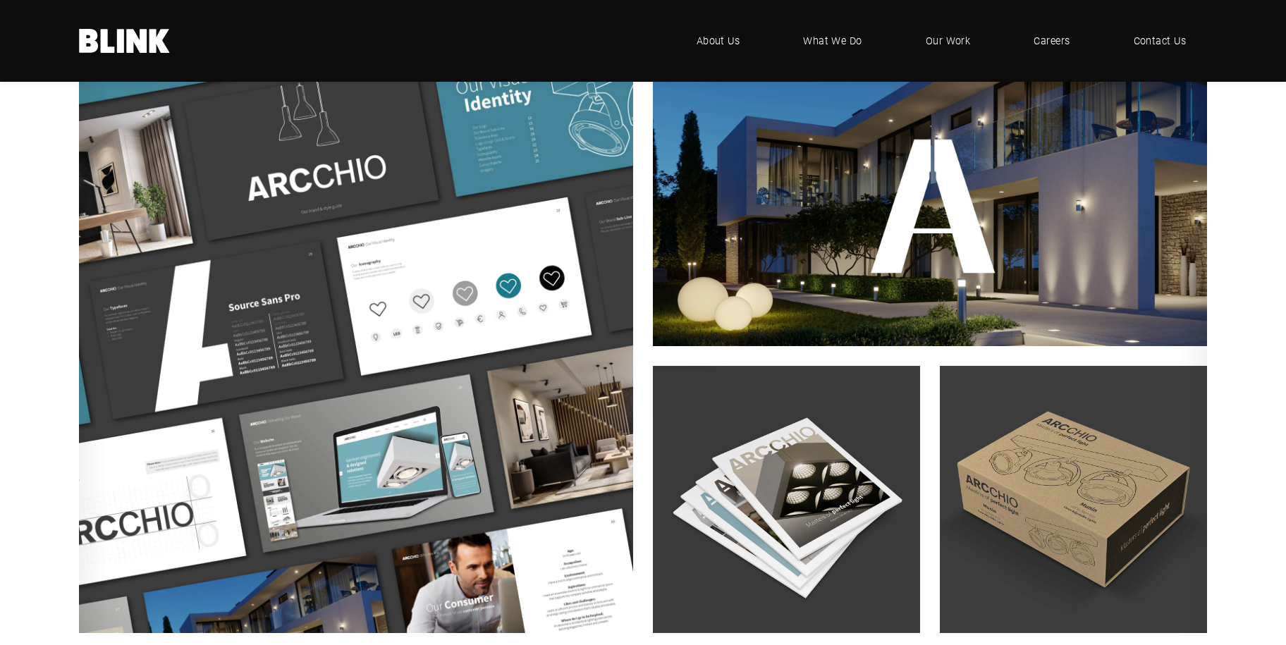
scroll to position [916, 0]
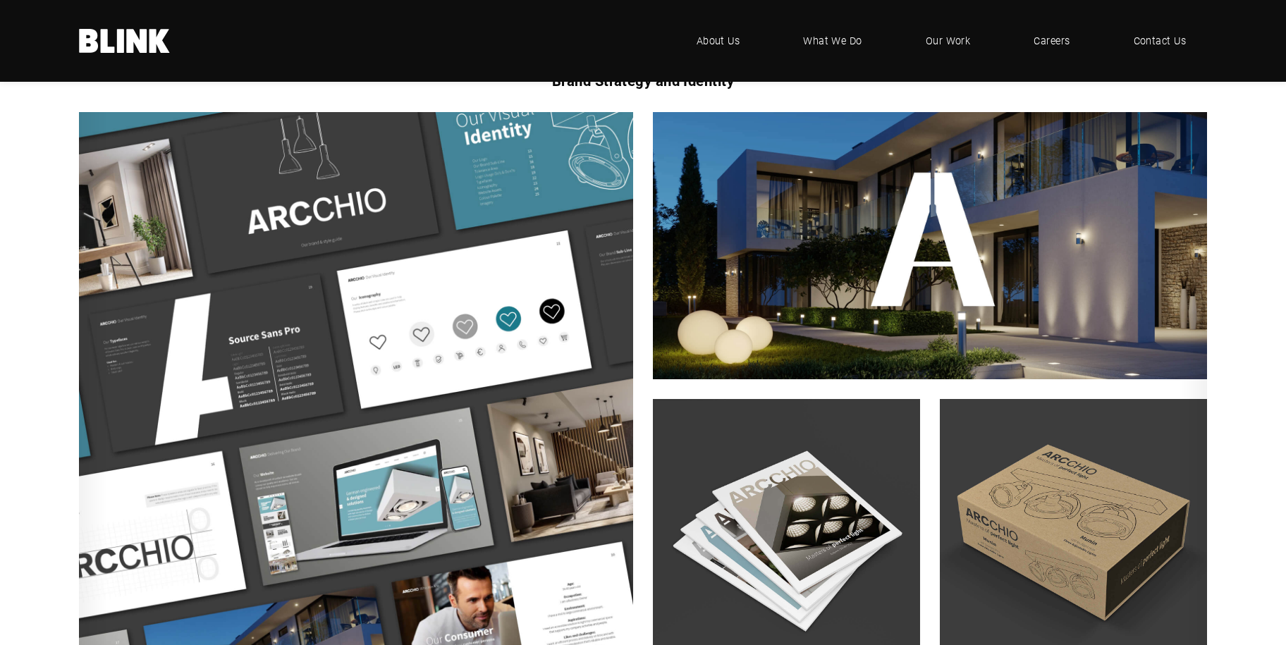
click at [0, 0] on link "Next slide" at bounding box center [0, 0] width 0 height 0
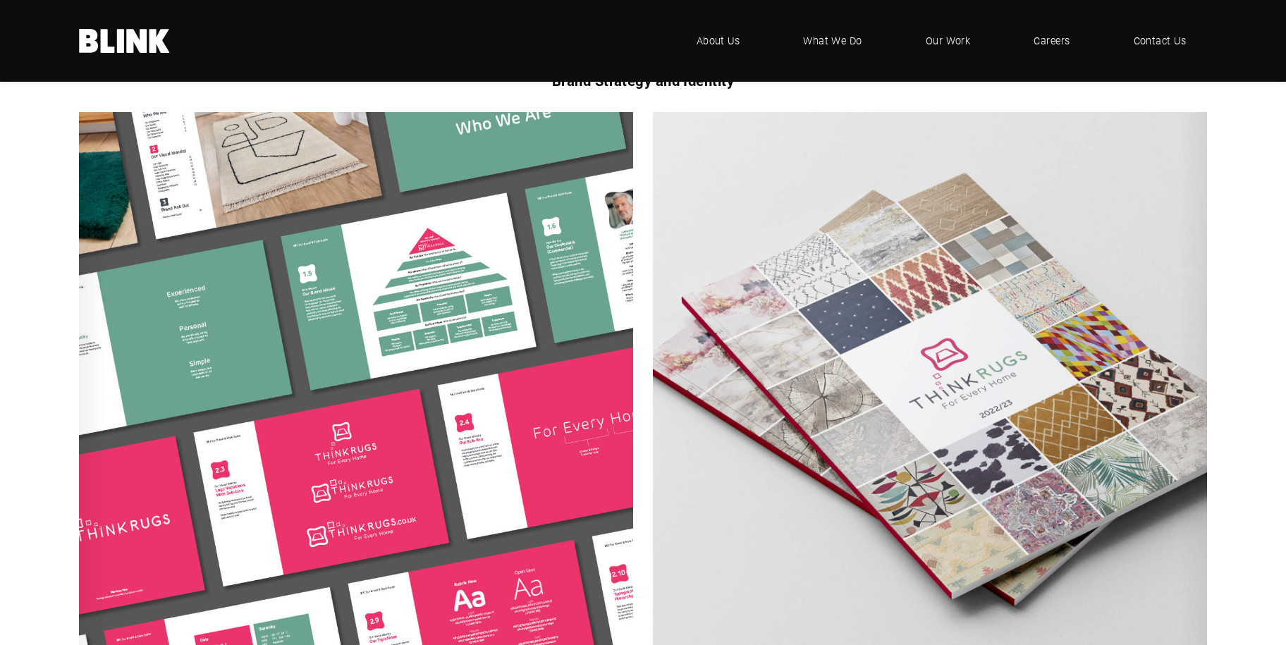
click at [0, 0] on link "Next slide" at bounding box center [0, 0] width 0 height 0
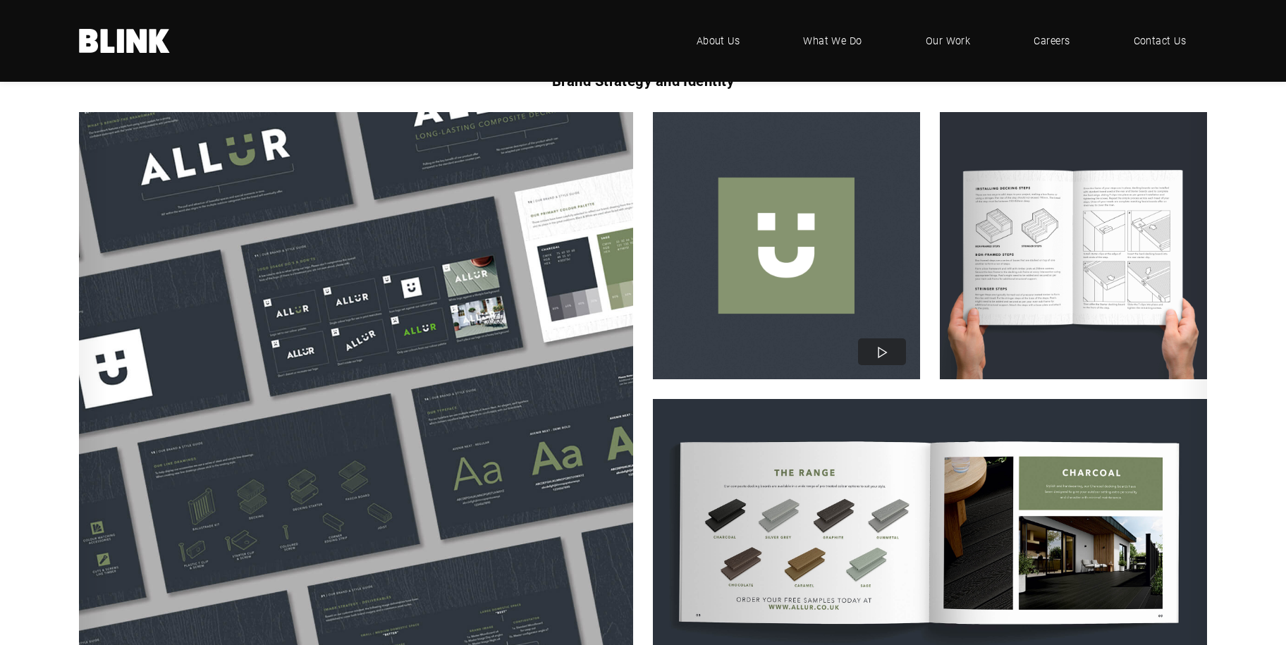
click at [0, 0] on link "Next slide" at bounding box center [0, 0] width 0 height 0
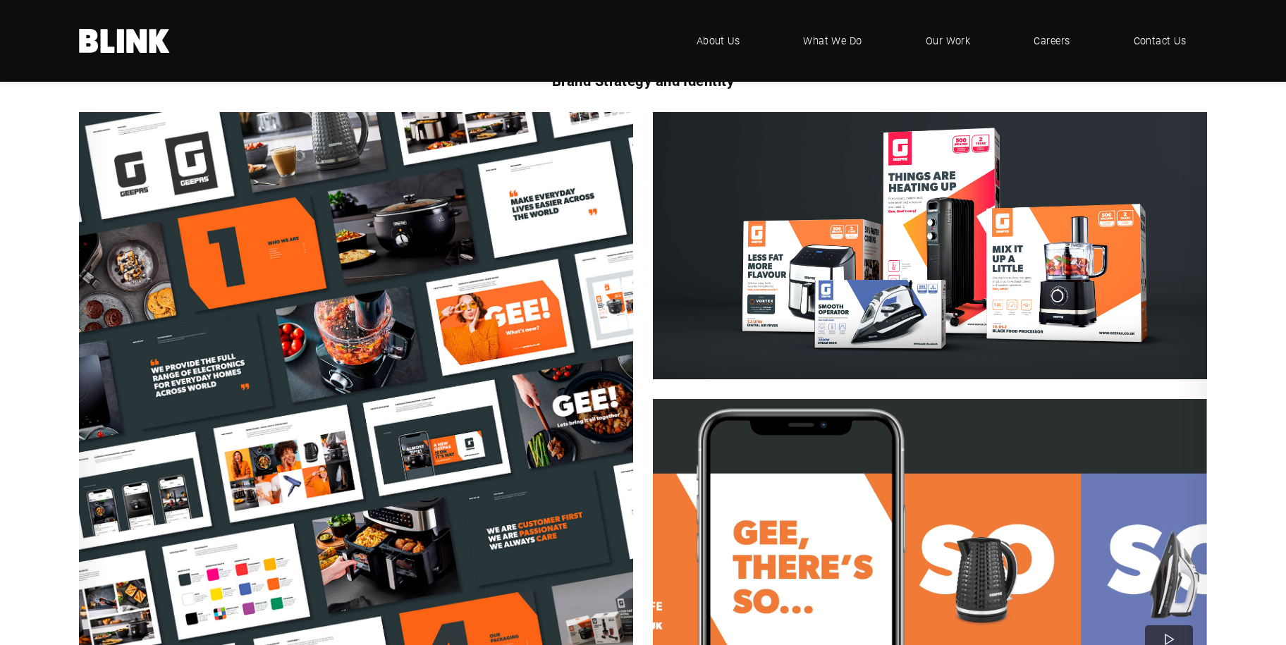
click at [0, 0] on link "Next slide" at bounding box center [0, 0] width 0 height 0
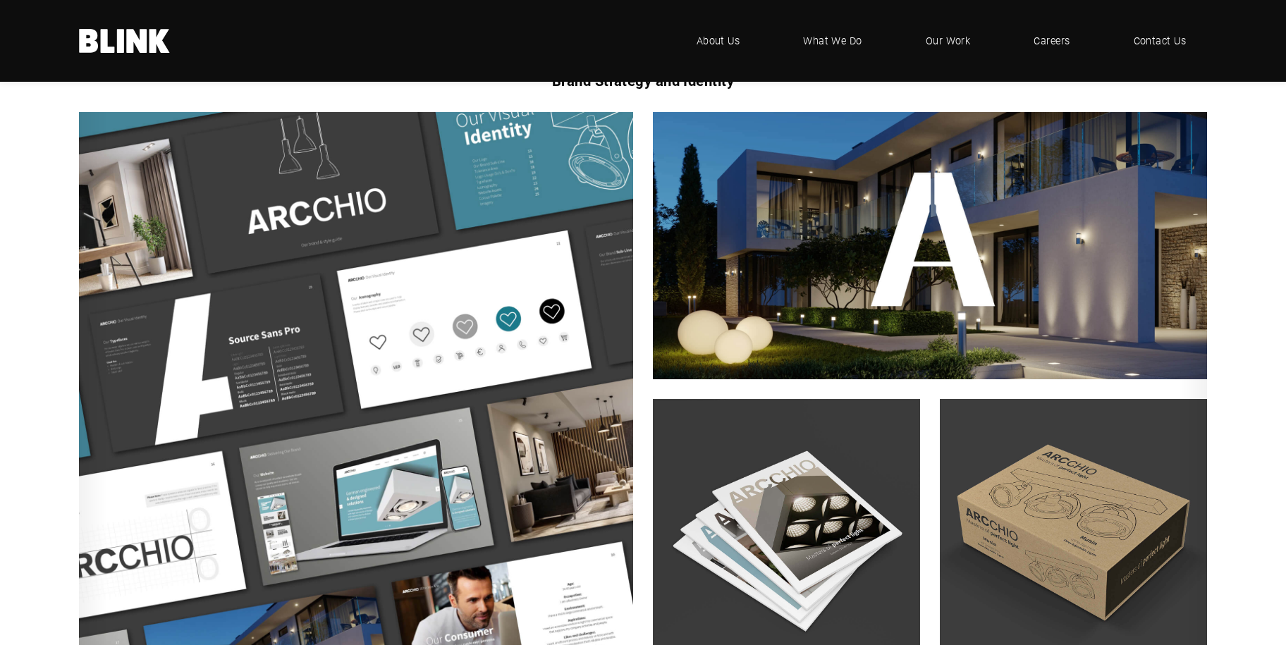
click at [0, 0] on icon "Next slide" at bounding box center [0, 0] width 0 height 0
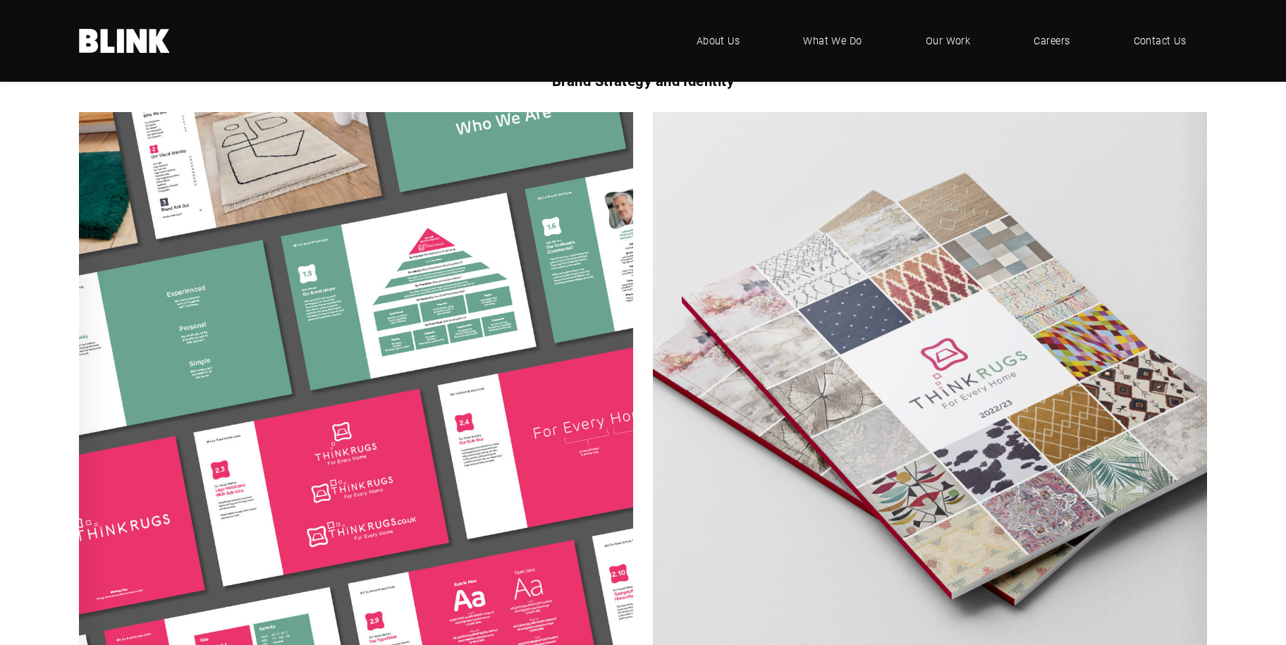
click at [0, 0] on link "Previous slide" at bounding box center [0, 0] width 0 height 0
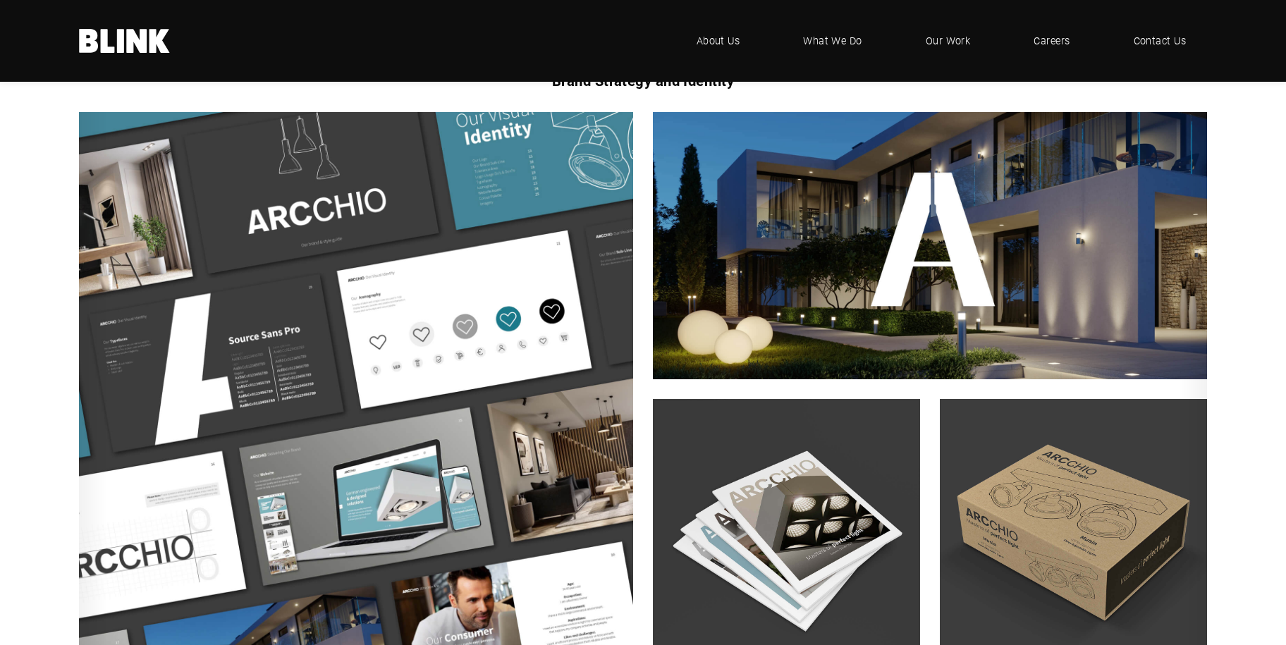
click at [0, 0] on icon "Next slide" at bounding box center [0, 0] width 0 height 0
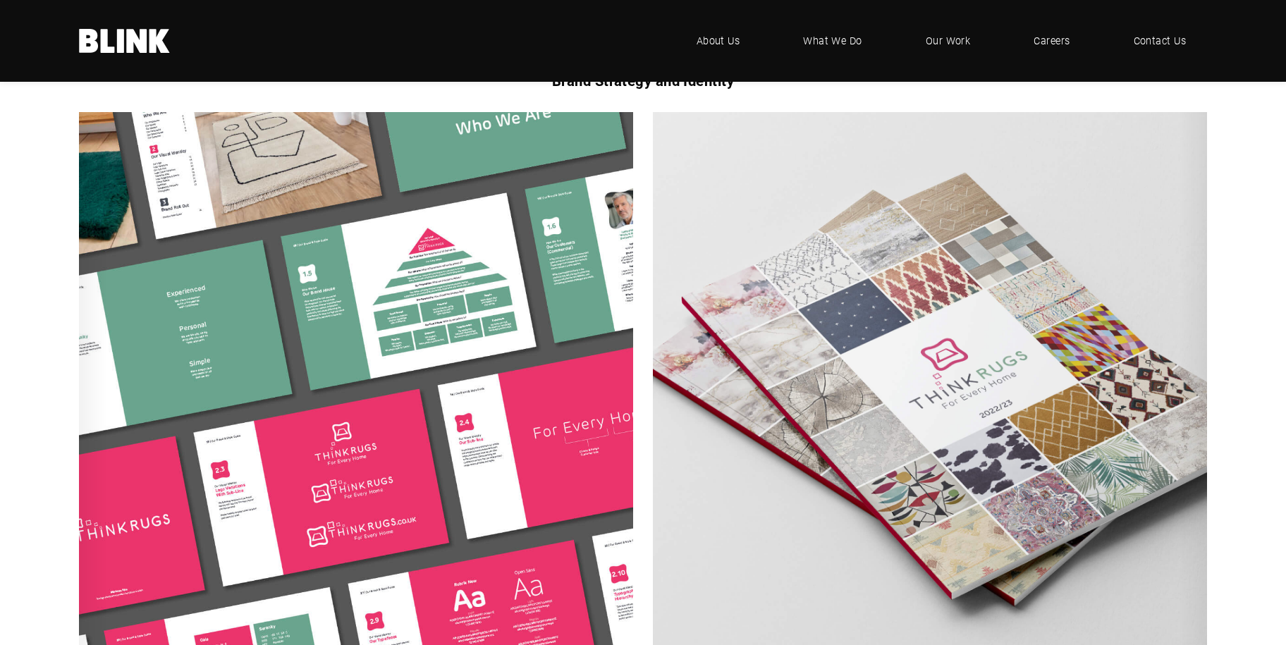
click at [0, 0] on icon "Next slide" at bounding box center [0, 0] width 0 height 0
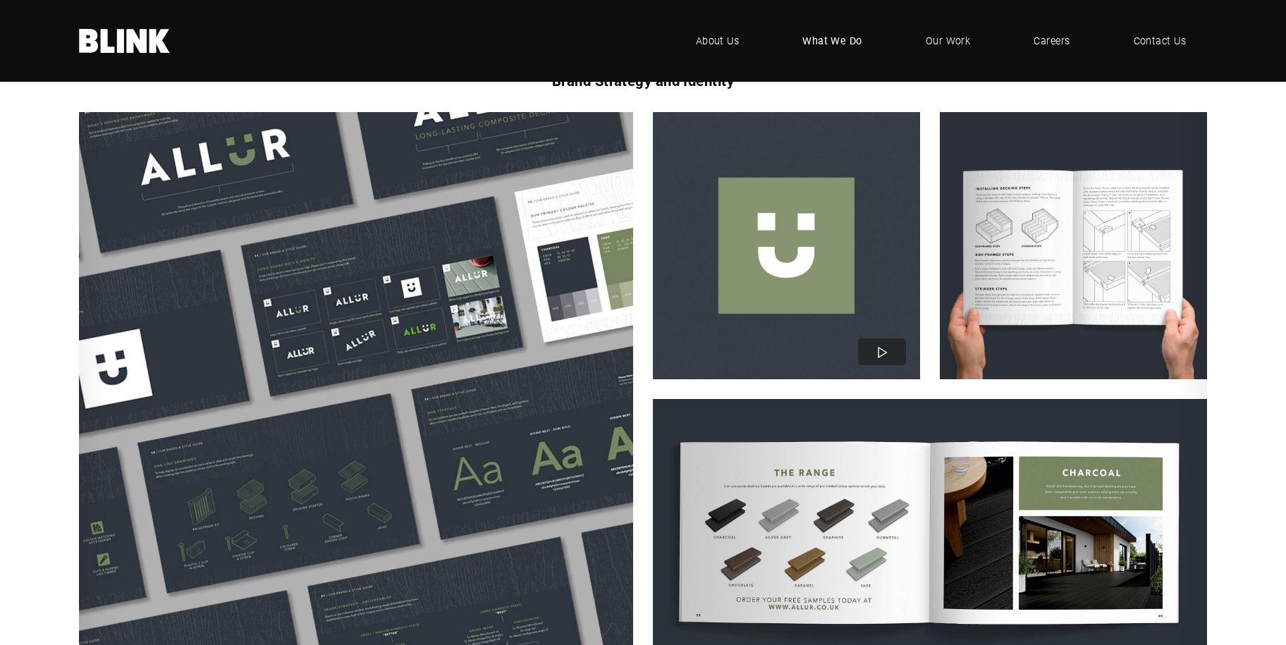
click at [816, 44] on span "What We Do" at bounding box center [832, 41] width 60 height 16
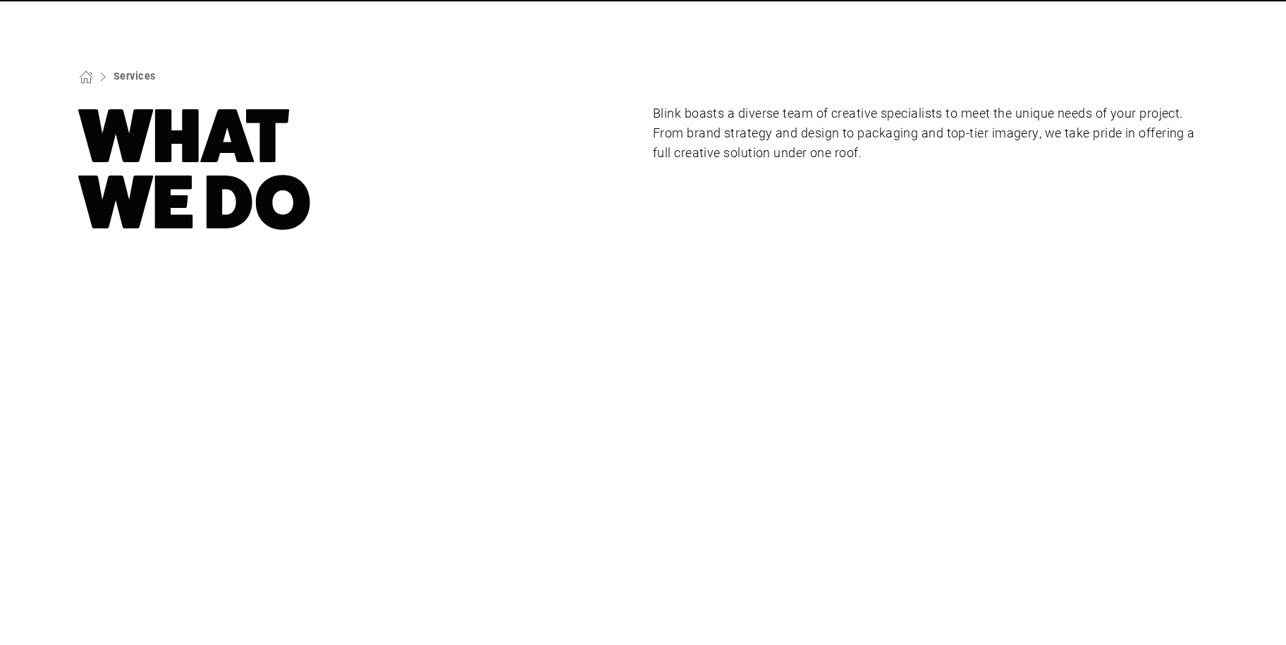
scroll to position [282, 0]
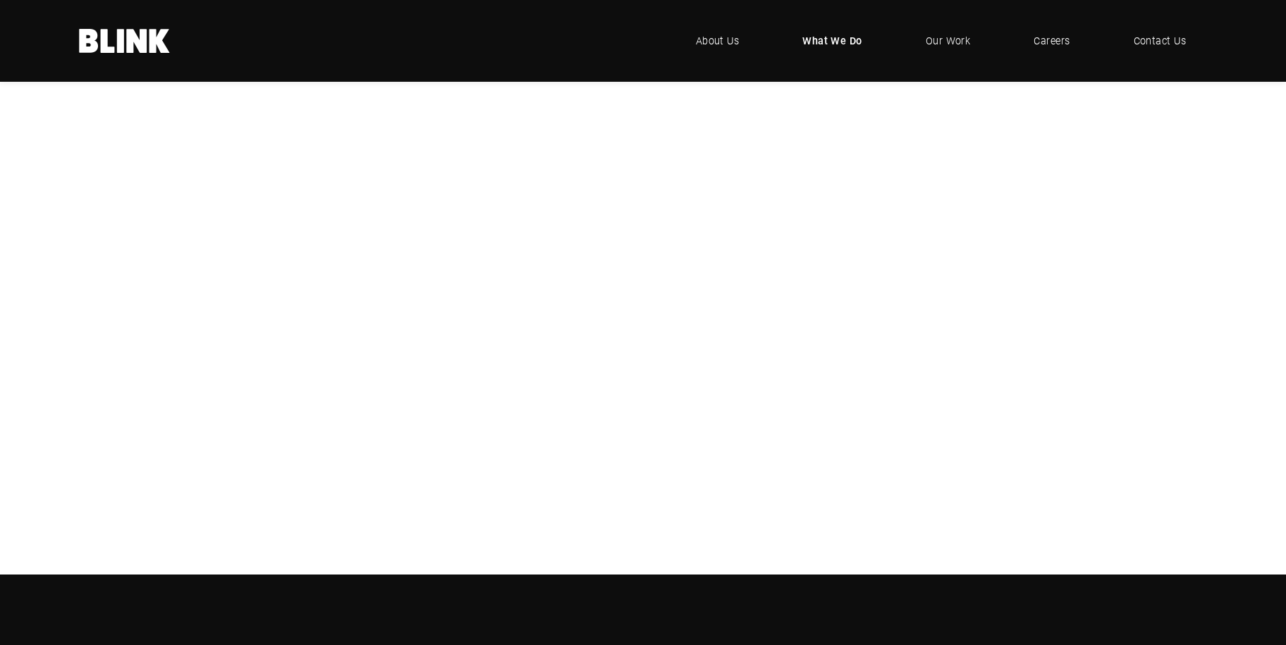
click at [0, 0] on div "Photography" at bounding box center [0, 0] width 0 height 0
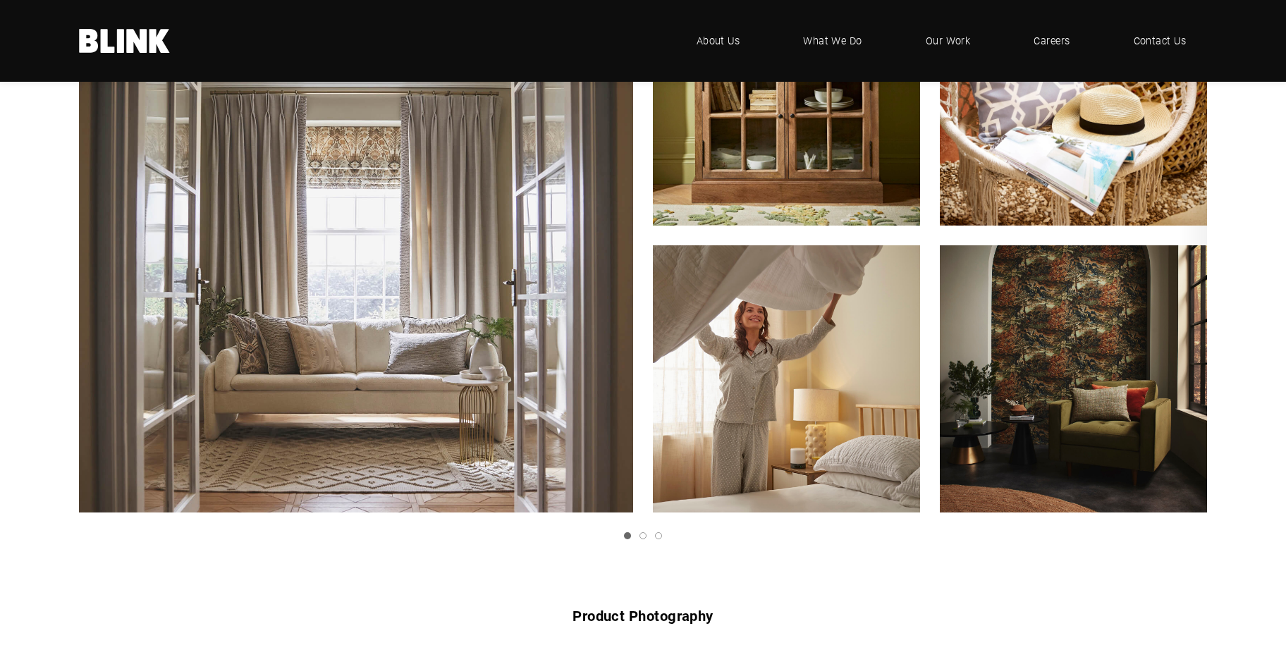
scroll to position [493, 0]
click at [0, 0] on polyline "Next slide" at bounding box center [0, 0] width 0 height 0
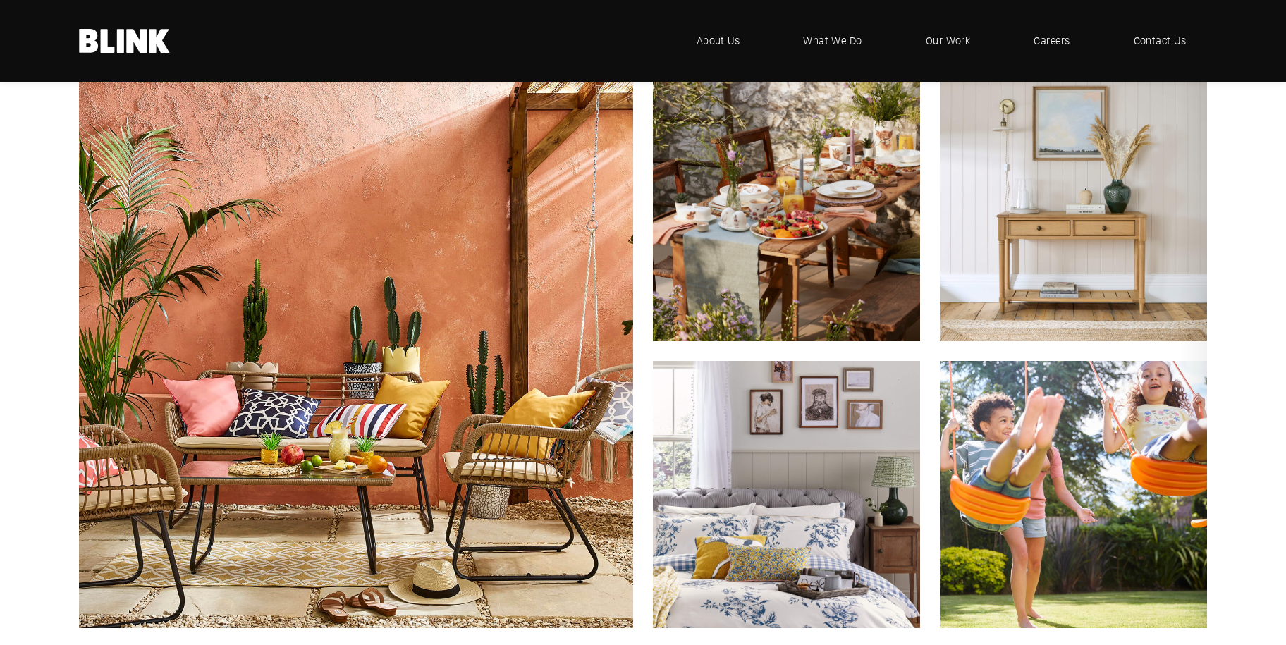
scroll to position [352, 0]
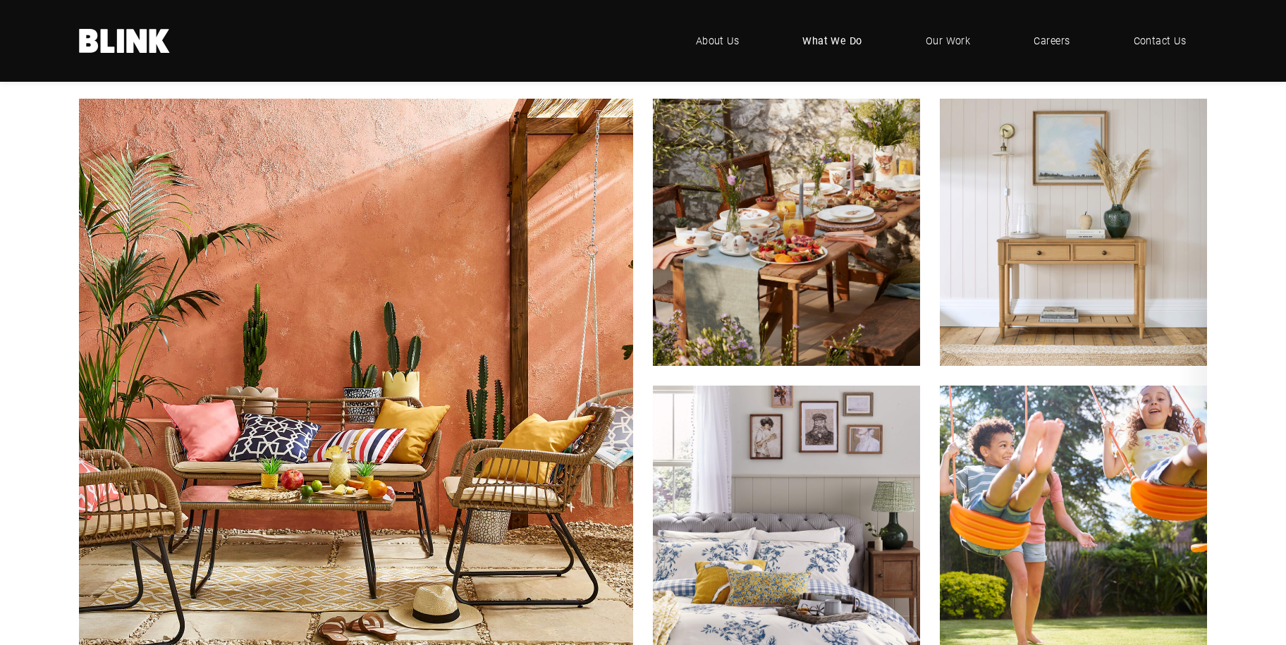
click at [838, 42] on span "What We Do" at bounding box center [832, 41] width 60 height 16
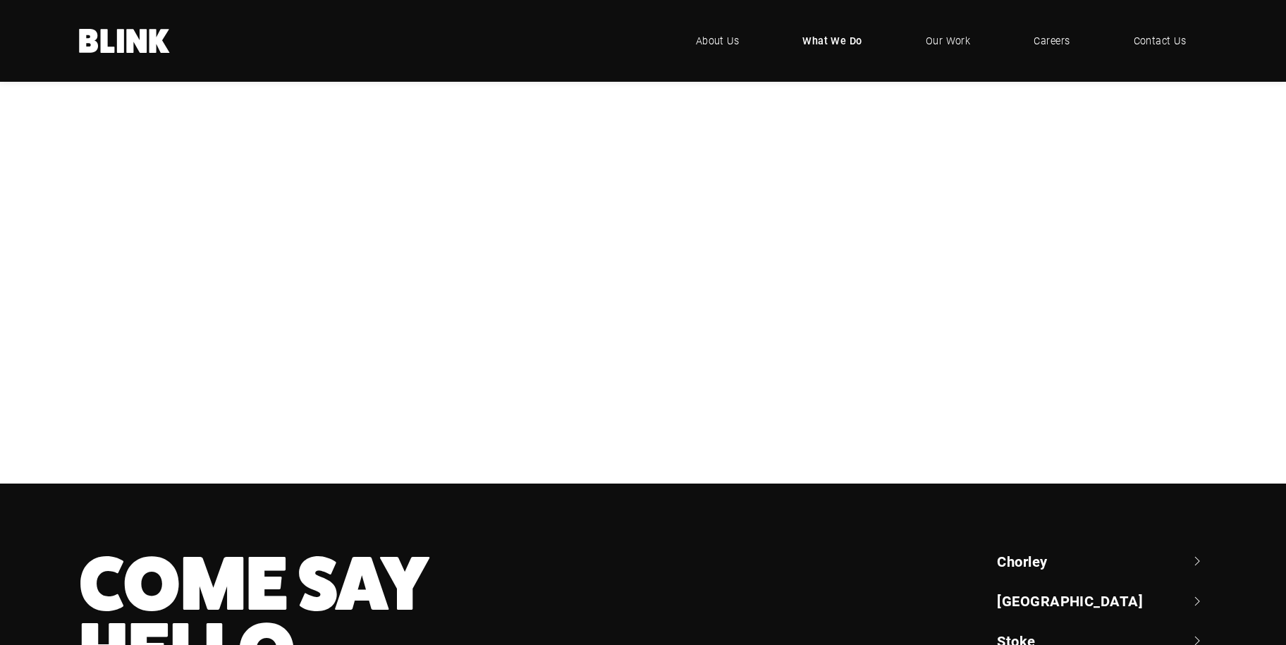
scroll to position [564, 0]
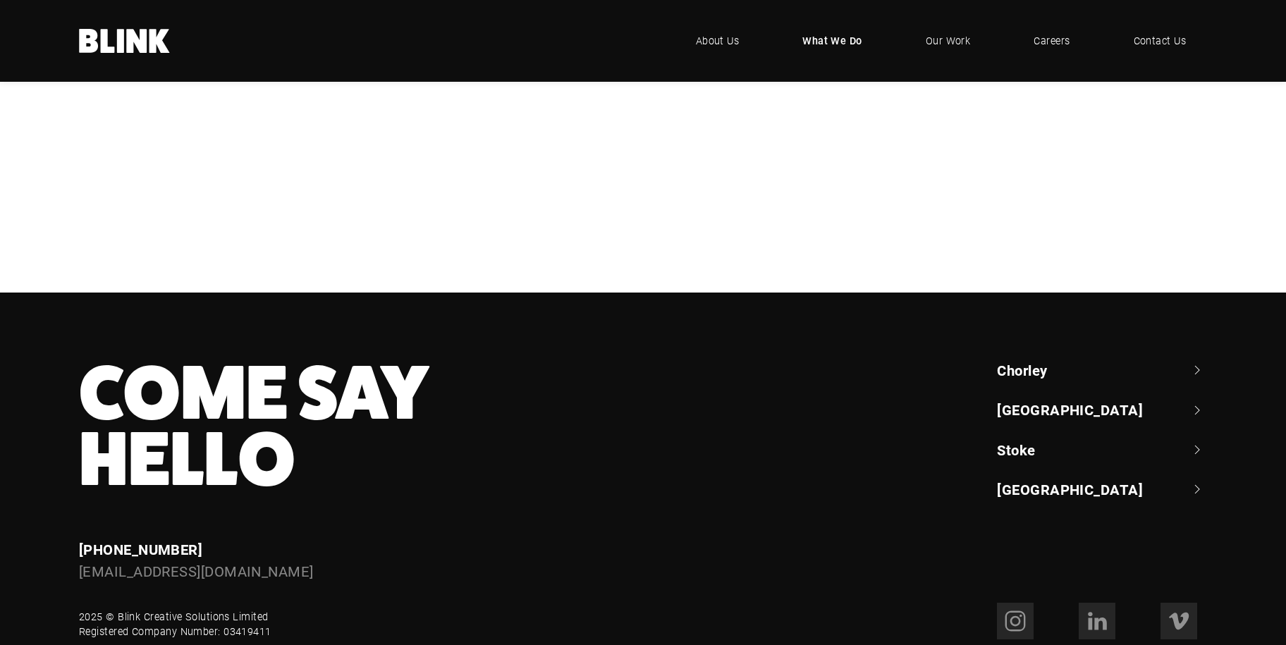
click at [0, 0] on div "Branding & Content Strategy" at bounding box center [0, 0] width 0 height 0
click at [0, 0] on div "Design & Artwork" at bounding box center [0, 0] width 0 height 0
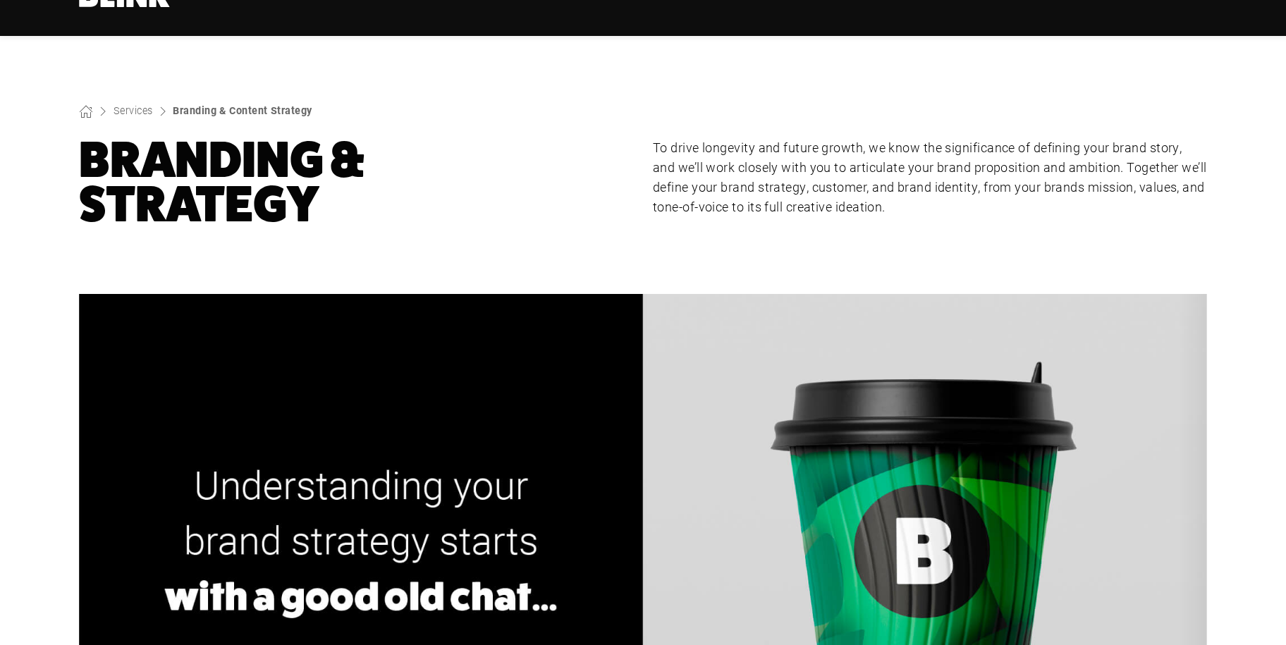
scroll to position [70, 0]
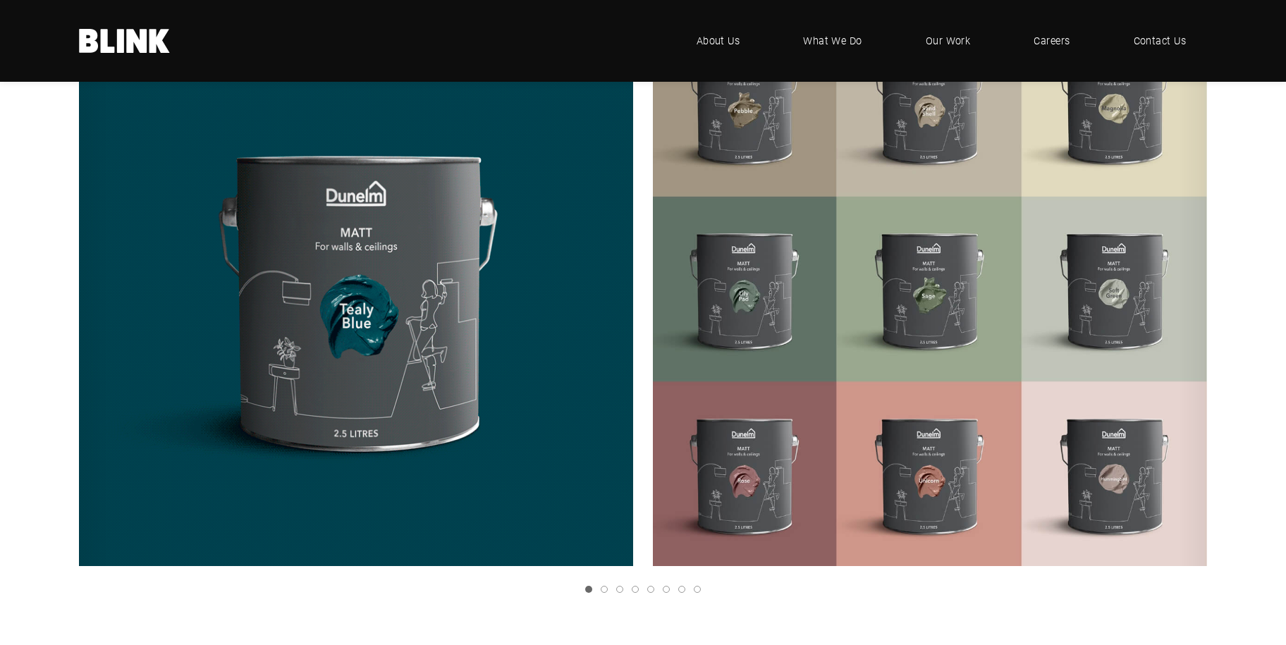
scroll to position [352, 0]
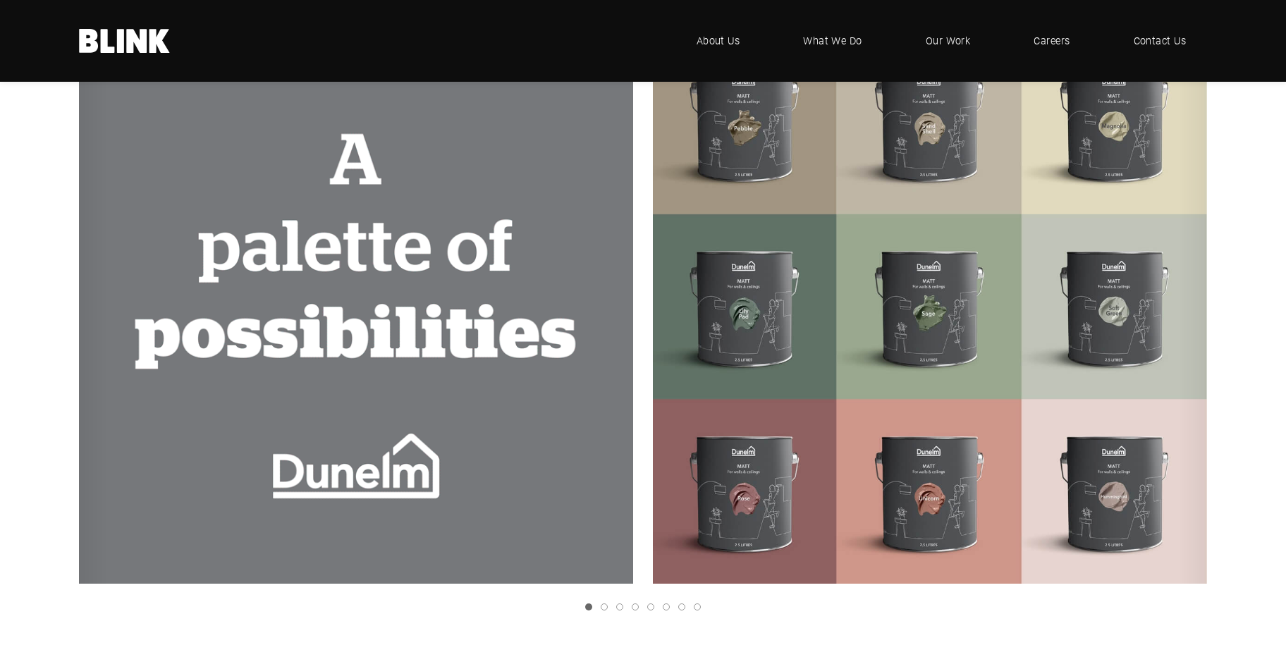
click at [0, 0] on link "Next slide" at bounding box center [0, 0] width 0 height 0
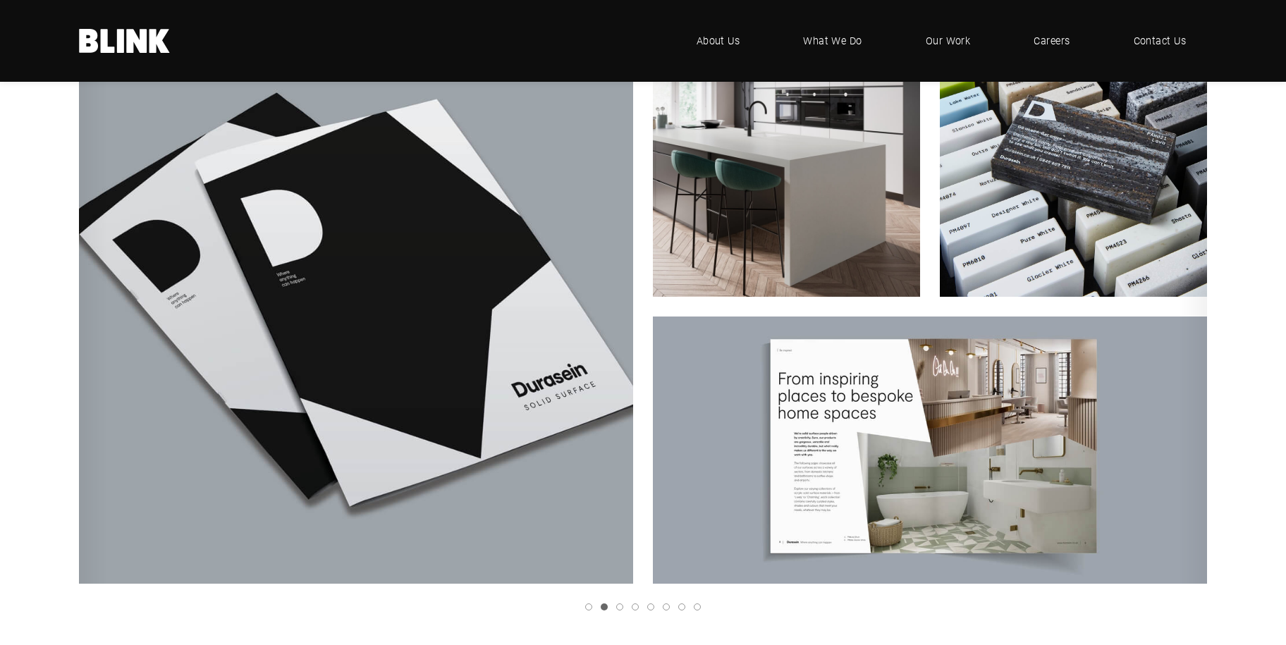
click at [0, 0] on icon "Previous slide" at bounding box center [0, 0] width 0 height 0
